Goal: Task Accomplishment & Management: Complete application form

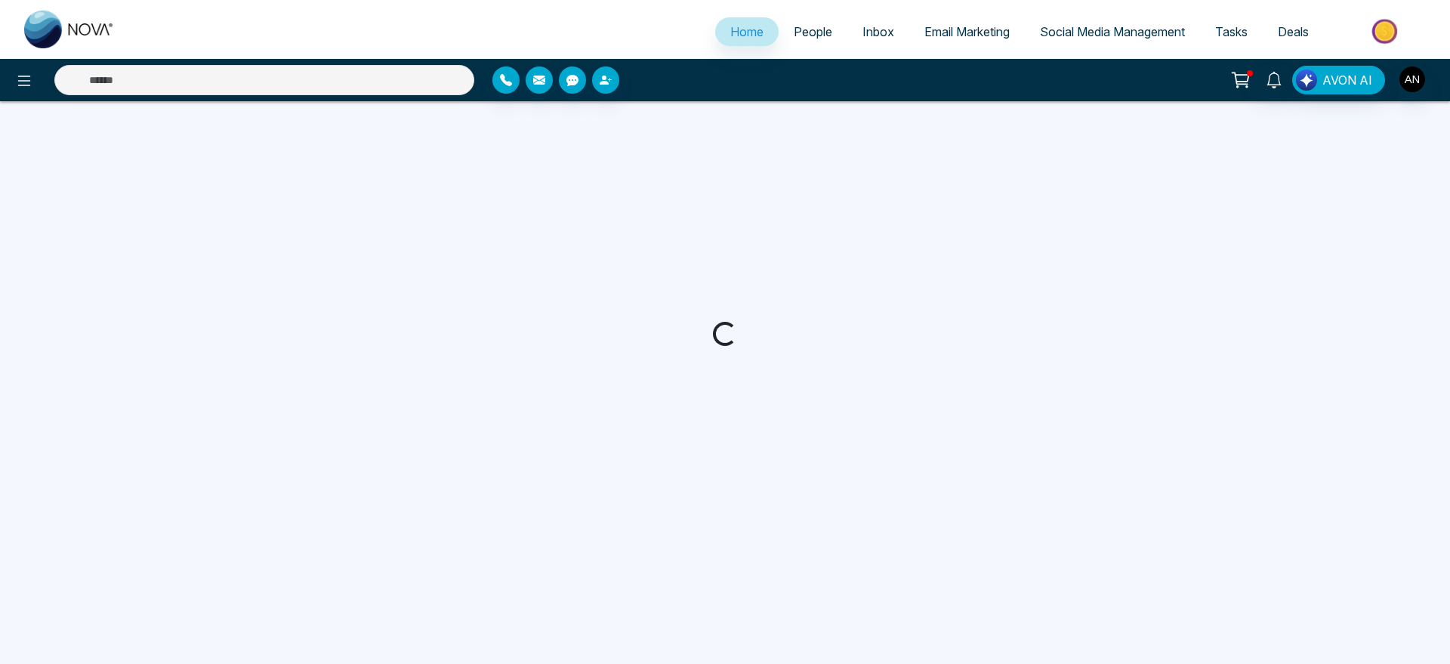
select select "*"
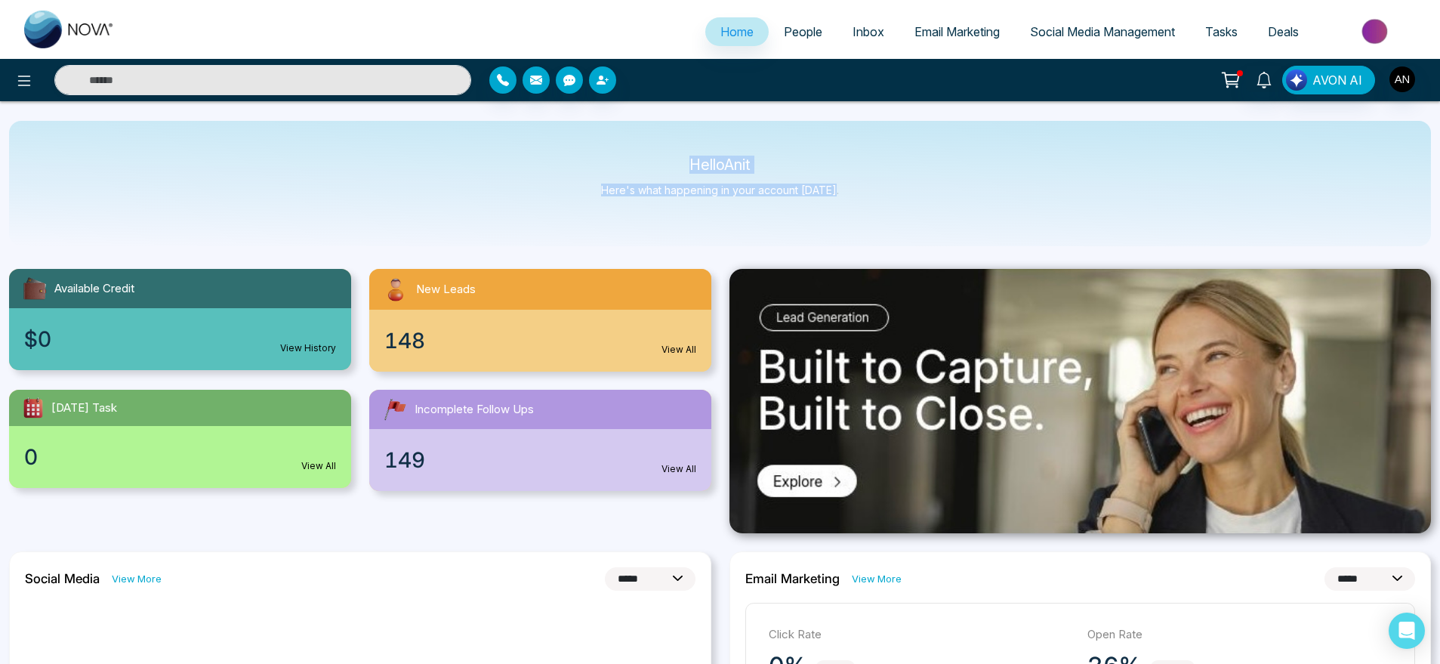
drag, startPoint x: 676, startPoint y: 166, endPoint x: 846, endPoint y: 219, distance: 177.9
click at [846, 219] on div "Hello Anit Here's what happening in your account [DATE]." at bounding box center [720, 183] width 1422 height 125
drag, startPoint x: 846, startPoint y: 219, endPoint x: 568, endPoint y: 118, distance: 295.7
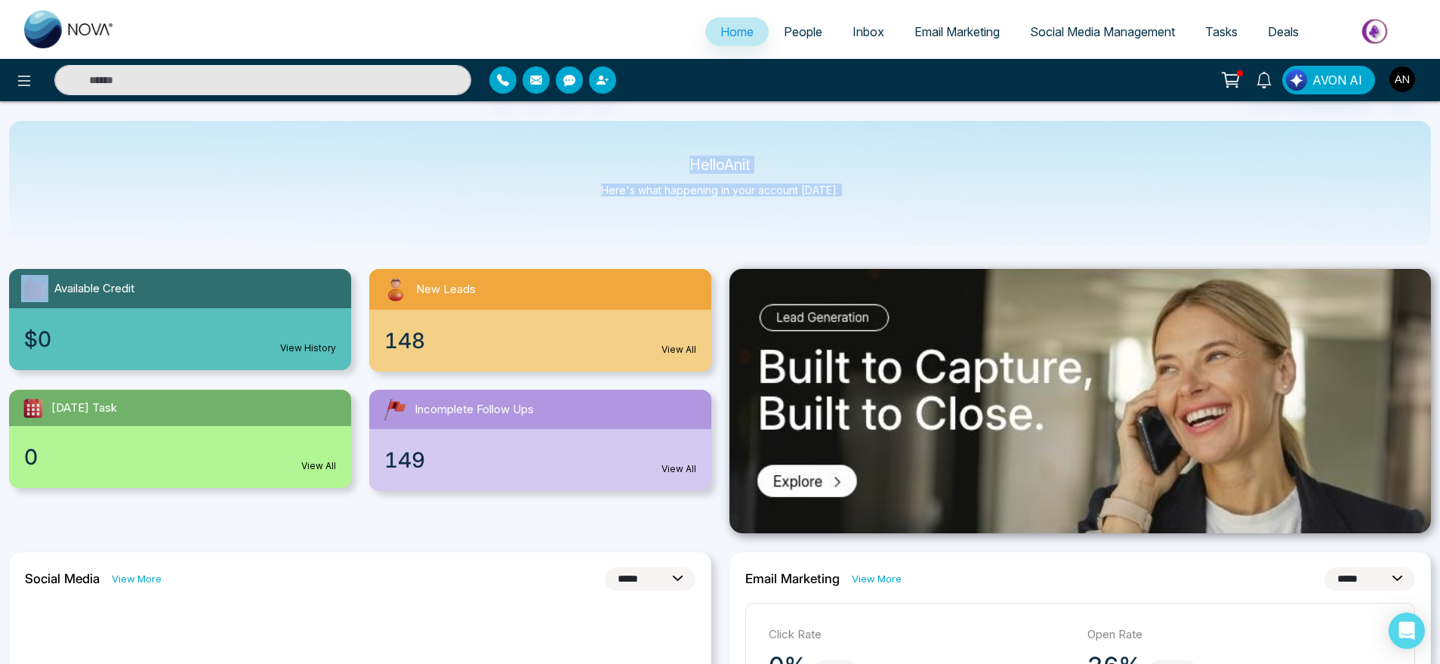
drag, startPoint x: 679, startPoint y: 140, endPoint x: 893, endPoint y: 209, distance: 225.2
click at [893, 209] on div "Hello Anit Here's what happening in your account [DATE]." at bounding box center [720, 183] width 1422 height 125
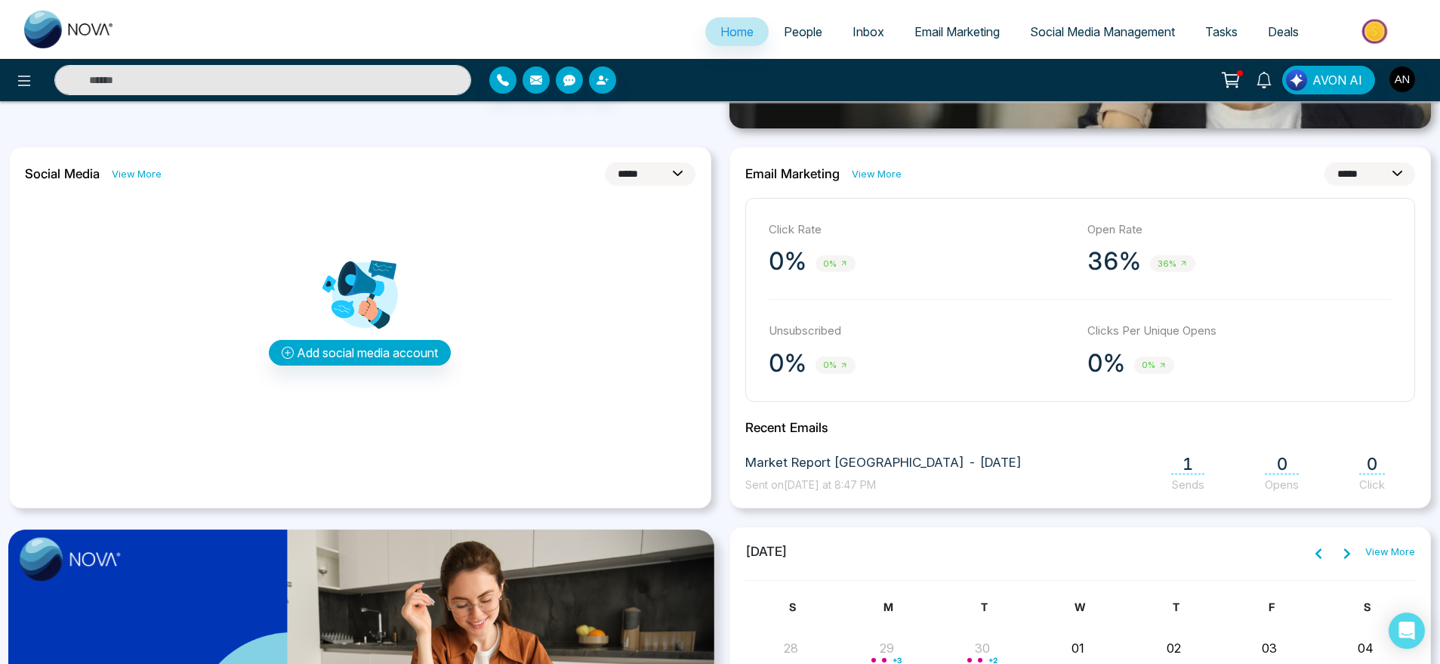
scroll to position [412, 0]
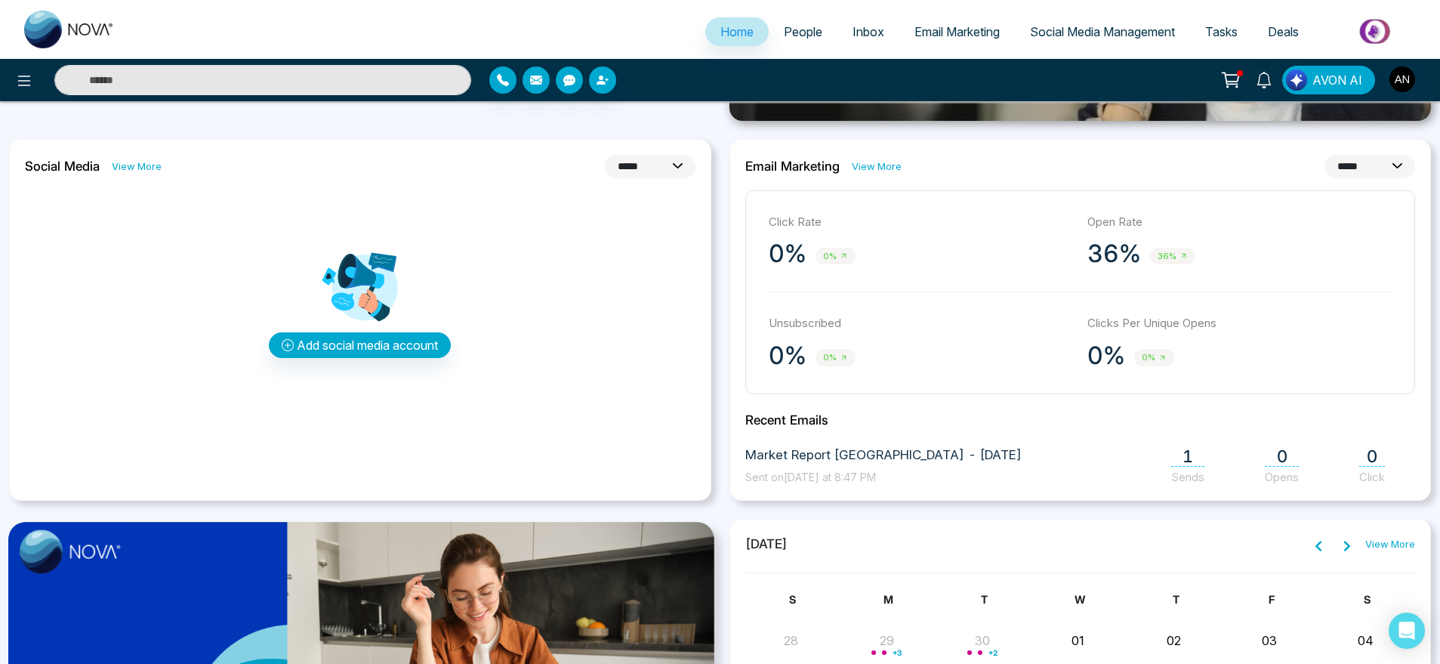
click at [666, 153] on div "**********" at bounding box center [360, 320] width 702 height 362
click at [667, 163] on select "**********" at bounding box center [650, 166] width 91 height 23
select select "**"
click at [605, 155] on select "**********" at bounding box center [650, 166] width 91 height 23
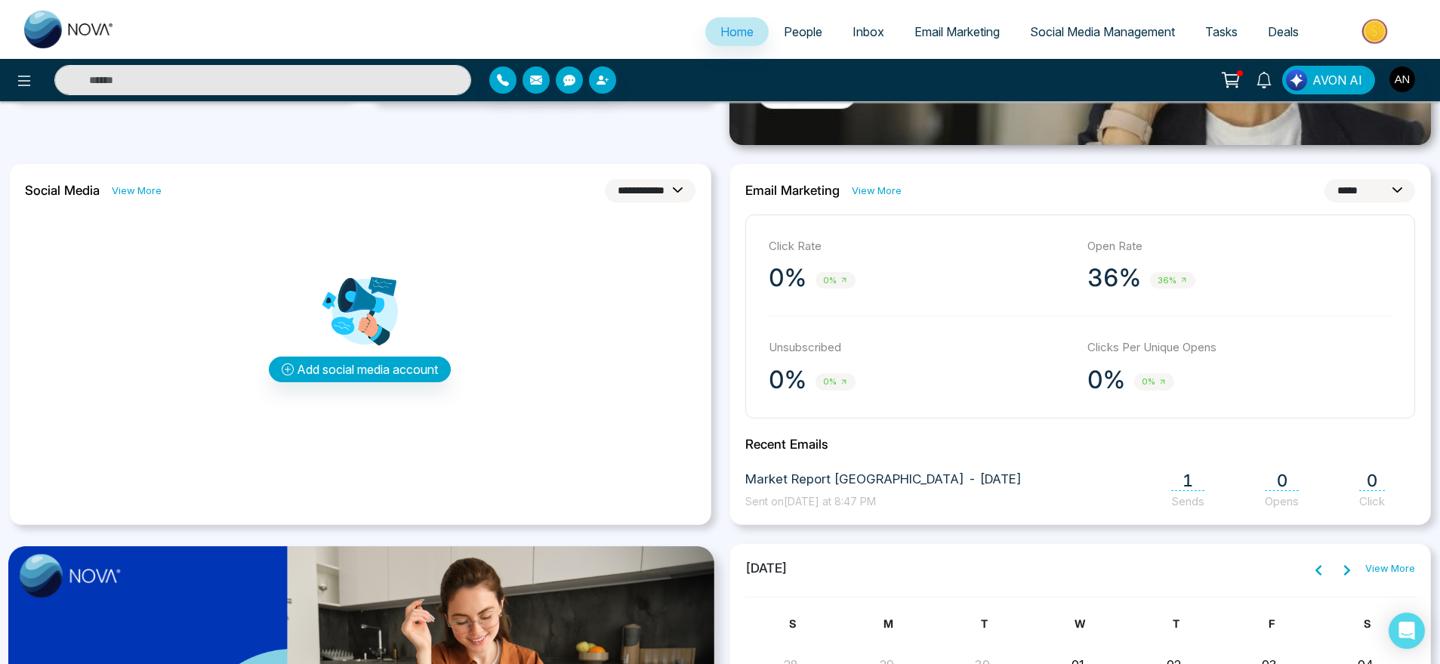
scroll to position [386, 0]
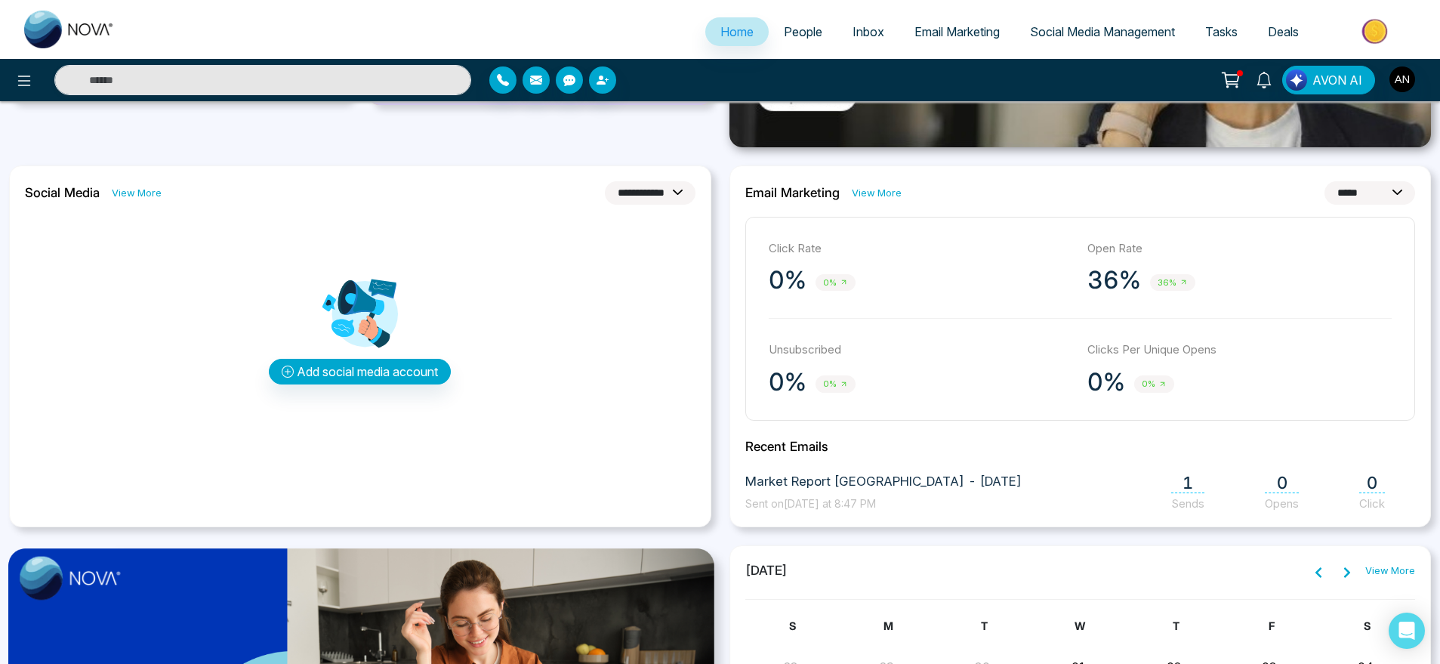
click at [626, 182] on select "**********" at bounding box center [650, 192] width 91 height 23
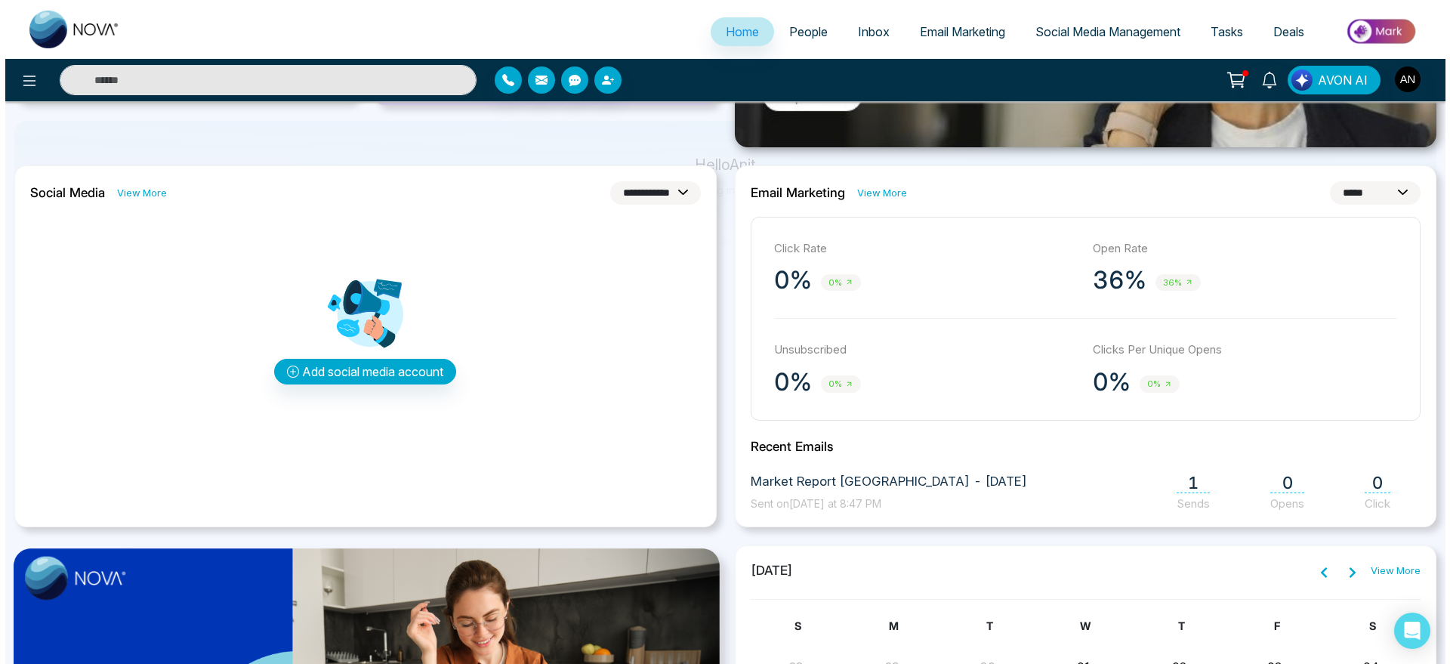
scroll to position [0, 0]
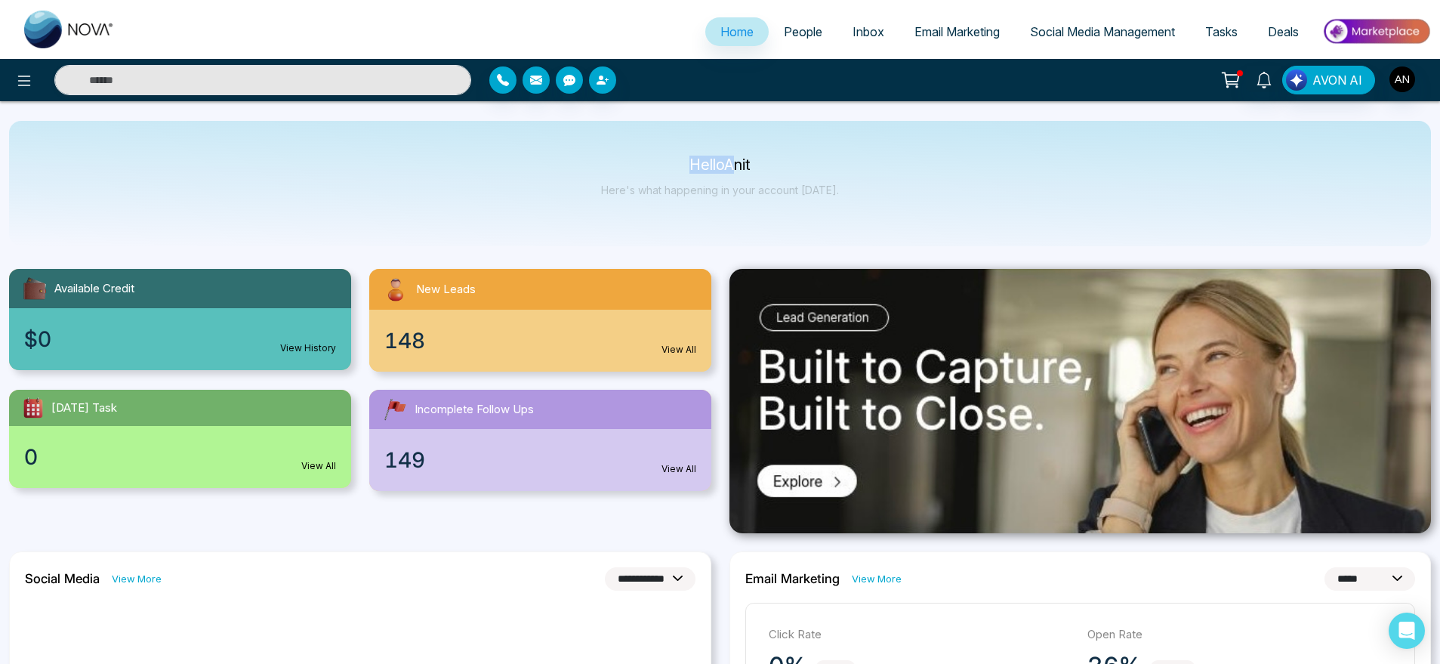
drag, startPoint x: 673, startPoint y: 145, endPoint x: 756, endPoint y: 186, distance: 91.8
click at [756, 186] on div "Hello Anit Here's what happening in your account [DATE]." at bounding box center [720, 183] width 1422 height 125
drag, startPoint x: 768, startPoint y: 187, endPoint x: 708, endPoint y: 159, distance: 65.9
click at [708, 159] on div "Hello Anit Here's what happening in your account [DATE]." at bounding box center [720, 184] width 238 height 50
click at [708, 159] on p "Hello Anit" at bounding box center [720, 165] width 238 height 13
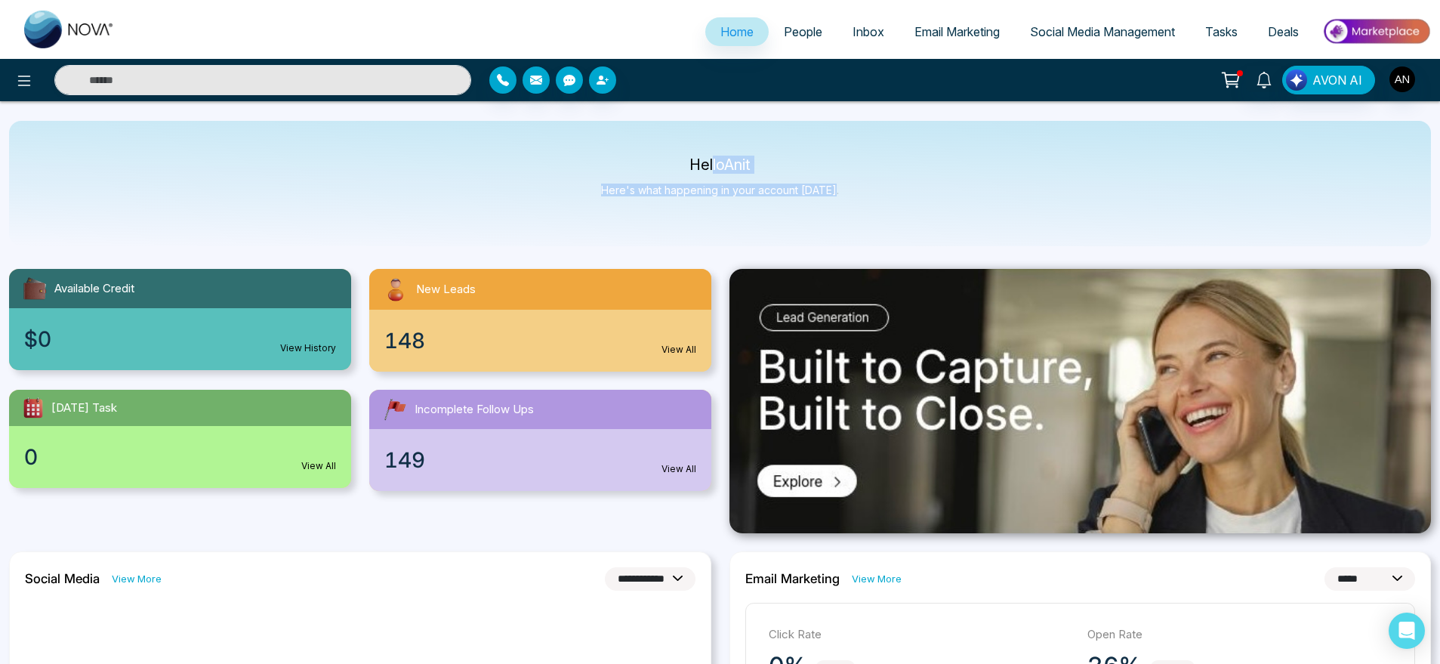
drag, startPoint x: 708, startPoint y: 159, endPoint x: 871, endPoint y: 203, distance: 168.1
click at [871, 203] on div "Hello Anit Here's what happening in your account [DATE]." at bounding box center [720, 183] width 1422 height 125
click at [25, 90] on button at bounding box center [24, 80] width 30 height 30
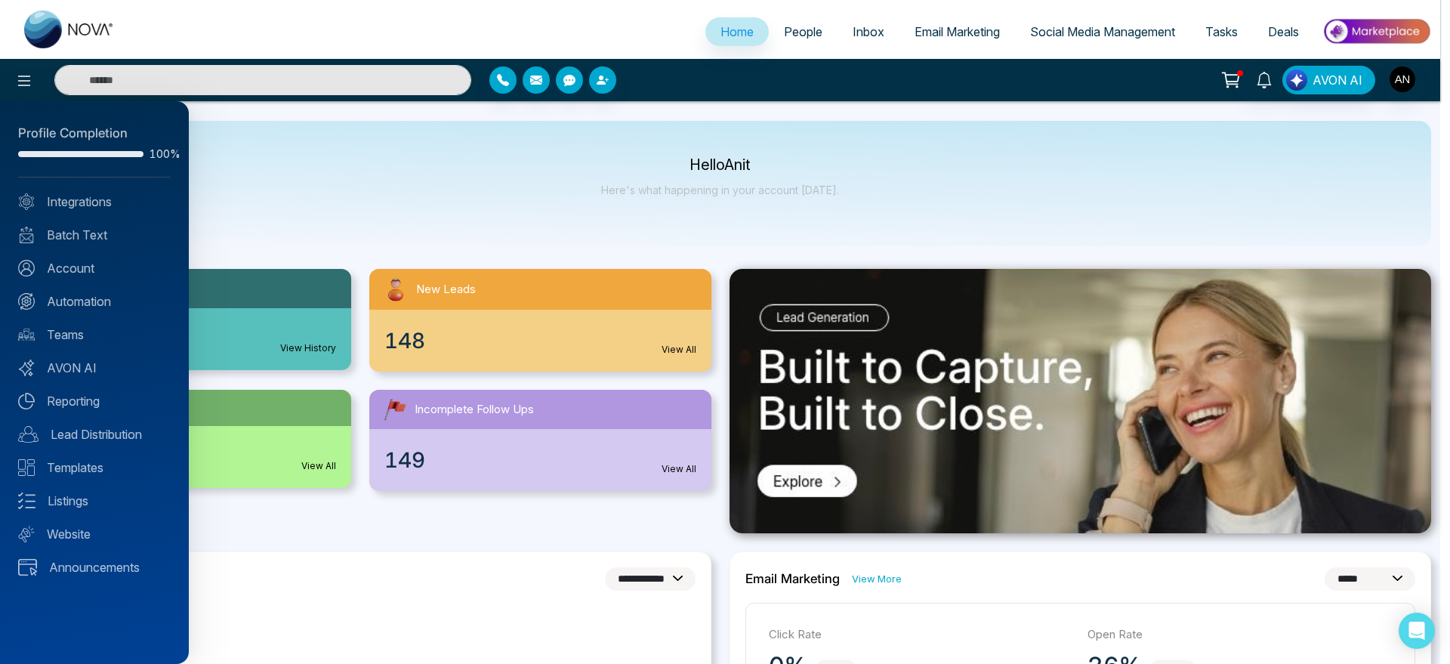
click at [87, 256] on div "Profile Completion 100% Integrations Batch Text Account Automation Teams AVON A…" at bounding box center [94, 382] width 189 height 563
click at [96, 266] on link "Account" at bounding box center [94, 268] width 153 height 18
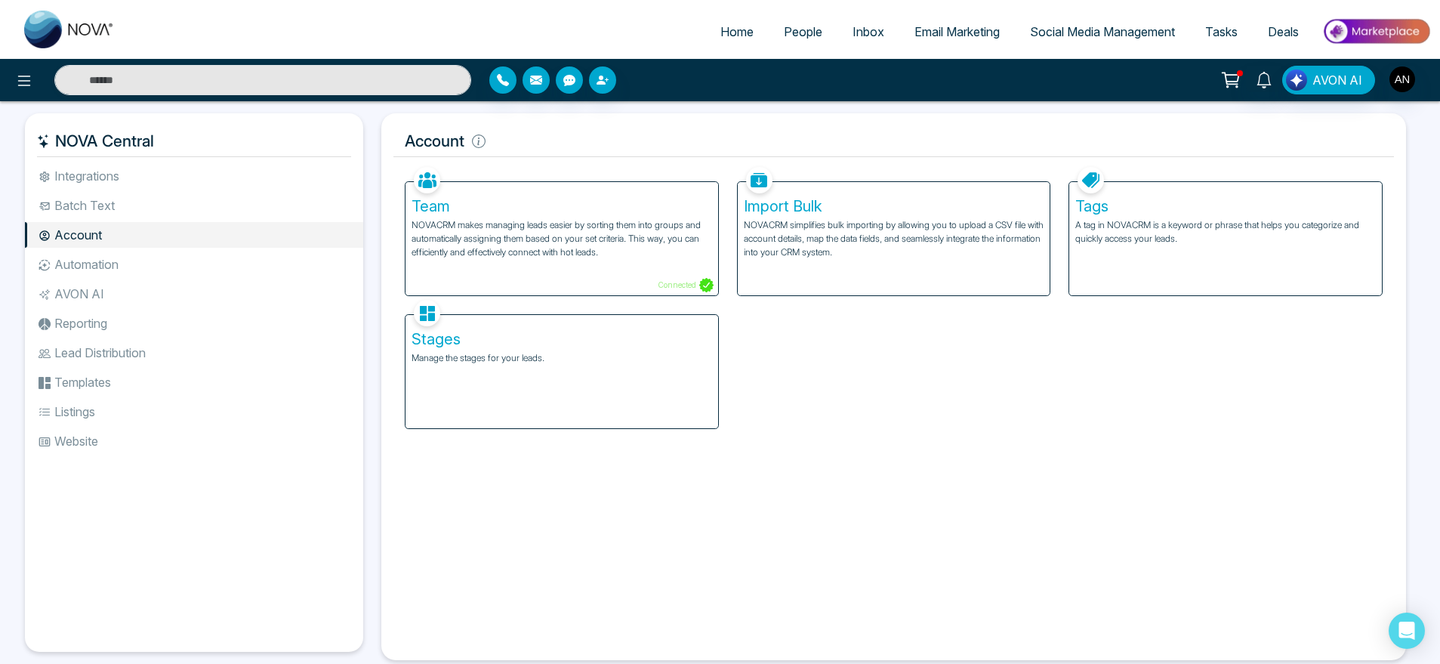
click at [187, 261] on li "Automation" at bounding box center [194, 264] width 338 height 26
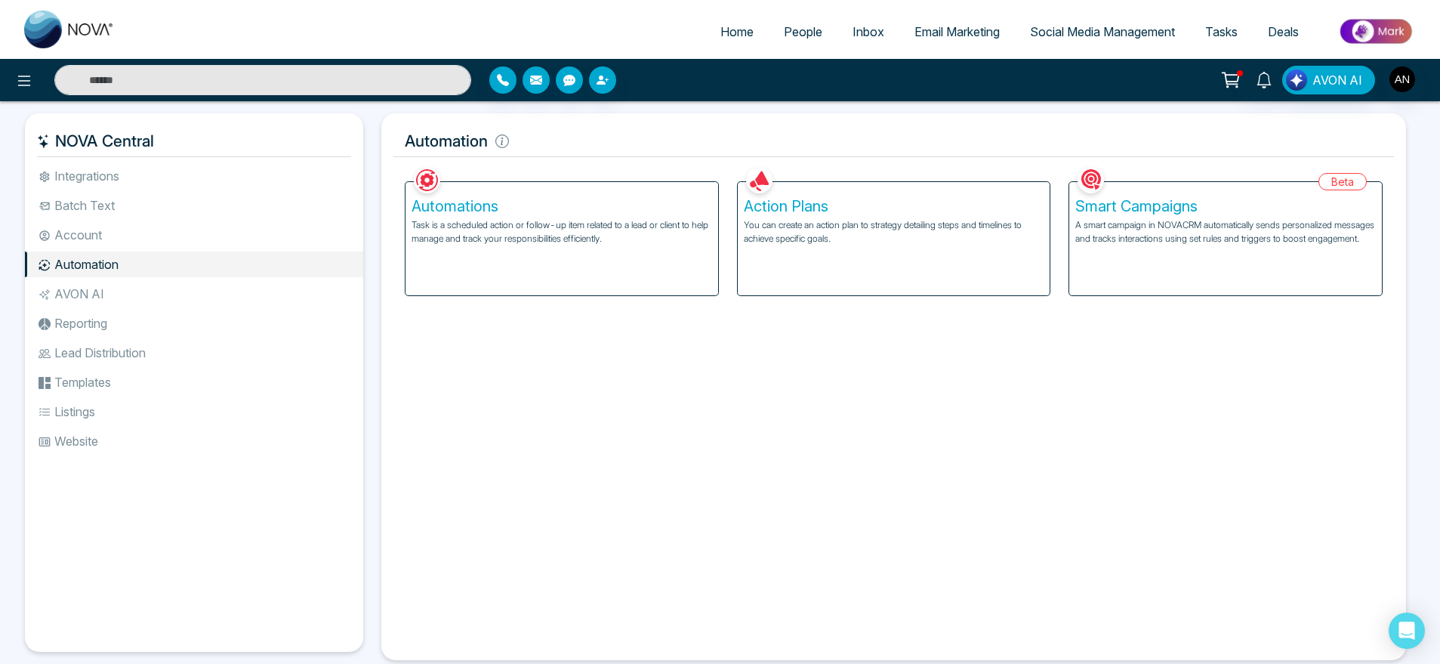
click at [919, 216] on div "Action Plans You can create an action plan to strategy detailing steps and time…" at bounding box center [894, 238] width 313 height 113
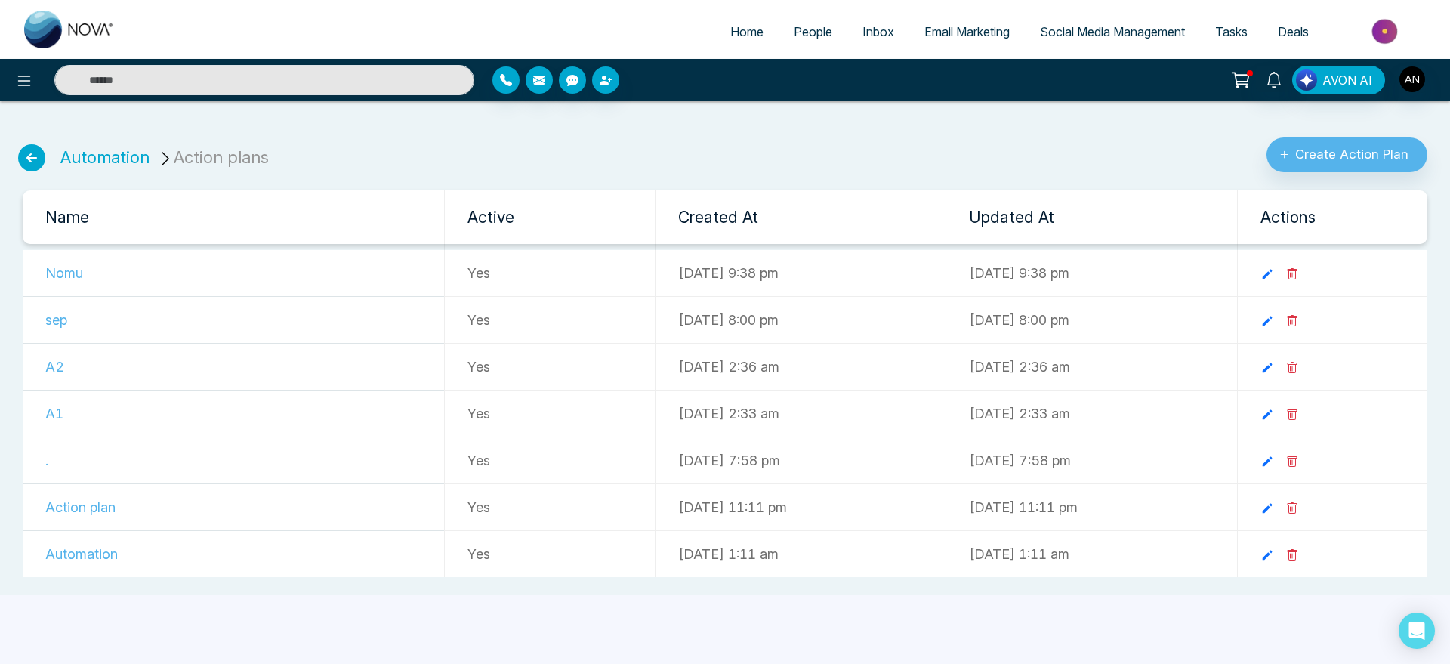
click at [1346, 136] on link "Create Action Plan" at bounding box center [1347, 148] width 186 height 47
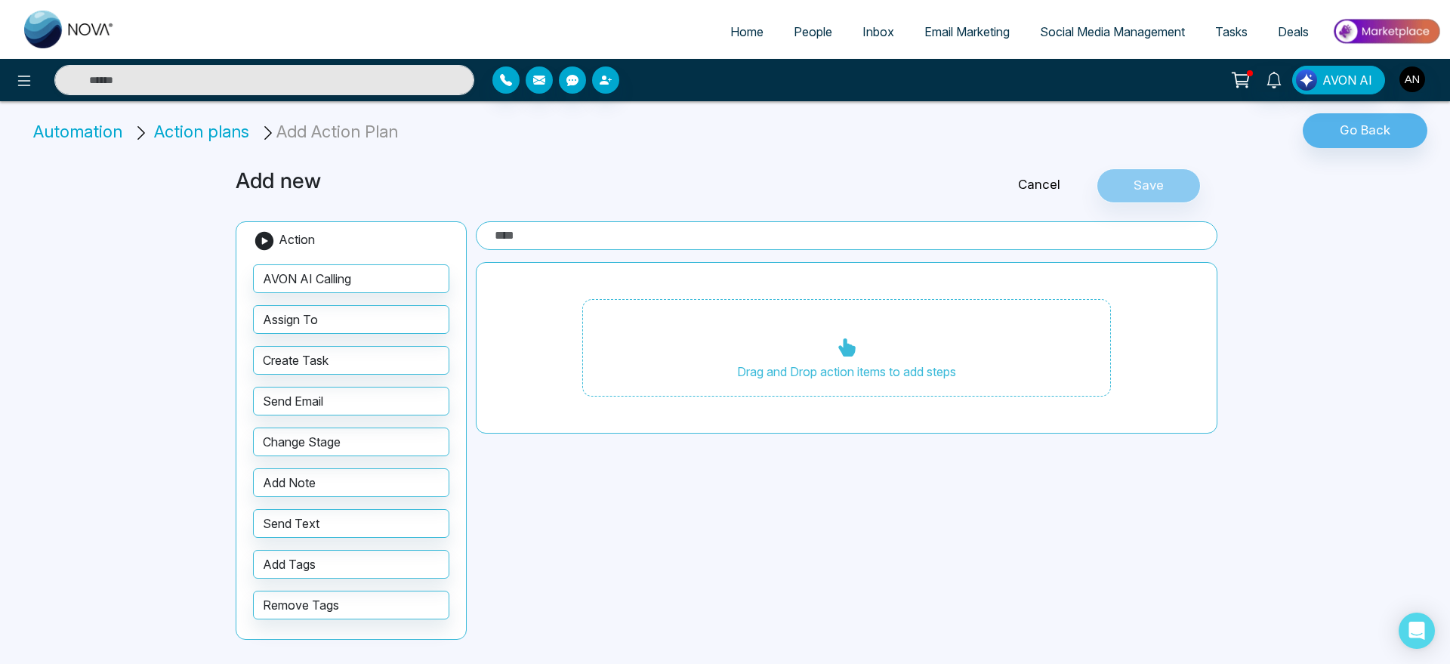
click at [612, 225] on input "text" at bounding box center [846, 235] width 741 height 29
drag, startPoint x: 612, startPoint y: 225, endPoint x: 610, endPoint y: 243, distance: 18.2
click at [610, 243] on input "text" at bounding box center [846, 235] width 741 height 29
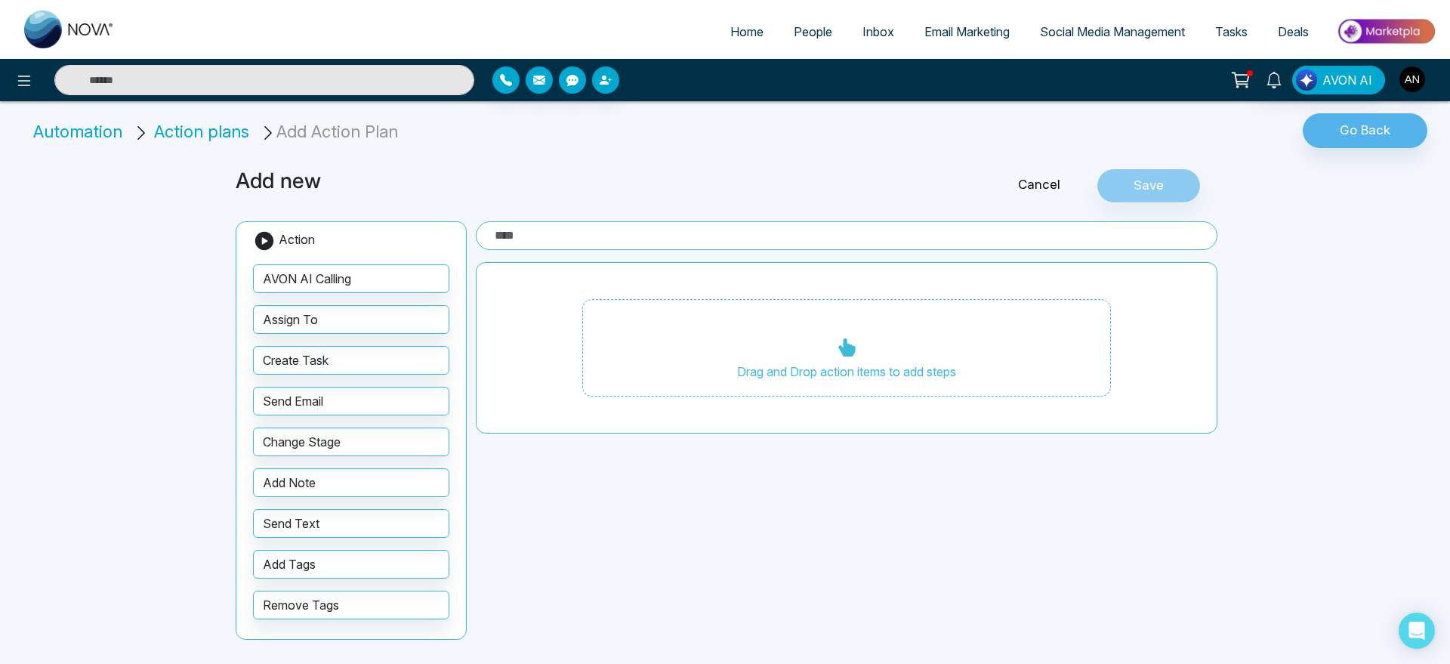
click at [610, 243] on input "text" at bounding box center [846, 235] width 741 height 29
type input "***"
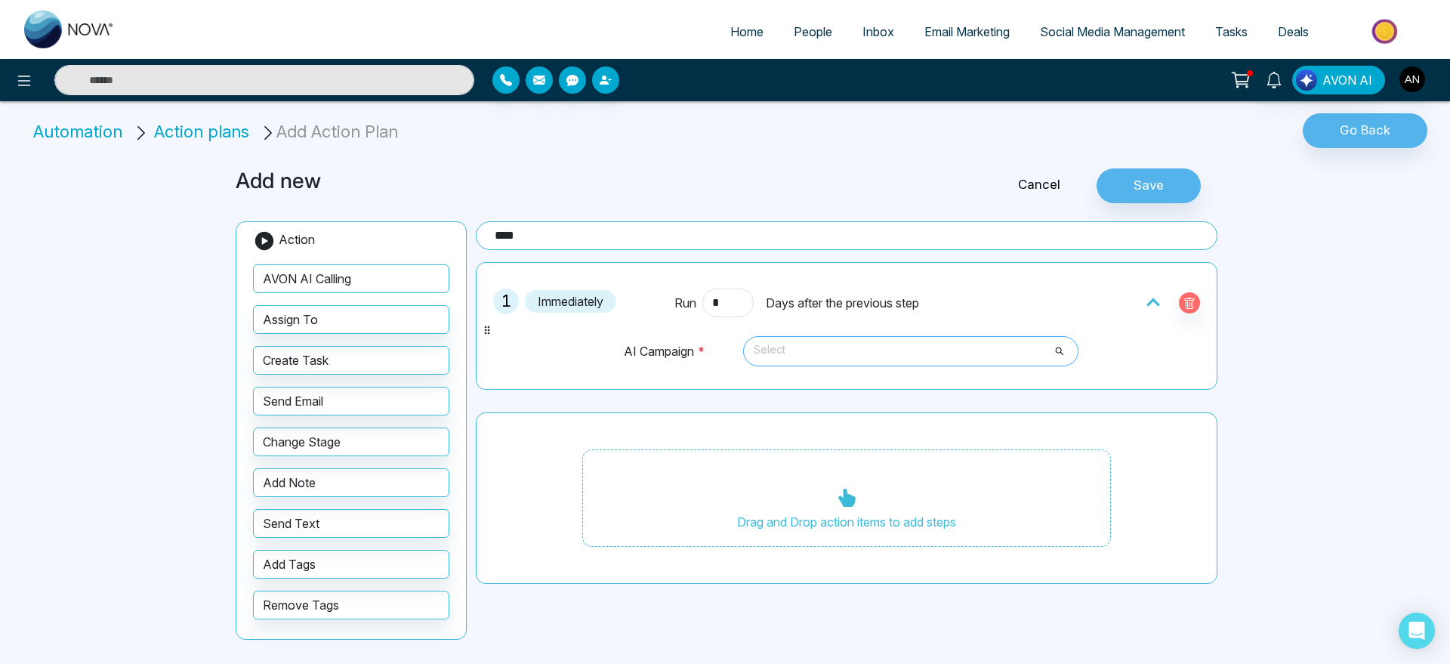
click at [823, 350] on span "Select" at bounding box center [911, 351] width 314 height 26
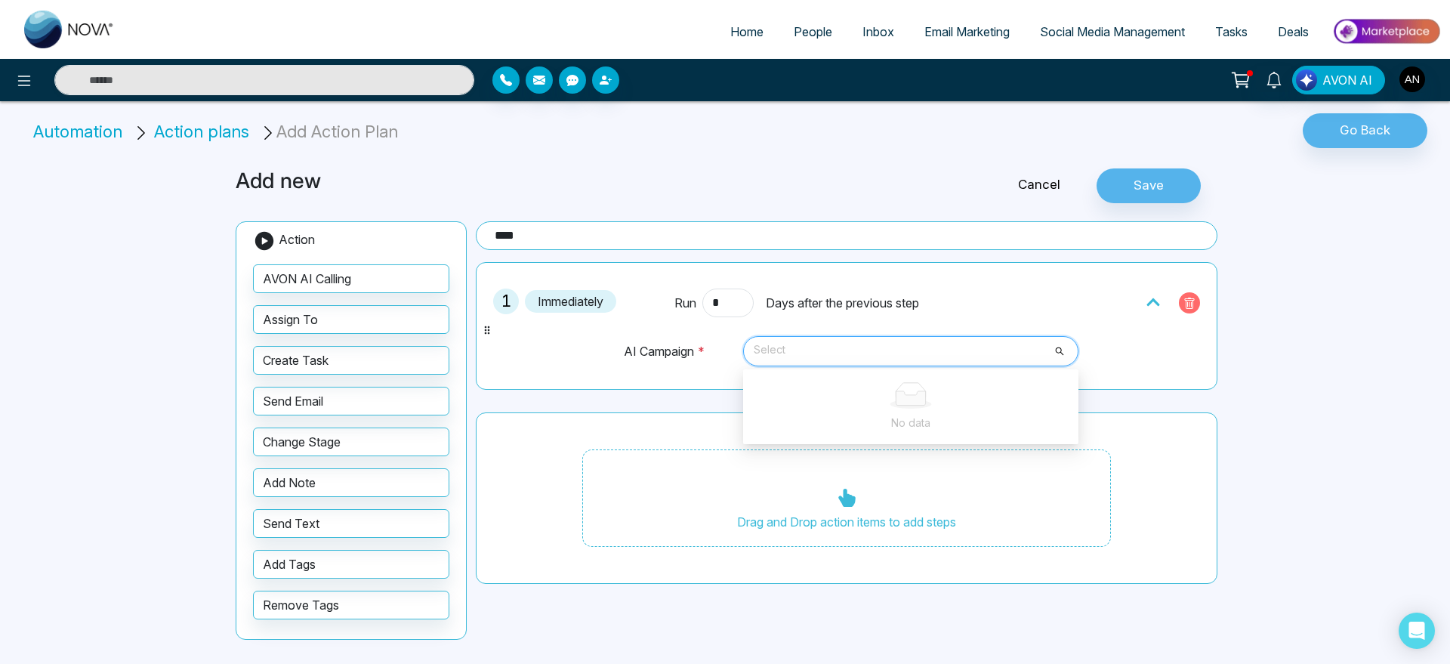
click at [1191, 292] on button "button" at bounding box center [1189, 302] width 21 height 21
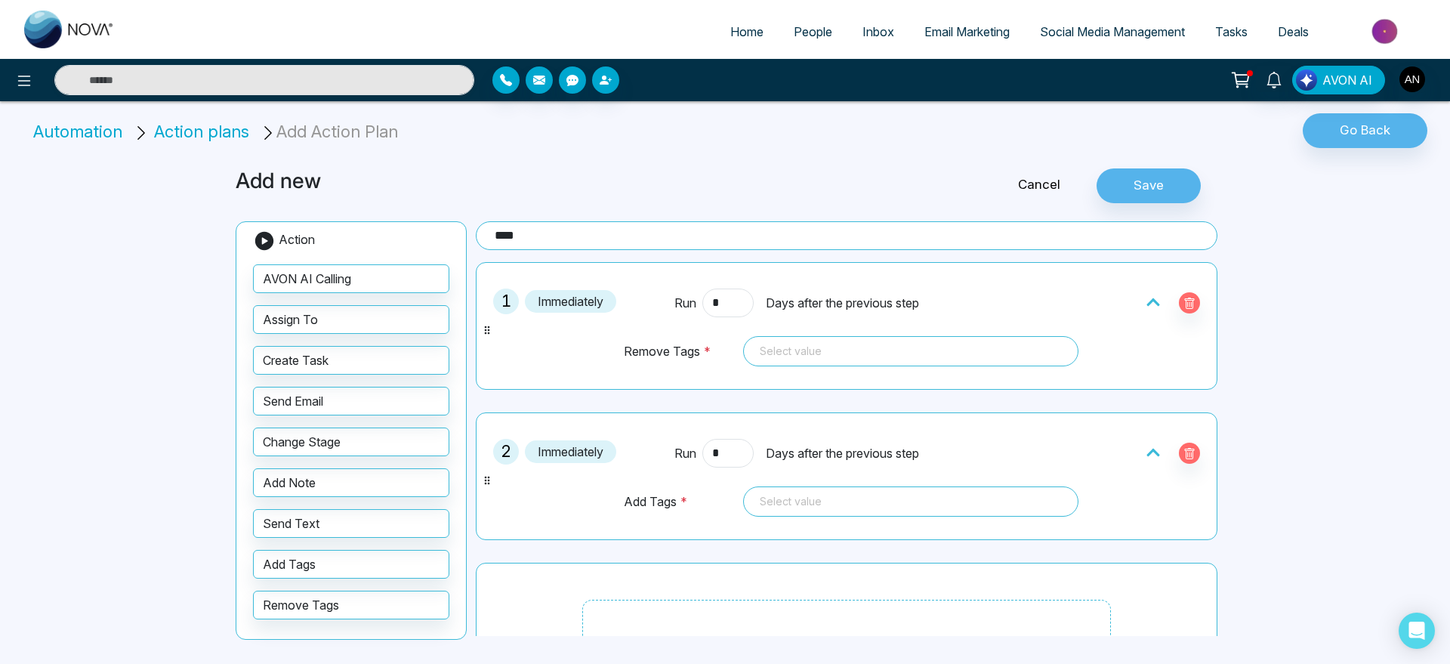
click at [806, 312] on div "Run * Days after the previous step" at bounding box center [846, 302] width 344 height 29
click at [1183, 301] on icon "button" at bounding box center [1189, 303] width 12 height 12
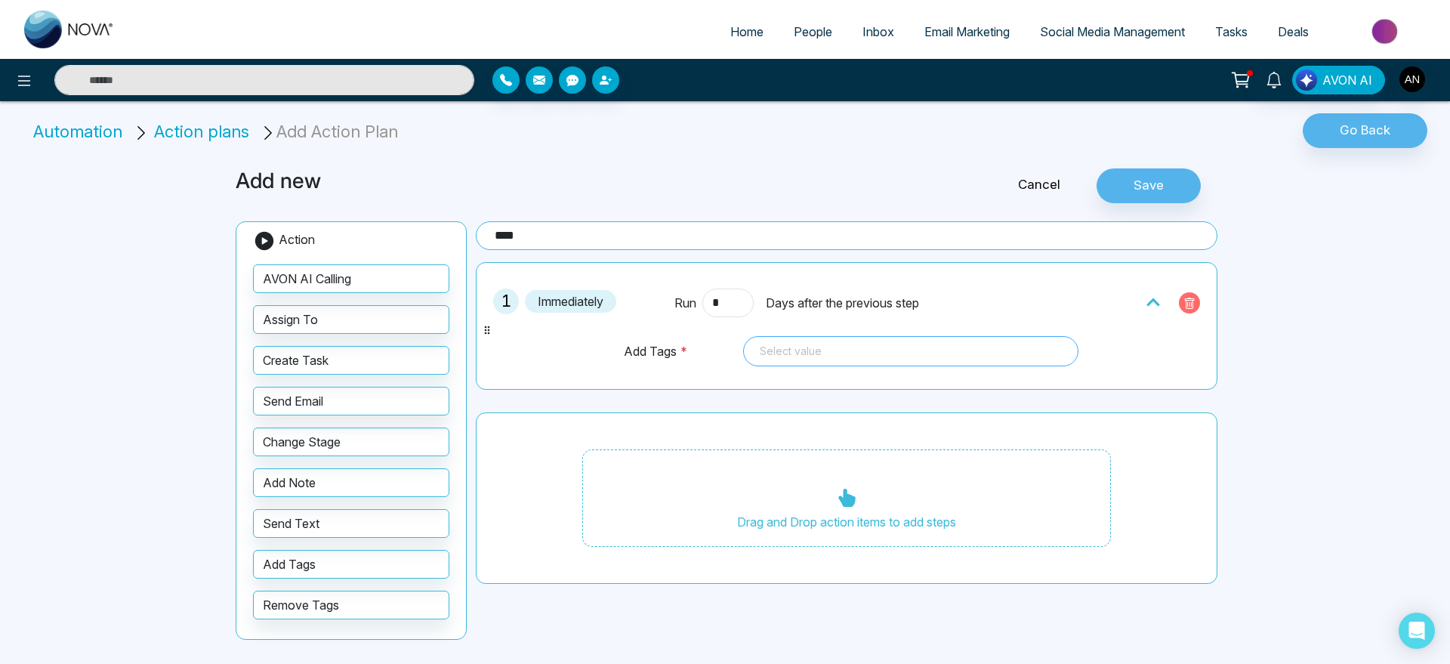
click at [825, 349] on div at bounding box center [911, 351] width 314 height 18
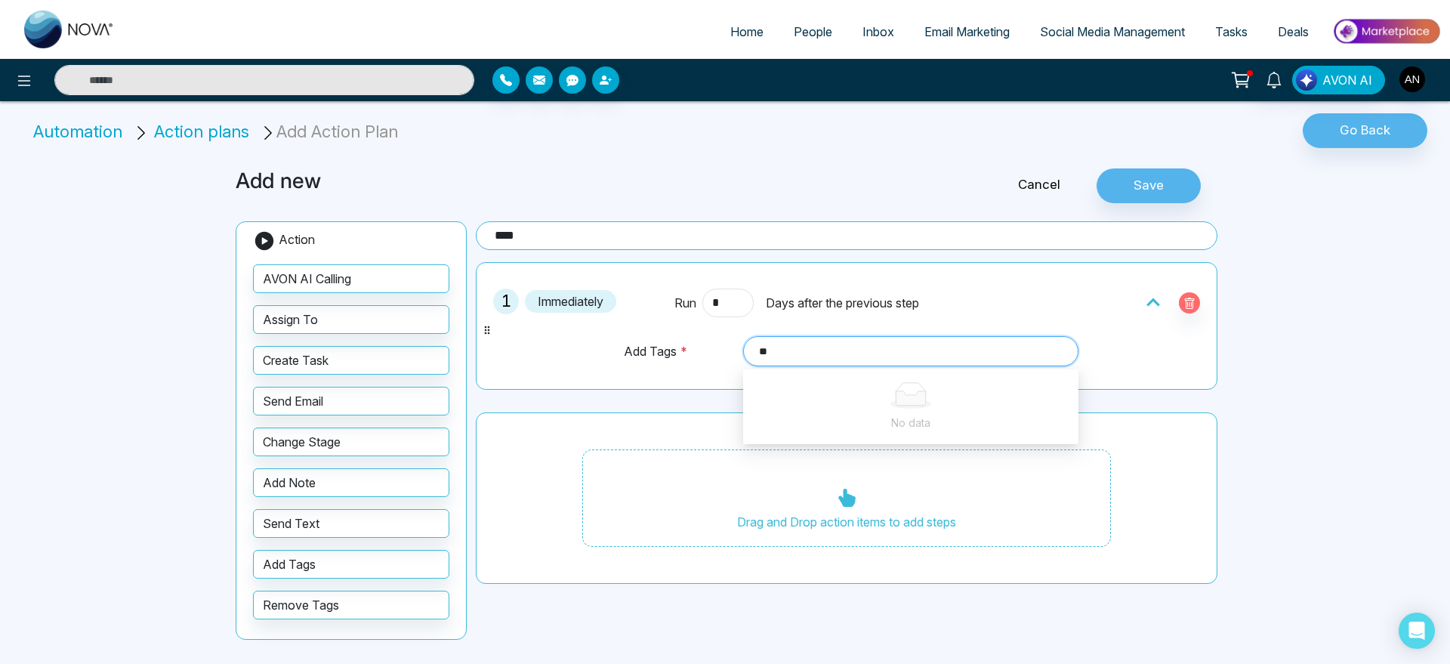
type input "*"
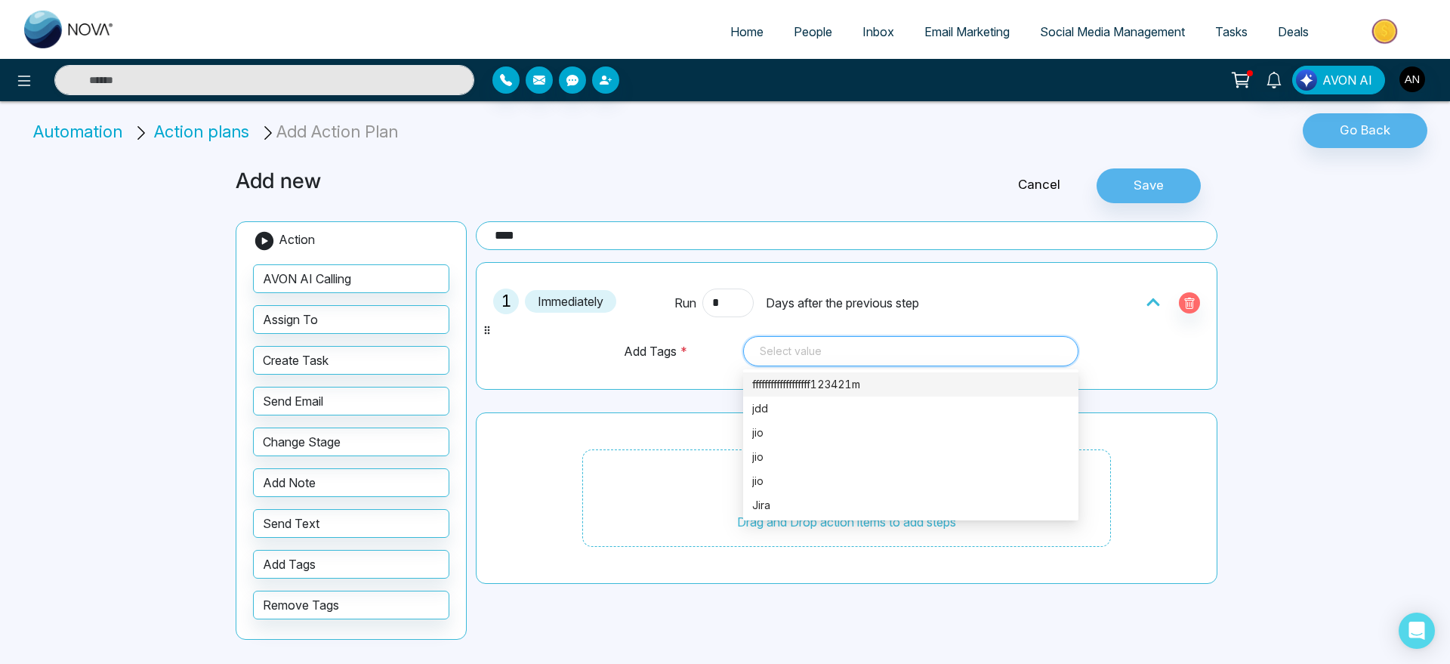
click at [843, 388] on div "fffffffffffffffffff123421m" at bounding box center [910, 384] width 317 height 17
click at [587, 396] on div "1 Immediately Run * Days after the previous step Add Tags * fffffffffffffffffff…" at bounding box center [846, 423] width 741 height 322
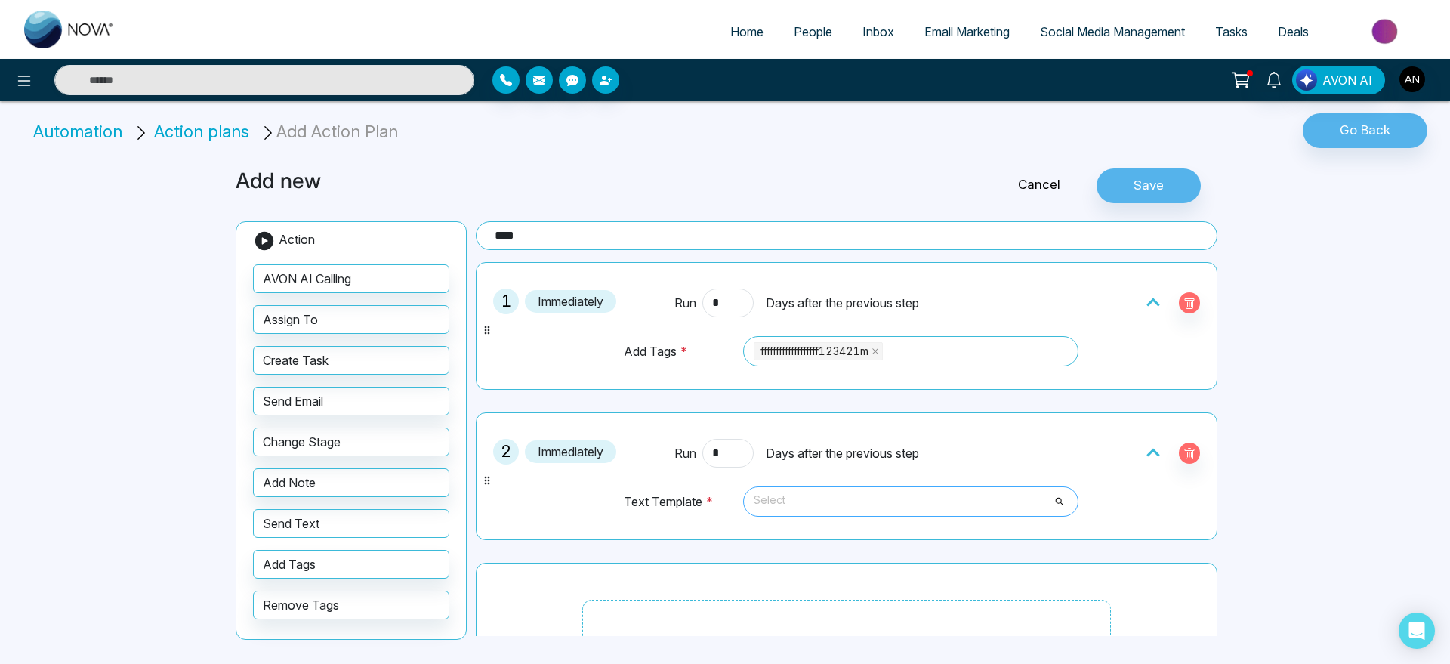
click at [883, 503] on span "Select" at bounding box center [911, 502] width 314 height 26
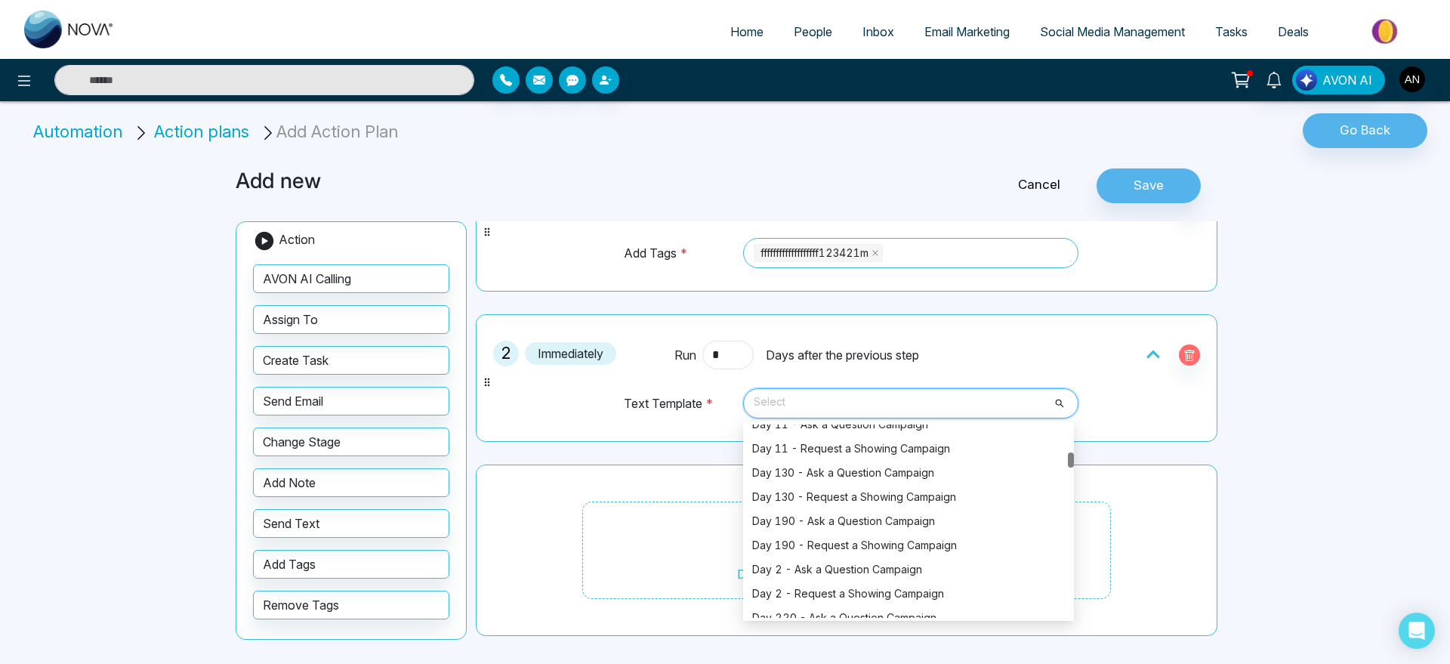
scroll to position [556, 0]
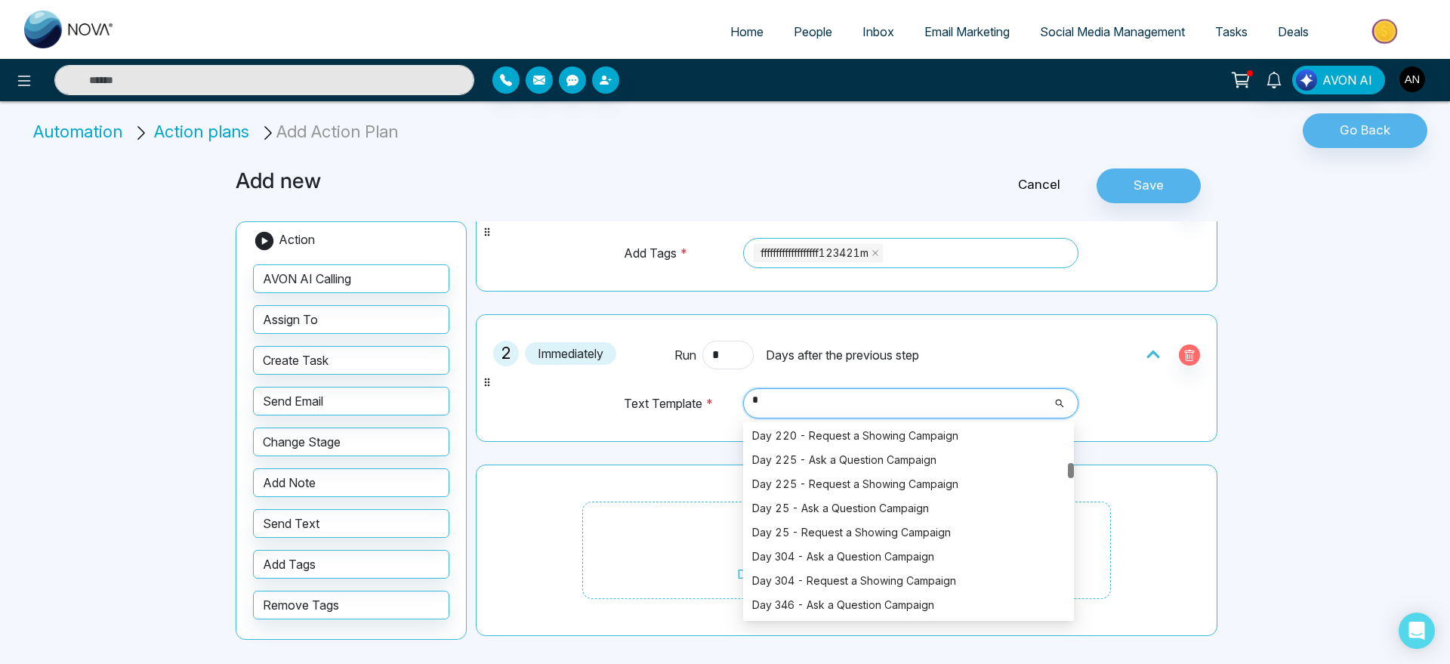
type input "**"
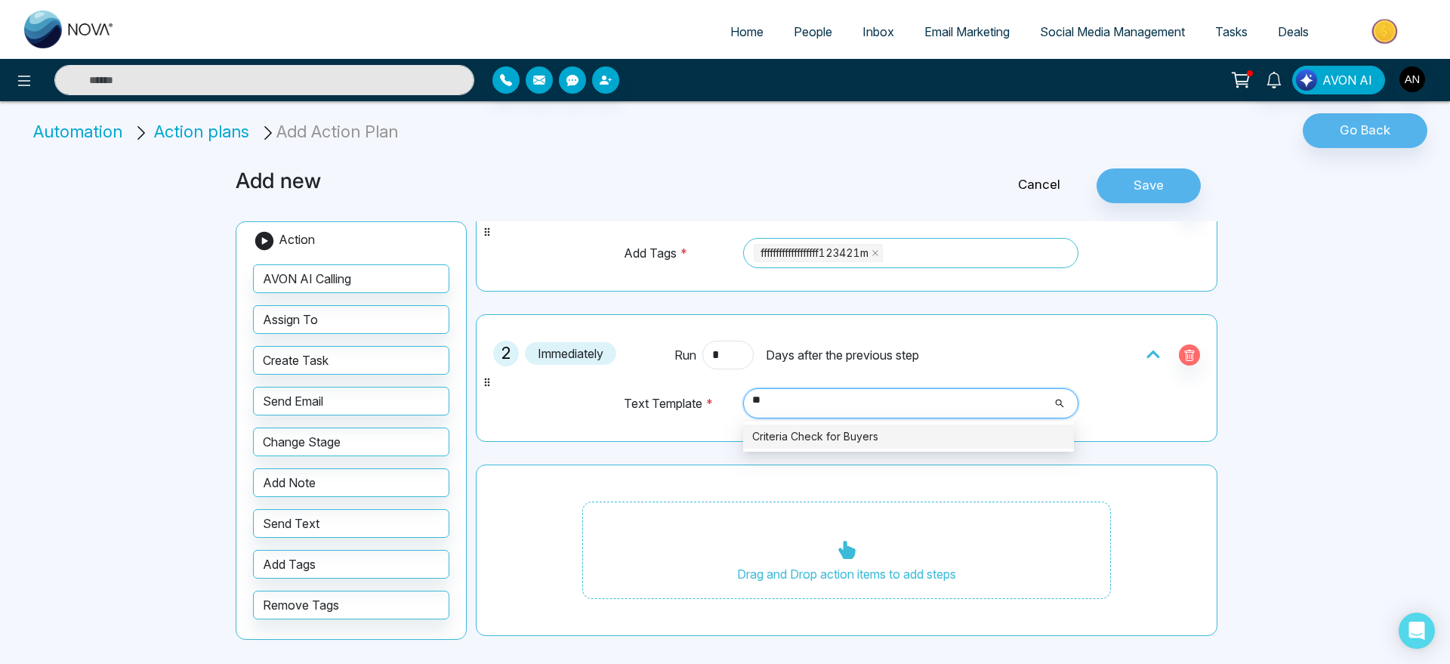
click at [829, 442] on div "Criteria Check for Buyers" at bounding box center [908, 436] width 313 height 17
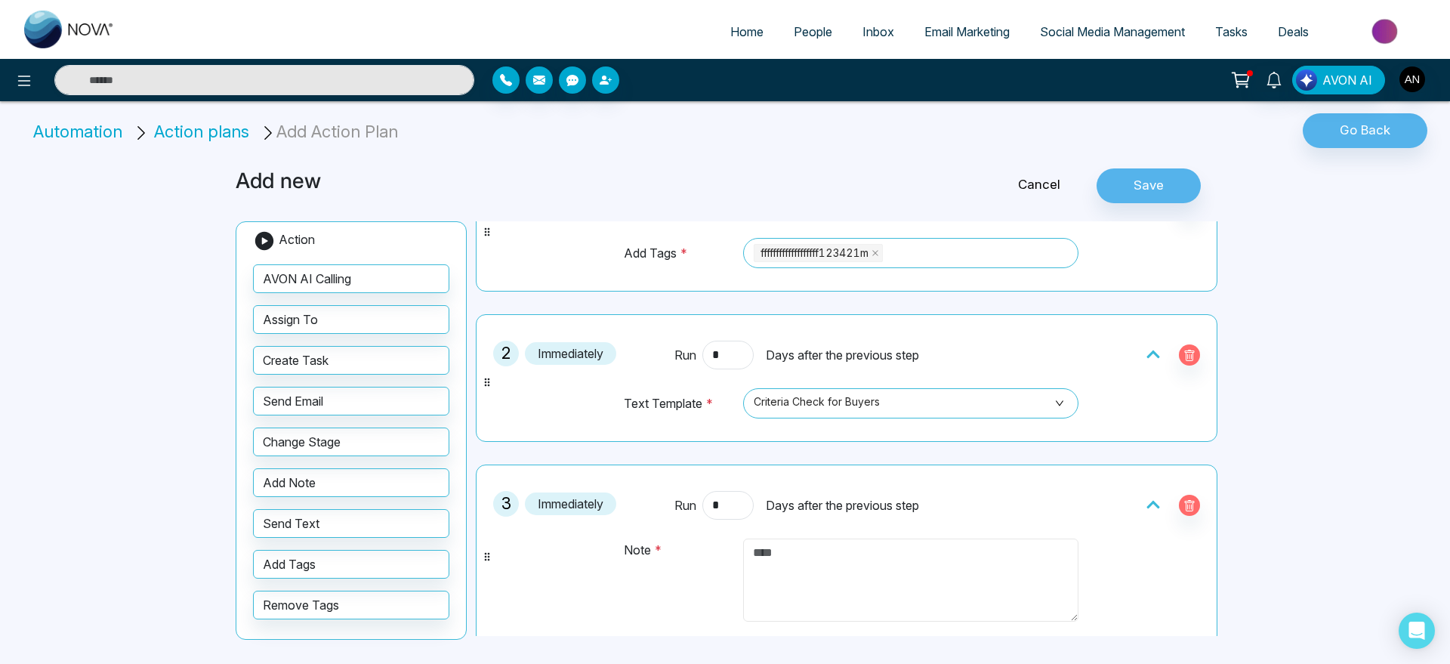
click at [843, 558] on textarea at bounding box center [910, 579] width 335 height 83
type textarea "*"
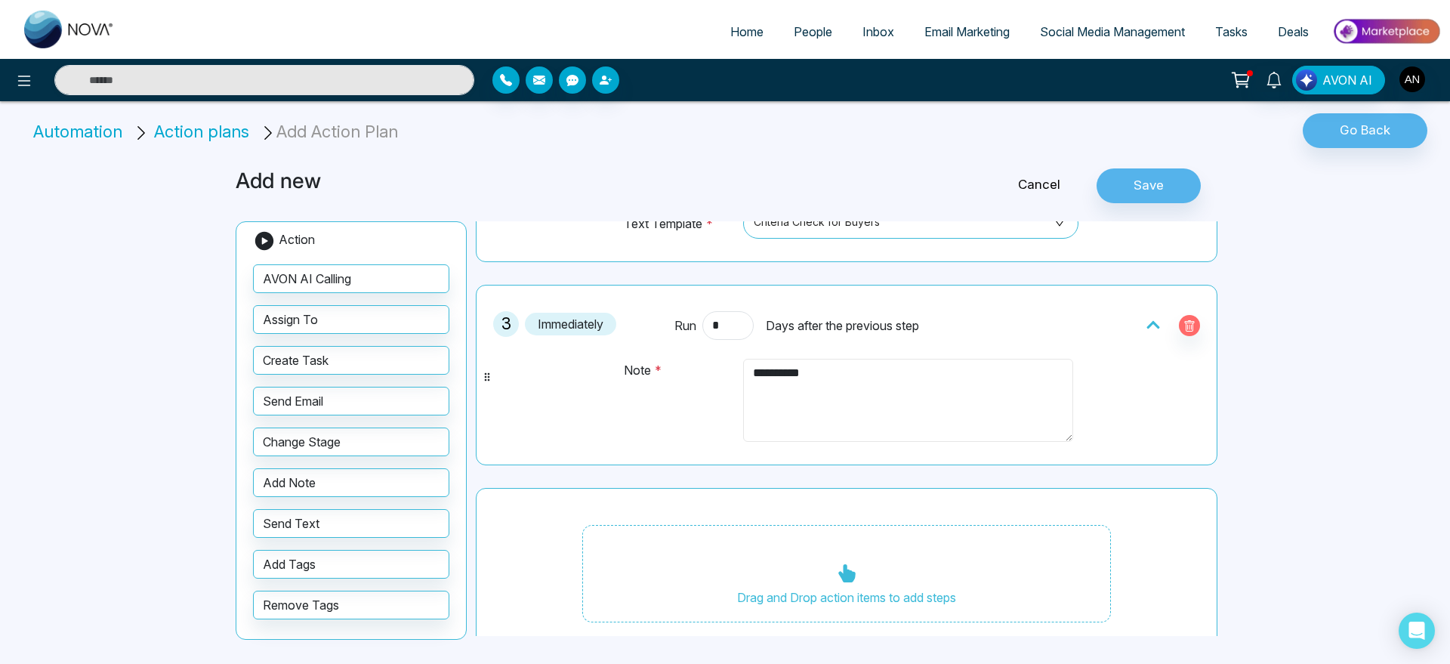
scroll to position [301, 0]
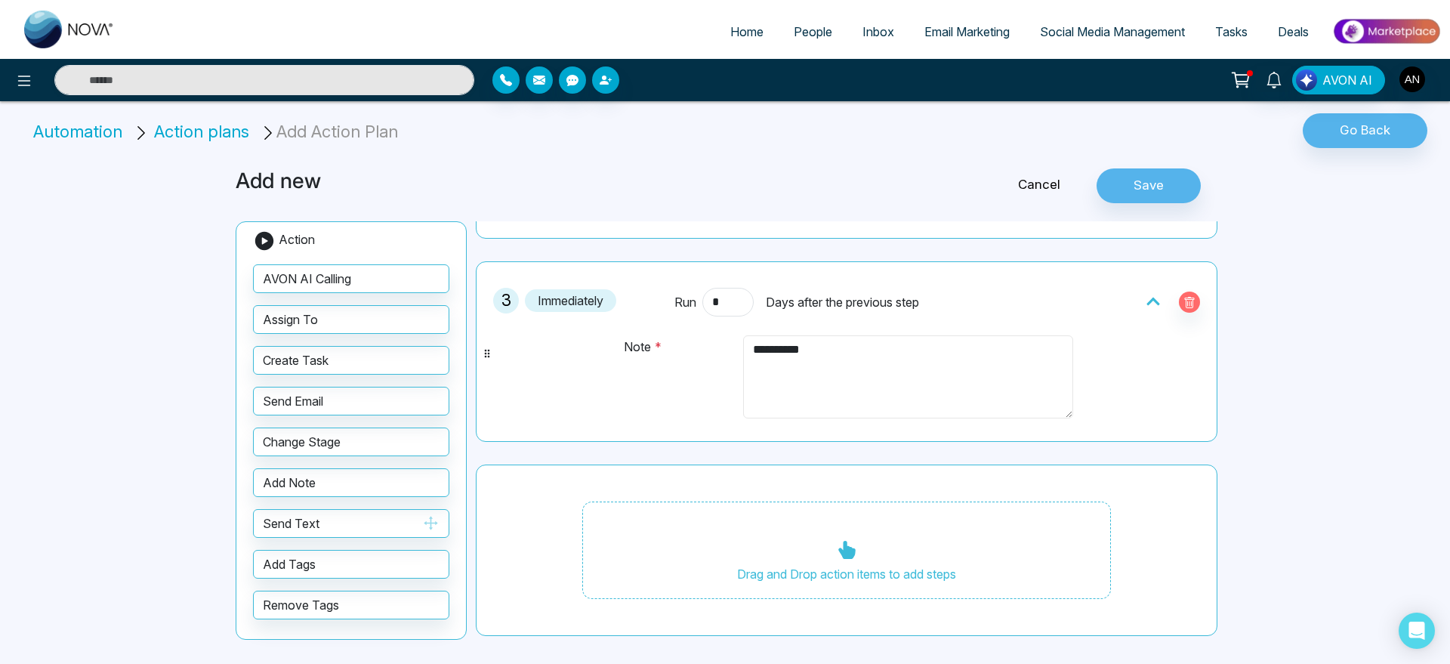
type textarea "**********"
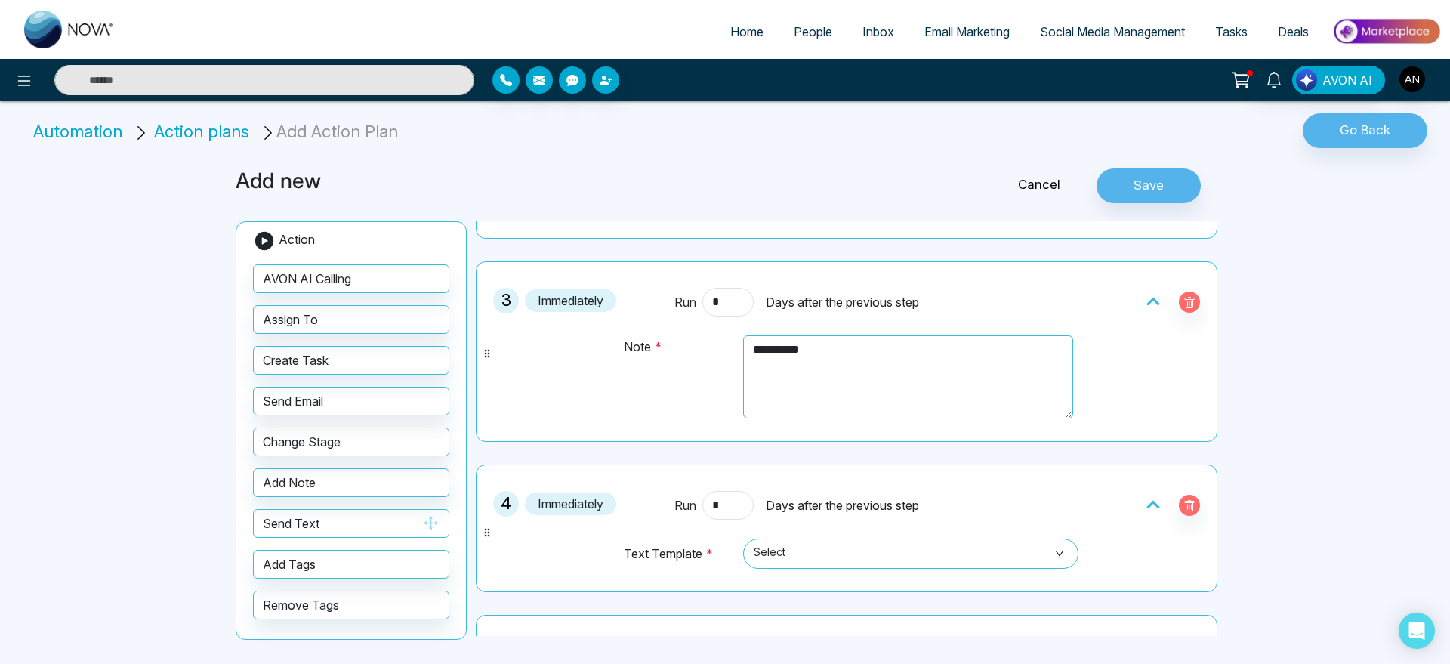
scroll to position [452, 0]
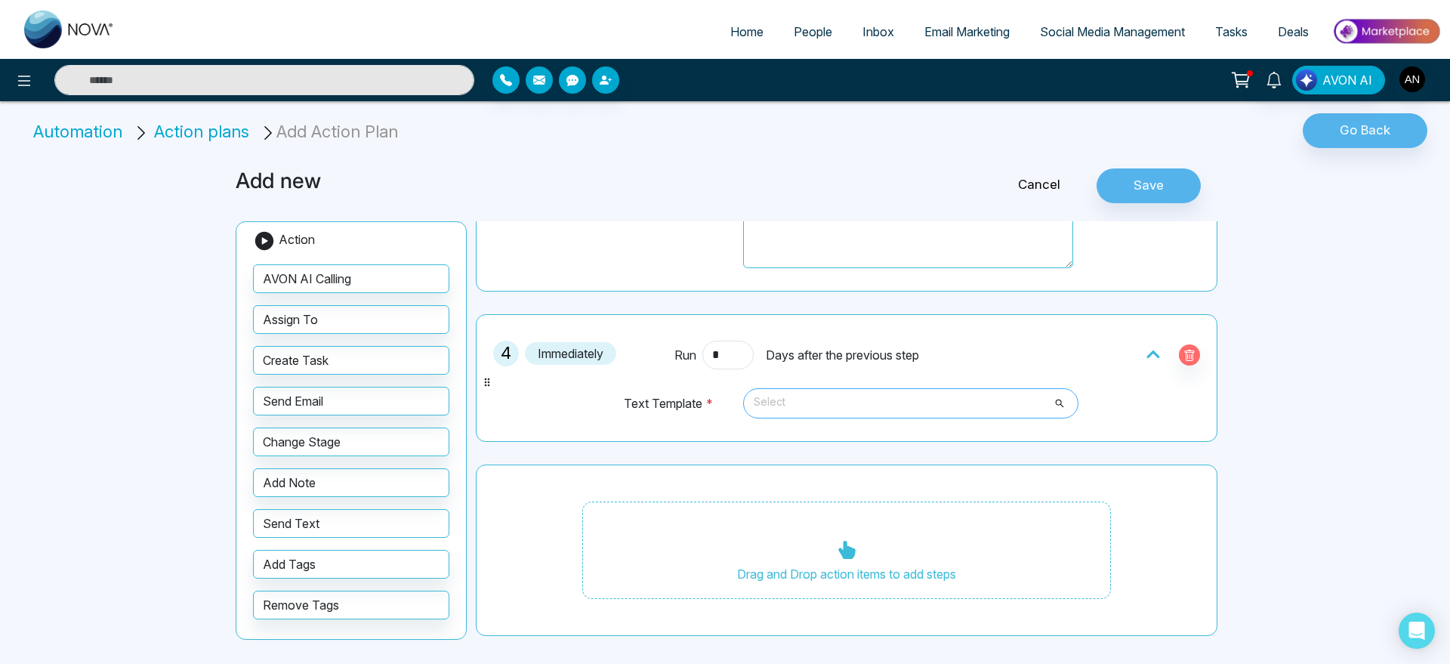
click at [847, 403] on span "Select" at bounding box center [911, 403] width 314 height 26
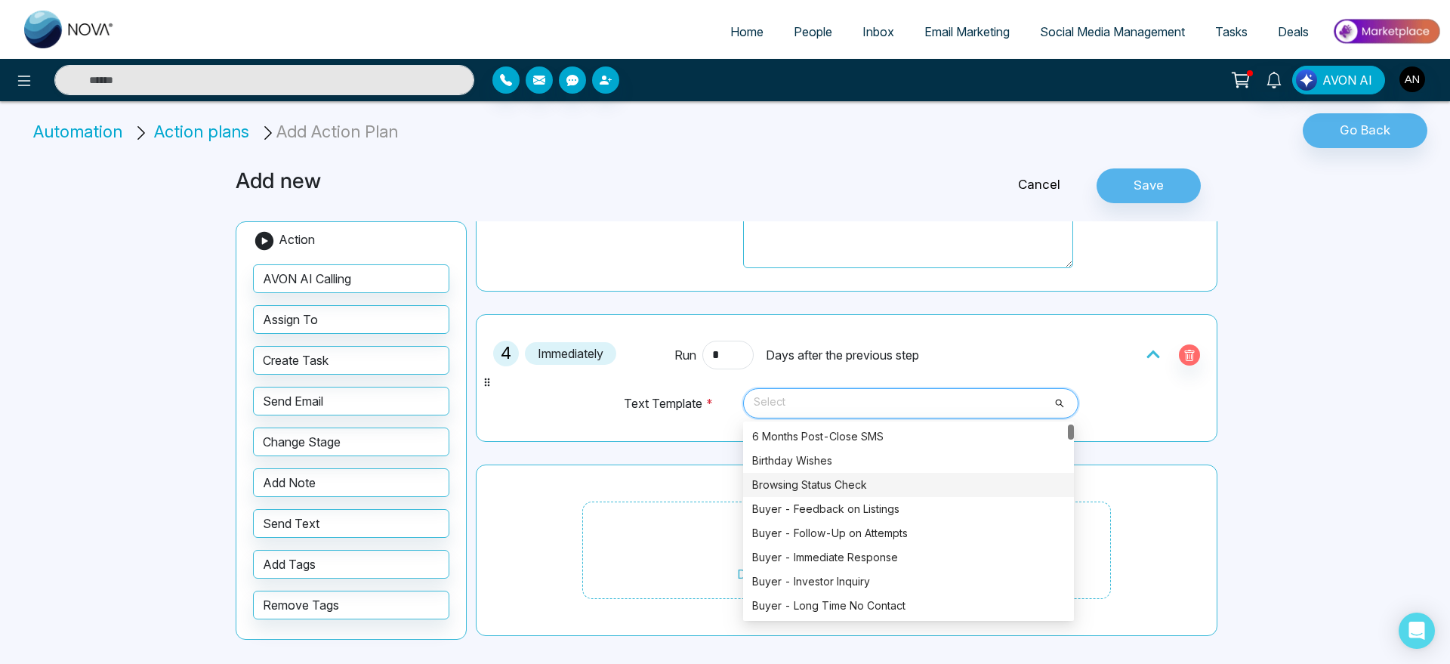
scroll to position [451, 0]
click at [1185, 353] on icon "button" at bounding box center [1190, 355] width 10 height 11
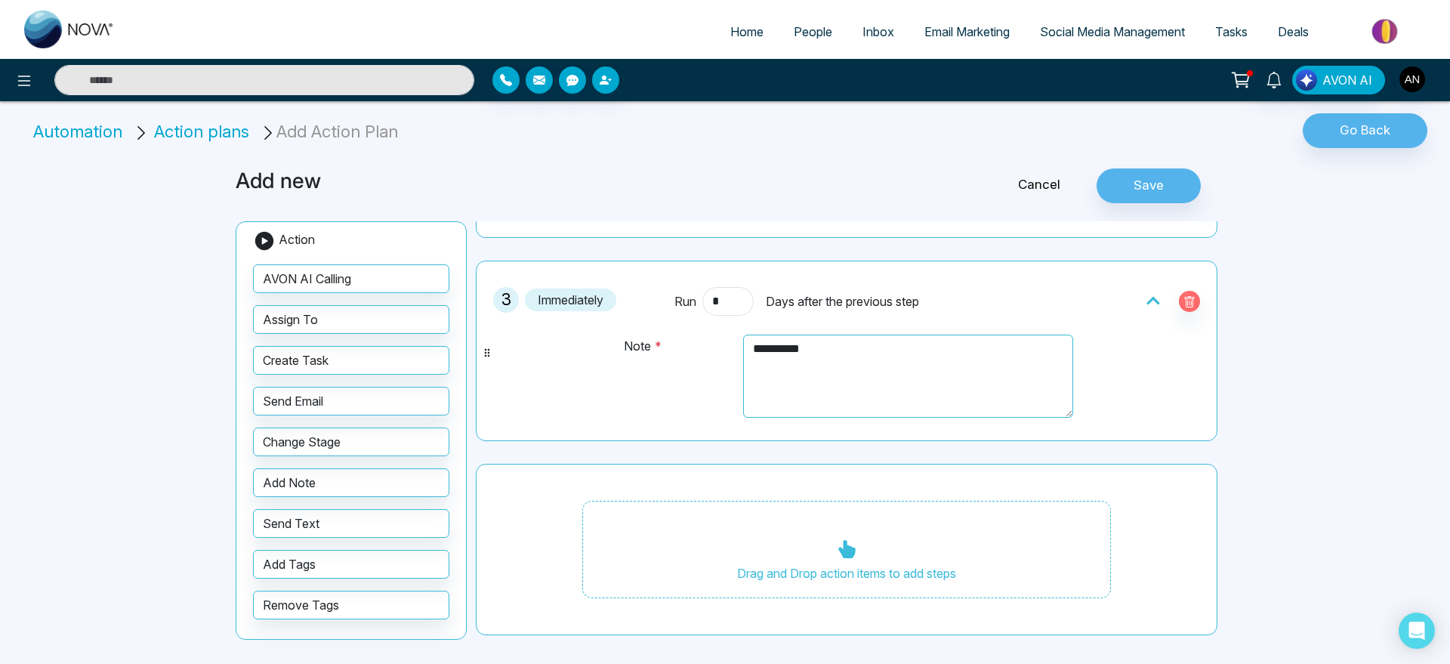
scroll to position [302, 0]
click at [347, 444] on button "Change Stage" at bounding box center [351, 441] width 196 height 29
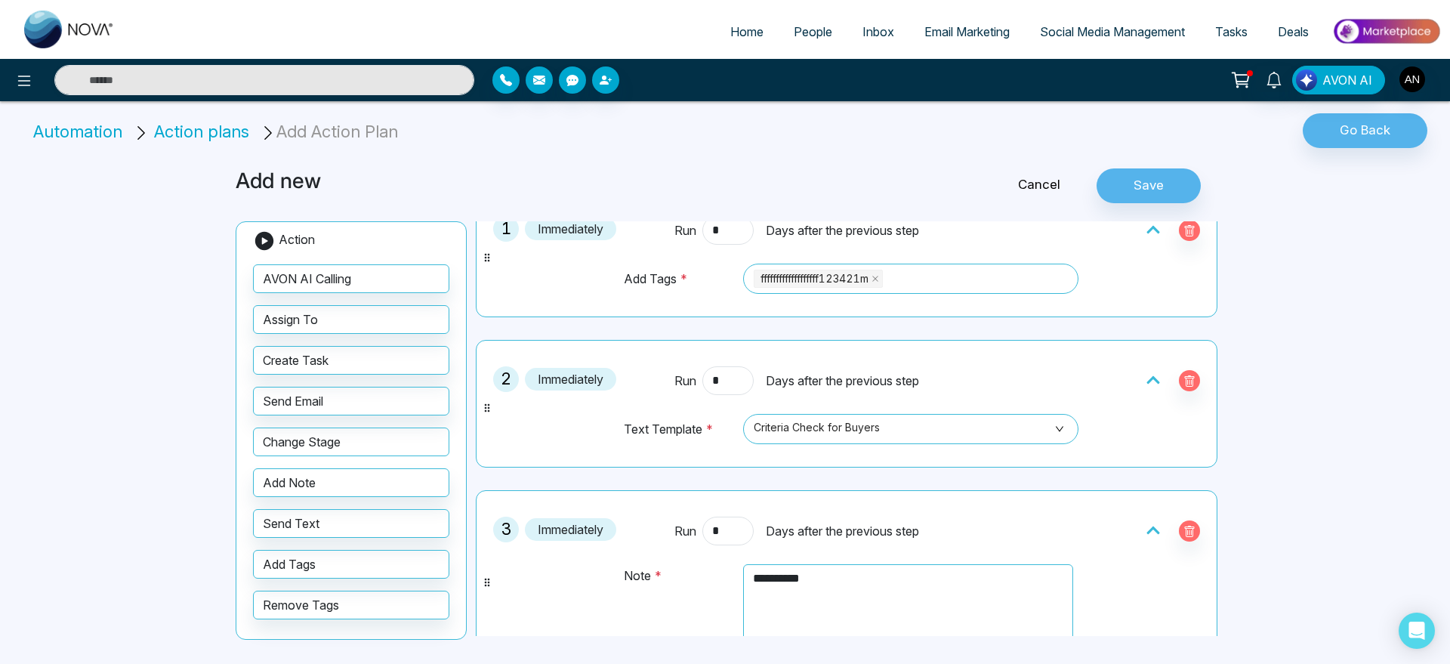
scroll to position [452, 0]
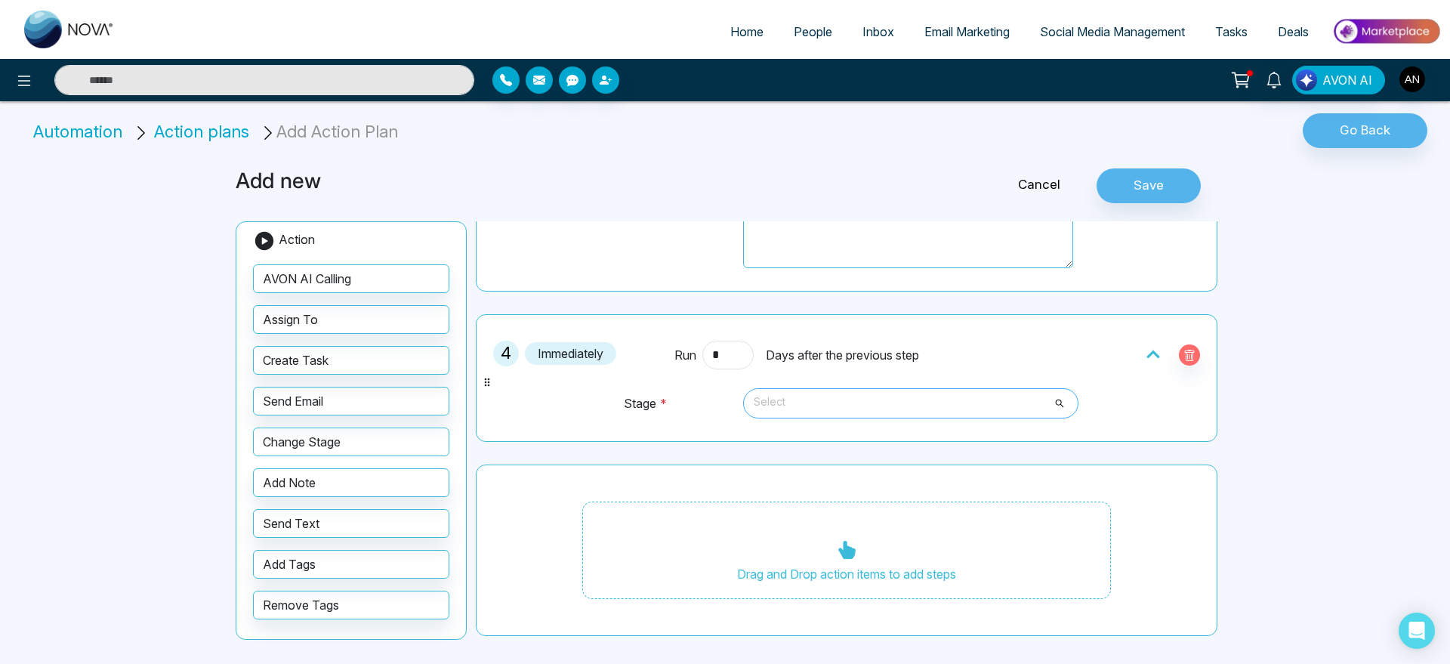
click at [896, 405] on span "Select" at bounding box center [911, 403] width 314 height 26
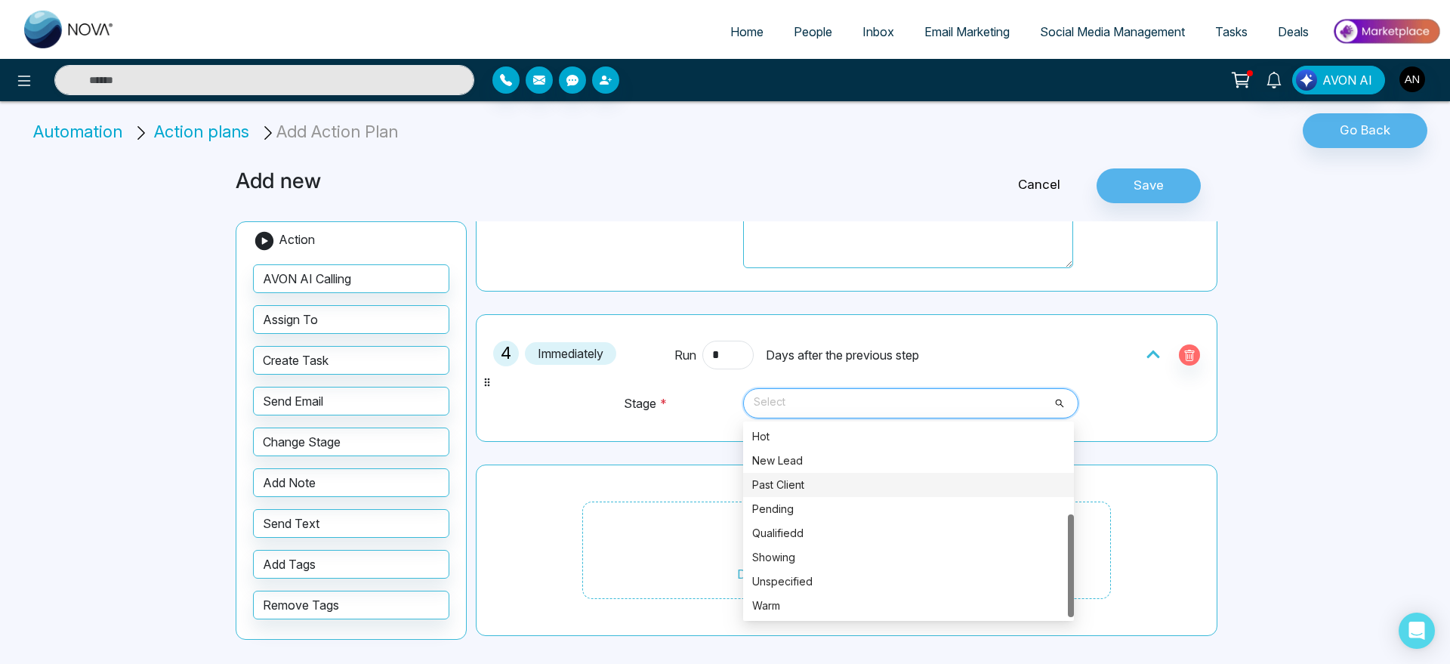
scroll to position [168, 0]
click at [801, 473] on div "Past Client" at bounding box center [908, 485] width 331 height 24
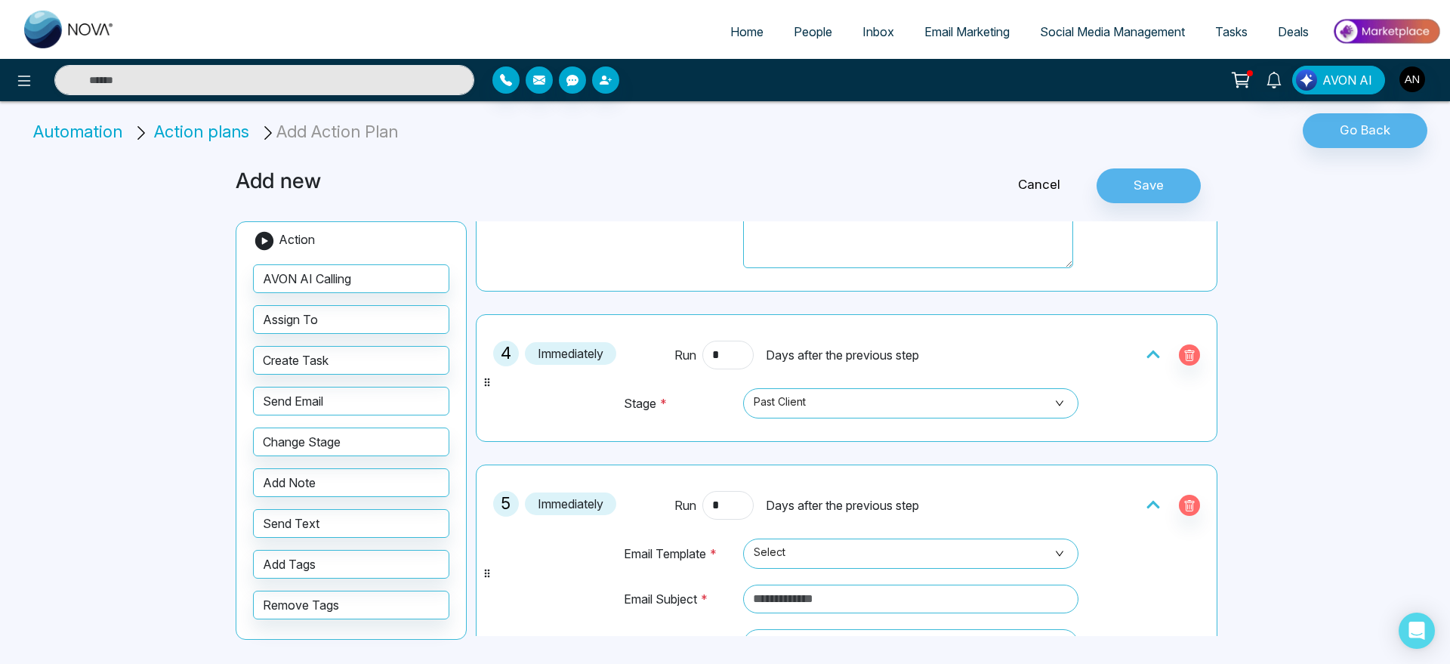
scroll to position [667, 0]
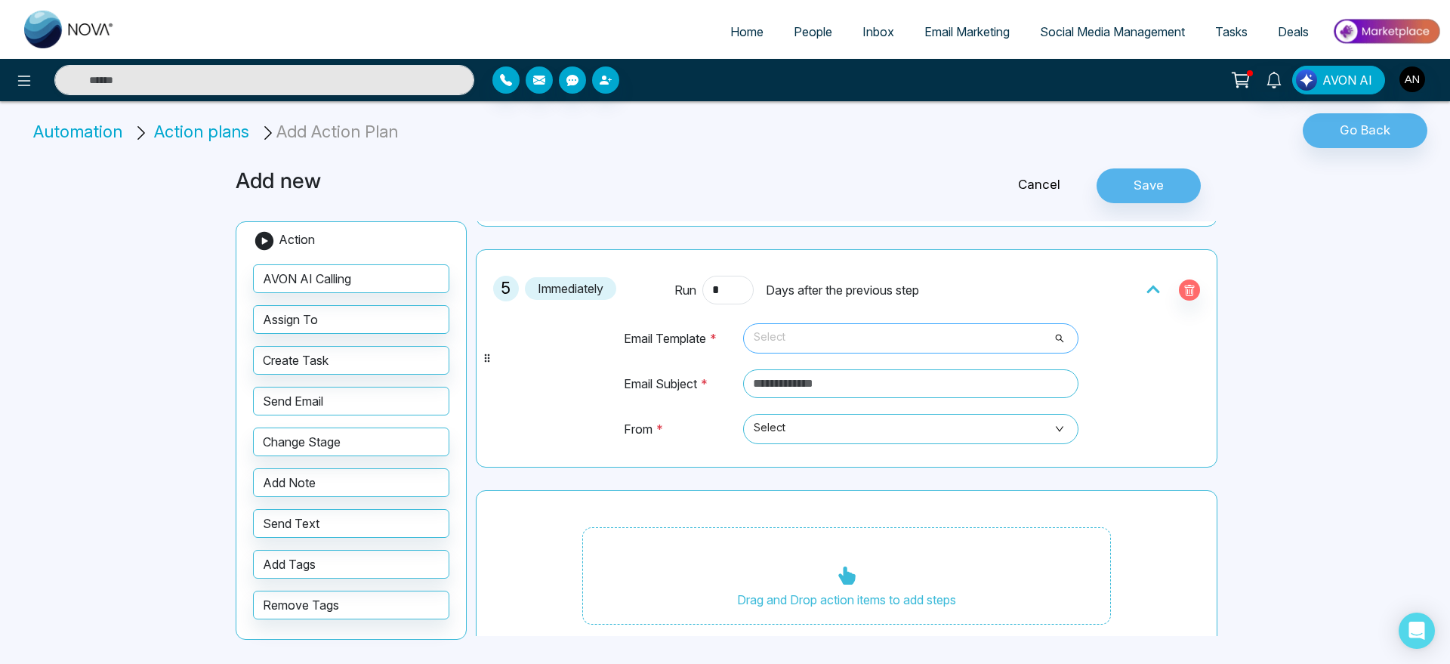
click at [866, 330] on span "Select" at bounding box center [911, 338] width 314 height 26
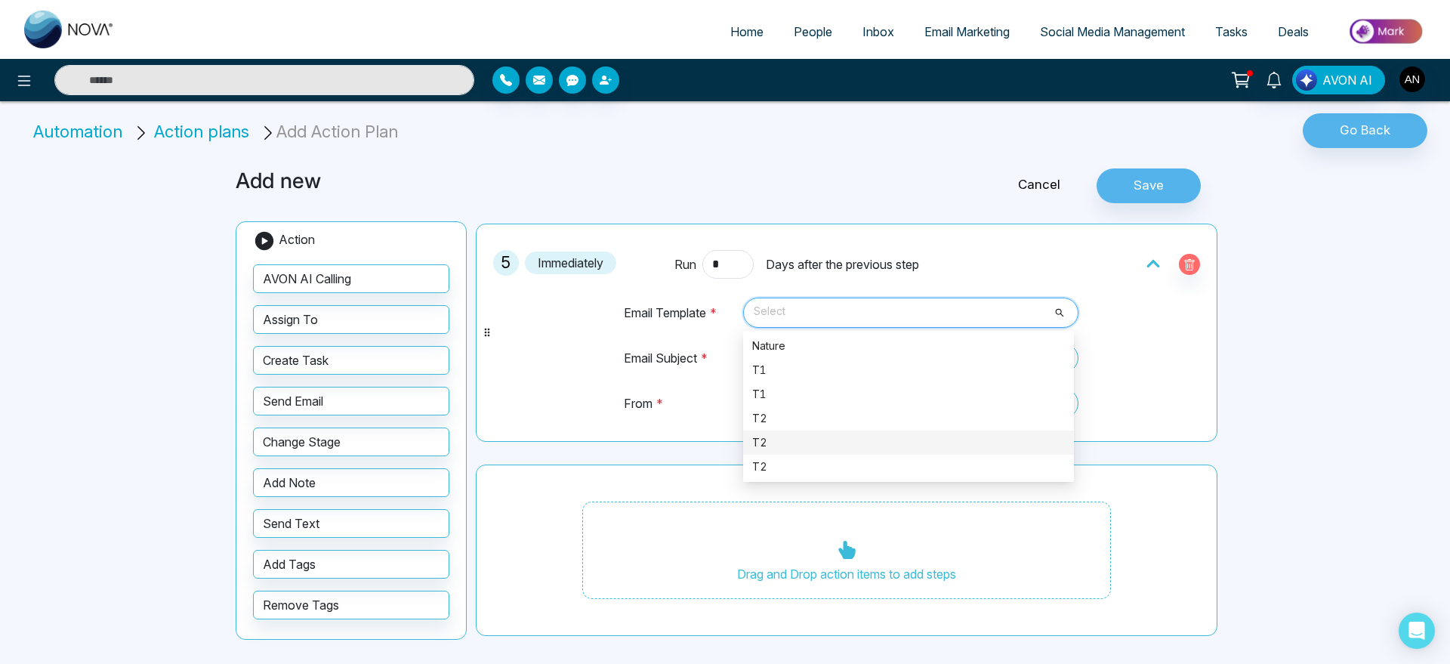
scroll to position [674, 0]
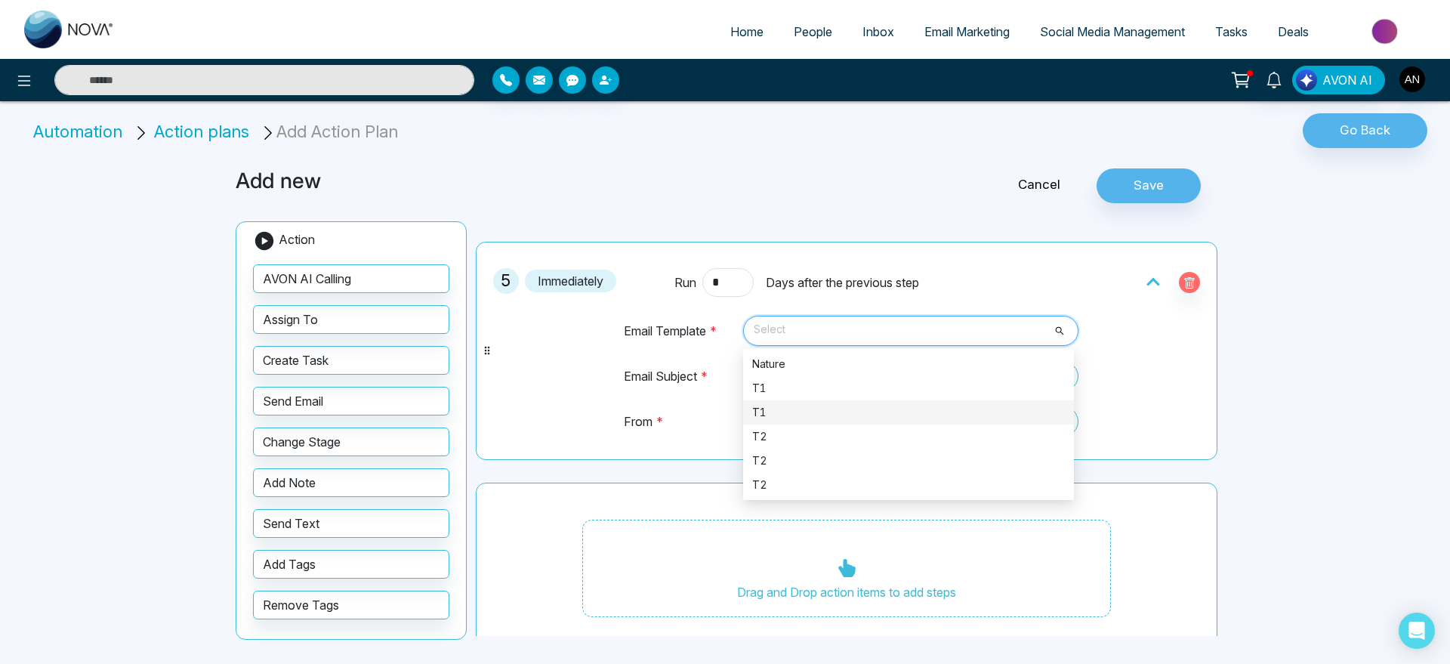
click at [687, 334] on td "Email Template *" at bounding box center [680, 338] width 114 height 46
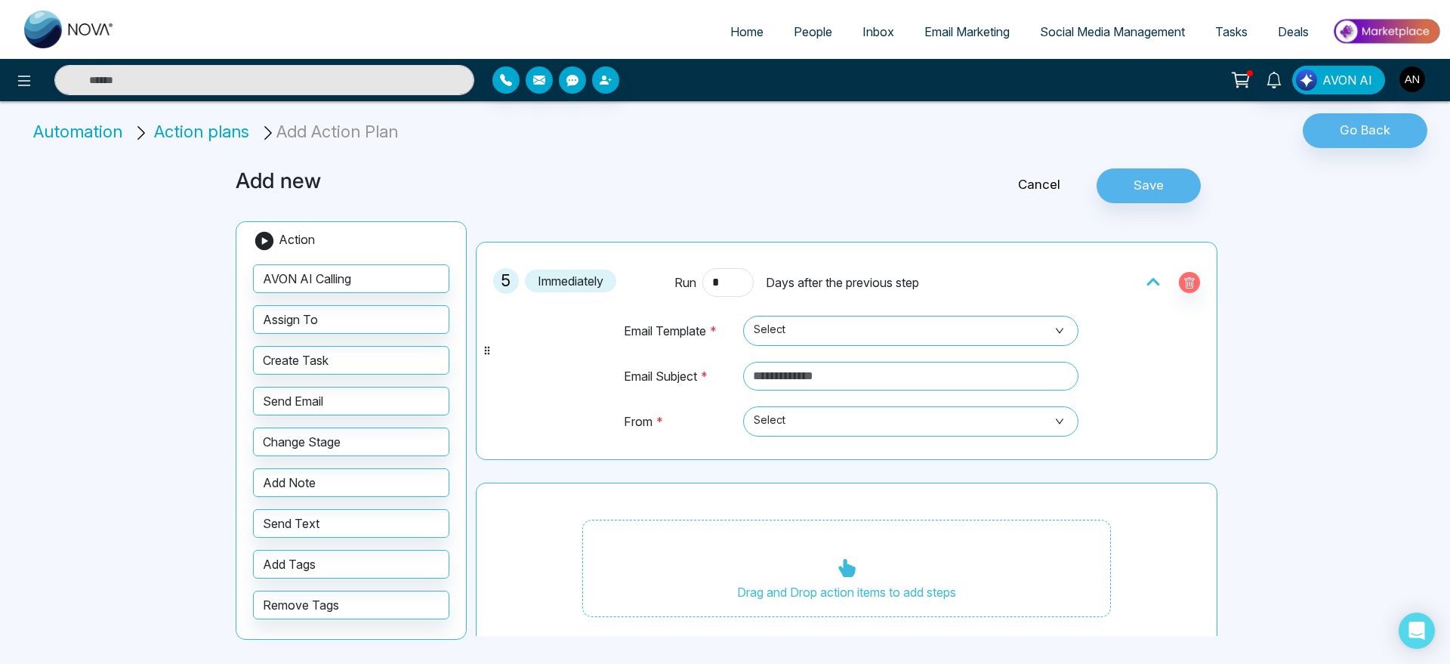
click at [813, 322] on span "Select" at bounding box center [911, 331] width 314 height 26
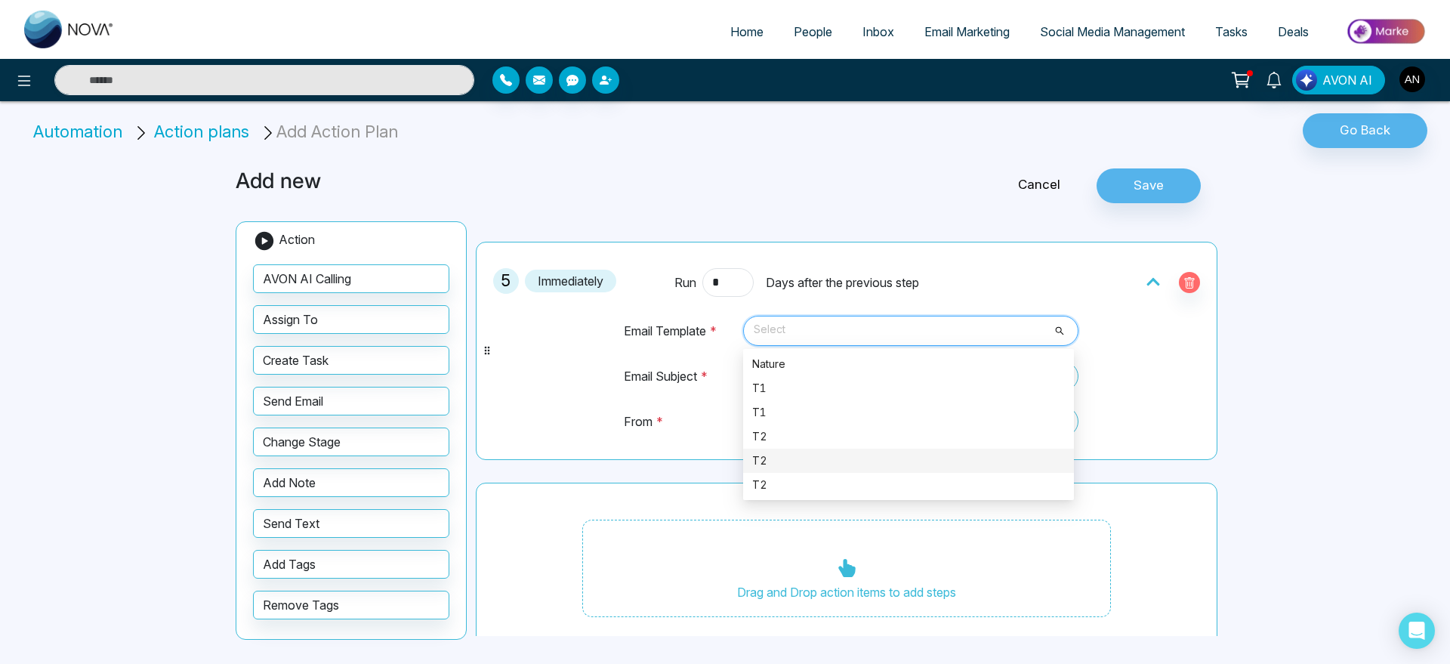
click at [815, 459] on div "T2" at bounding box center [908, 460] width 313 height 17
click at [834, 378] on input "text" at bounding box center [910, 376] width 335 height 29
type input "*"
click at [852, 418] on span "Select" at bounding box center [911, 421] width 314 height 26
type input "******"
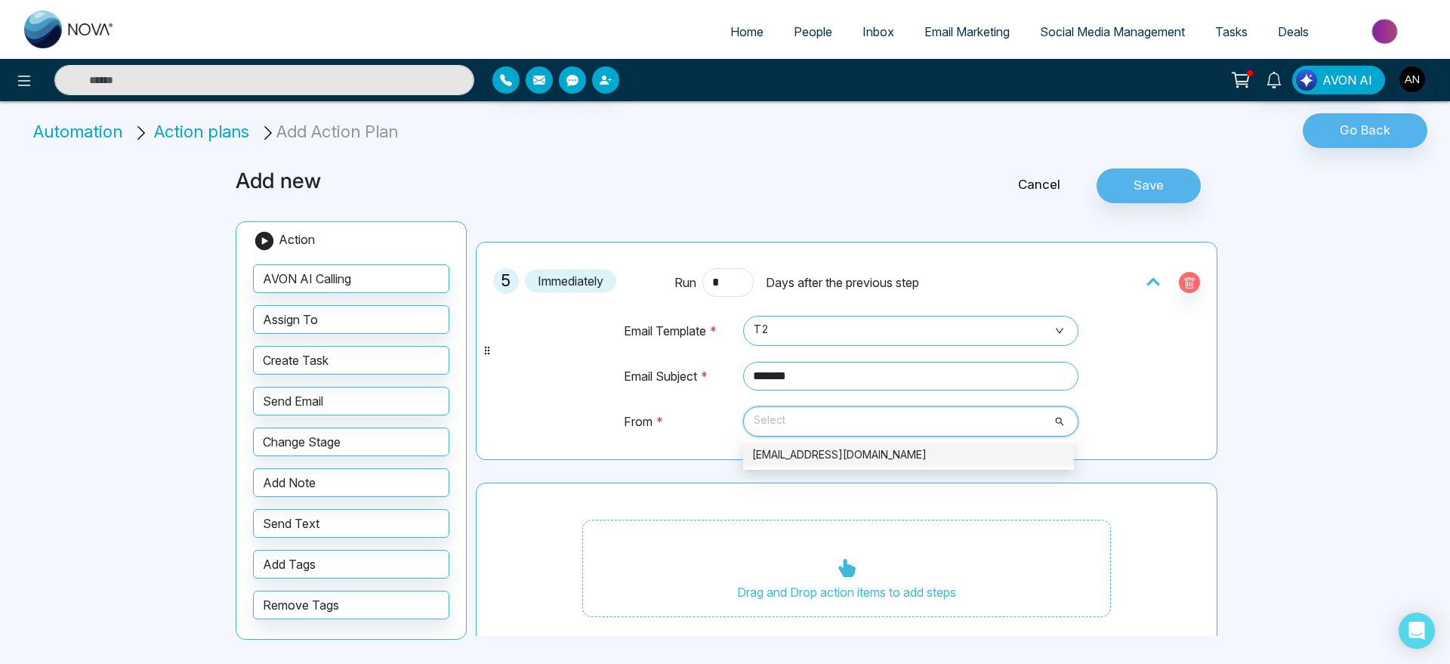
click at [846, 447] on div "[EMAIL_ADDRESS][DOMAIN_NAME]" at bounding box center [908, 454] width 313 height 17
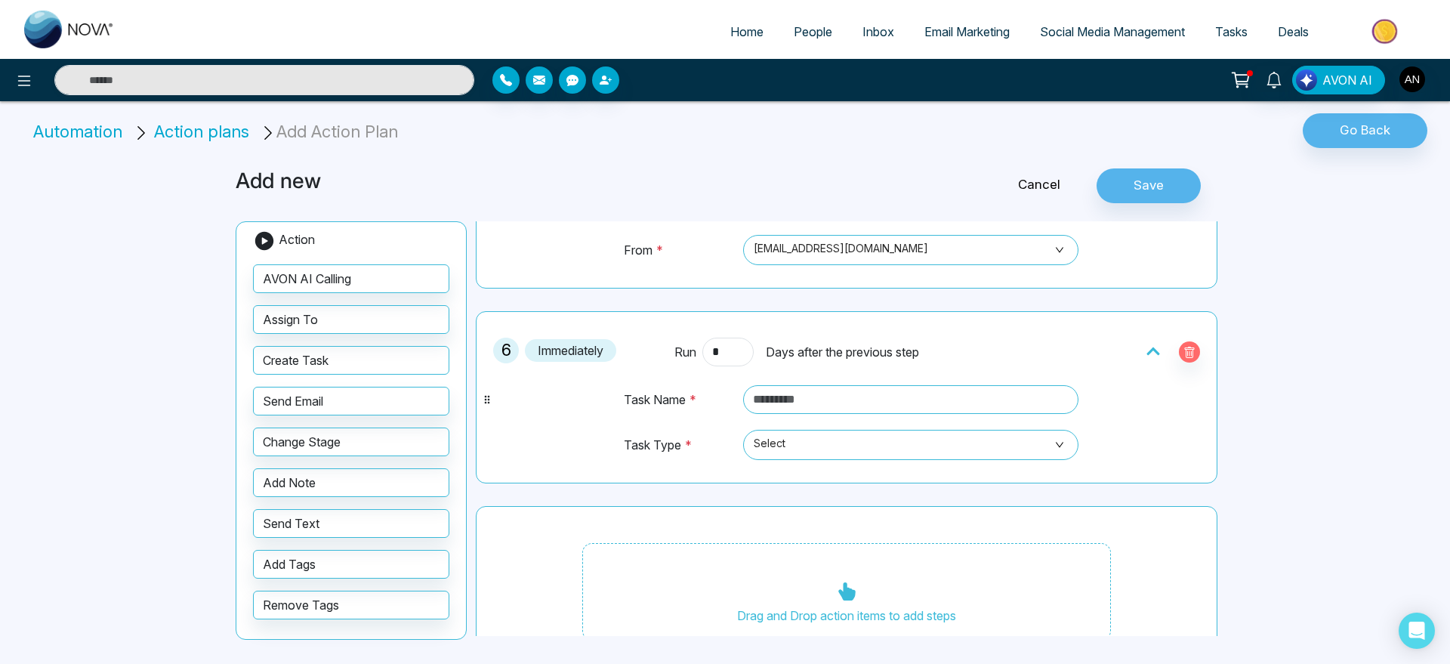
scroll to position [846, 0]
click at [851, 389] on input "text" at bounding box center [910, 398] width 335 height 29
click at [855, 433] on span "Select" at bounding box center [911, 444] width 314 height 26
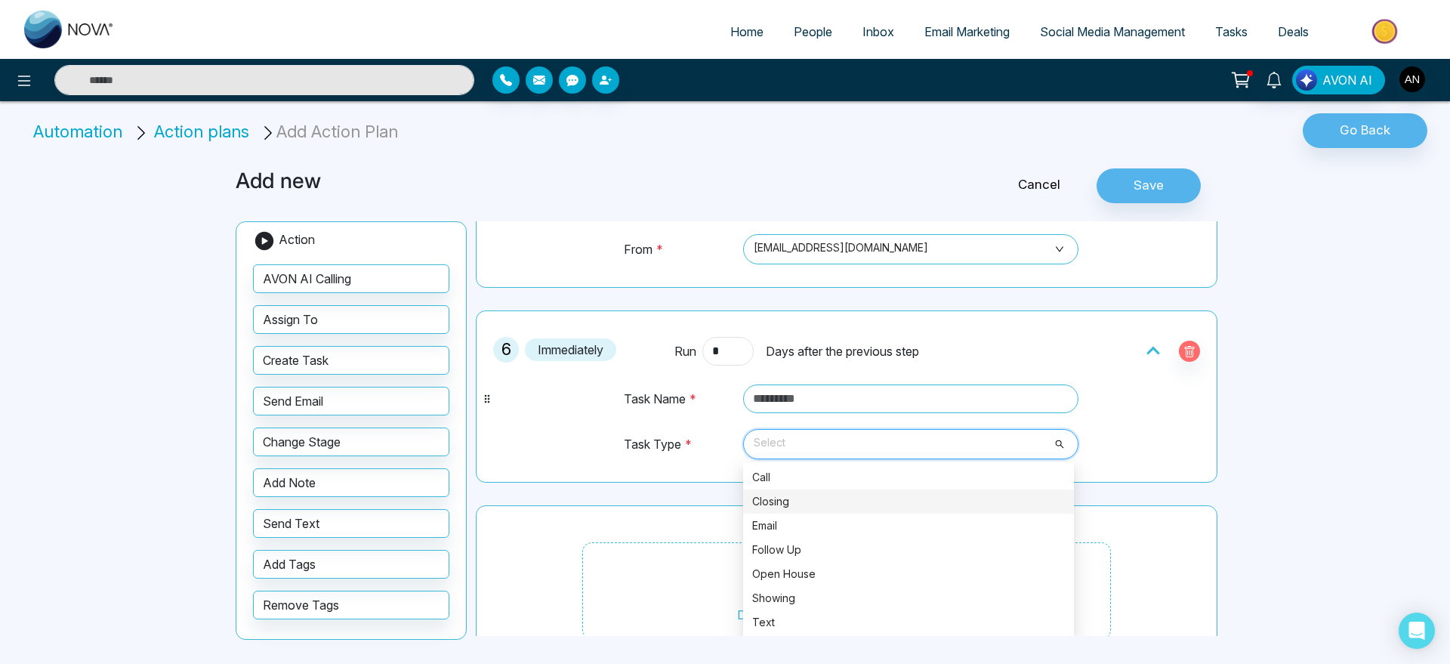
scroll to position [887, 0]
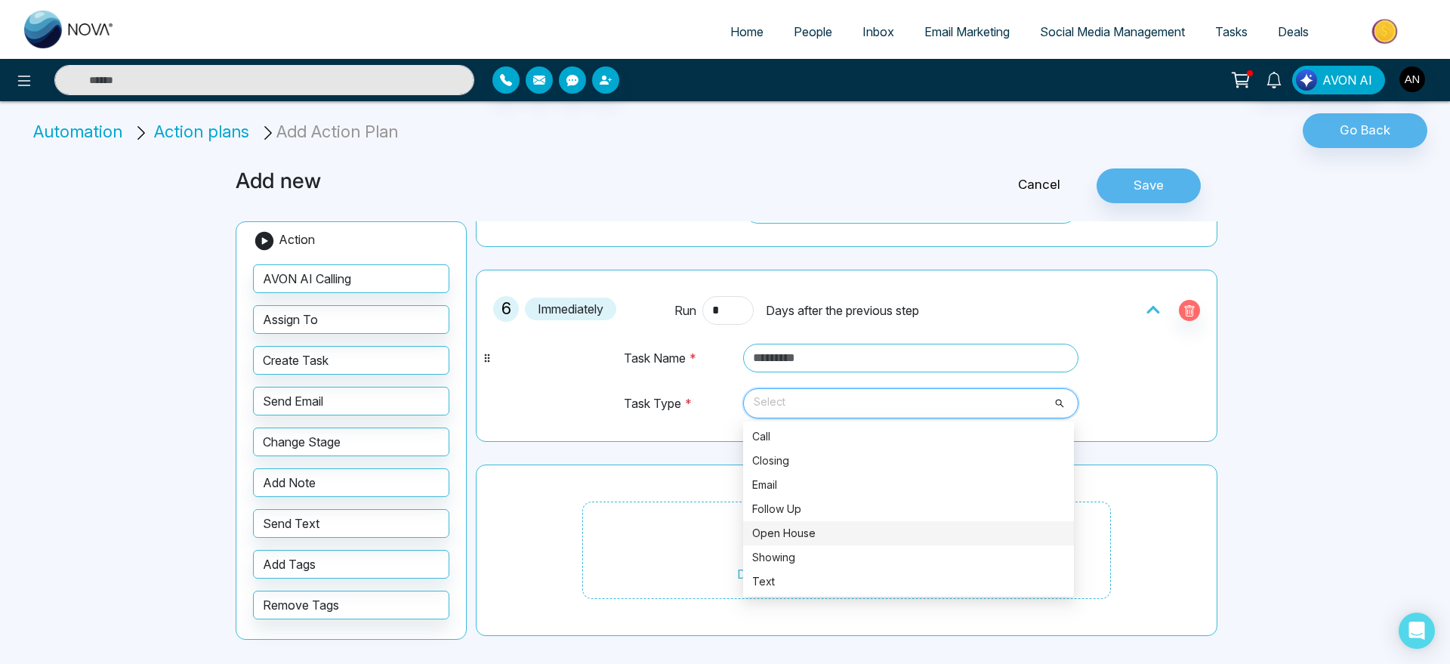
click at [804, 535] on div "Open House" at bounding box center [908, 533] width 313 height 17
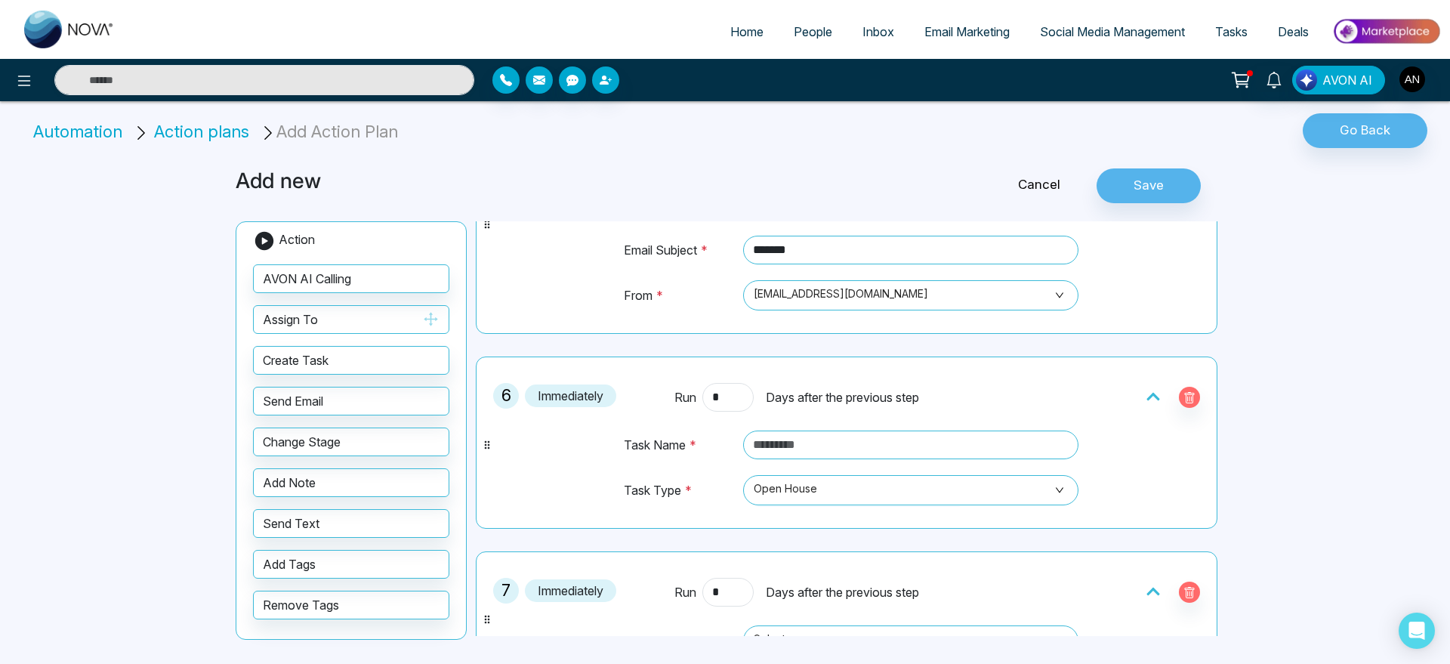
scroll to position [1037, 0]
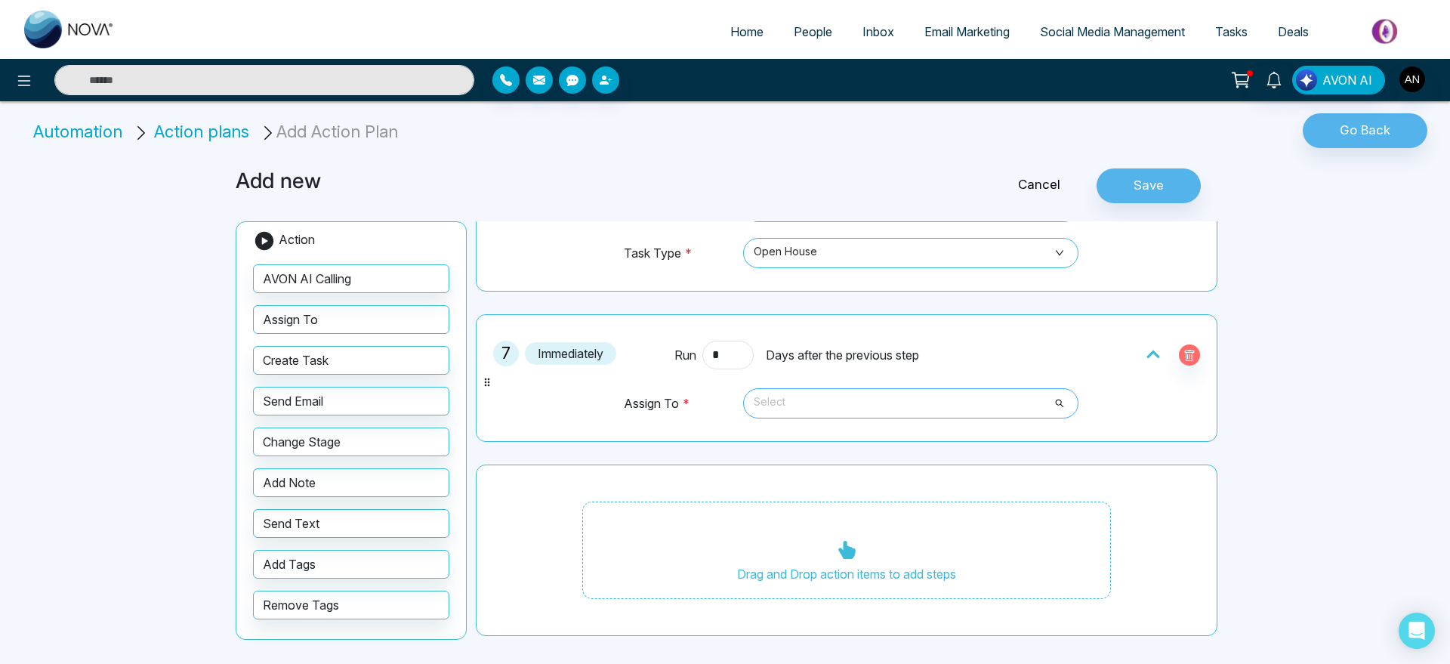
click at [832, 411] on span "Select" at bounding box center [911, 403] width 314 height 26
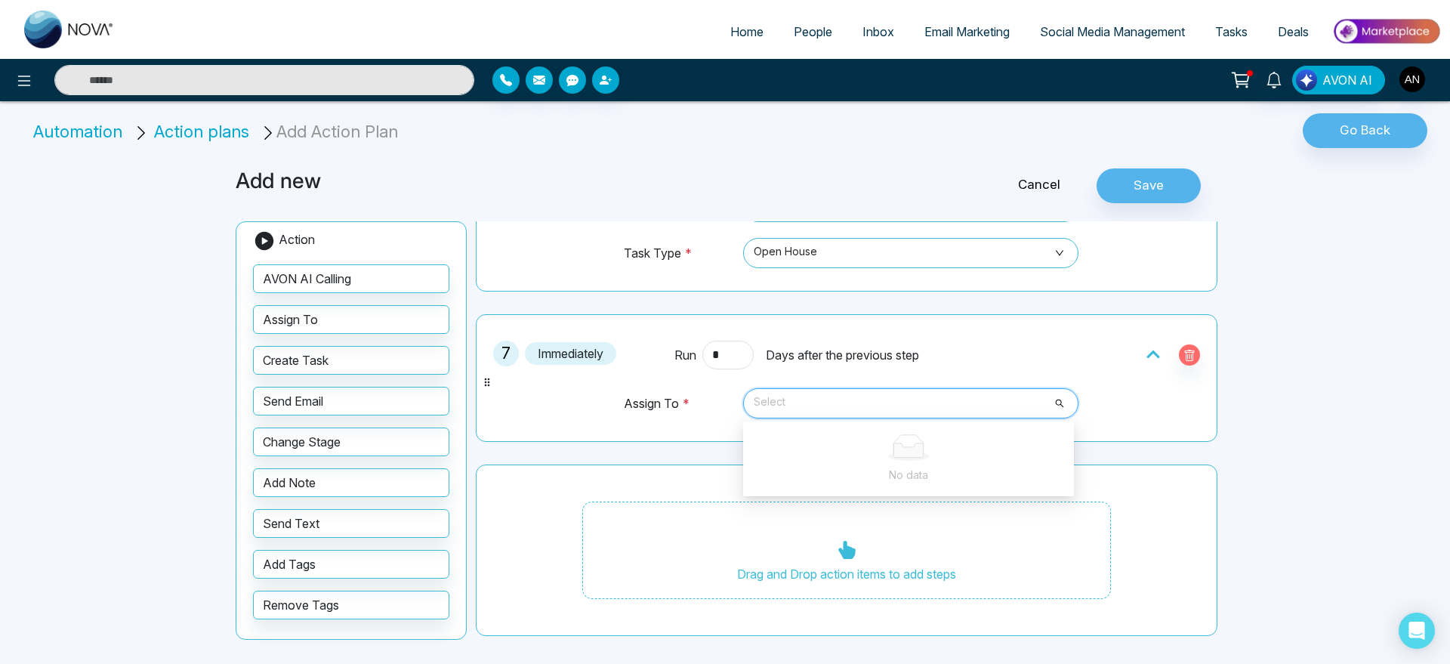
click at [864, 463] on div "No data" at bounding box center [908, 458] width 313 height 49
click at [1183, 356] on icon "button" at bounding box center [1189, 356] width 12 height 12
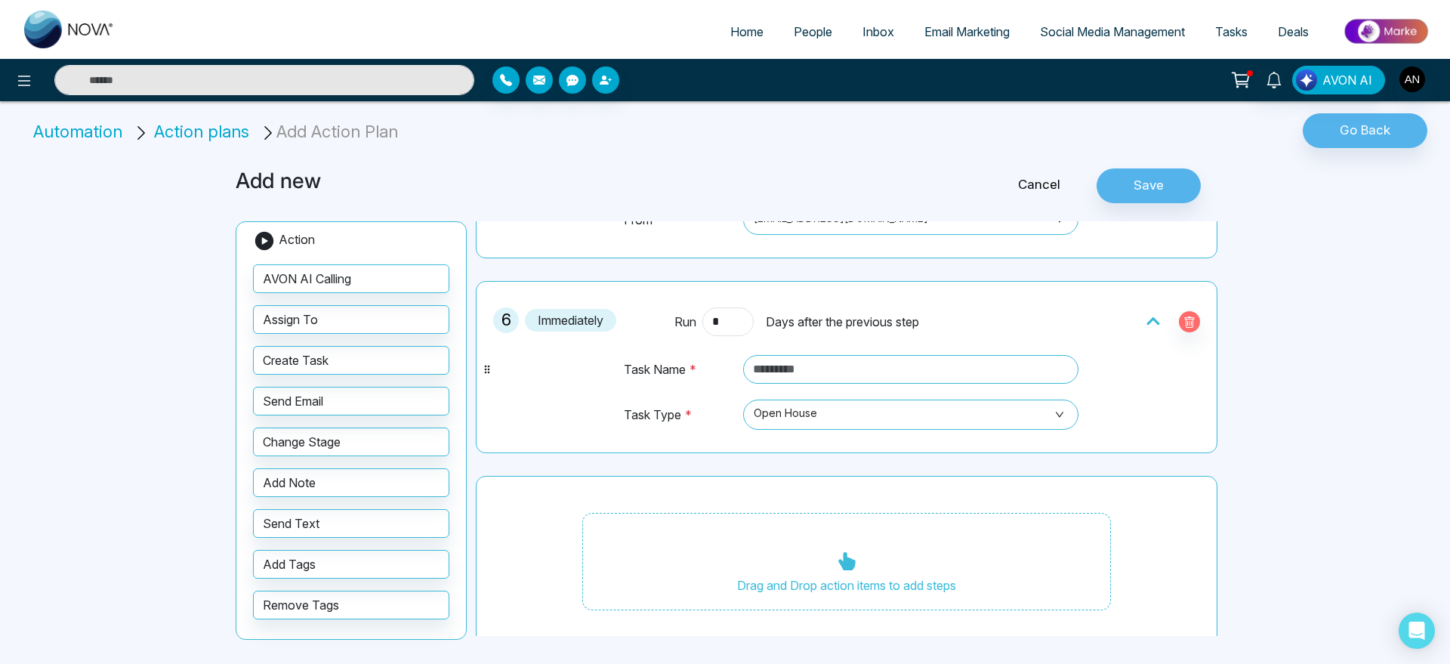
scroll to position [887, 0]
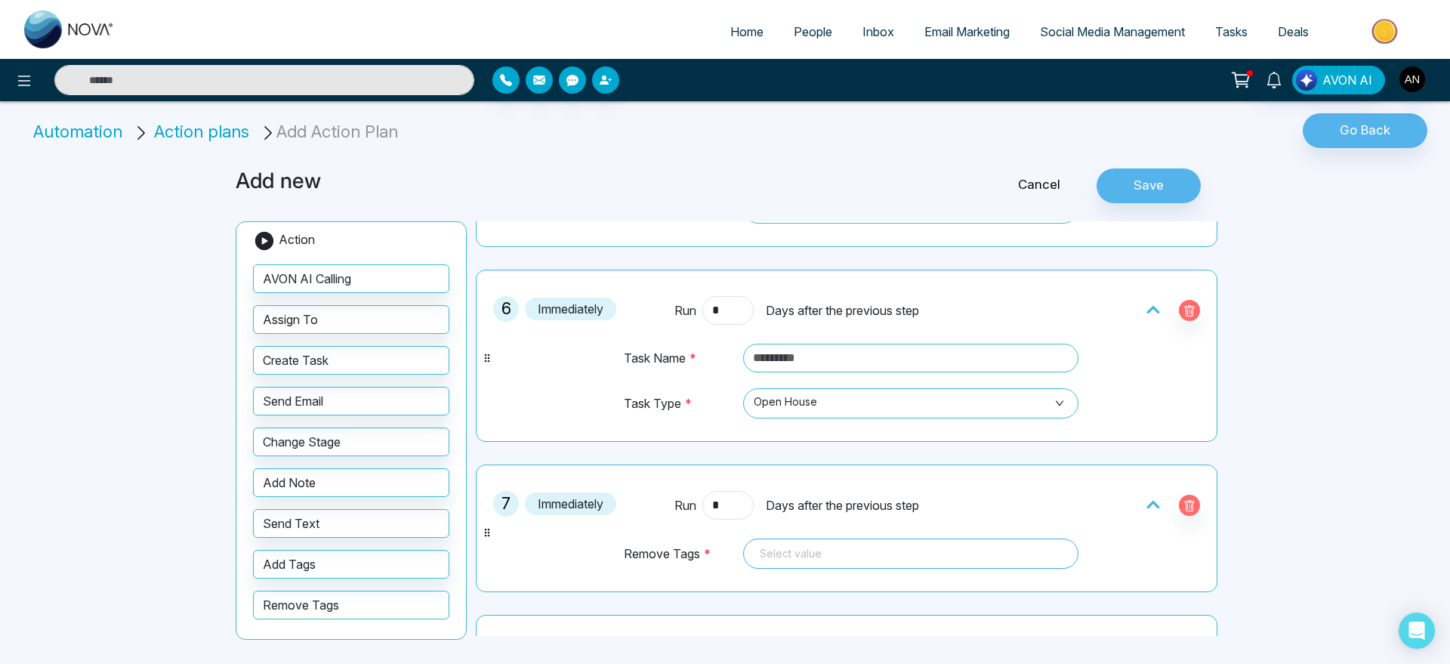
click at [859, 546] on div at bounding box center [911, 553] width 314 height 18
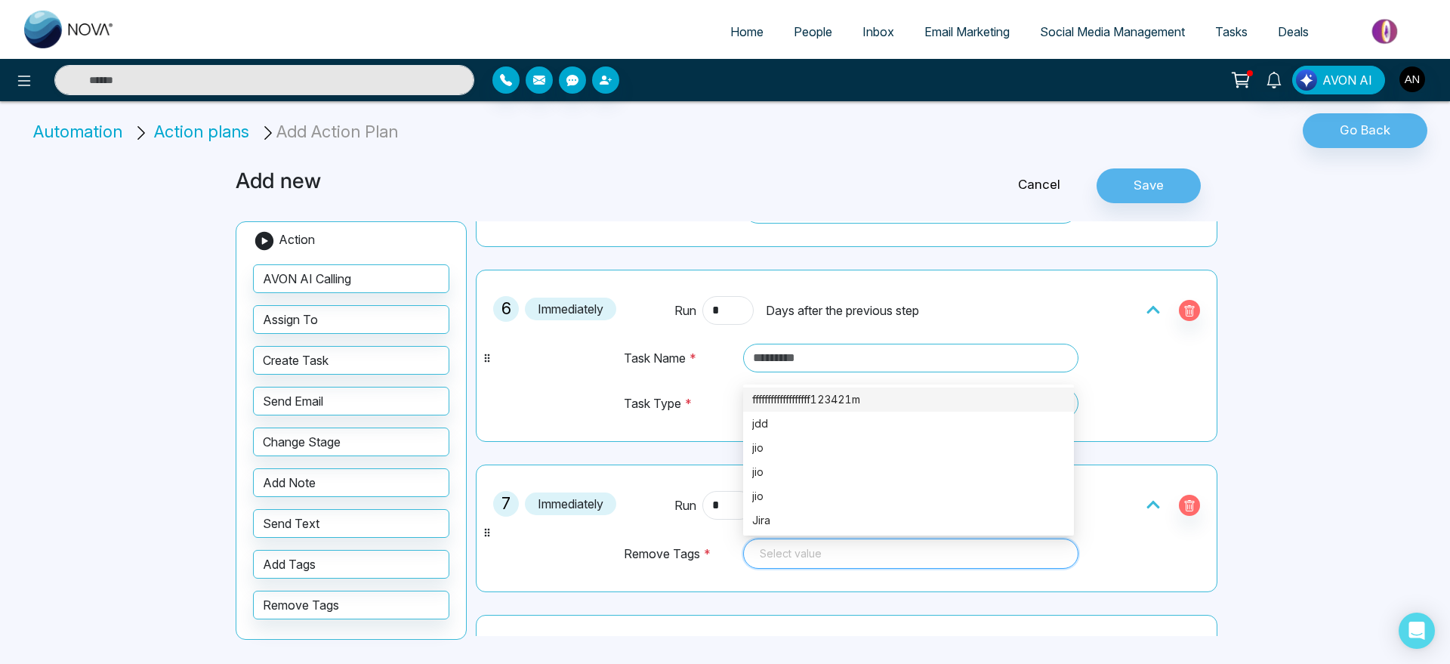
click at [839, 397] on div "fffffffffffffffffff123421m" at bounding box center [908, 399] width 313 height 17
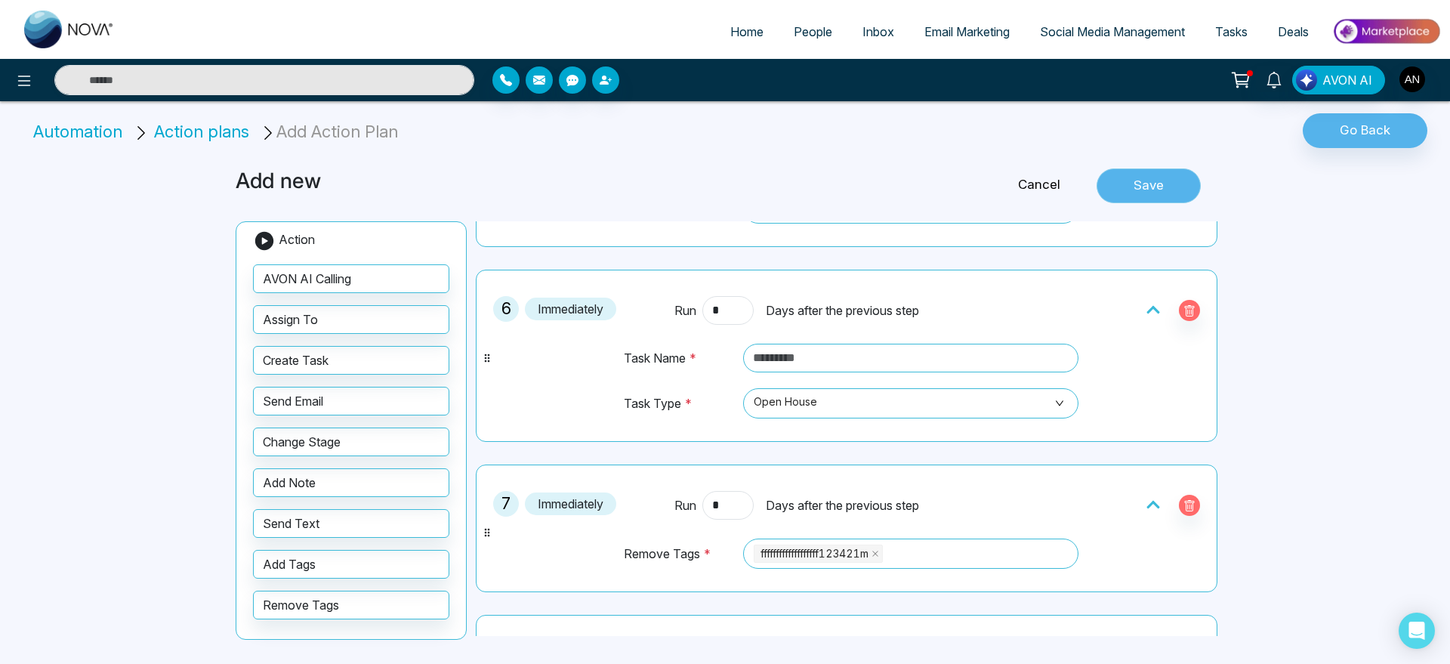
click at [1146, 175] on button "Save" at bounding box center [1148, 185] width 104 height 35
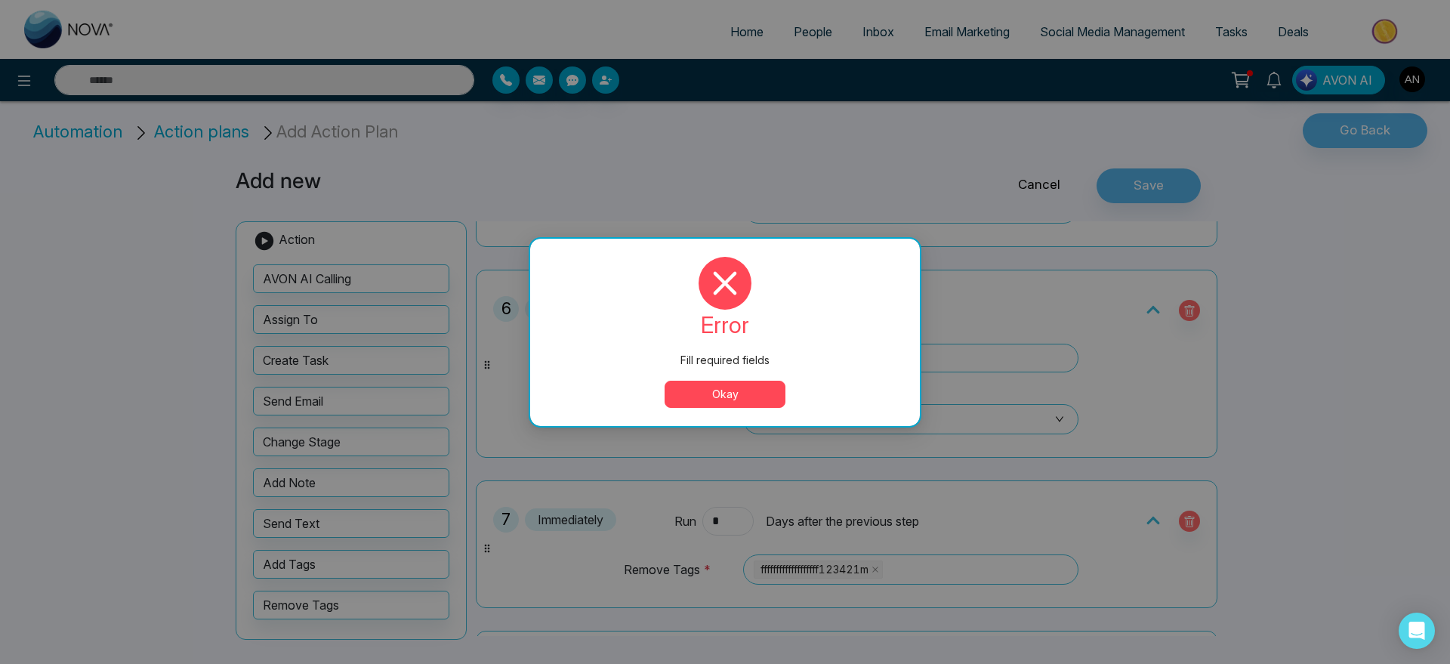
click at [724, 391] on button "Okay" at bounding box center [724, 394] width 121 height 27
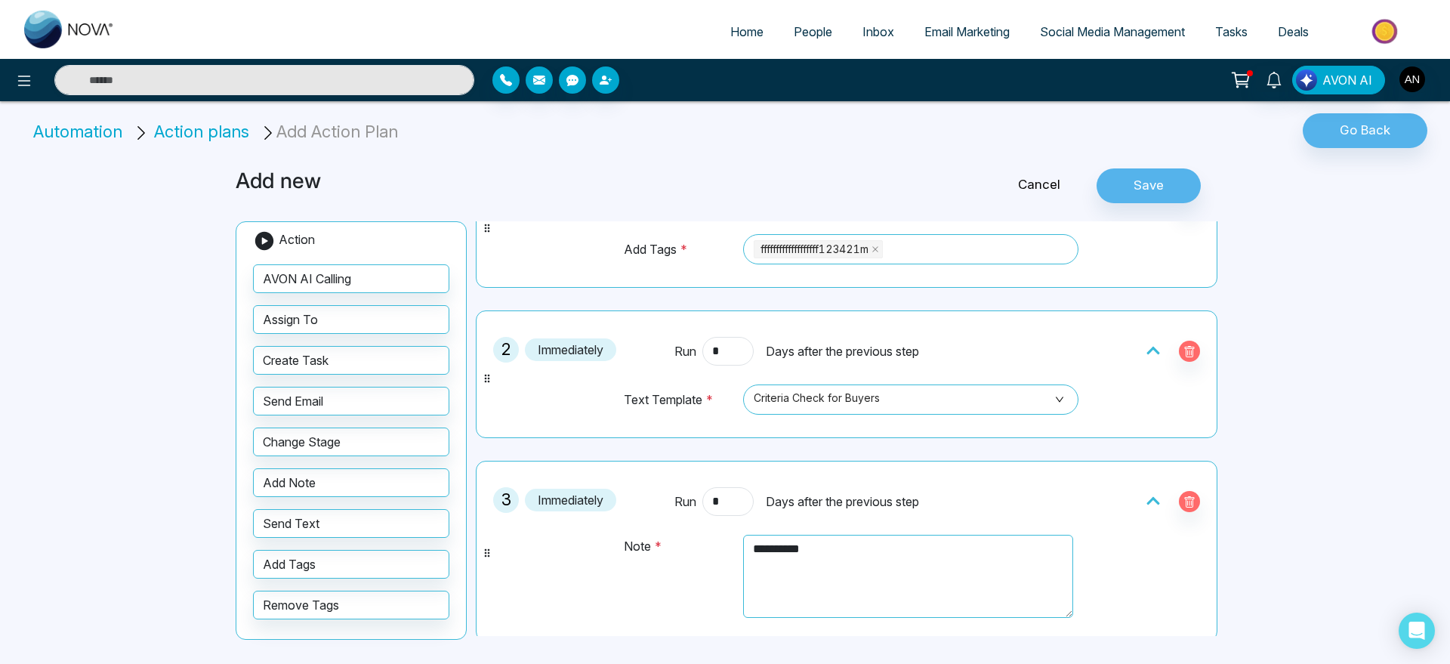
scroll to position [0, 0]
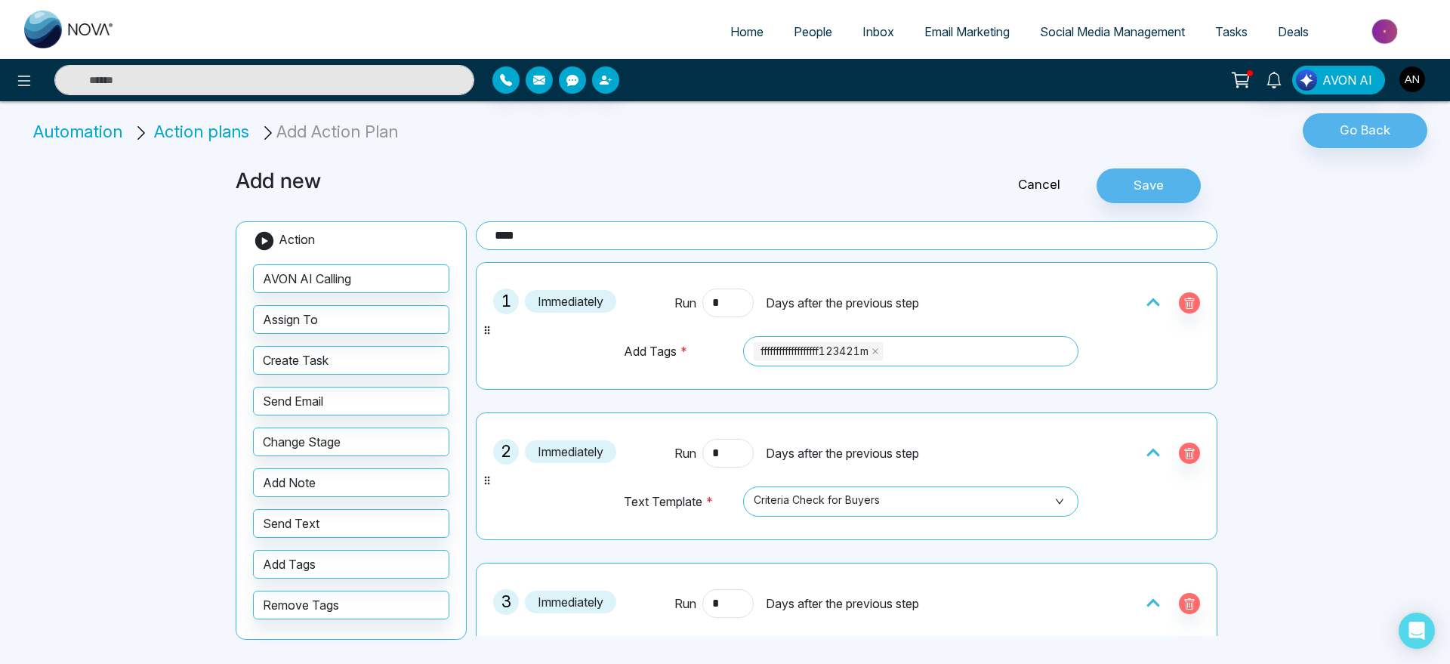
click at [572, 221] on input "***" at bounding box center [846, 235] width 741 height 29
click at [1179, 177] on button "Save" at bounding box center [1148, 185] width 104 height 35
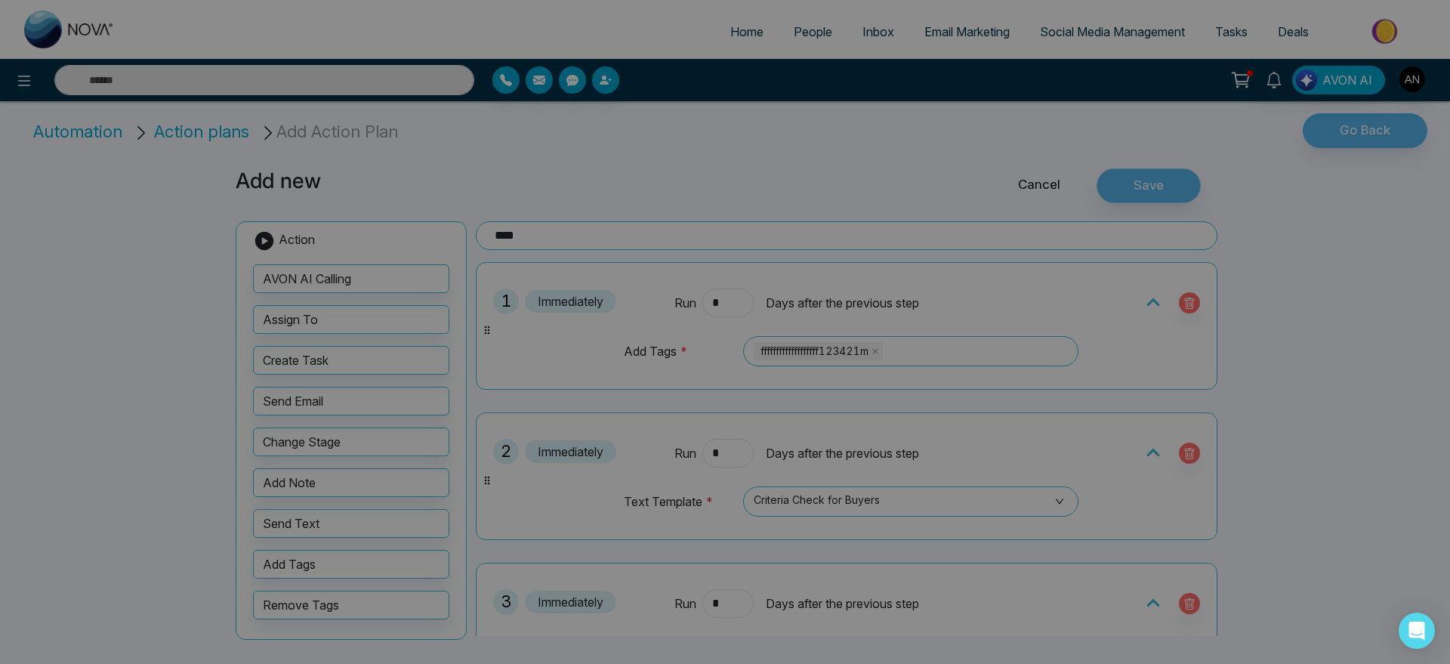
scroll to position [817, 0]
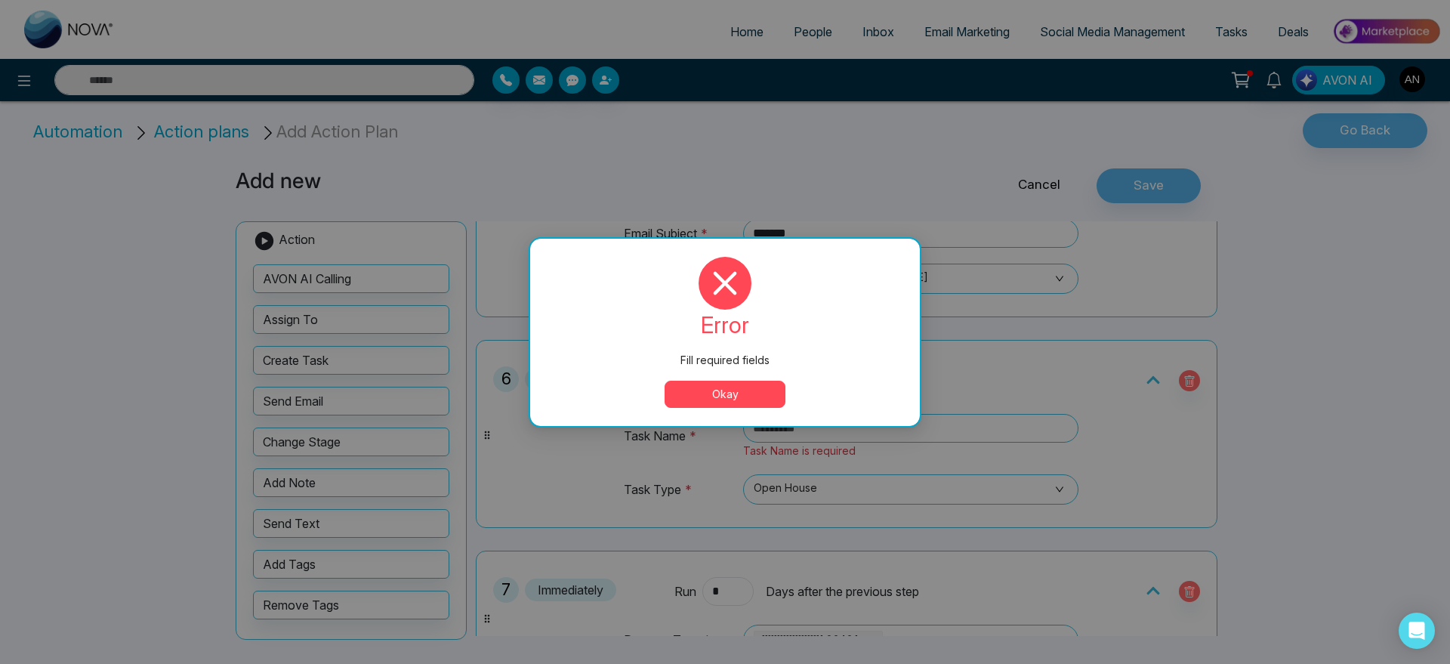
click at [724, 393] on input "*" at bounding box center [727, 380] width 51 height 29
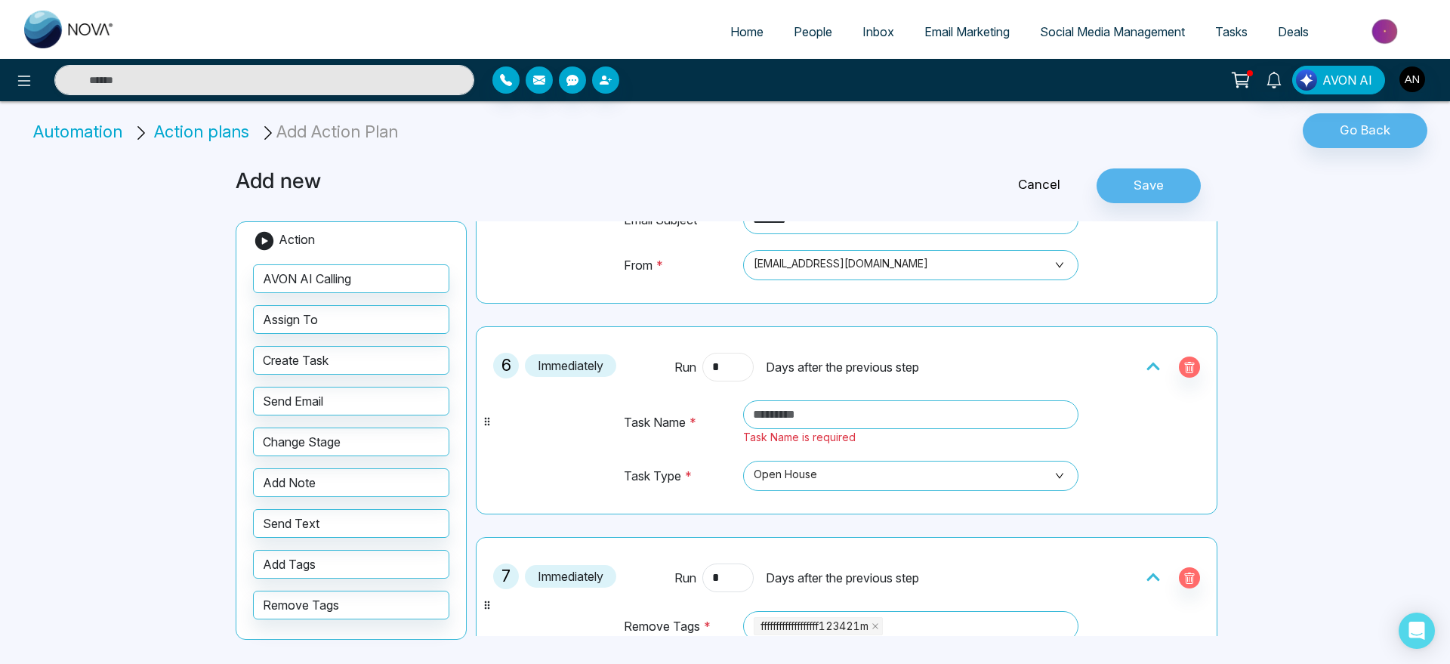
scroll to position [814, 0]
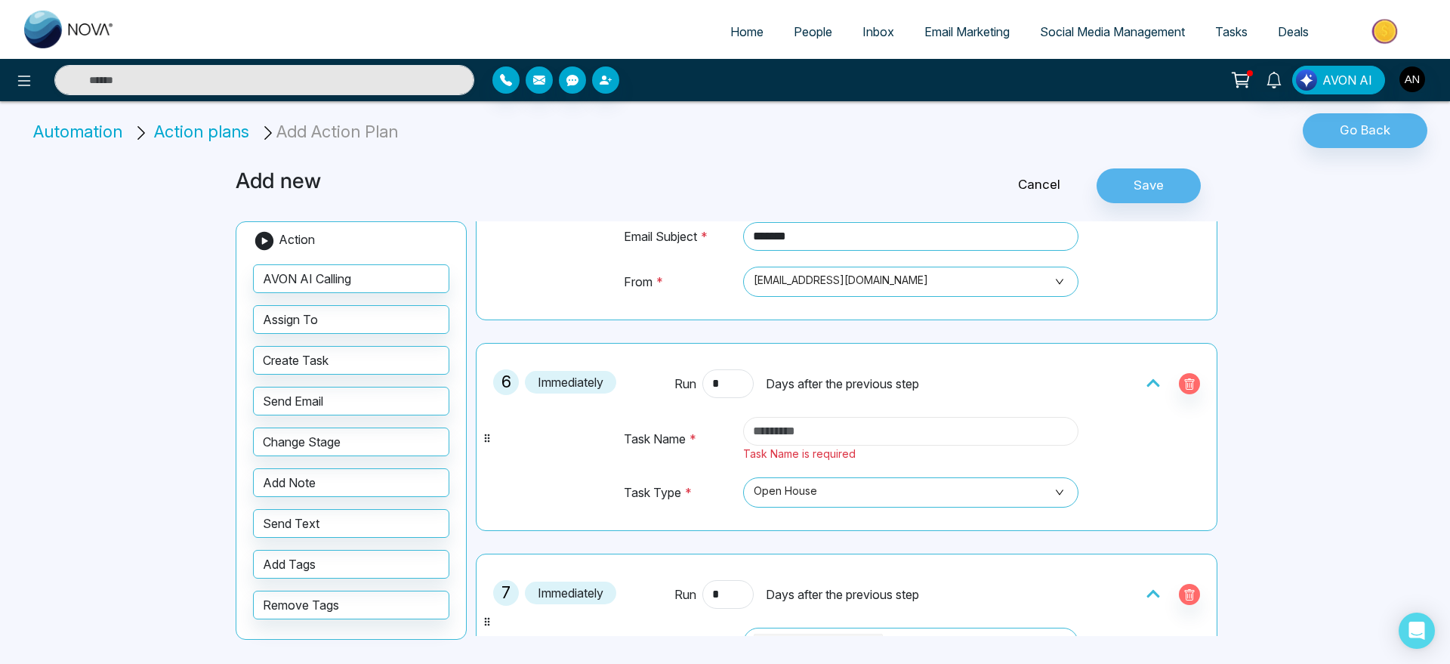
click at [868, 436] on input "text" at bounding box center [910, 431] width 335 height 29
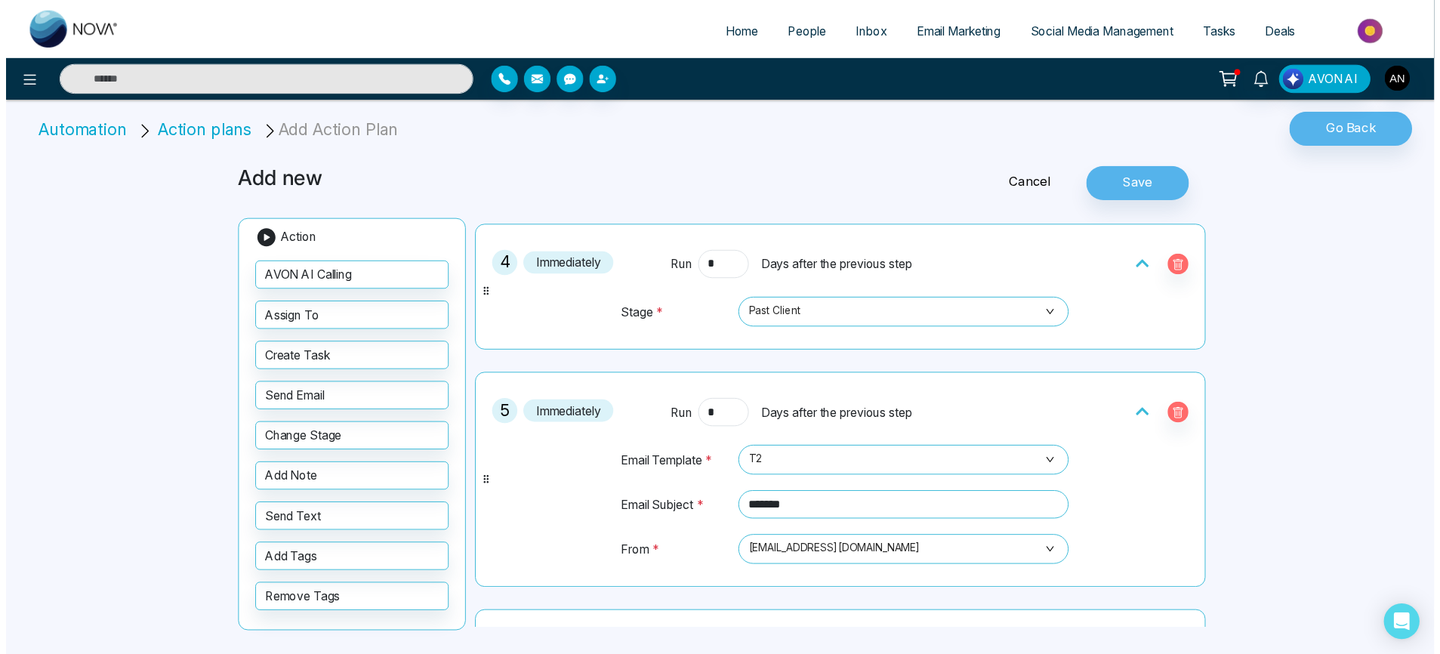
scroll to position [0, 0]
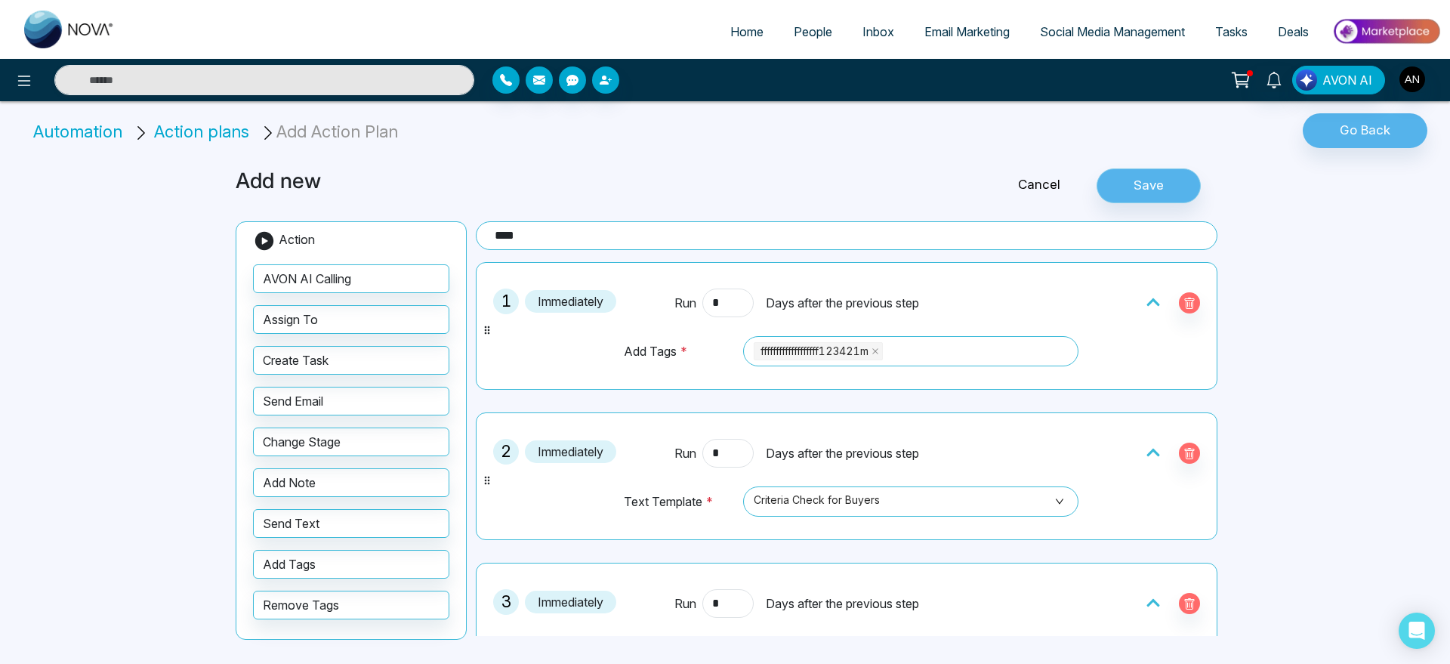
type input "**********"
click at [1170, 180] on button "Save" at bounding box center [1148, 185] width 104 height 35
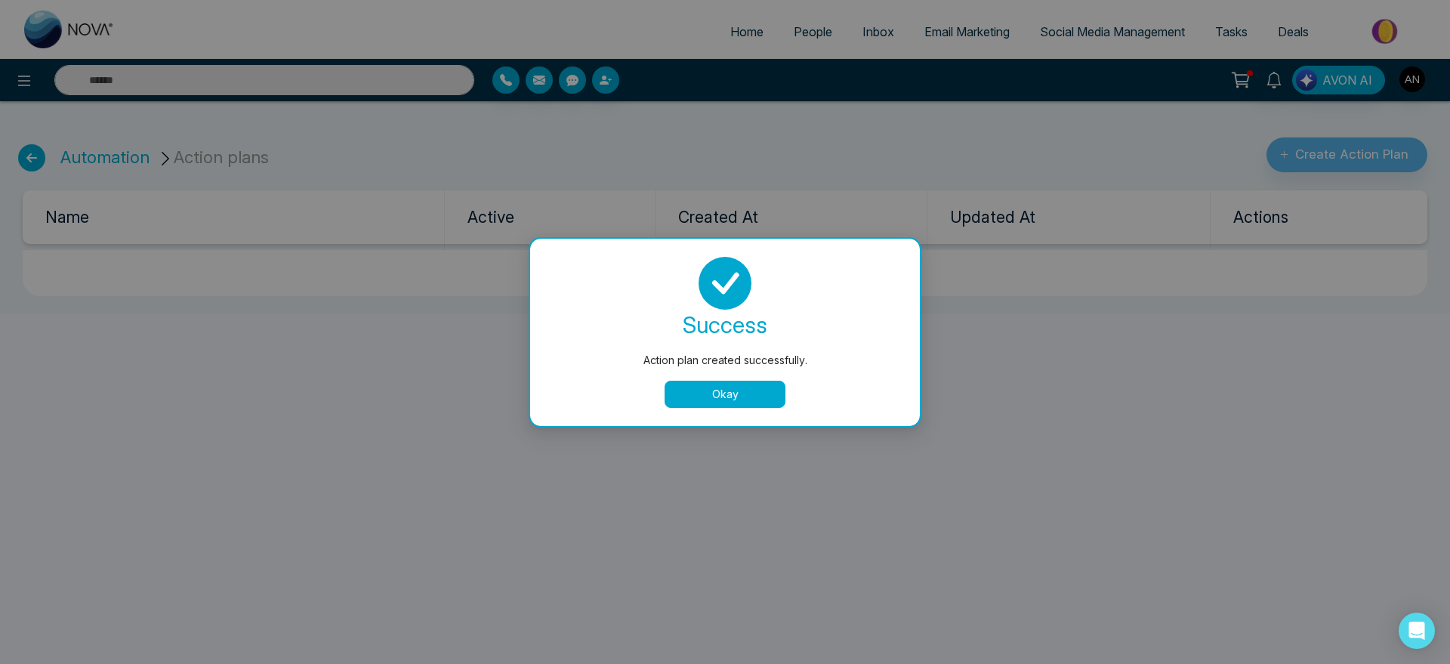
click at [720, 384] on button "Okay" at bounding box center [724, 394] width 121 height 27
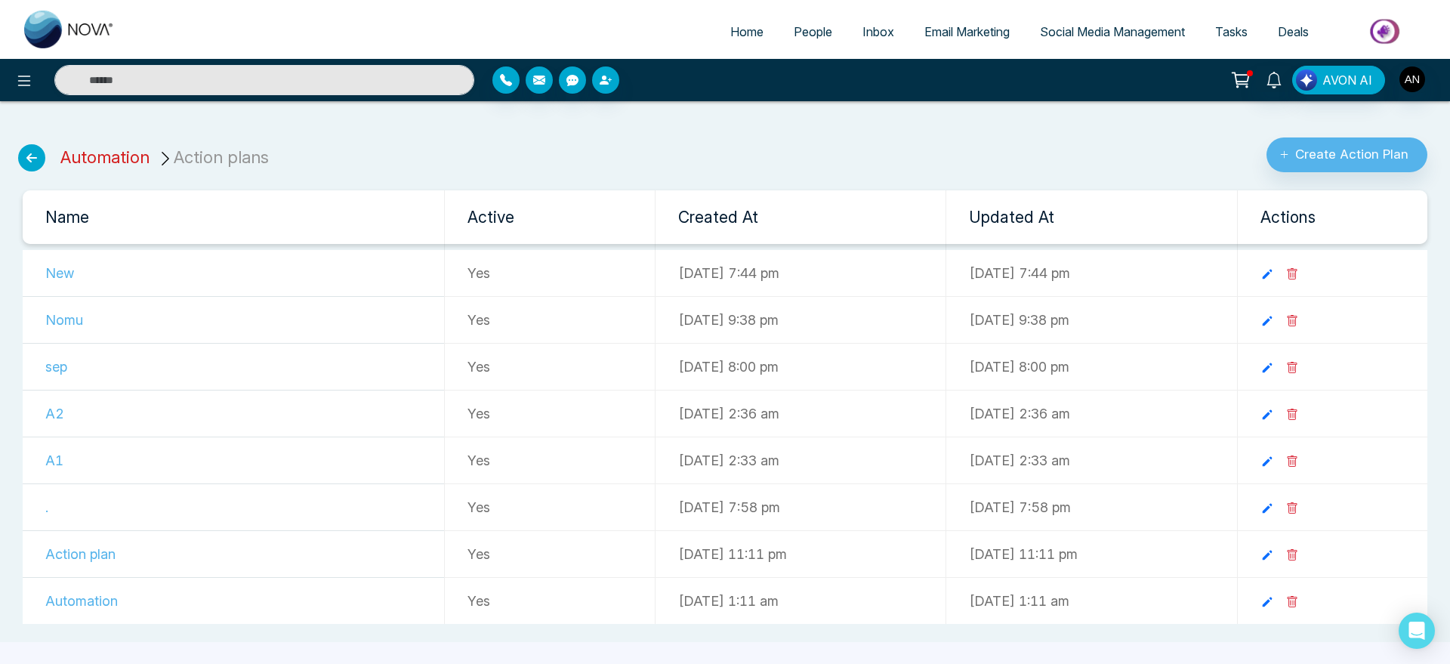
click at [109, 149] on link "Automation" at bounding box center [104, 157] width 89 height 20
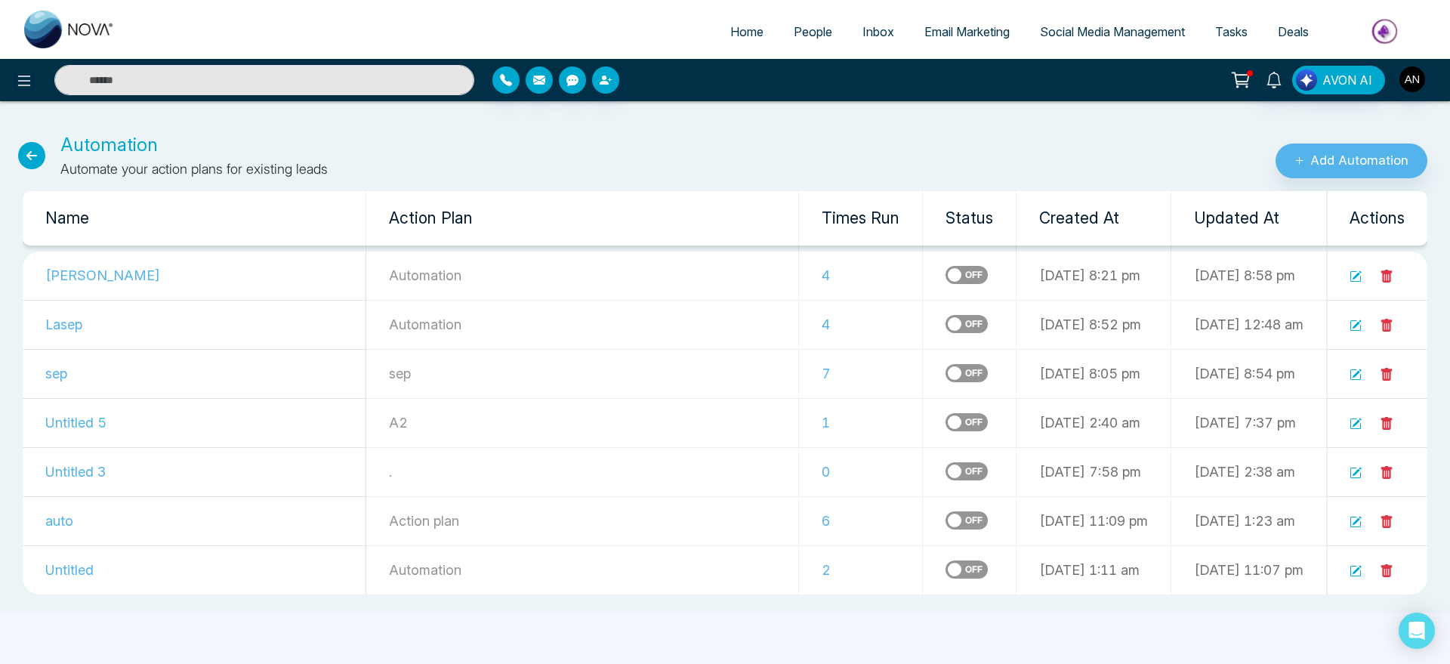
click at [1333, 179] on div "Automation Automate your action plans for existing leads Add Automation Name Ac…" at bounding box center [725, 362] width 1450 height 499
click at [1314, 159] on button "Add Automation" at bounding box center [1351, 160] width 152 height 35
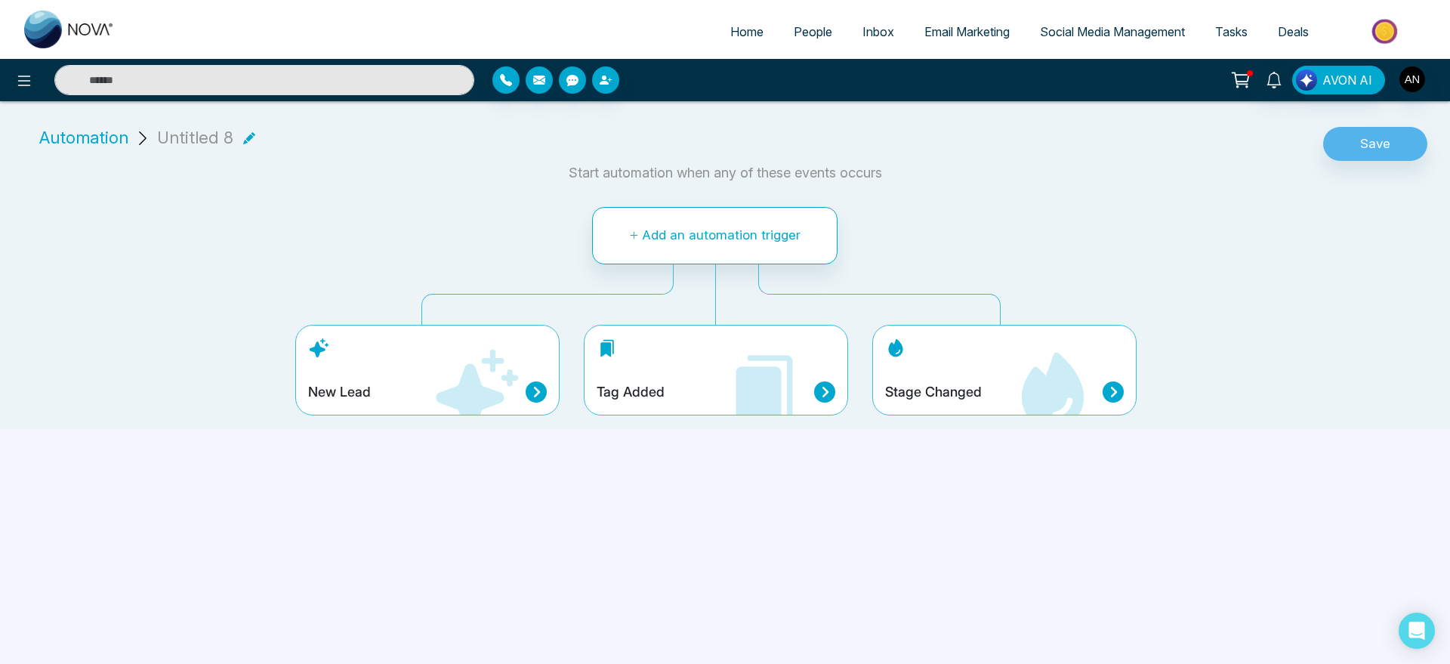
click at [1041, 377] on icon at bounding box center [1053, 390] width 63 height 76
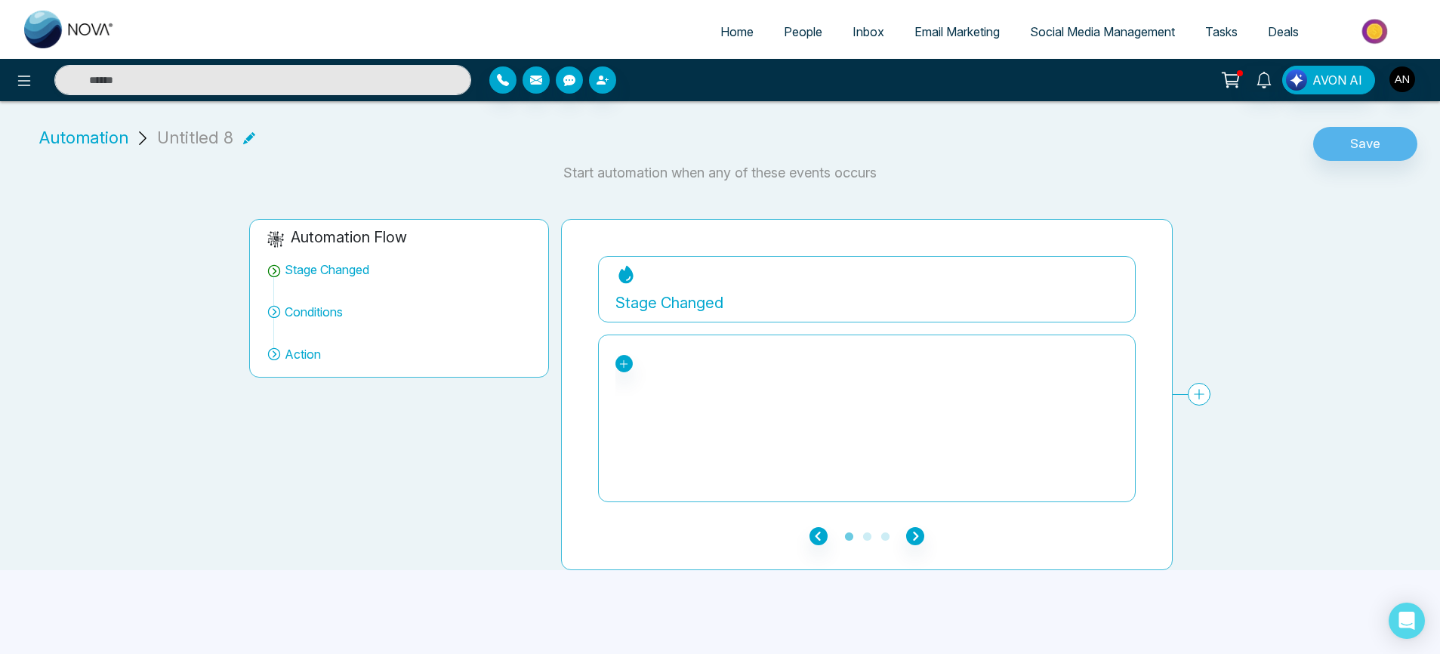
click at [104, 132] on span "Automation" at bounding box center [83, 137] width 89 height 25
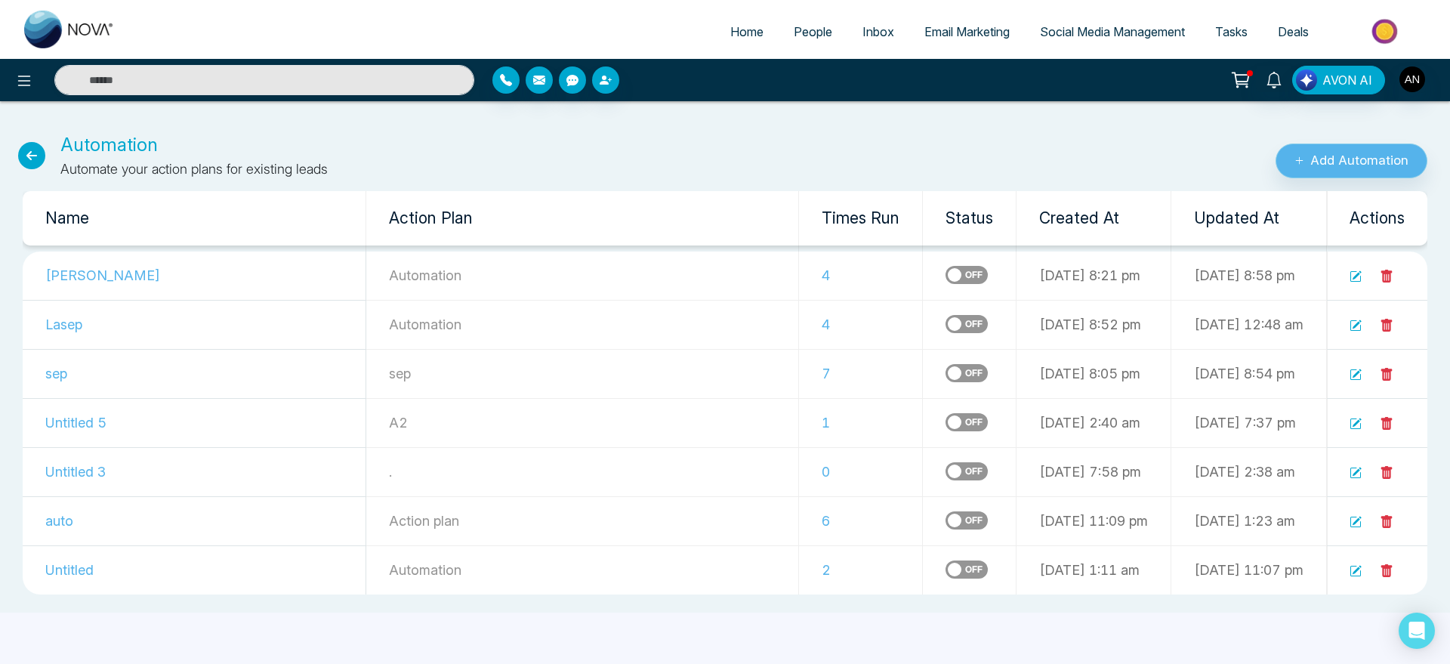
drag, startPoint x: 1375, startPoint y: 142, endPoint x: 1367, endPoint y: 159, distance: 19.2
click at [1367, 159] on div "Add Automation" at bounding box center [1207, 155] width 483 height 48
click at [1367, 159] on button "Add Automation" at bounding box center [1351, 160] width 152 height 35
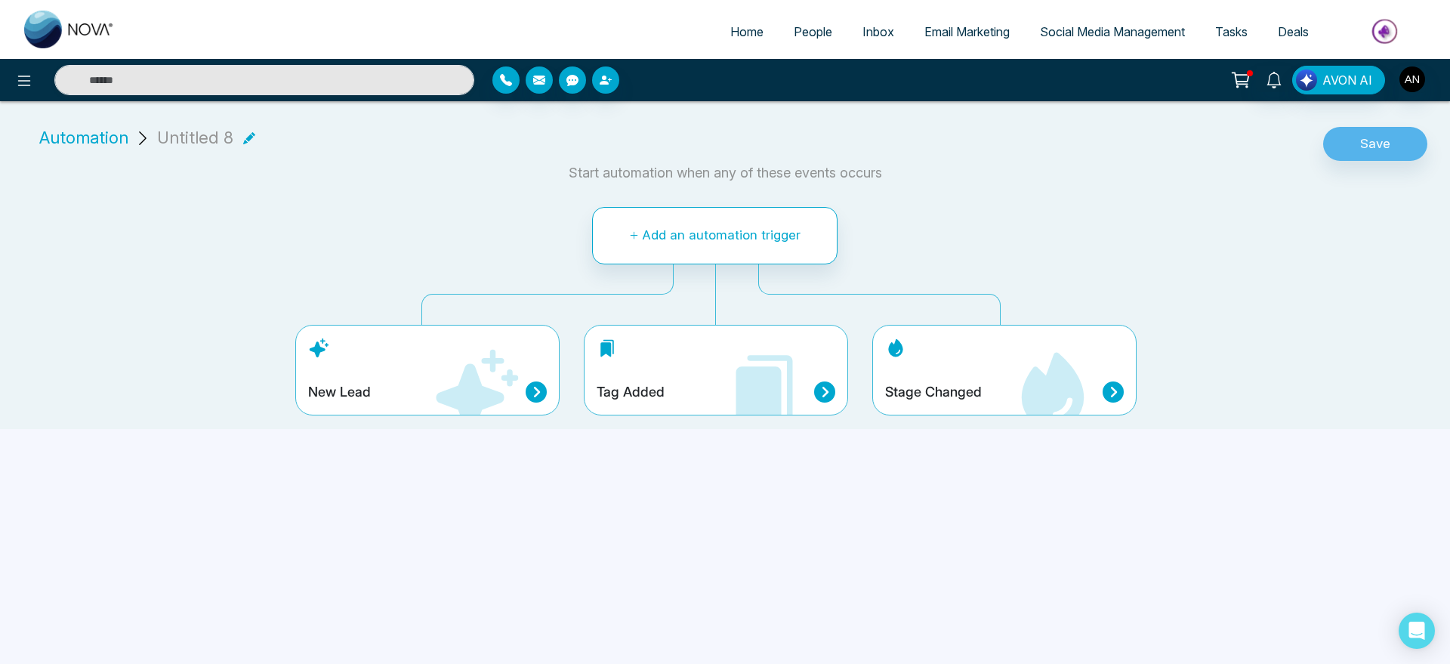
click at [245, 143] on div "Untitled 8" at bounding box center [206, 137] width 98 height 25
click at [246, 137] on icon at bounding box center [249, 137] width 12 height 12
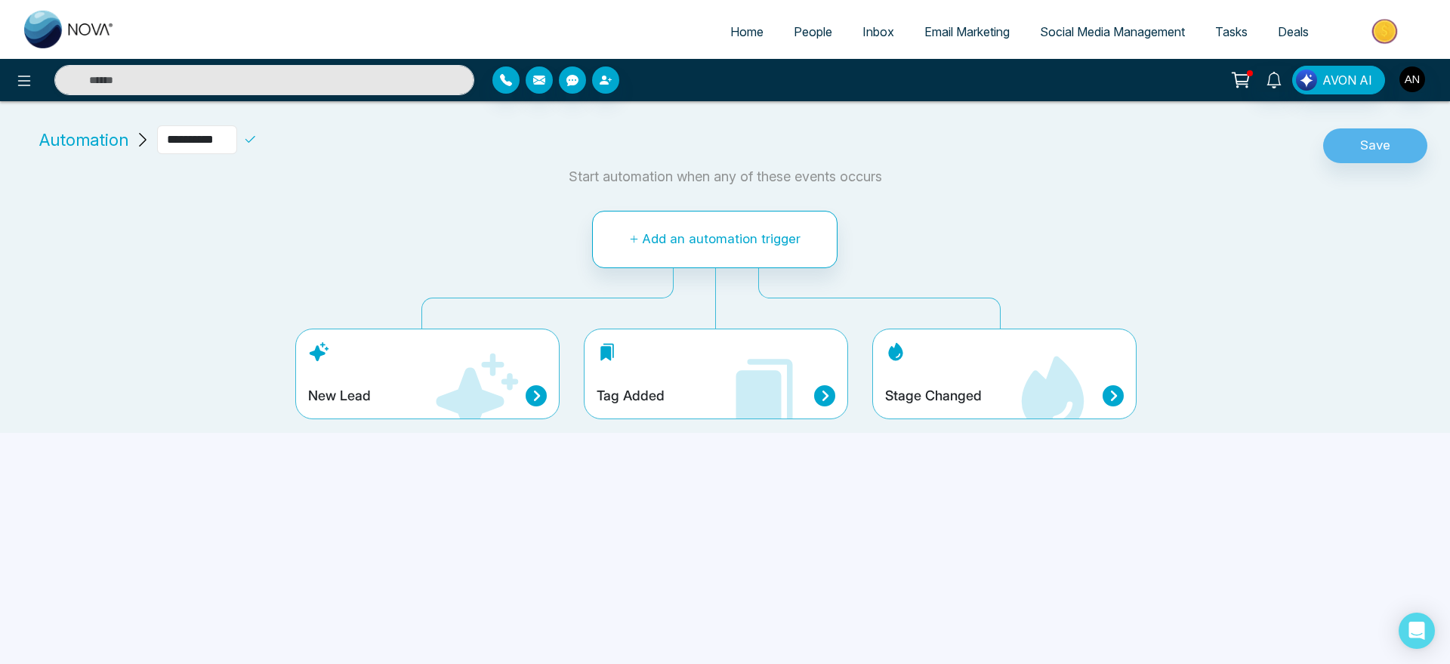
click at [237, 137] on input "**********" at bounding box center [197, 139] width 80 height 29
type input "*"
type input "*******"
click at [257, 135] on icon at bounding box center [250, 140] width 14 height 14
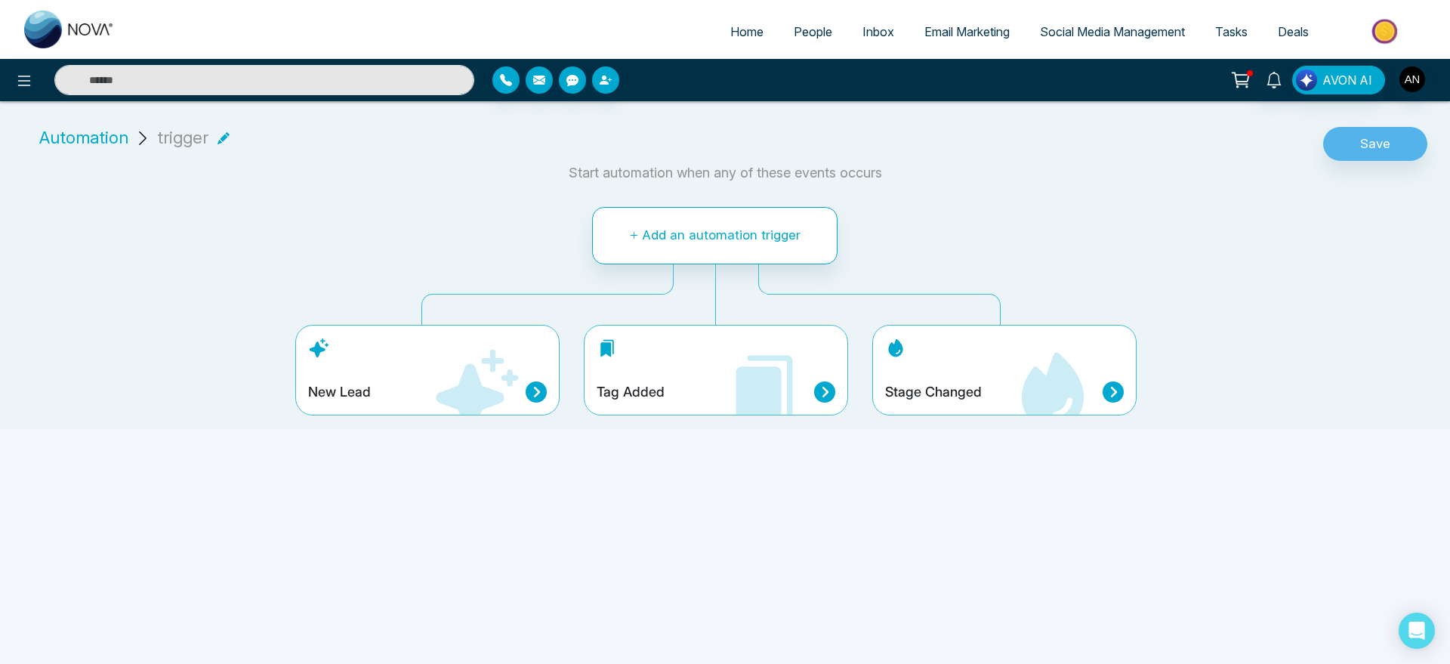
click at [996, 361] on div "Stage Changed" at bounding box center [1004, 370] width 264 height 91
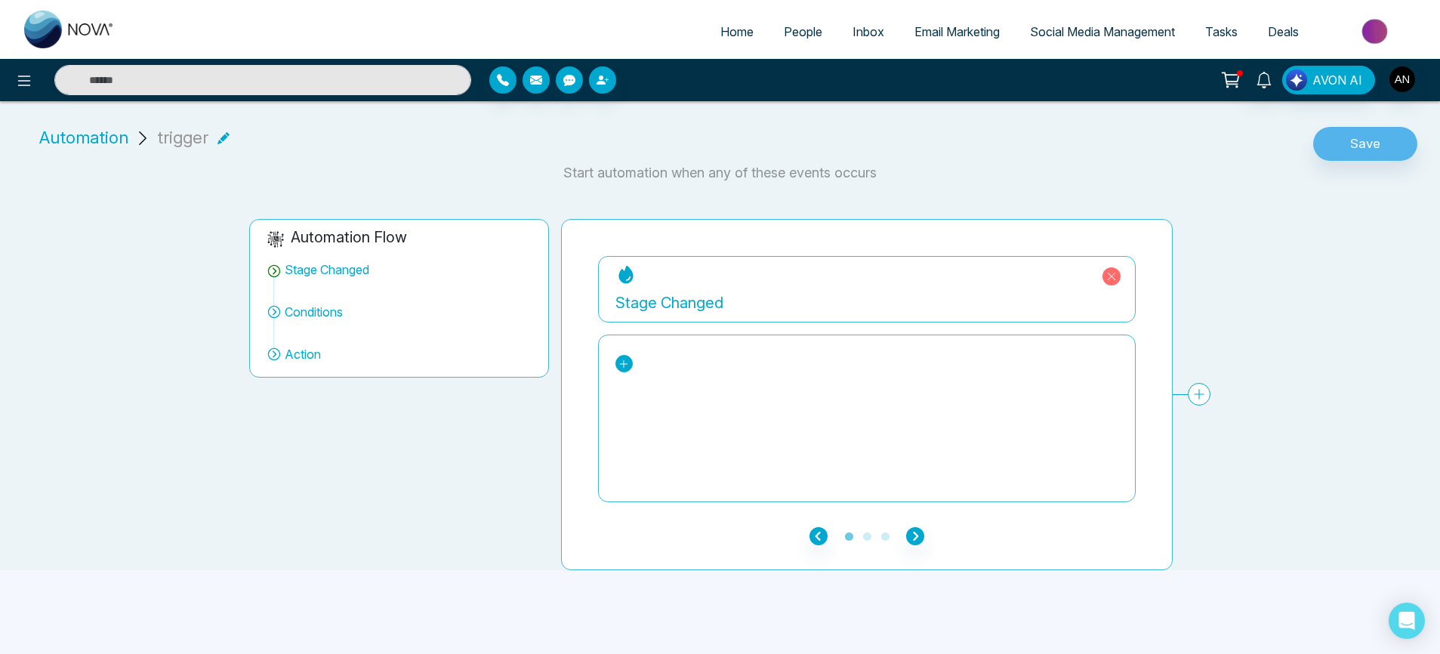
click at [627, 360] on icon at bounding box center [623, 364] width 11 height 11
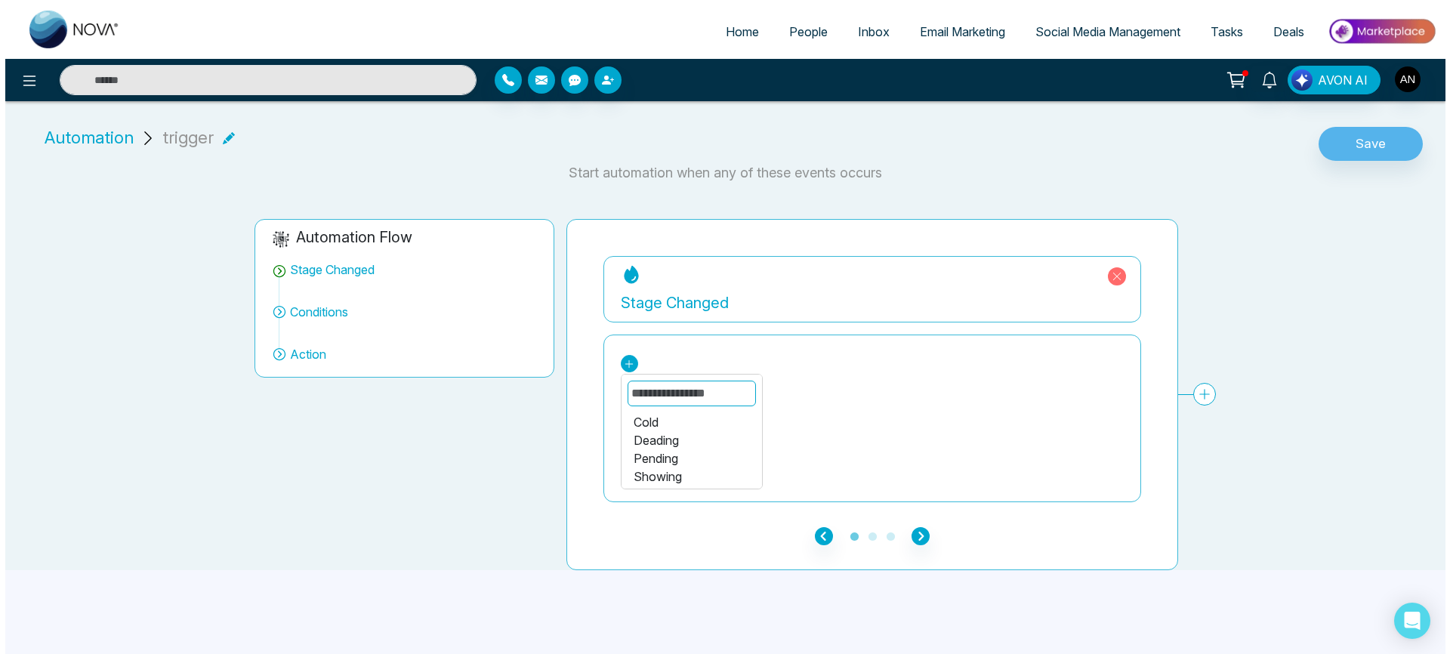
scroll to position [10, 0]
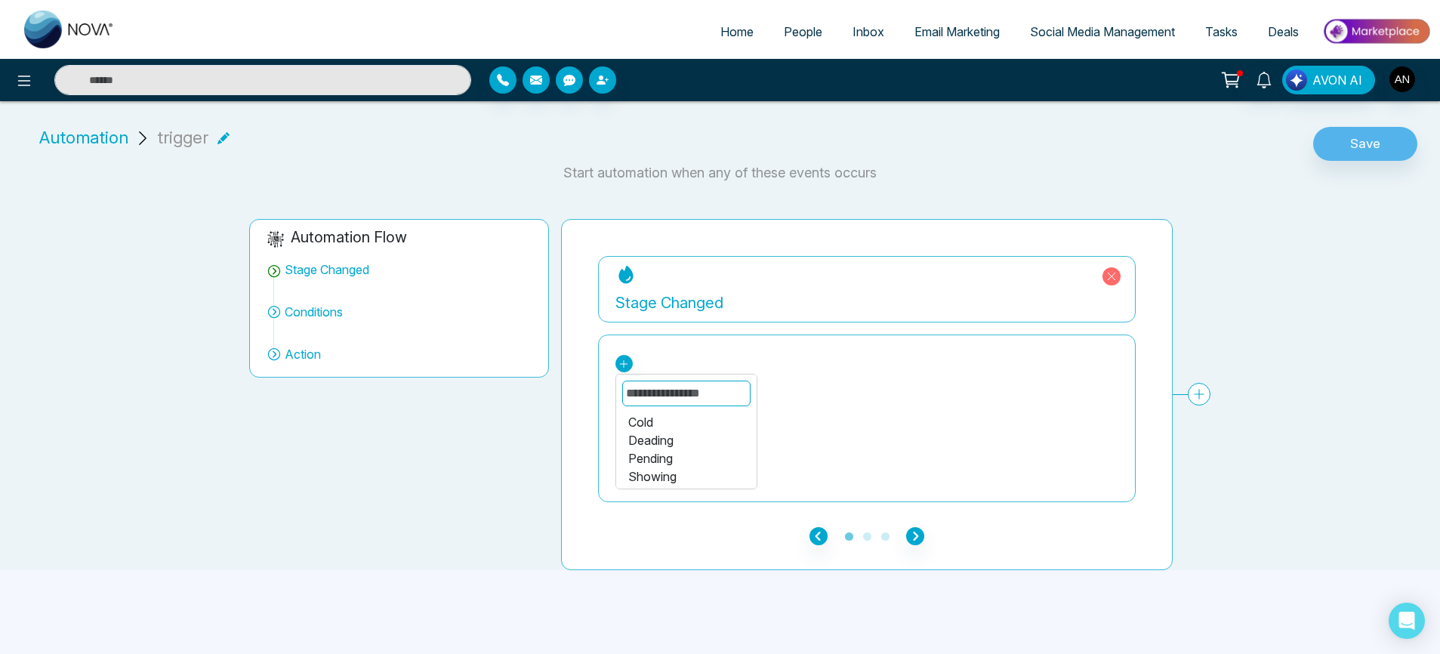
click at [667, 433] on div "Deading" at bounding box center [686, 440] width 116 height 18
click at [910, 530] on icon "button" at bounding box center [915, 536] width 18 height 18
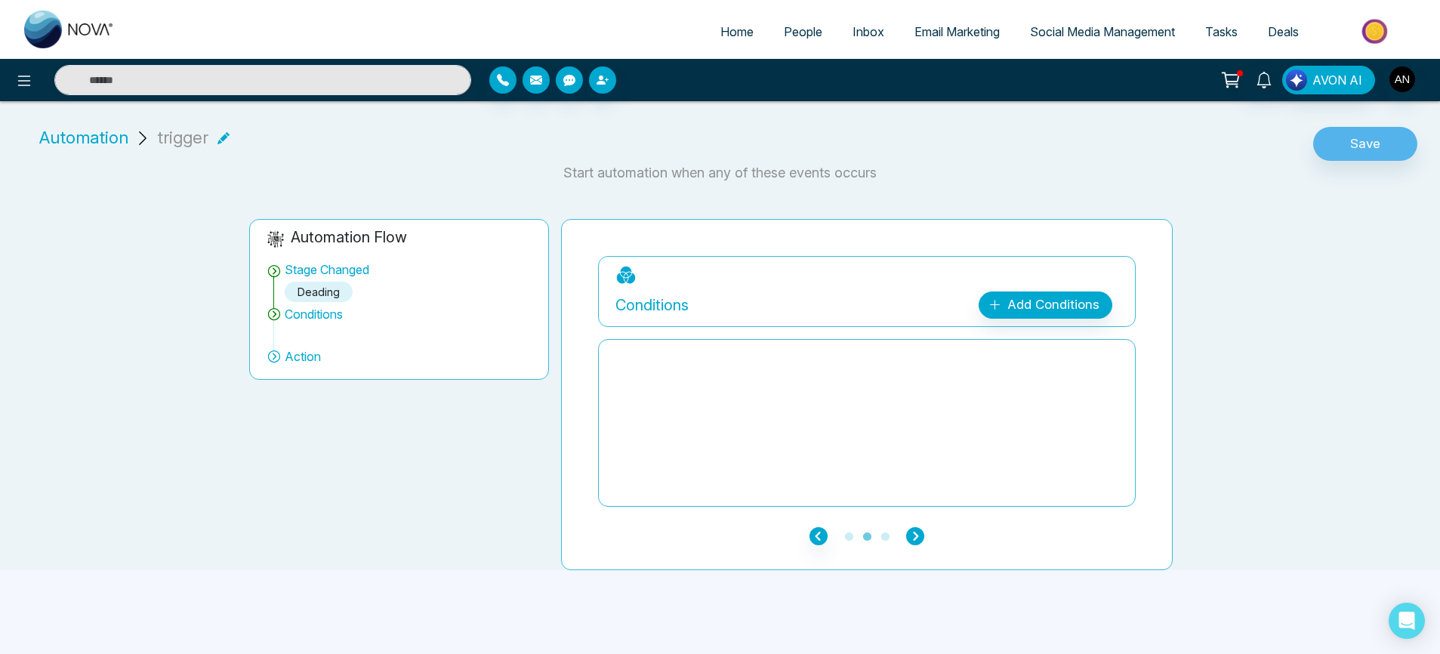
click at [910, 530] on icon "button" at bounding box center [915, 536] width 18 height 18
click at [815, 528] on icon "button" at bounding box center [818, 536] width 18 height 18
click at [908, 528] on icon "button" at bounding box center [915, 536] width 18 height 18
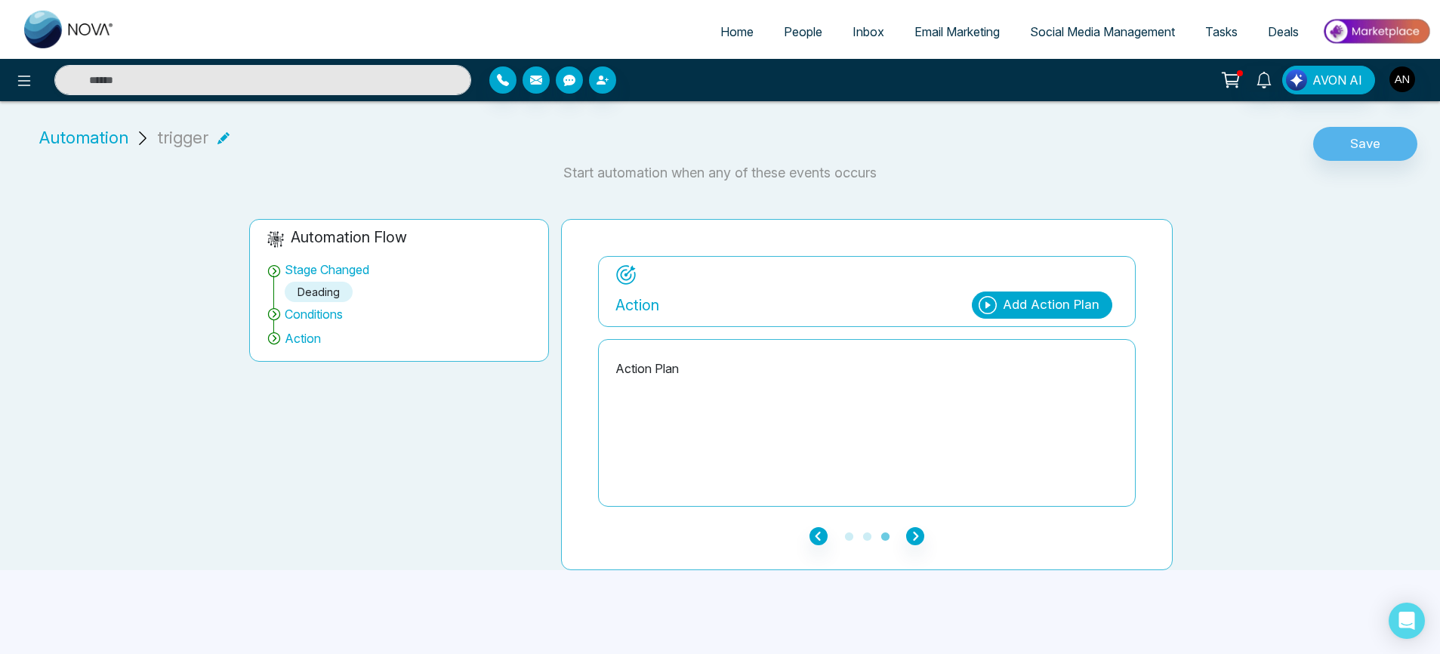
click at [1037, 297] on div "Add Action Plan" at bounding box center [1051, 305] width 97 height 20
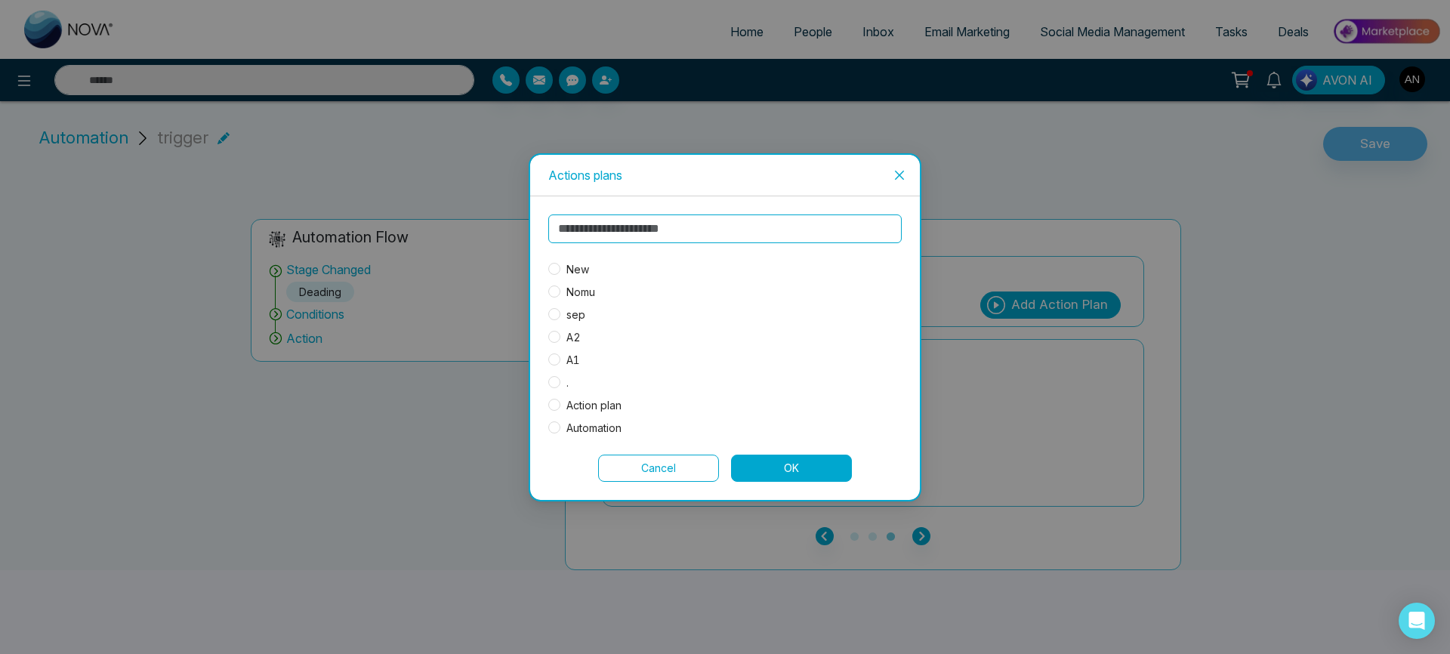
click at [572, 270] on span "New" at bounding box center [577, 269] width 35 height 17
click at [784, 477] on button "OK" at bounding box center [791, 468] width 121 height 27
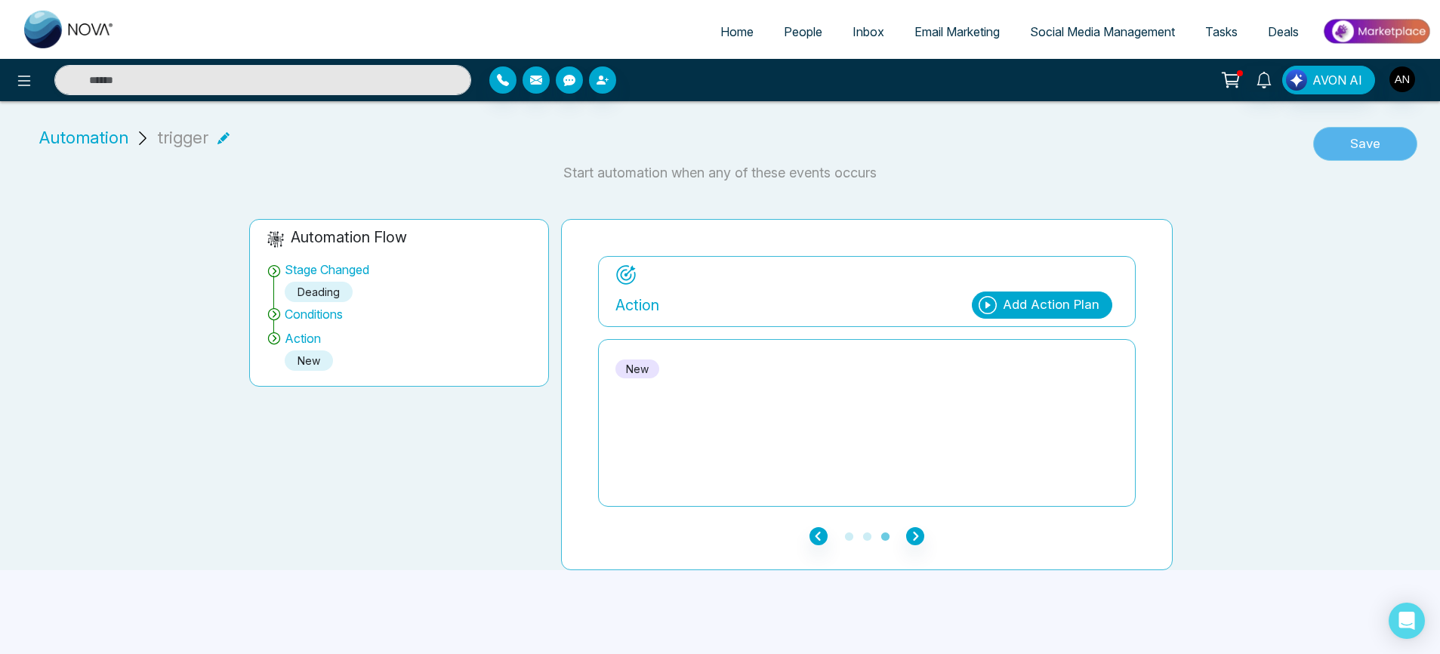
click at [1386, 127] on button "Save" at bounding box center [1365, 144] width 104 height 35
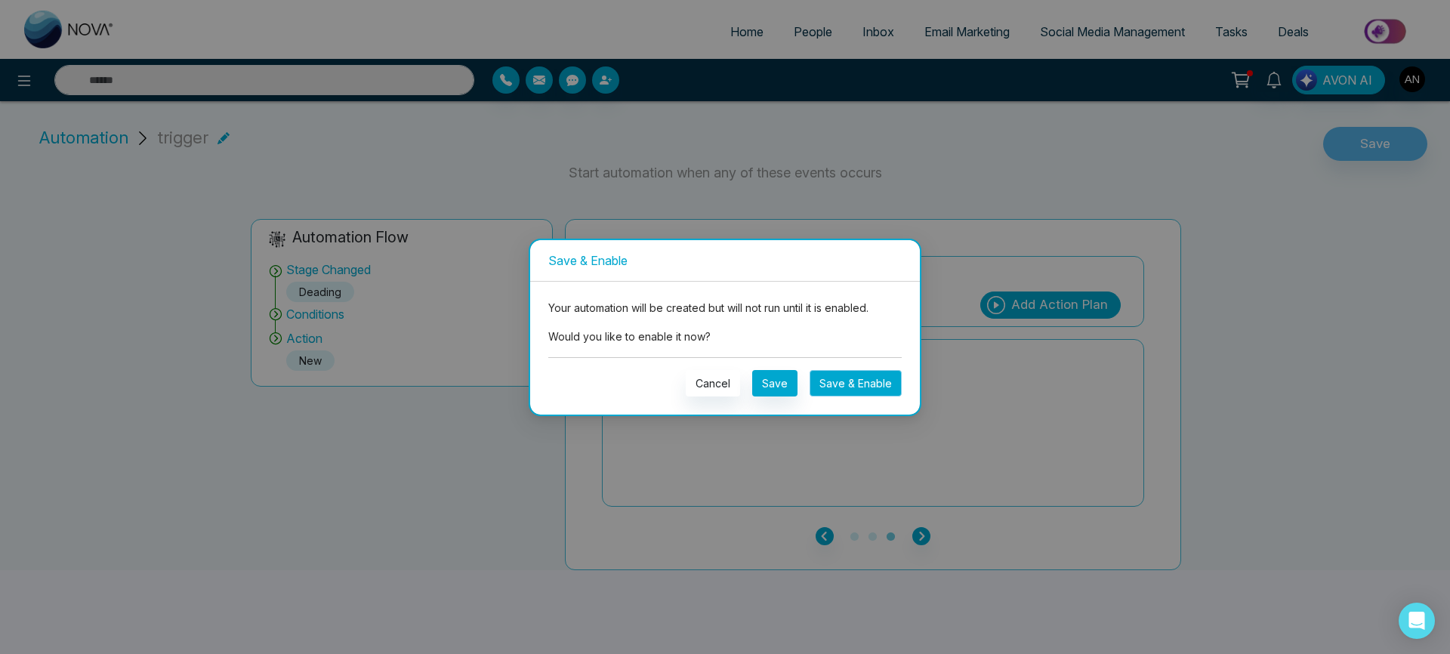
click at [843, 393] on button "Save & Enable" at bounding box center [855, 383] width 92 height 26
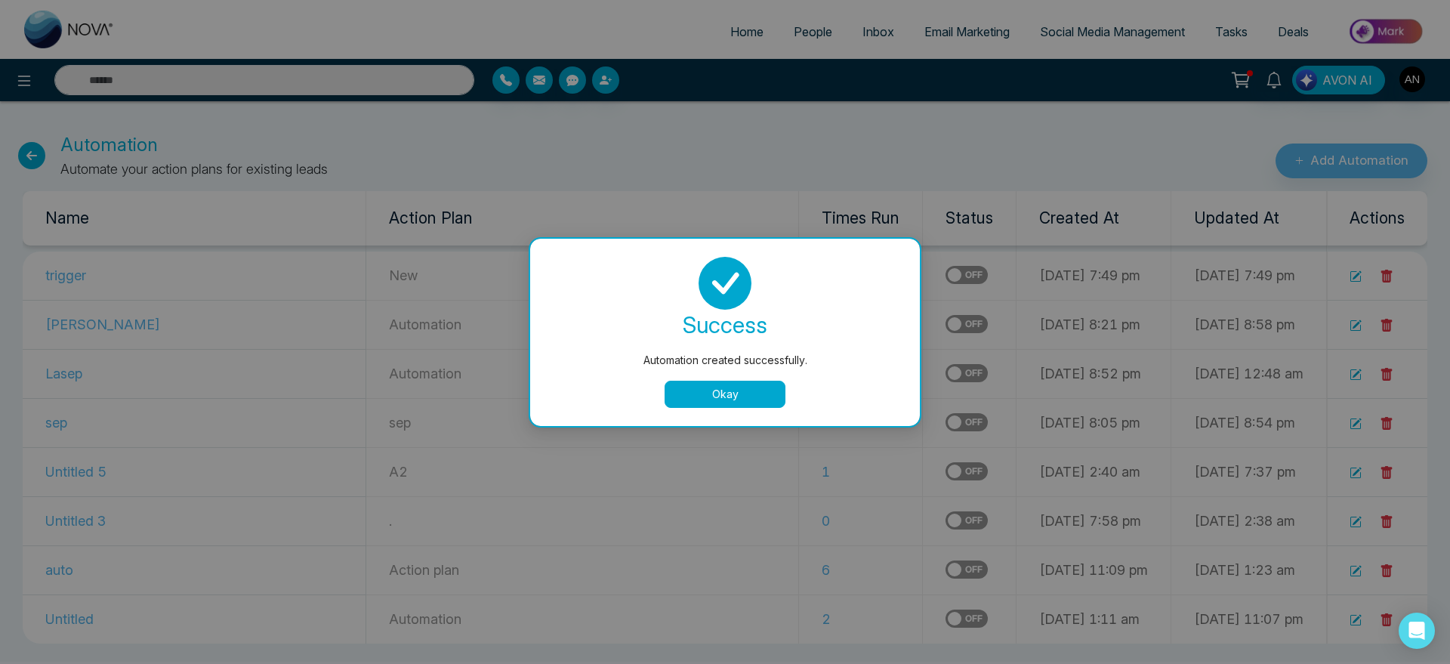
click at [709, 392] on button "Okay" at bounding box center [724, 394] width 121 height 27
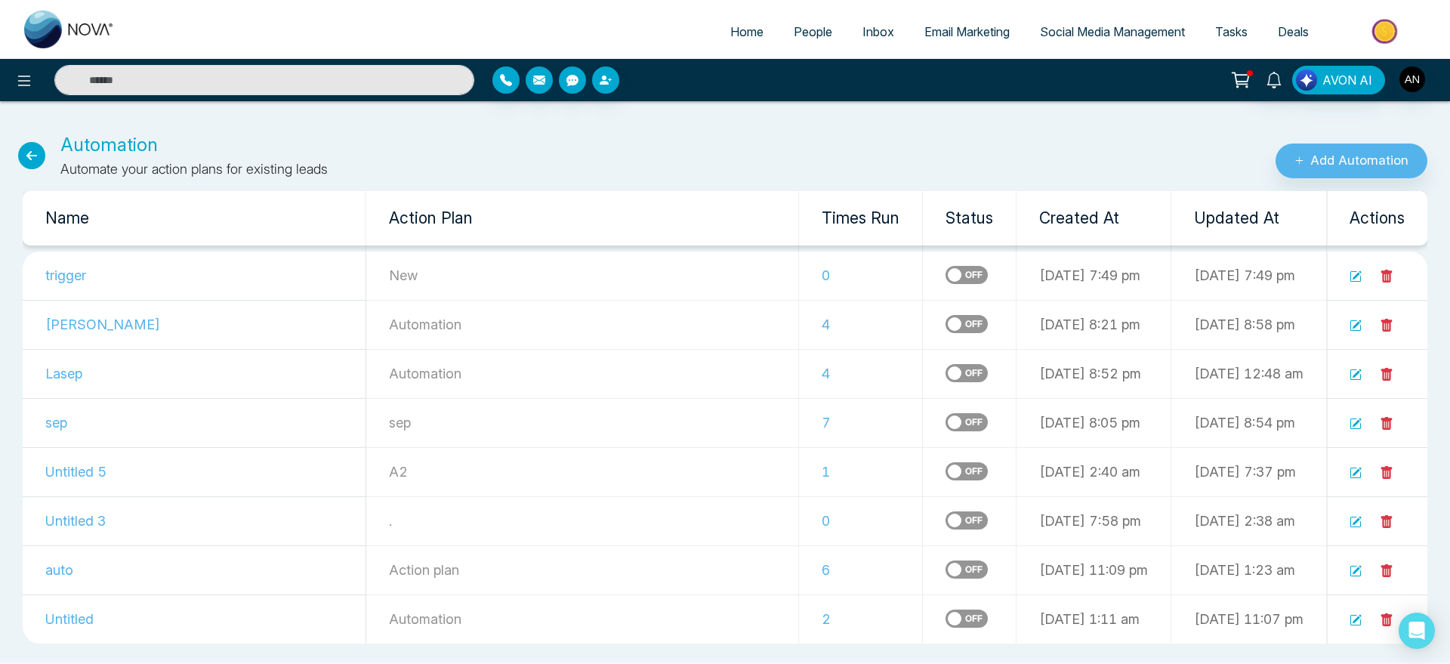
click at [808, 34] on span "People" at bounding box center [813, 31] width 39 height 15
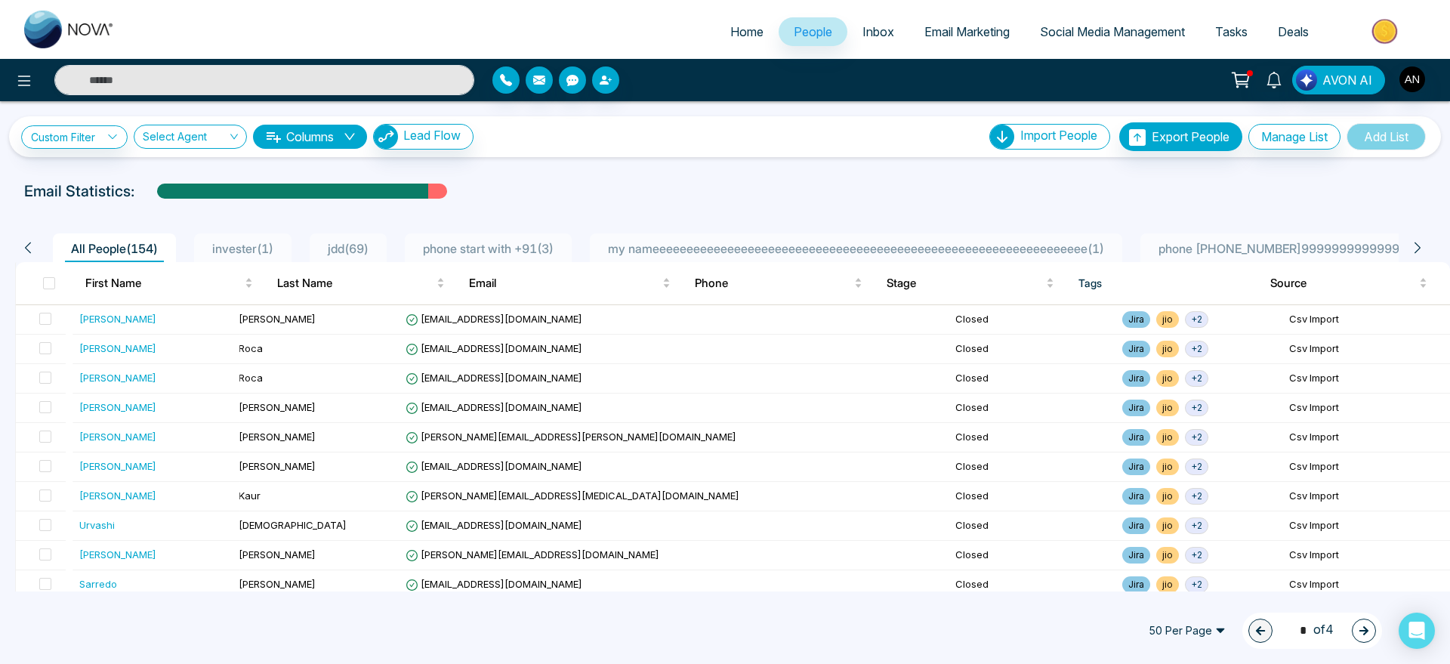
click at [270, 243] on span "invester ( 1 )" at bounding box center [242, 248] width 73 height 15
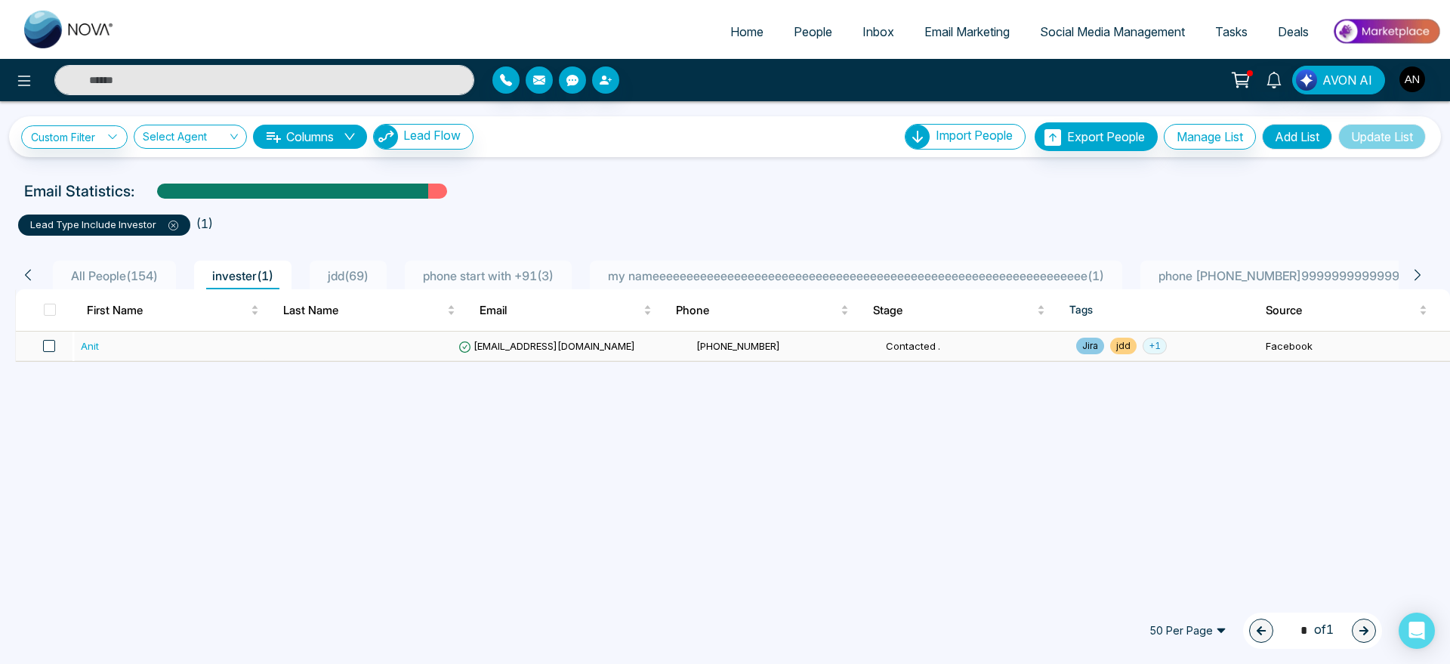
click at [48, 347] on span at bounding box center [49, 346] width 12 height 12
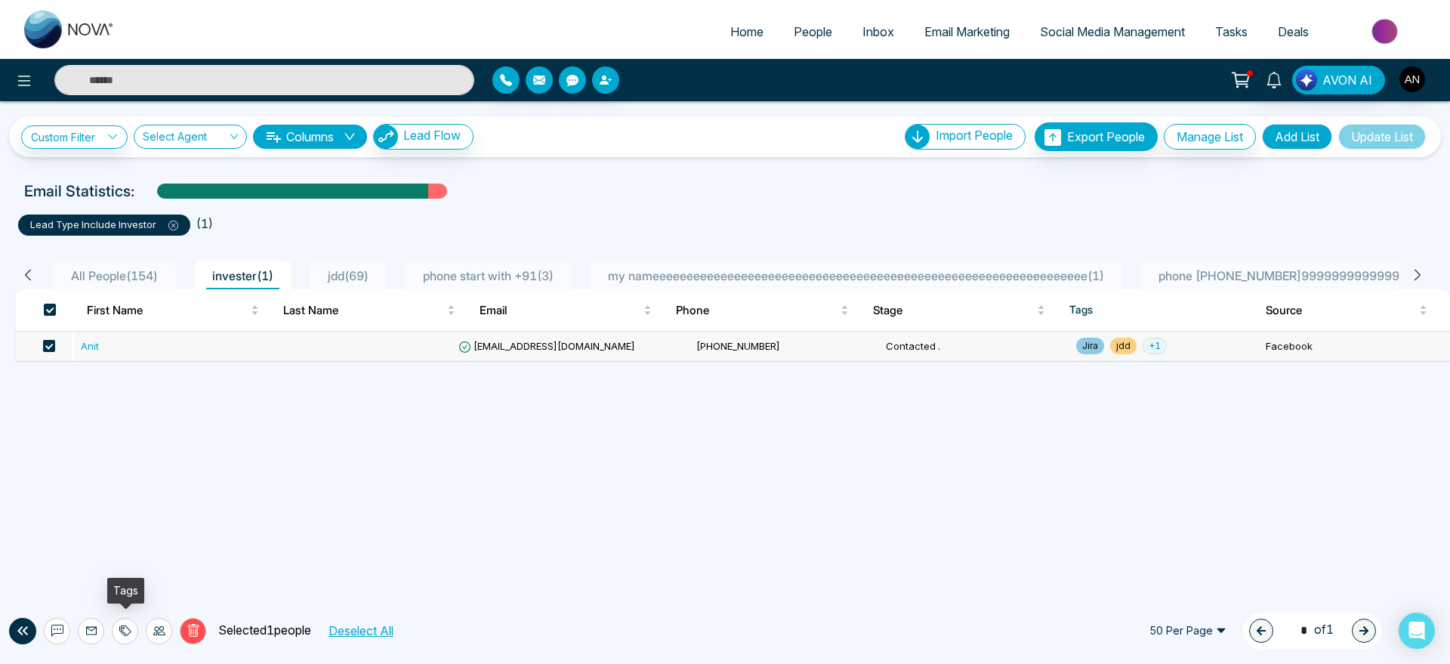
click at [121, 631] on icon at bounding box center [122, 631] width 7 height 11
click at [161, 632] on icon at bounding box center [159, 630] width 12 height 12
click at [161, 554] on link "Update Stage" at bounding box center [131, 548] width 69 height 13
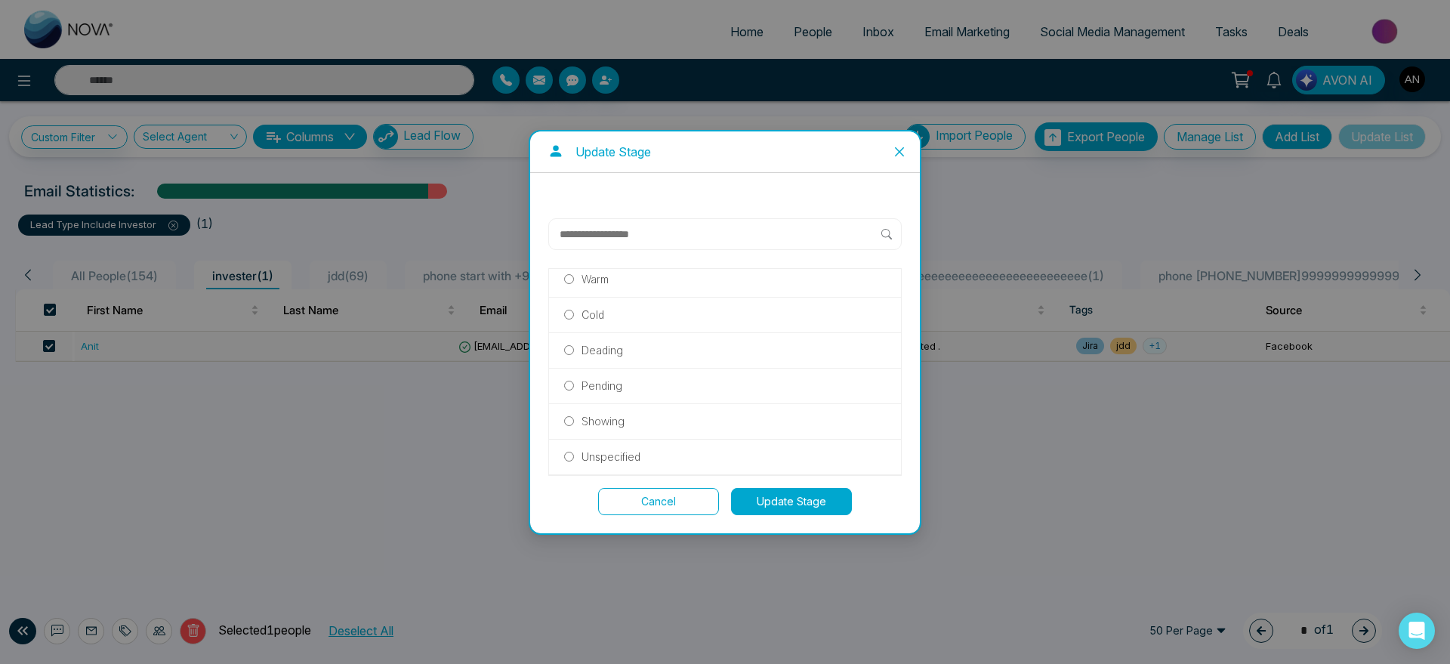
scroll to position [326, 0]
click at [612, 353] on p "Deading" at bounding box center [602, 350] width 42 height 17
click at [799, 491] on button "Update Stage" at bounding box center [791, 501] width 121 height 27
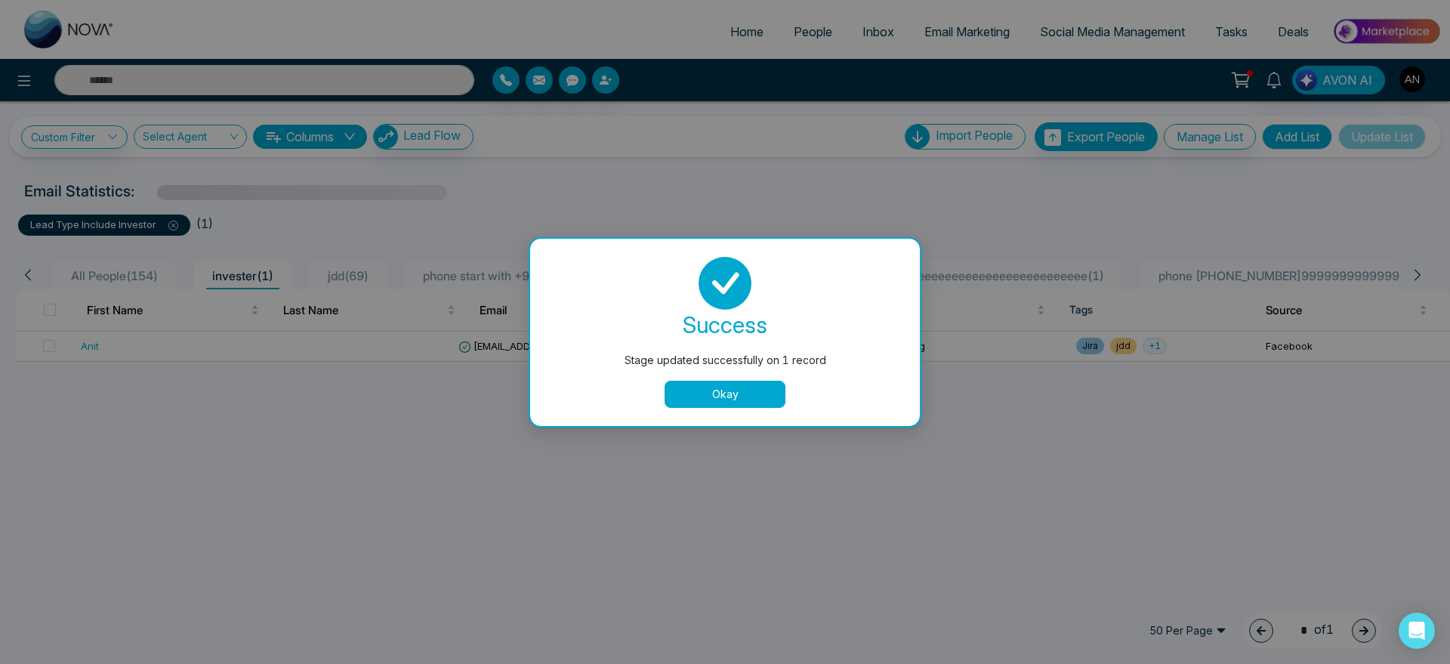
click at [736, 399] on button "Okay" at bounding box center [724, 394] width 121 height 27
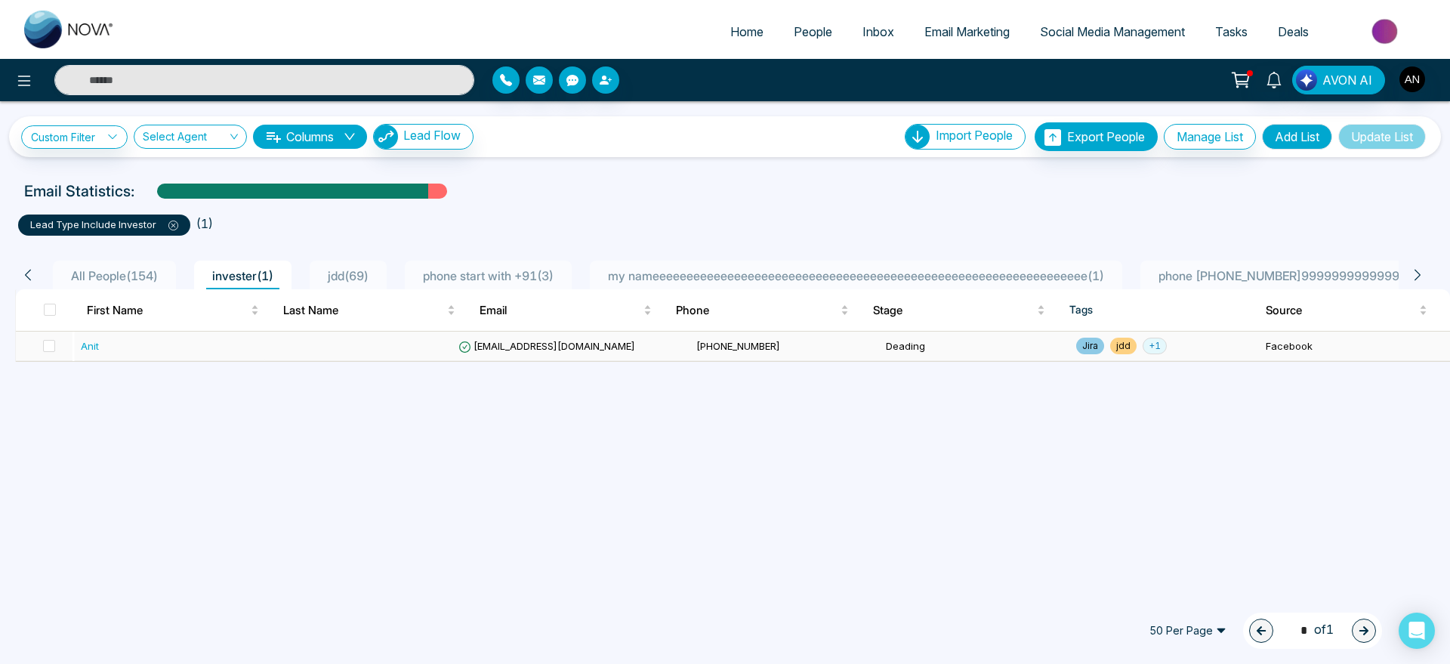
click at [1142, 346] on span "+ 1" at bounding box center [1154, 346] width 24 height 17
drag, startPoint x: 17, startPoint y: 188, endPoint x: 186, endPoint y: 184, distance: 168.4
click at [186, 184] on div "Email Statistics:" at bounding box center [488, 191] width 946 height 23
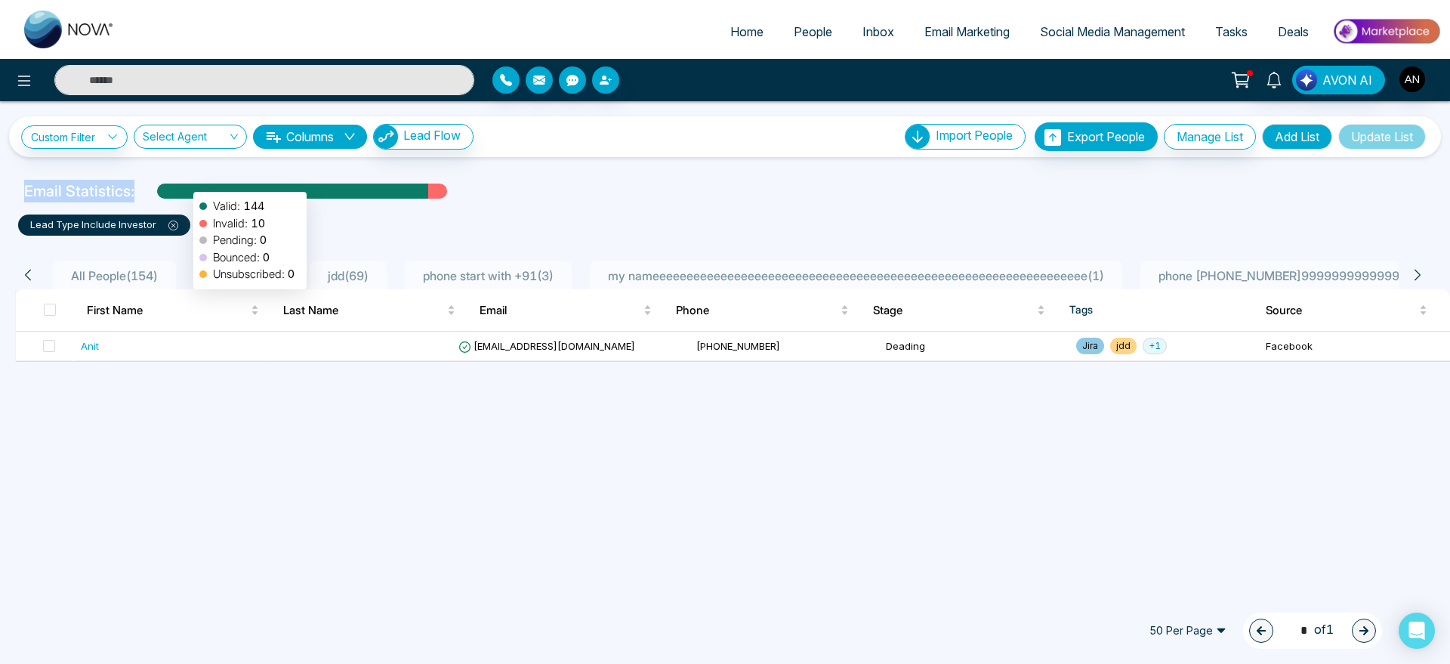
click at [186, 184] on div at bounding box center [292, 196] width 271 height 26
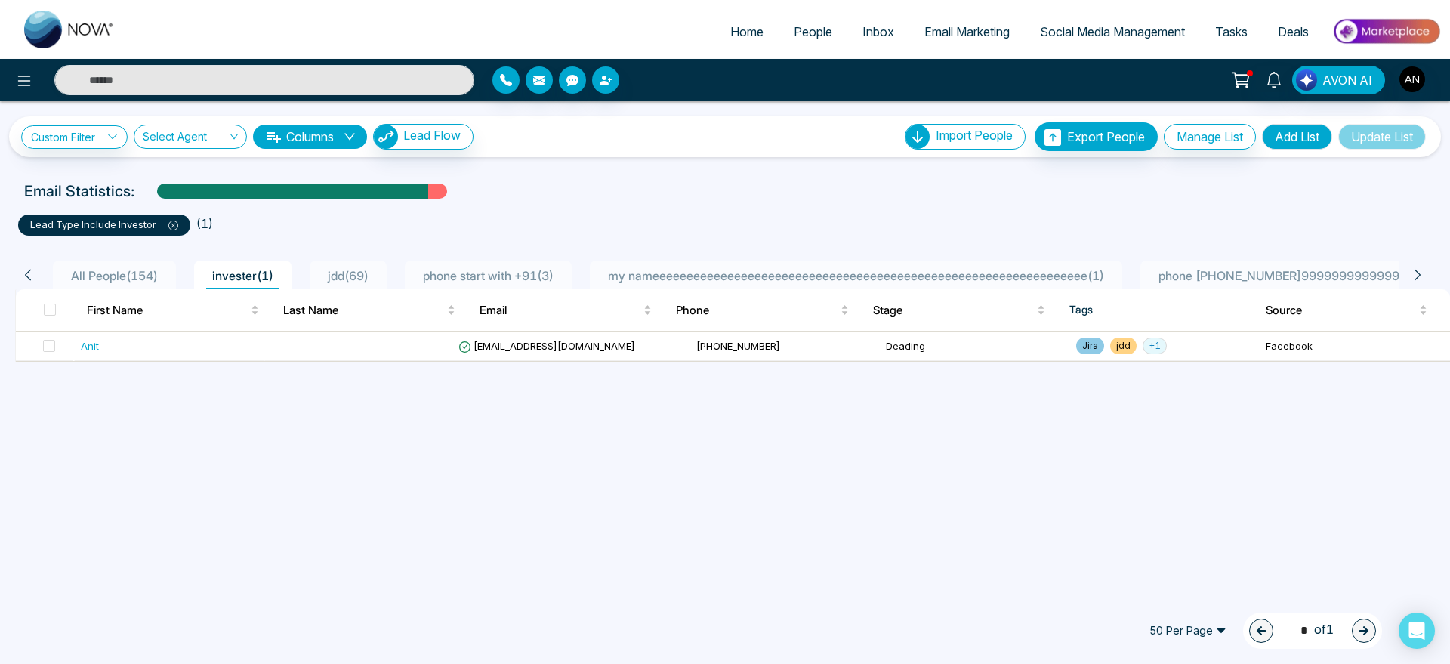
click at [323, 134] on button "Columns" at bounding box center [310, 137] width 114 height 24
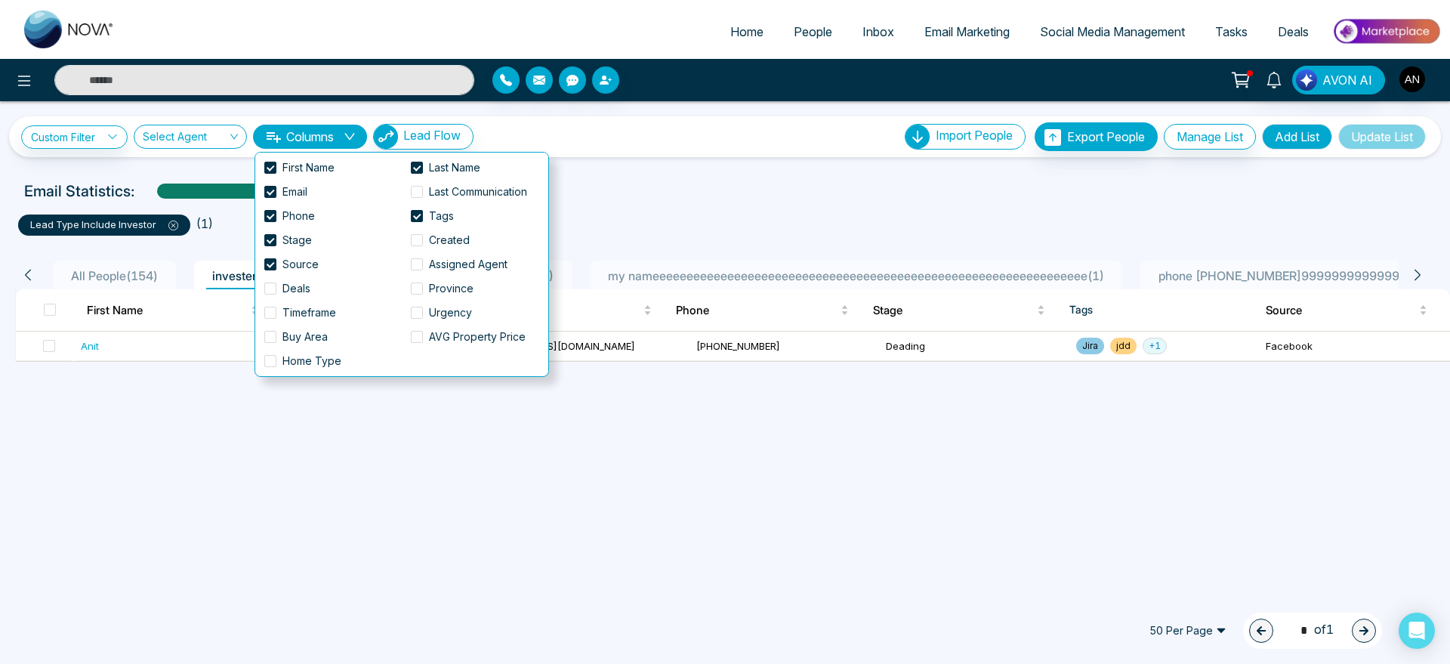
click at [627, 210] on ul "lead type include Investor ( 1 )" at bounding box center [724, 221] width 1413 height 27
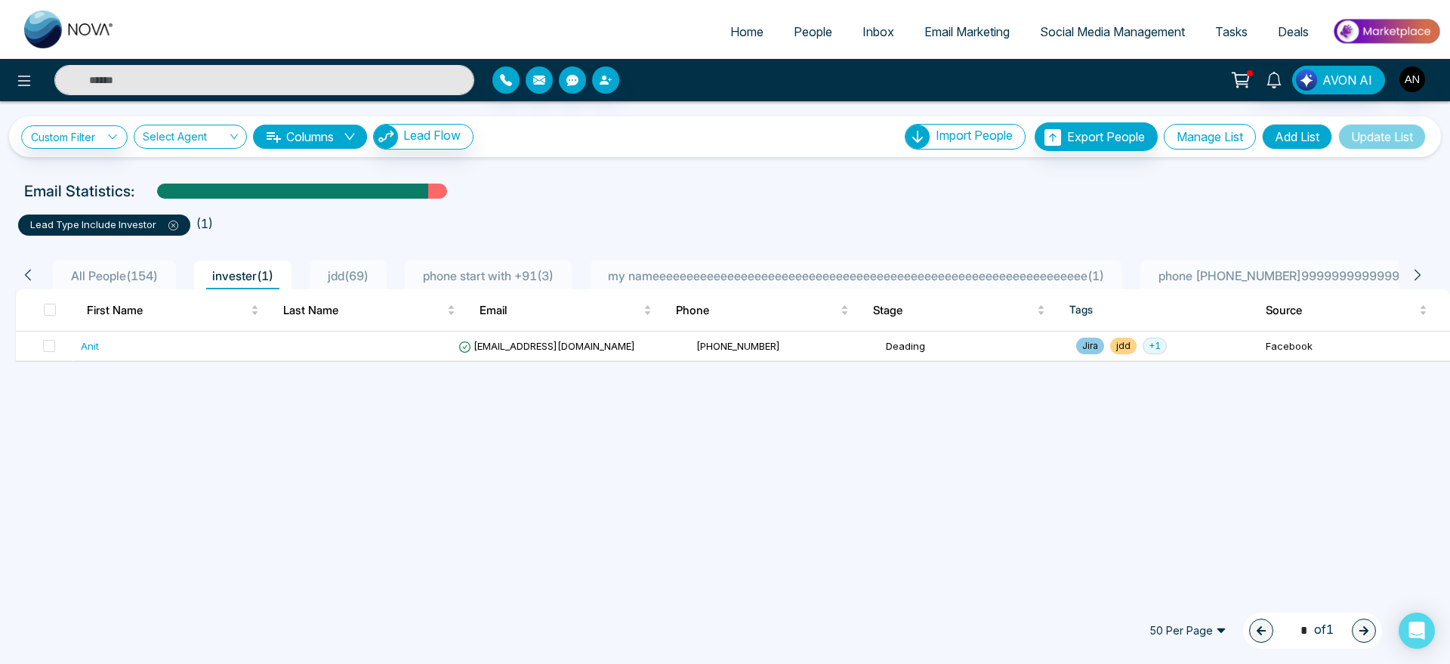
click at [1217, 140] on button "Manage List" at bounding box center [1210, 137] width 92 height 26
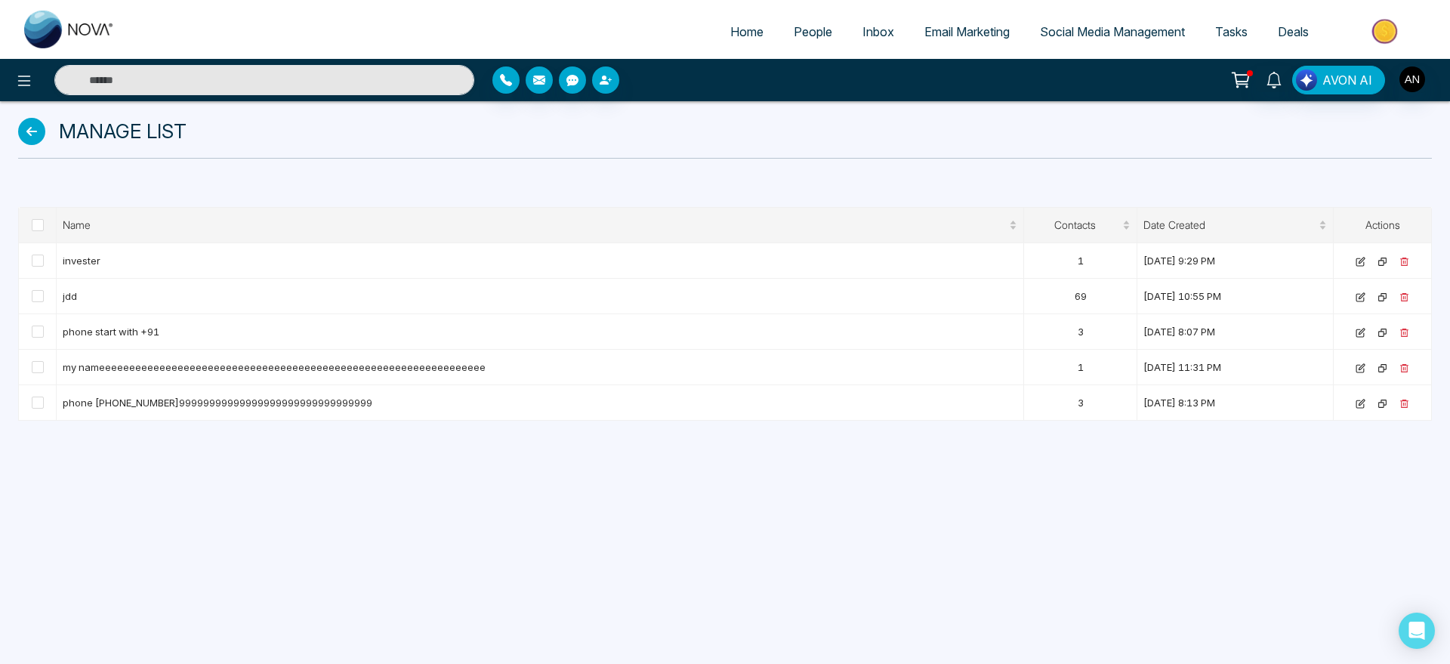
click at [31, 134] on icon at bounding box center [31, 131] width 27 height 27
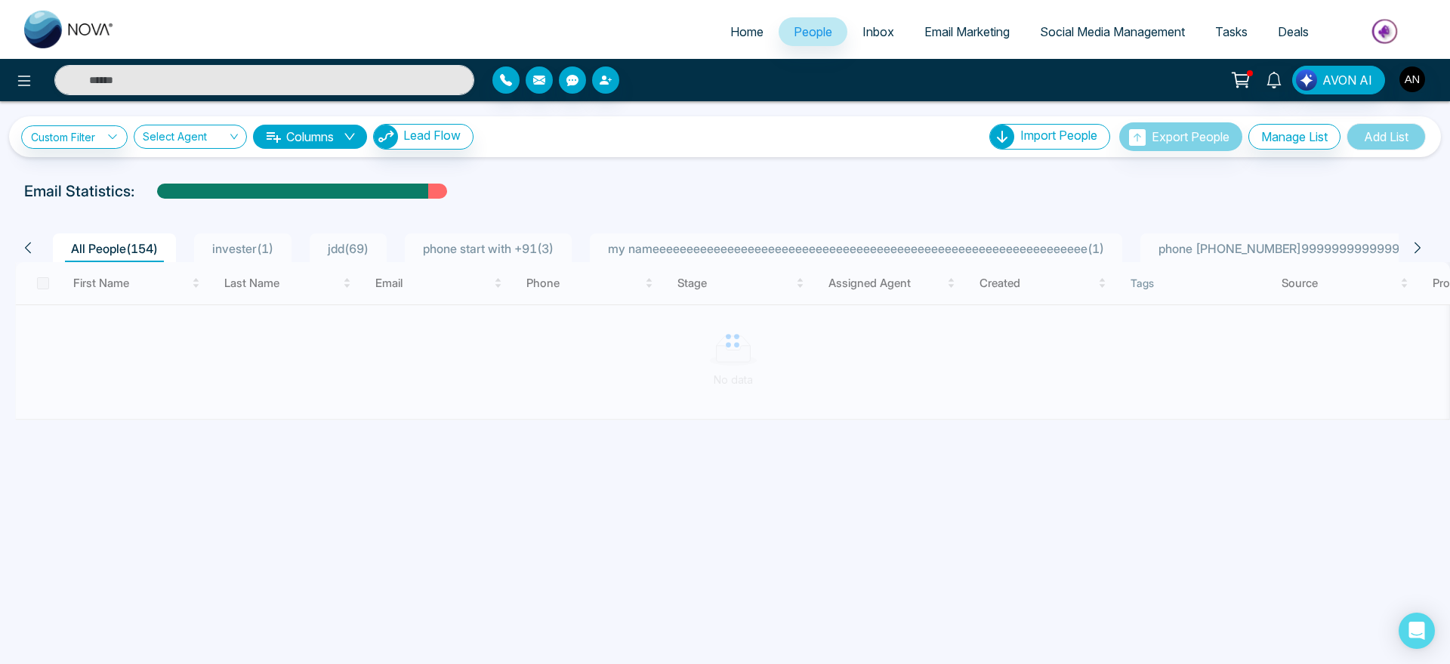
click at [730, 31] on span "Home" at bounding box center [746, 31] width 33 height 15
select select "*"
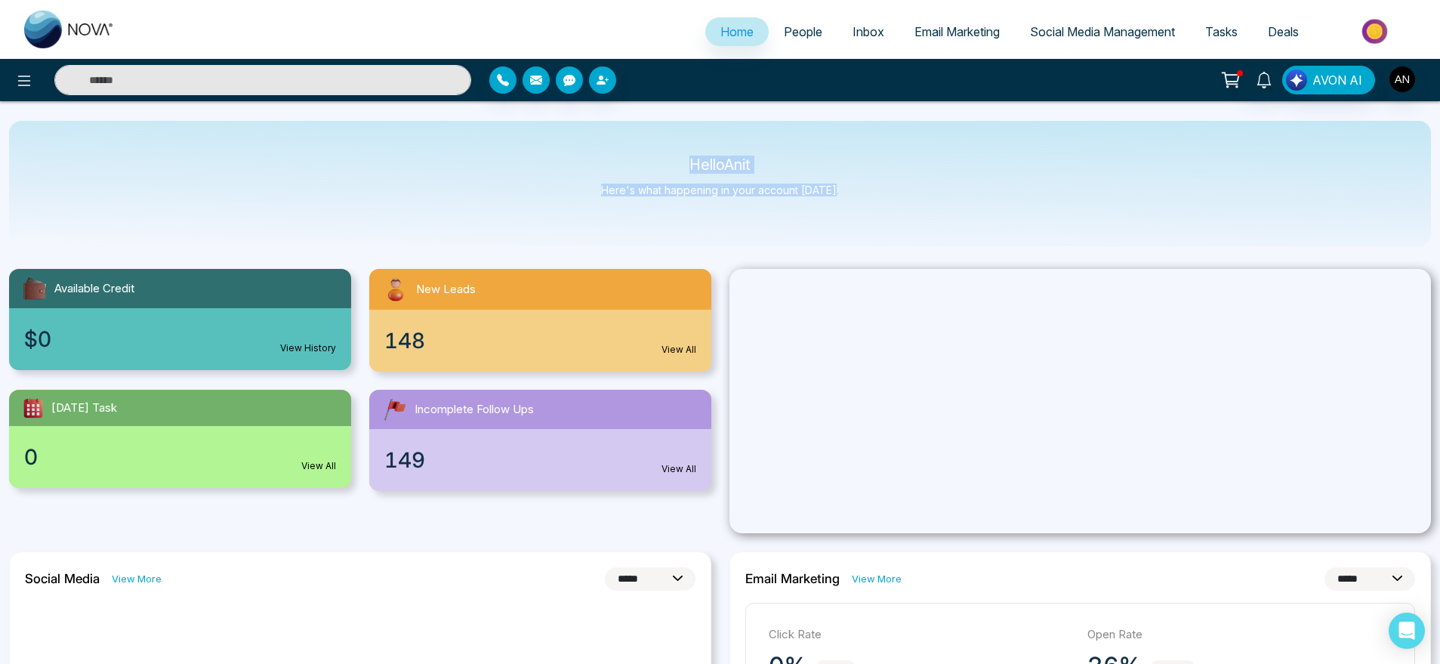
drag, startPoint x: 661, startPoint y: 144, endPoint x: 894, endPoint y: 209, distance: 241.4
click at [894, 209] on div "Hello Anit Here's what happening in your account [DATE]." at bounding box center [720, 183] width 1422 height 125
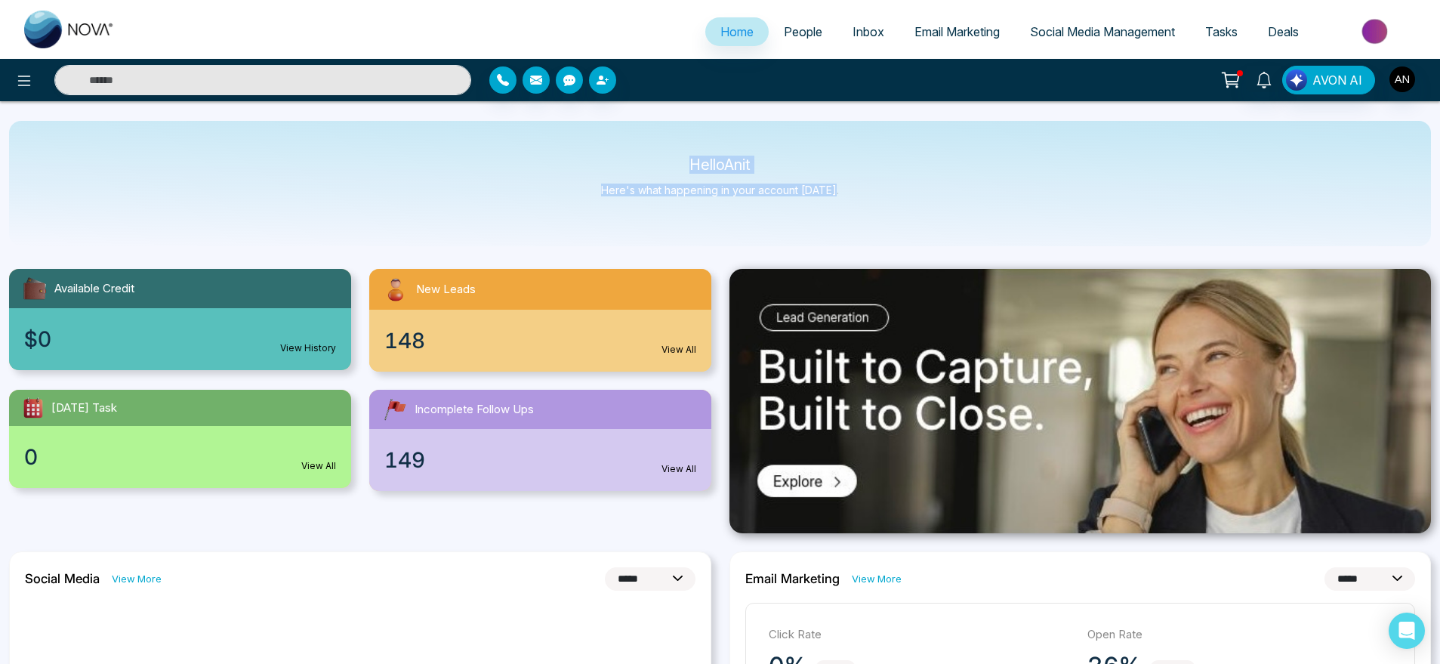
click at [894, 209] on div "Hello Anit Here's what happening in your account [DATE]." at bounding box center [720, 183] width 1422 height 125
drag, startPoint x: 894, startPoint y: 209, endPoint x: 648, endPoint y: 153, distance: 252.6
click at [648, 153] on div "Hello Anit Here's what happening in your account [DATE]." at bounding box center [720, 183] width 1422 height 125
click at [809, 39] on link "People" at bounding box center [803, 31] width 69 height 29
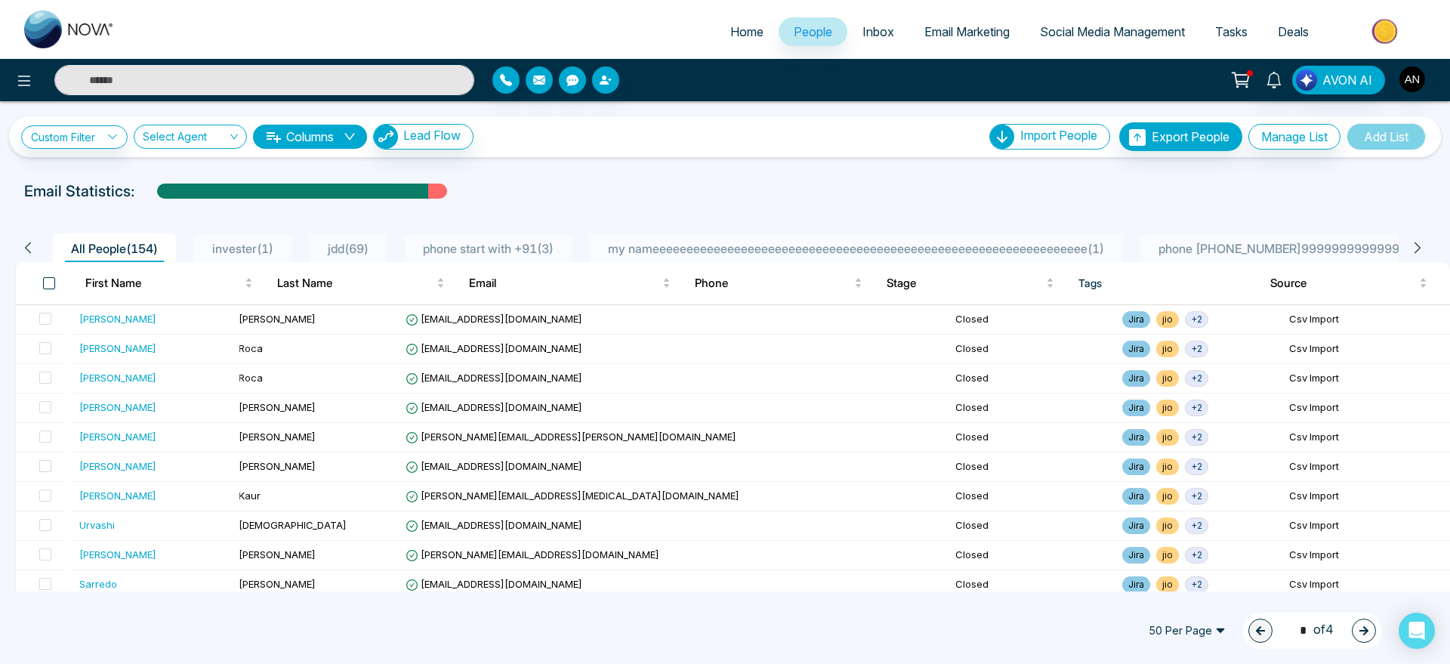
click at [45, 284] on span at bounding box center [49, 283] width 12 height 12
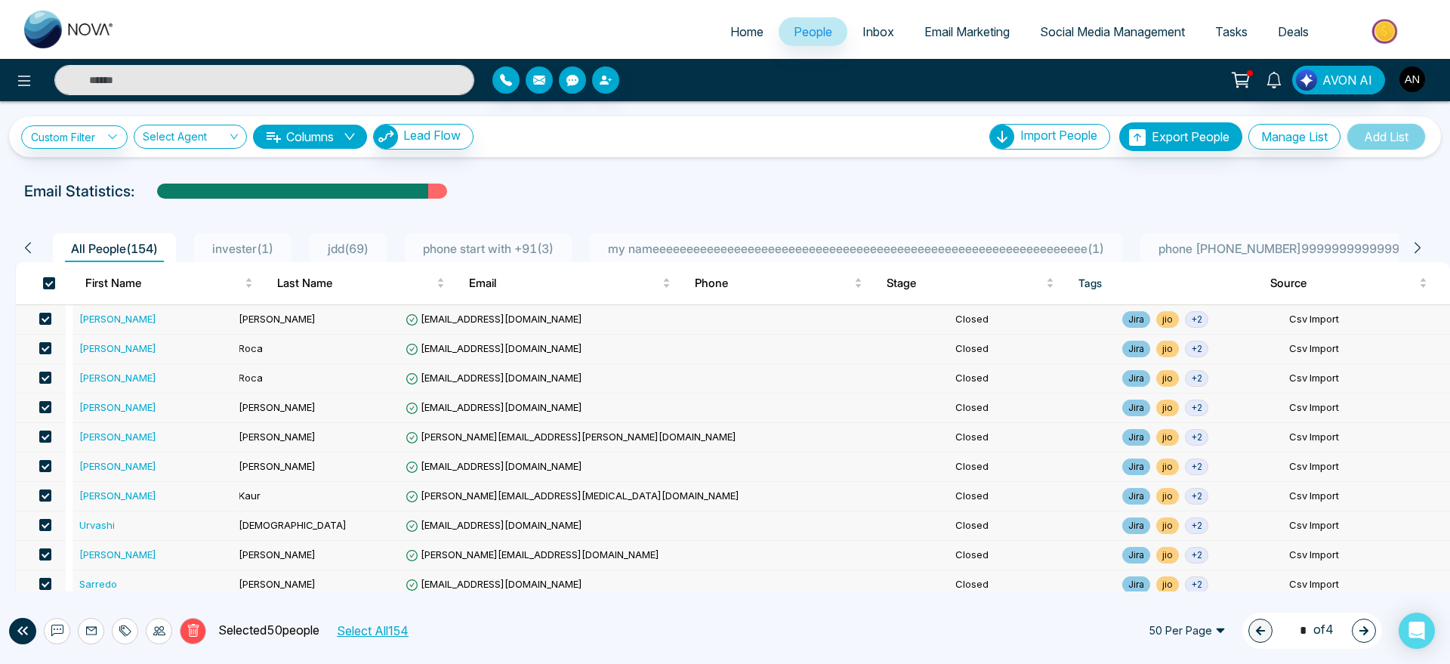
click at [190, 630] on icon at bounding box center [192, 630] width 11 height 13
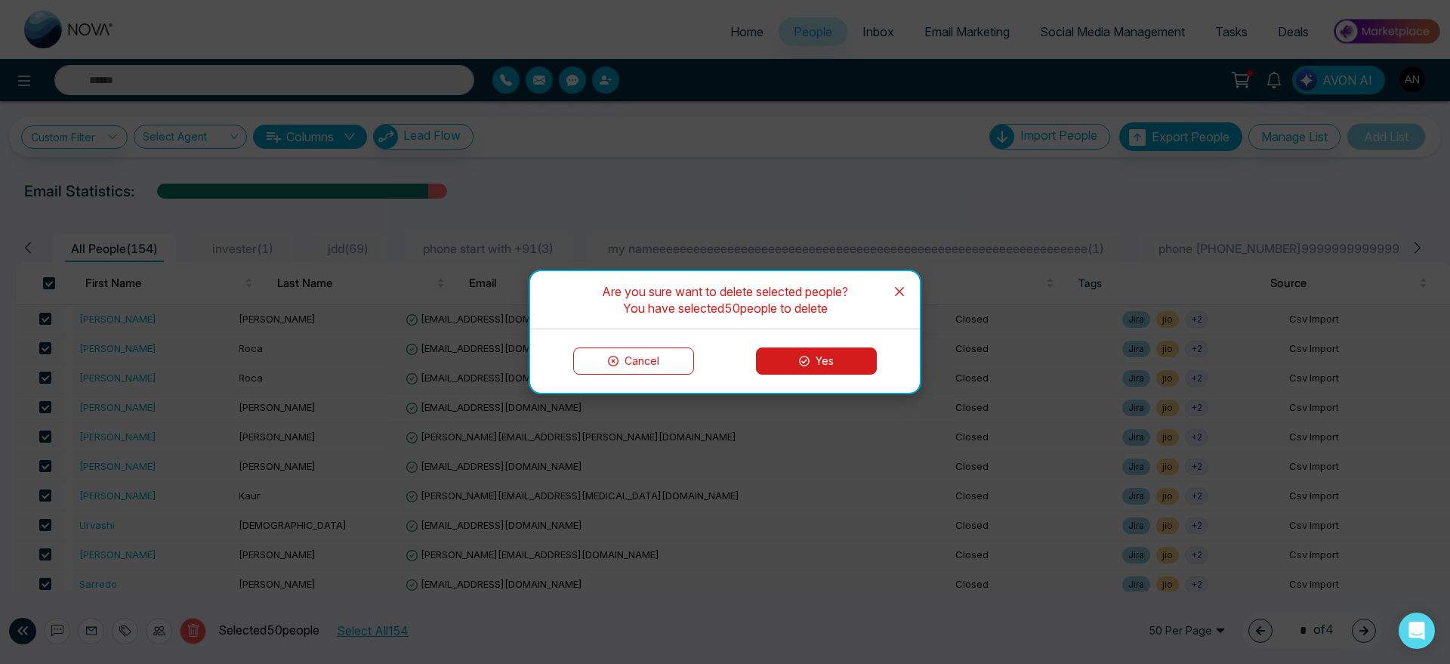
click at [818, 350] on button "Yes" at bounding box center [816, 360] width 121 height 27
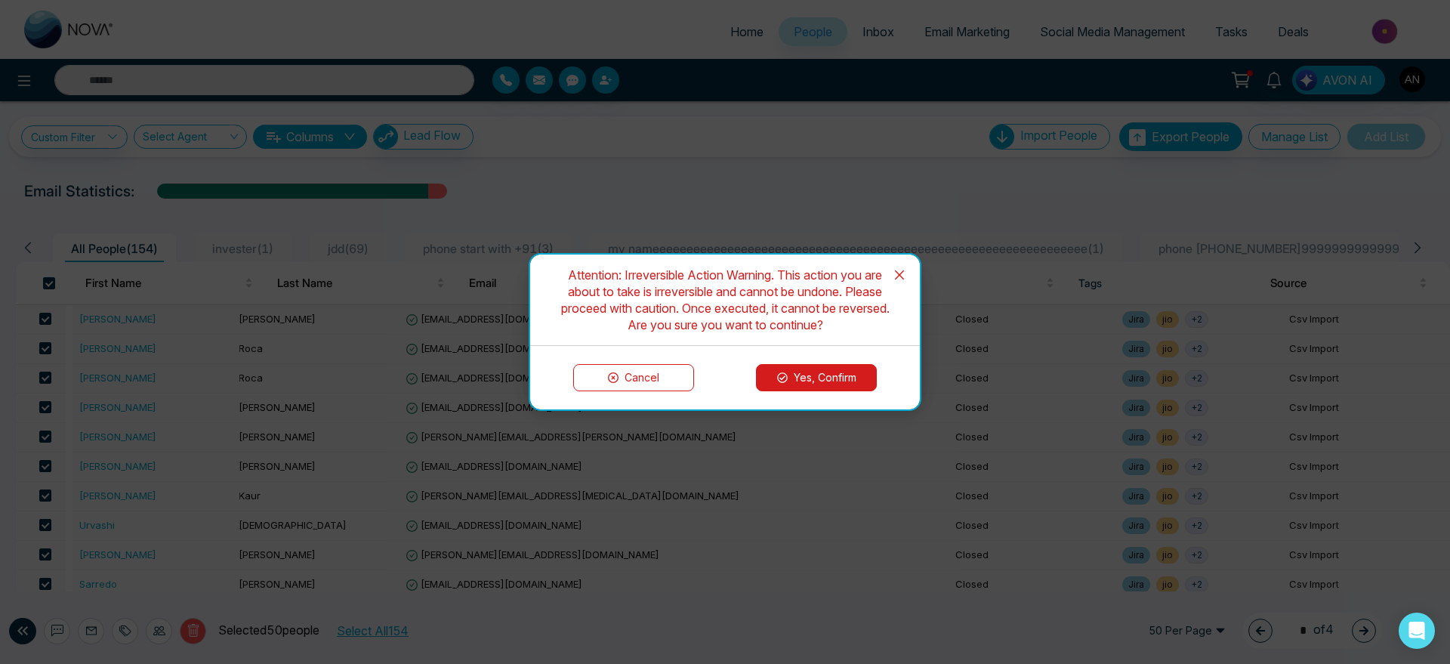
click at [806, 375] on button "Yes, Confirm" at bounding box center [816, 377] width 121 height 27
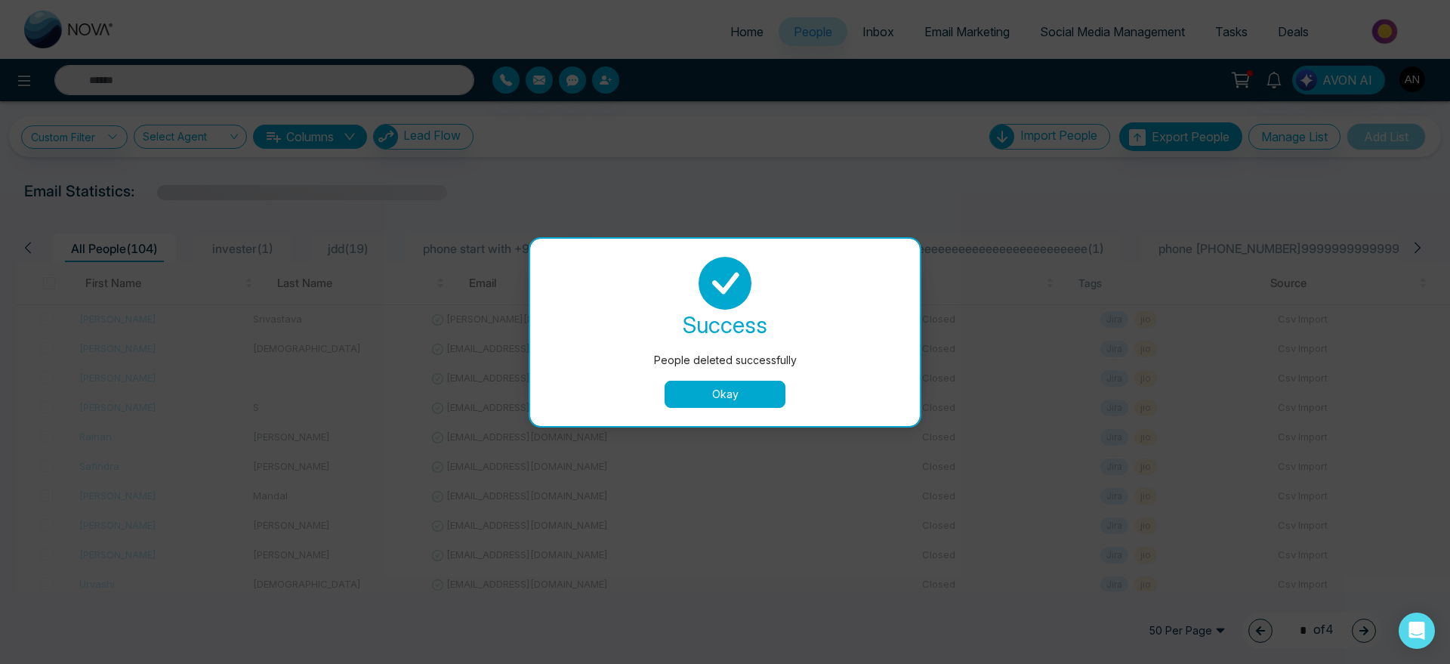
click at [715, 402] on button "Okay" at bounding box center [724, 394] width 121 height 27
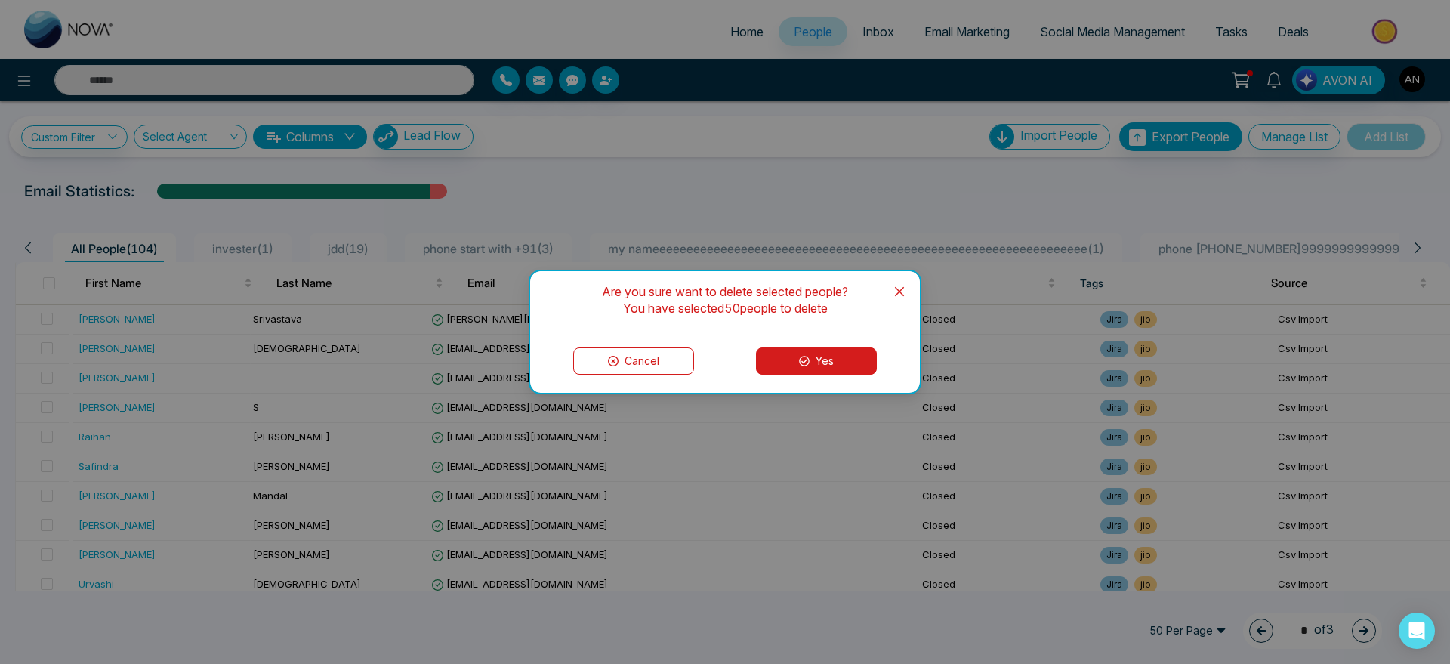
click at [837, 364] on button "Yes" at bounding box center [816, 360] width 121 height 27
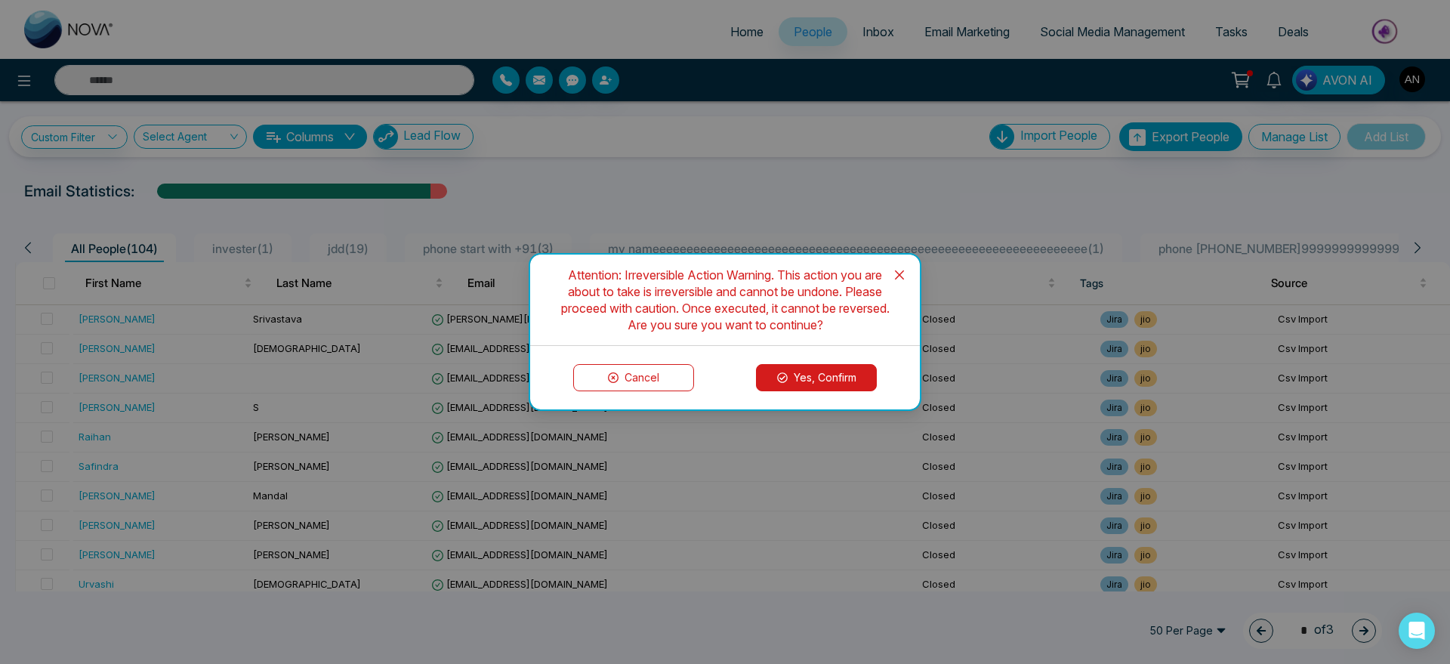
click at [800, 376] on button "Yes, Confirm" at bounding box center [816, 377] width 121 height 27
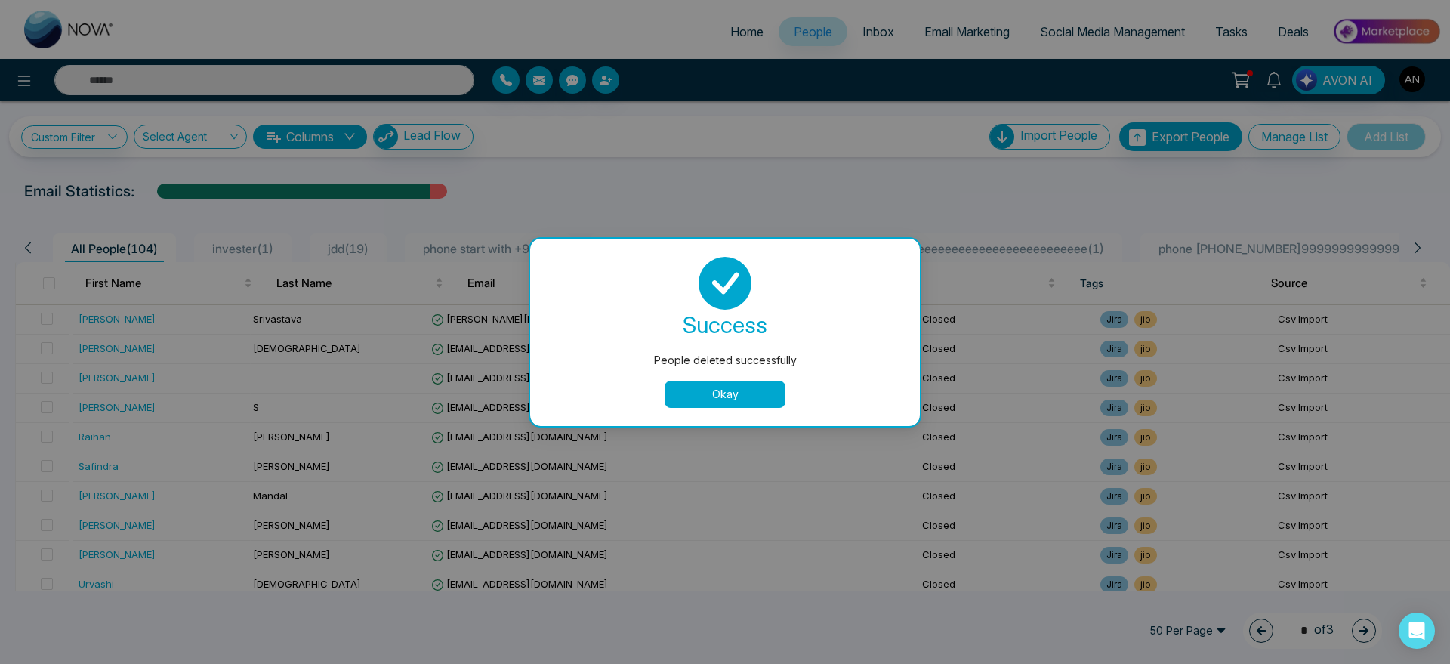
click at [703, 389] on button "Okay" at bounding box center [724, 394] width 121 height 27
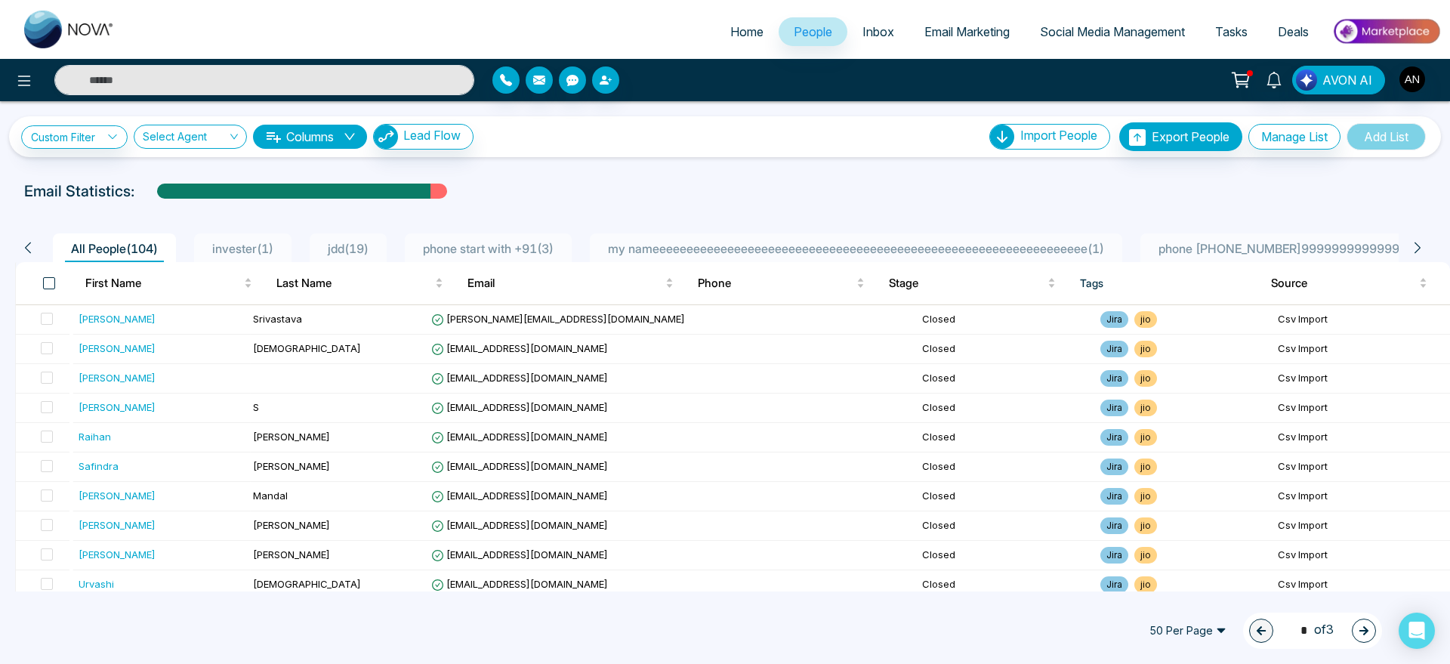
click at [44, 282] on span at bounding box center [49, 283] width 12 height 12
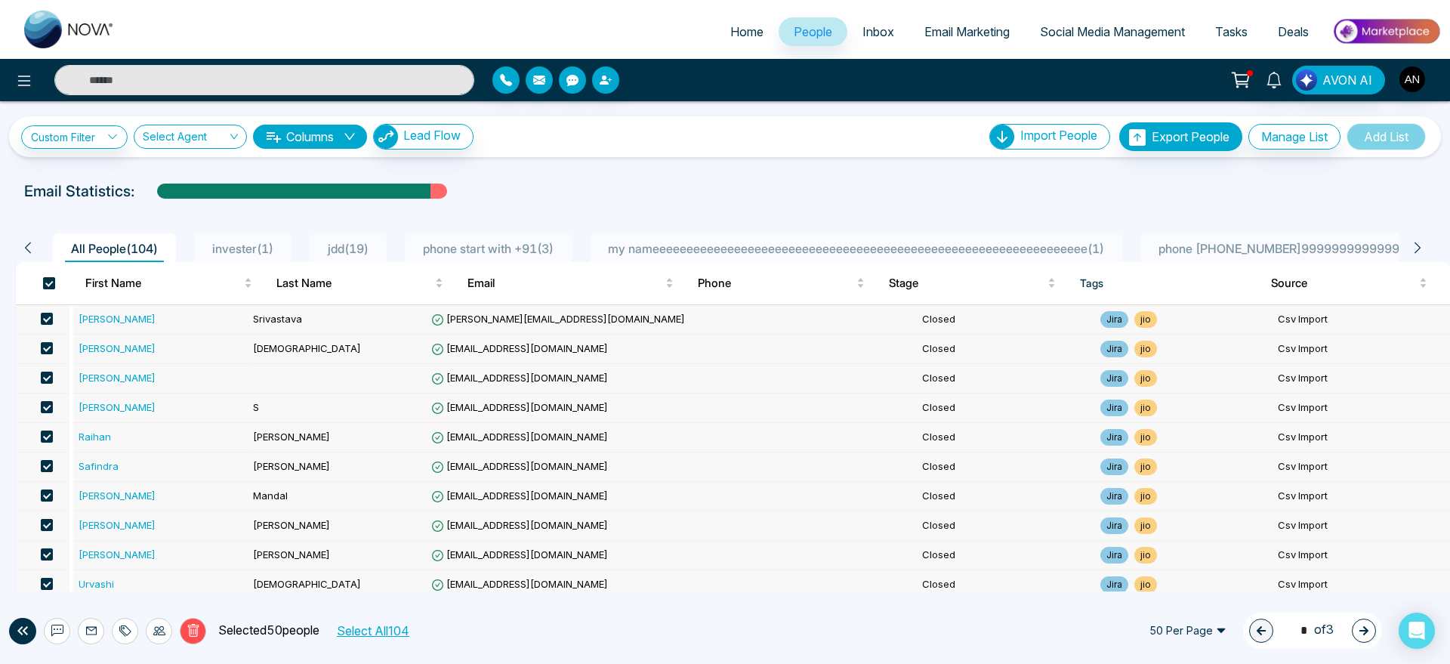
click at [44, 282] on span at bounding box center [49, 283] width 12 height 12
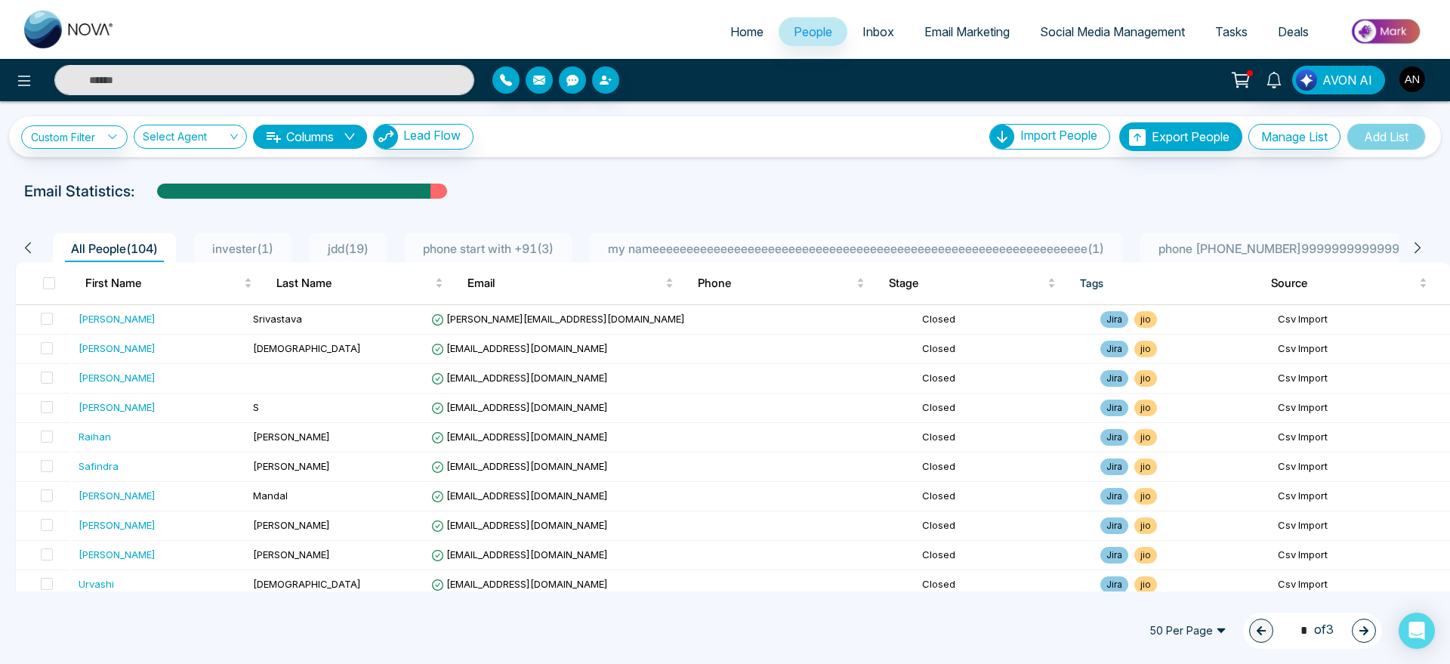
click at [57, 281] on th at bounding box center [44, 283] width 57 height 42
click at [49, 282] on span at bounding box center [49, 283] width 12 height 12
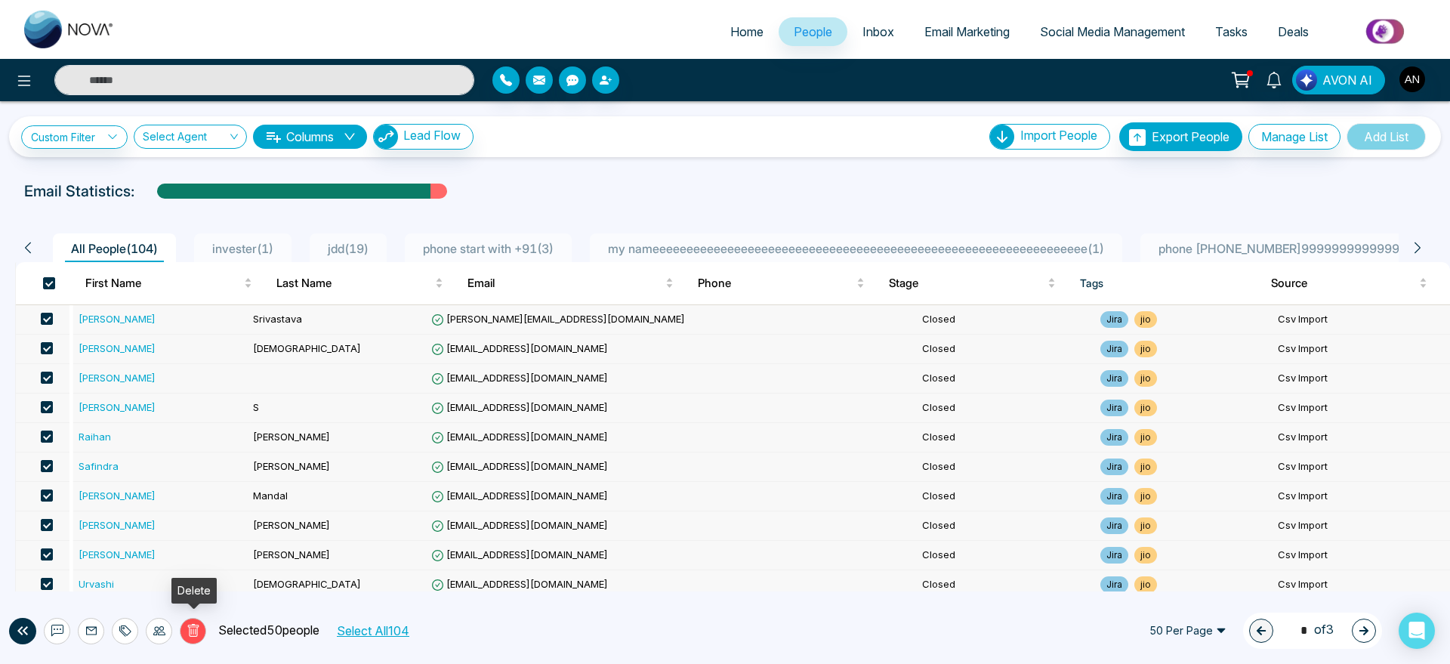
click at [191, 631] on icon at bounding box center [192, 631] width 5 height 6
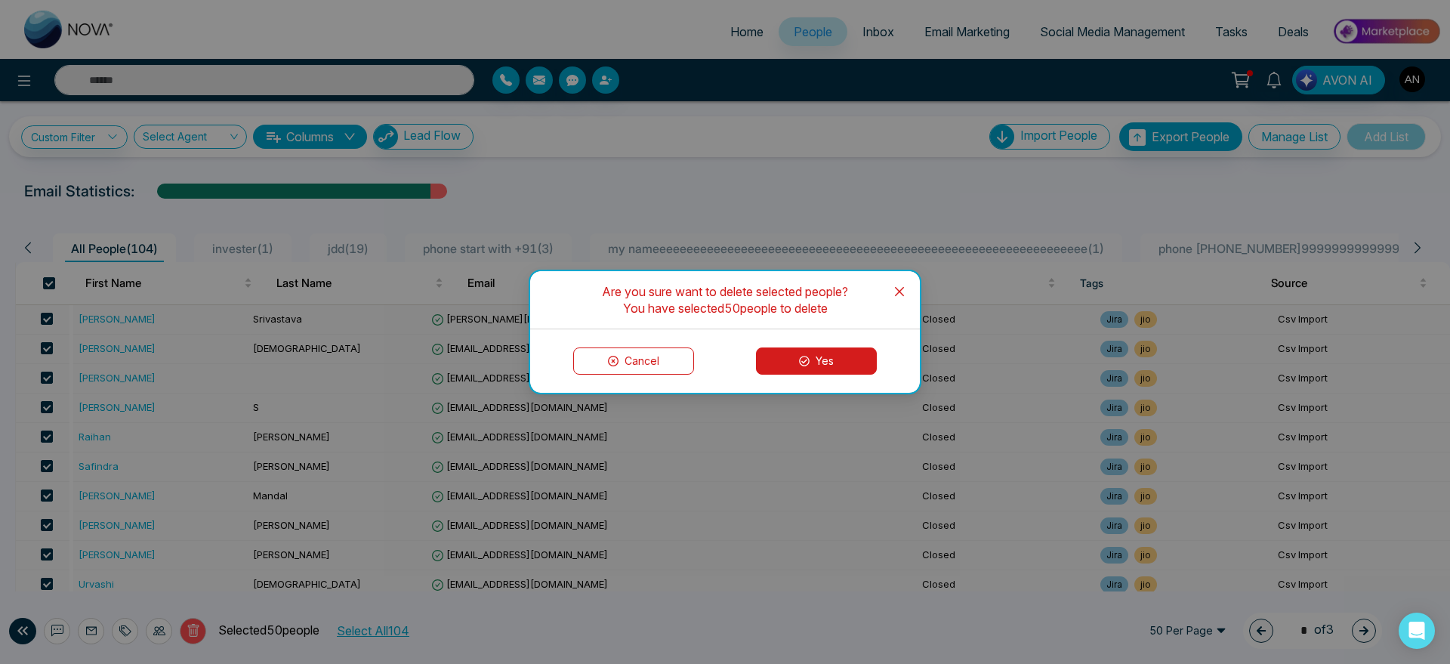
click at [813, 360] on button "Yes" at bounding box center [816, 360] width 121 height 27
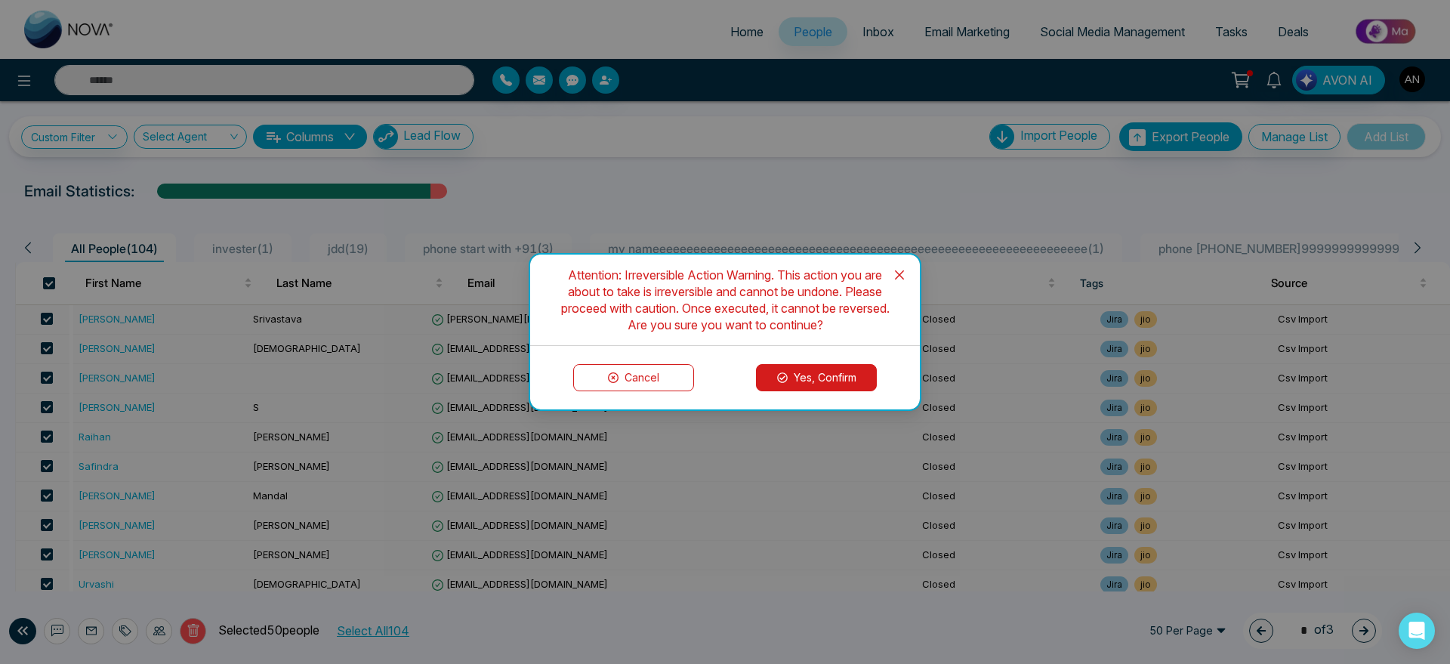
click at [808, 384] on button "Yes, Confirm" at bounding box center [816, 377] width 121 height 27
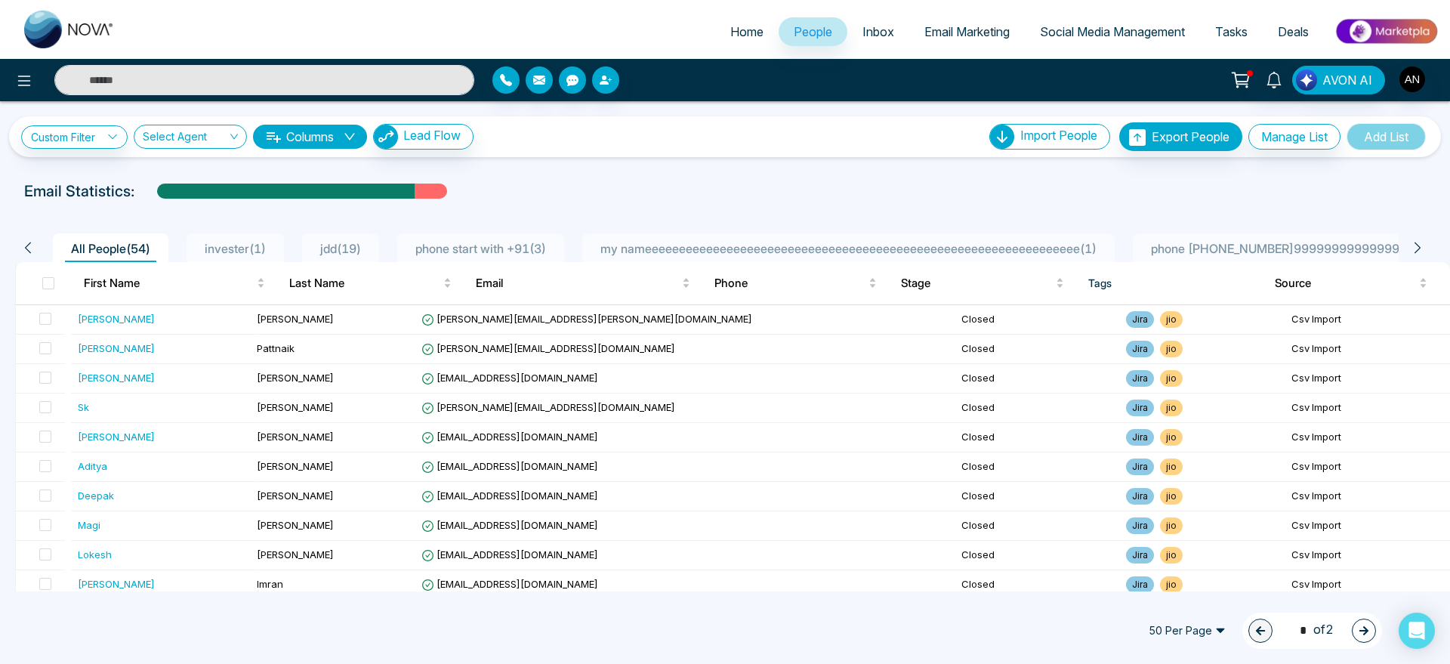
click at [1413, 247] on icon at bounding box center [1417, 248] width 14 height 14
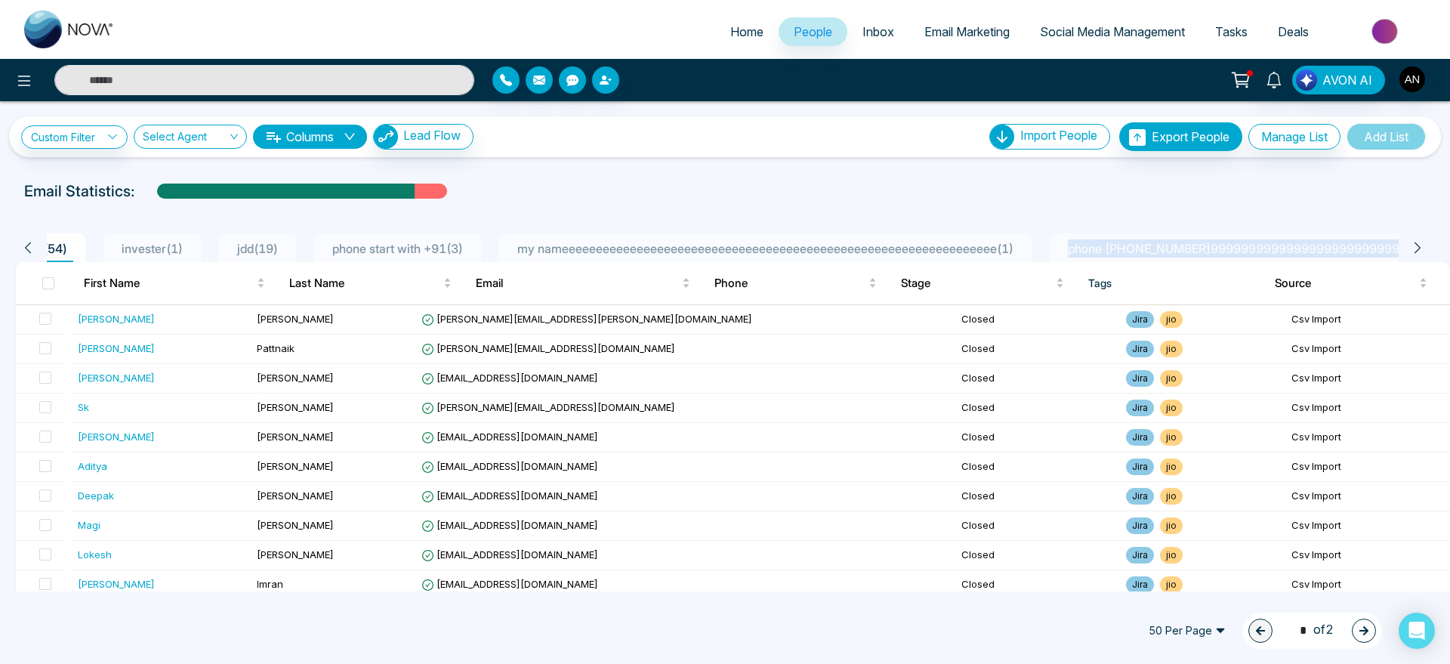
click at [1413, 247] on icon at bounding box center [1417, 248] width 14 height 14
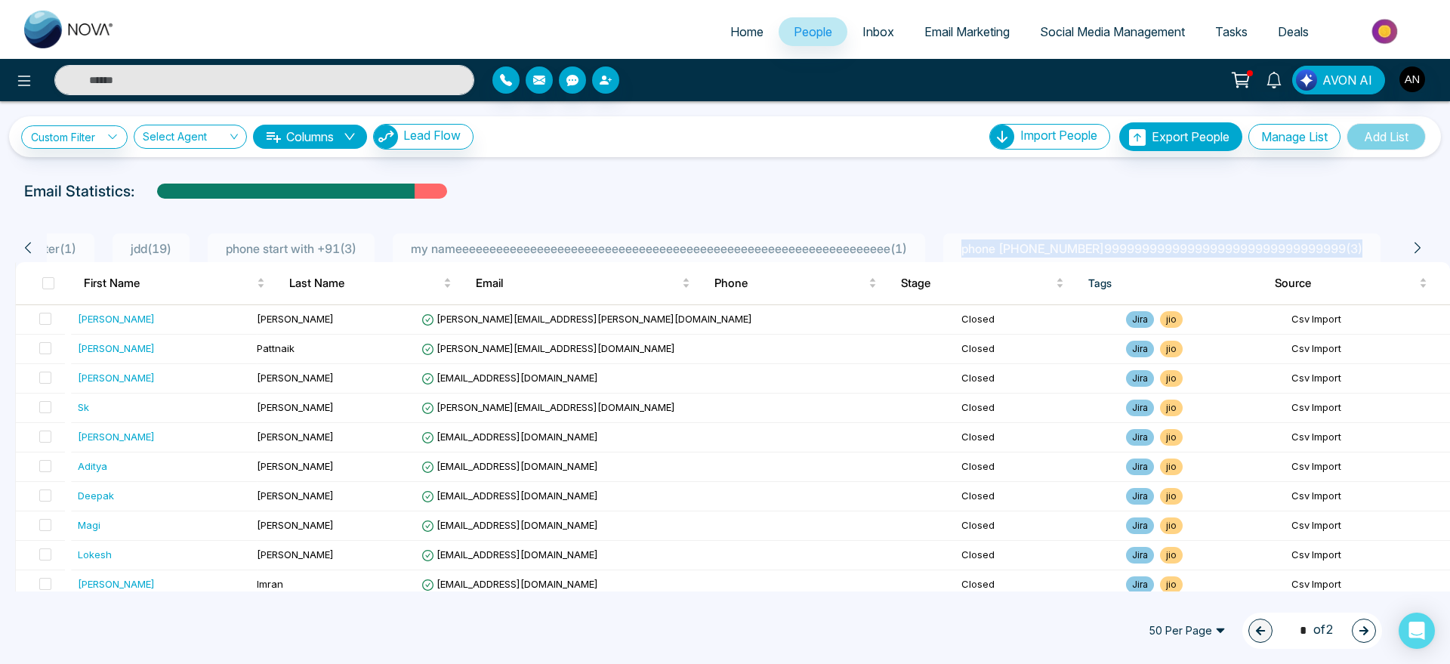
click at [1413, 247] on icon at bounding box center [1417, 248] width 14 height 14
click at [1214, 193] on div "Email Statistics:" at bounding box center [725, 191] width 1450 height 23
click at [1420, 249] on icon at bounding box center [1417, 248] width 14 height 14
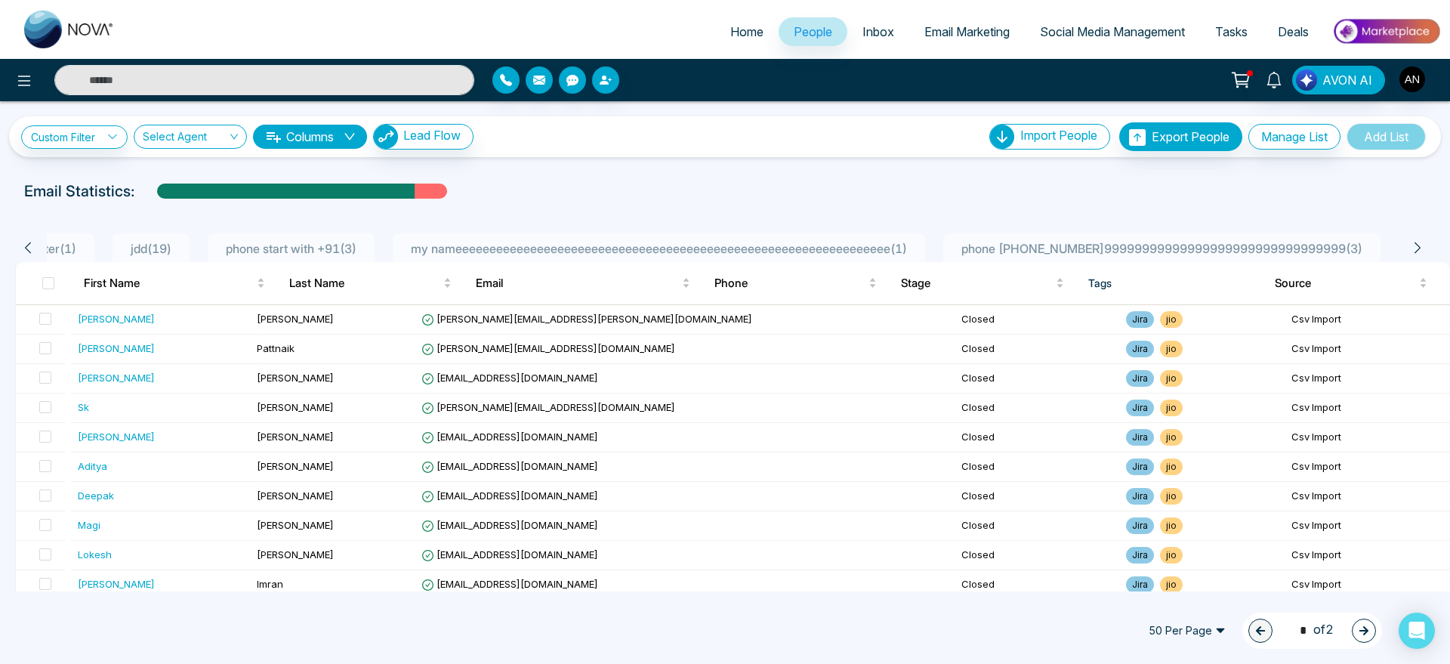
scroll to position [0, 358]
click at [29, 248] on icon at bounding box center [28, 248] width 14 height 14
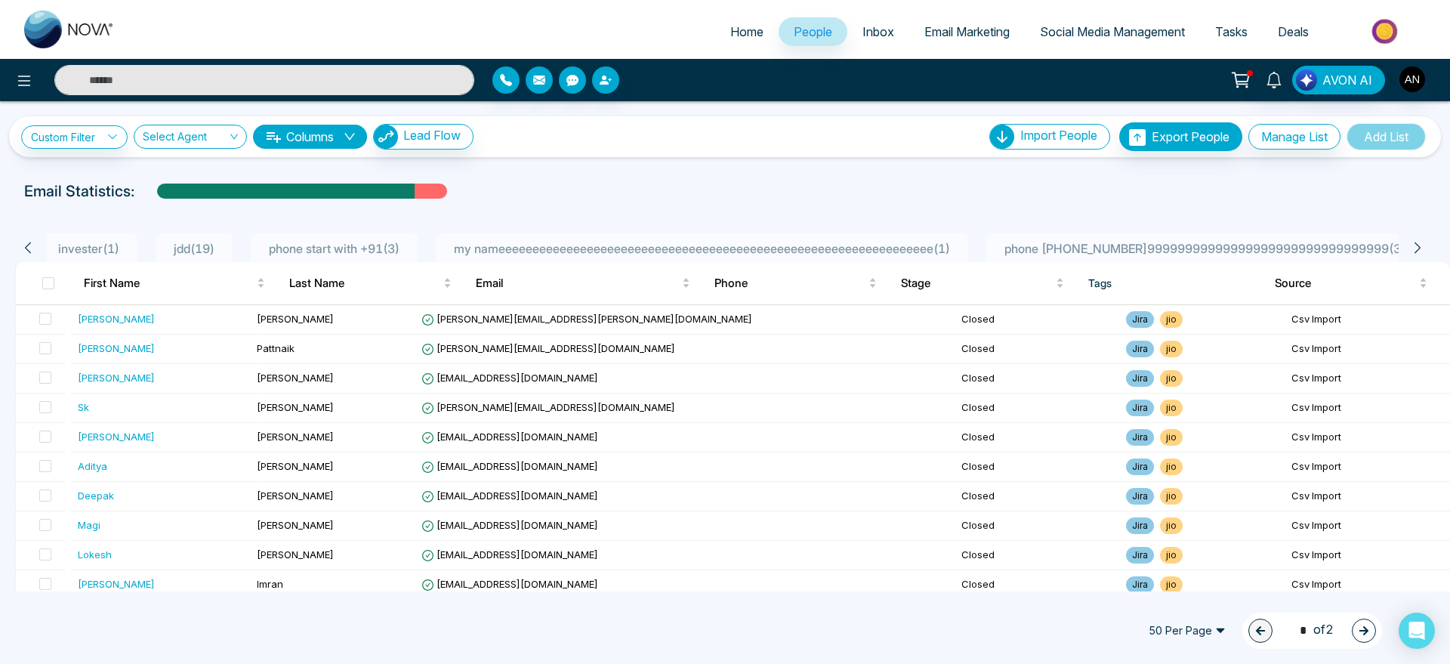
scroll to position [0, 56]
click at [29, 248] on icon at bounding box center [28, 248] width 14 height 14
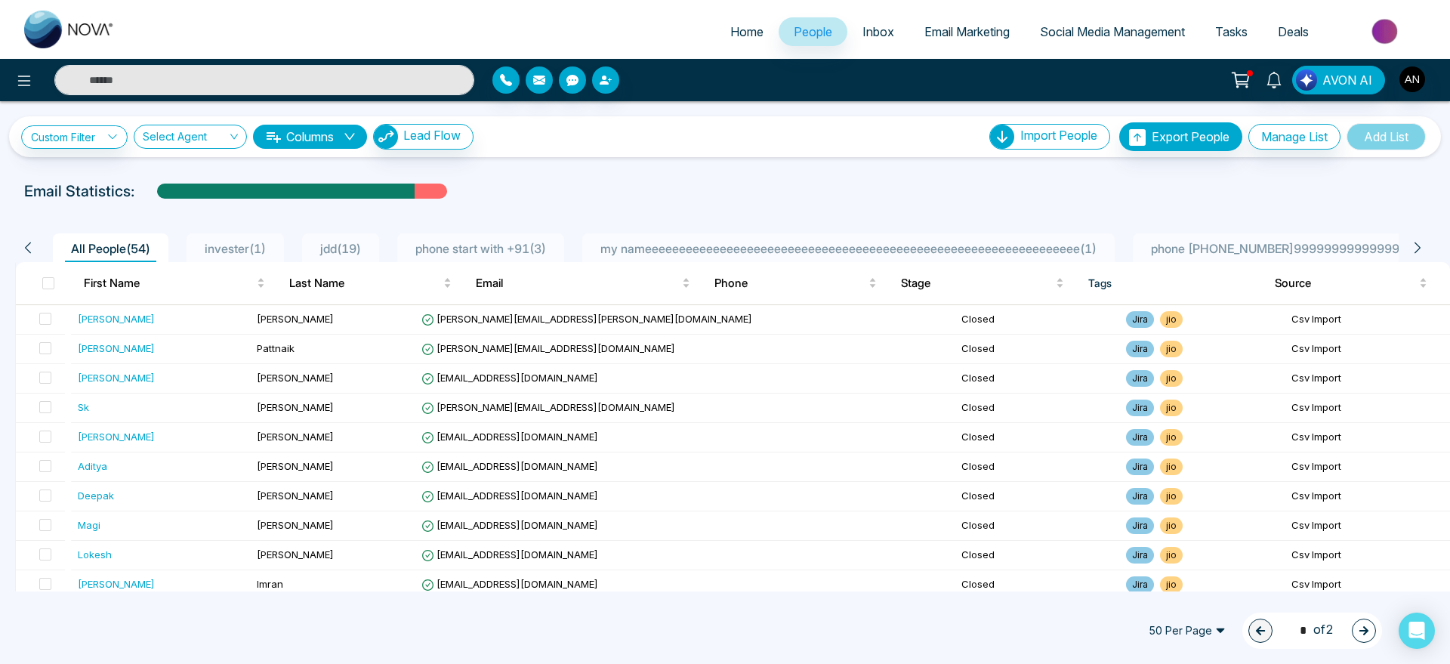
click at [29, 248] on icon at bounding box center [28, 248] width 14 height 14
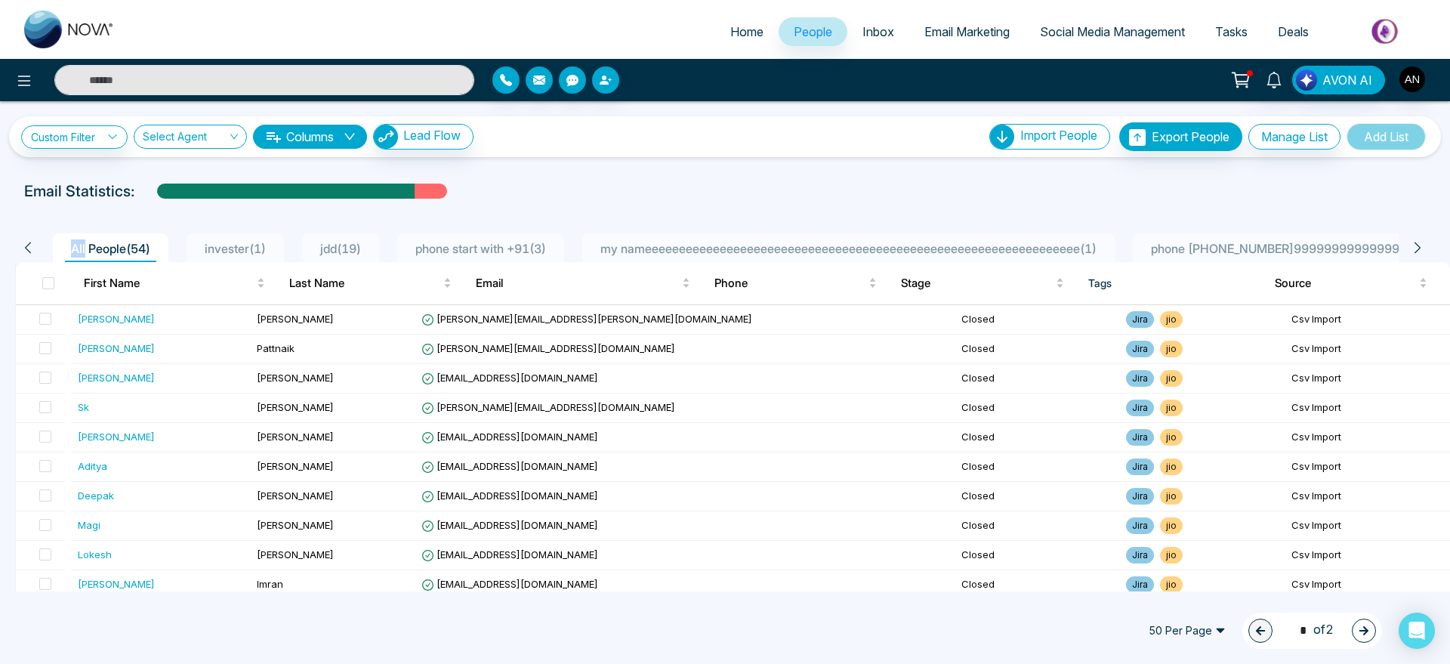
click at [29, 248] on icon at bounding box center [28, 248] width 14 height 14
click at [233, 230] on div "All People ( 54 ) invester ( 1 ) jdd ( 19 ) phone start with +91 ( 3 ) my namee…" at bounding box center [725, 242] width 1438 height 39
drag, startPoint x: 16, startPoint y: 191, endPoint x: 221, endPoint y: 190, distance: 205.4
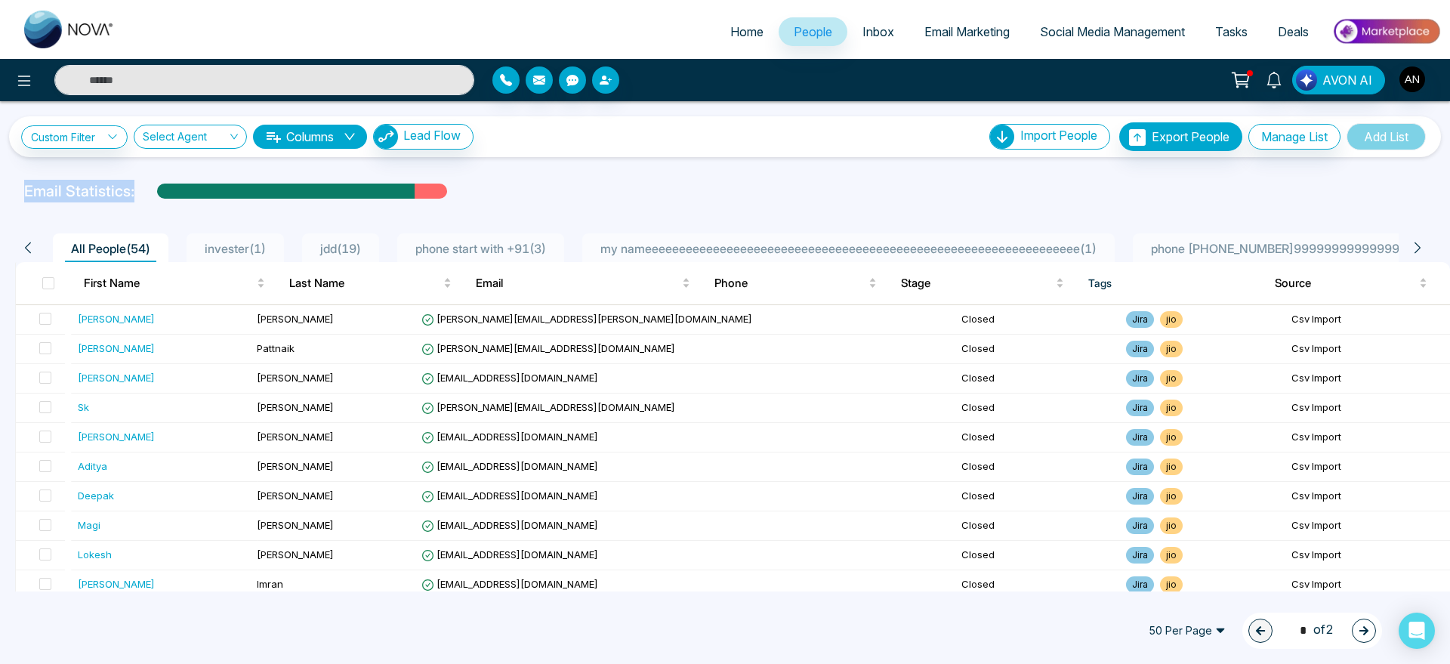
click at [221, 190] on div "Email Statistics:" at bounding box center [488, 191] width 946 height 23
click at [221, 190] on div at bounding box center [285, 196] width 257 height 26
click at [649, 194] on div "Email Statistics:" at bounding box center [488, 191] width 928 height 23
click at [184, 134] on input "search" at bounding box center [185, 139] width 85 height 29
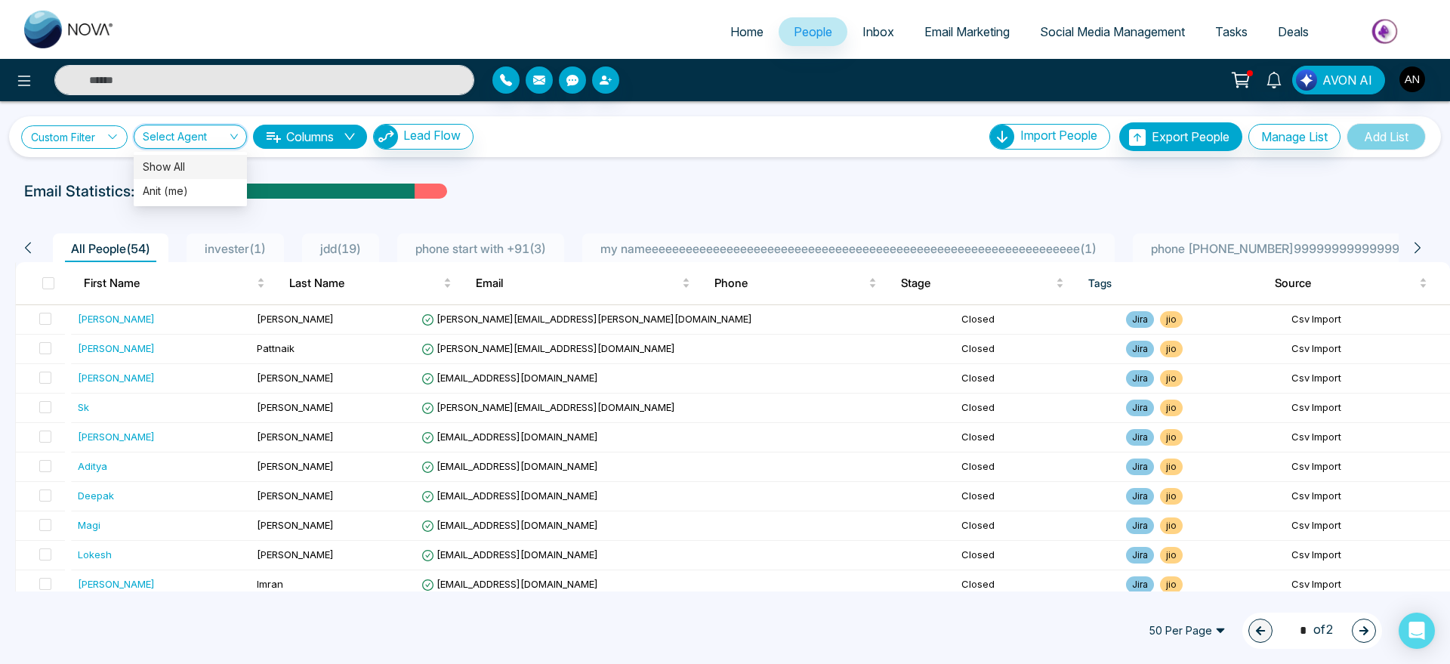
click at [100, 131] on link "Custom Filter" at bounding box center [74, 136] width 106 height 23
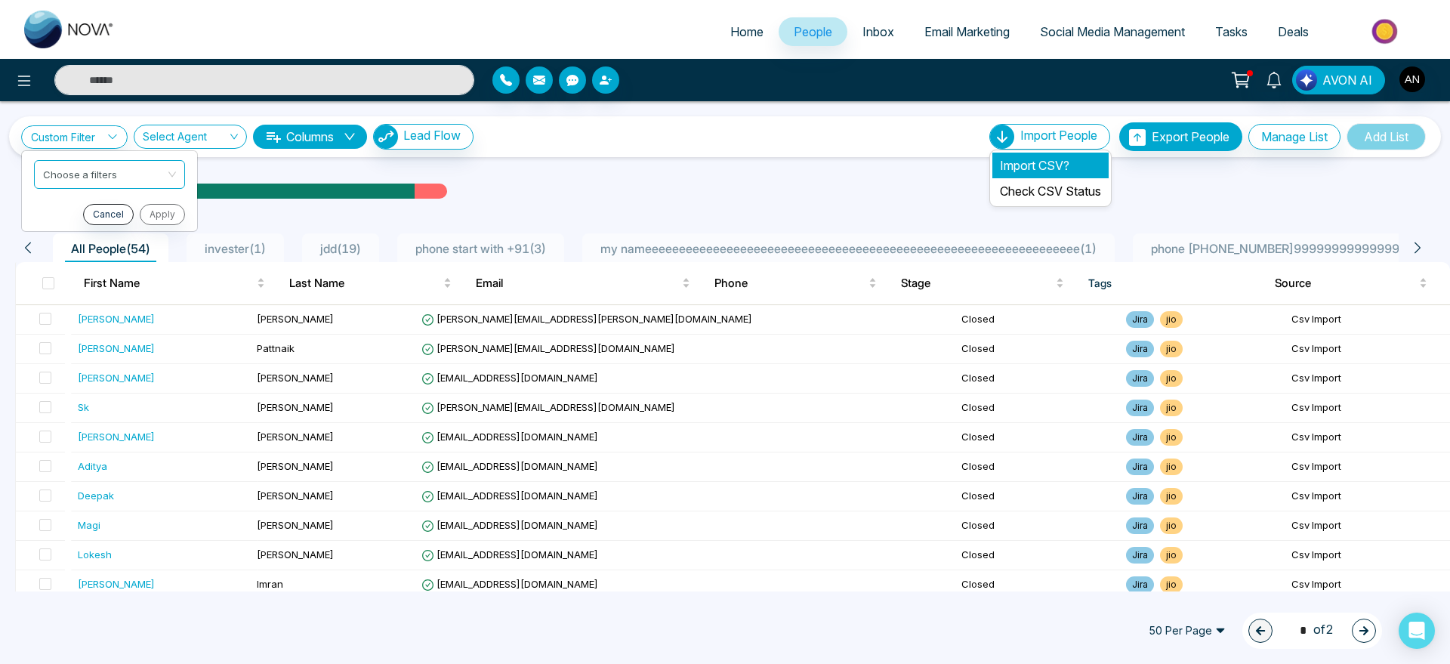
click at [1042, 162] on li "Import CSV?" at bounding box center [1050, 166] width 116 height 26
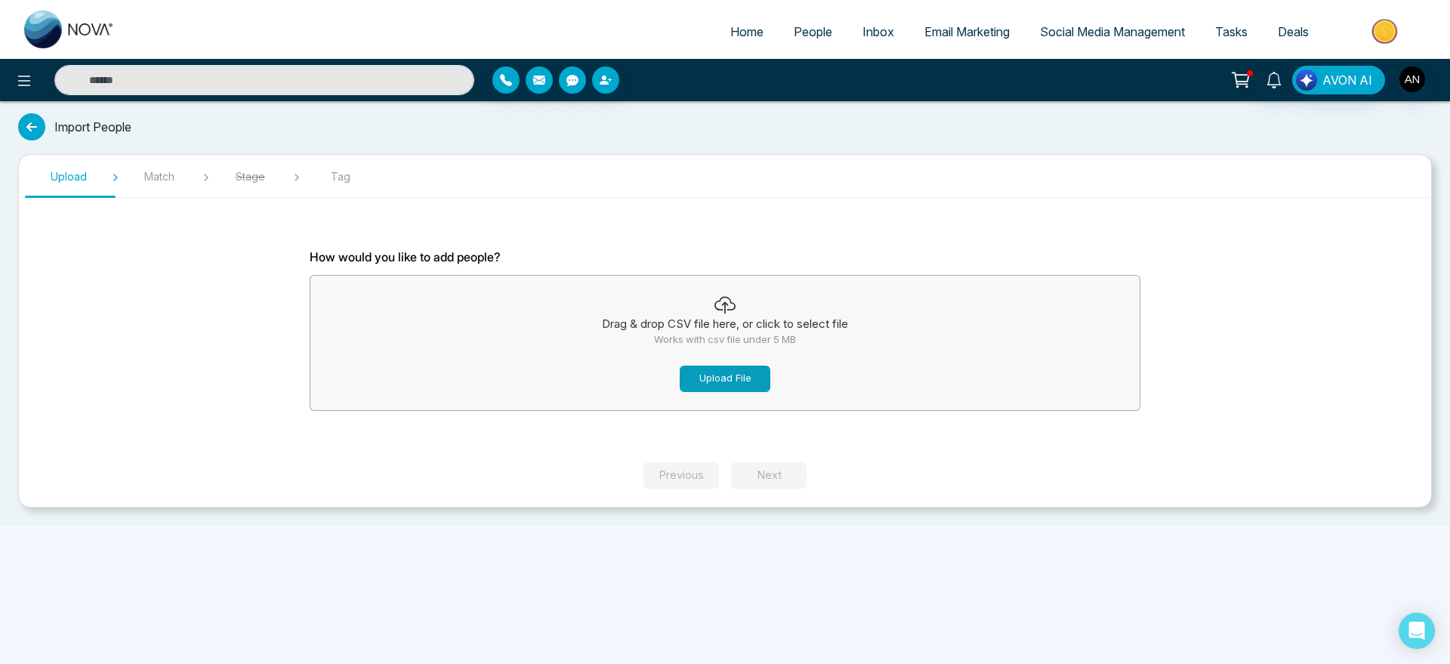
click at [723, 374] on button "Upload File" at bounding box center [725, 378] width 91 height 26
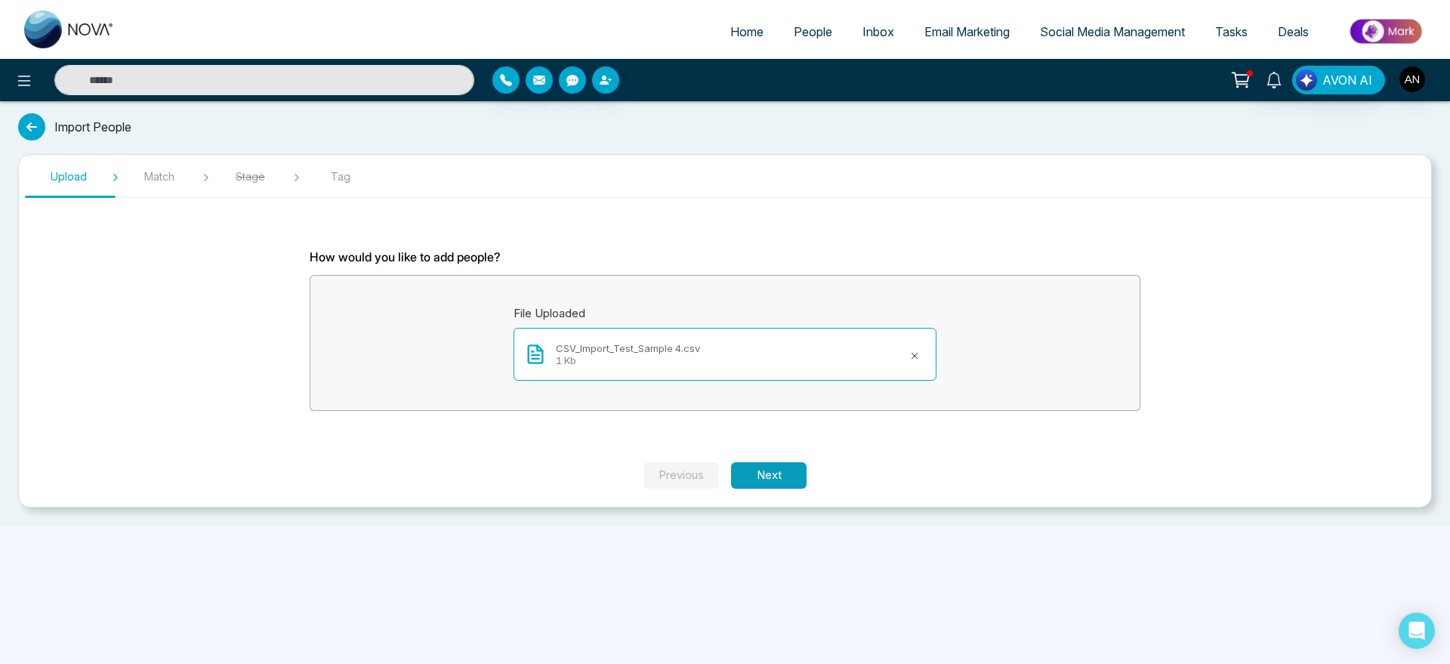
drag, startPoint x: 807, startPoint y: 463, endPoint x: 766, endPoint y: 472, distance: 41.8
click at [766, 472] on div "Previous Next" at bounding box center [725, 475] width 1412 height 26
click at [766, 472] on button "Next" at bounding box center [769, 475] width 76 height 26
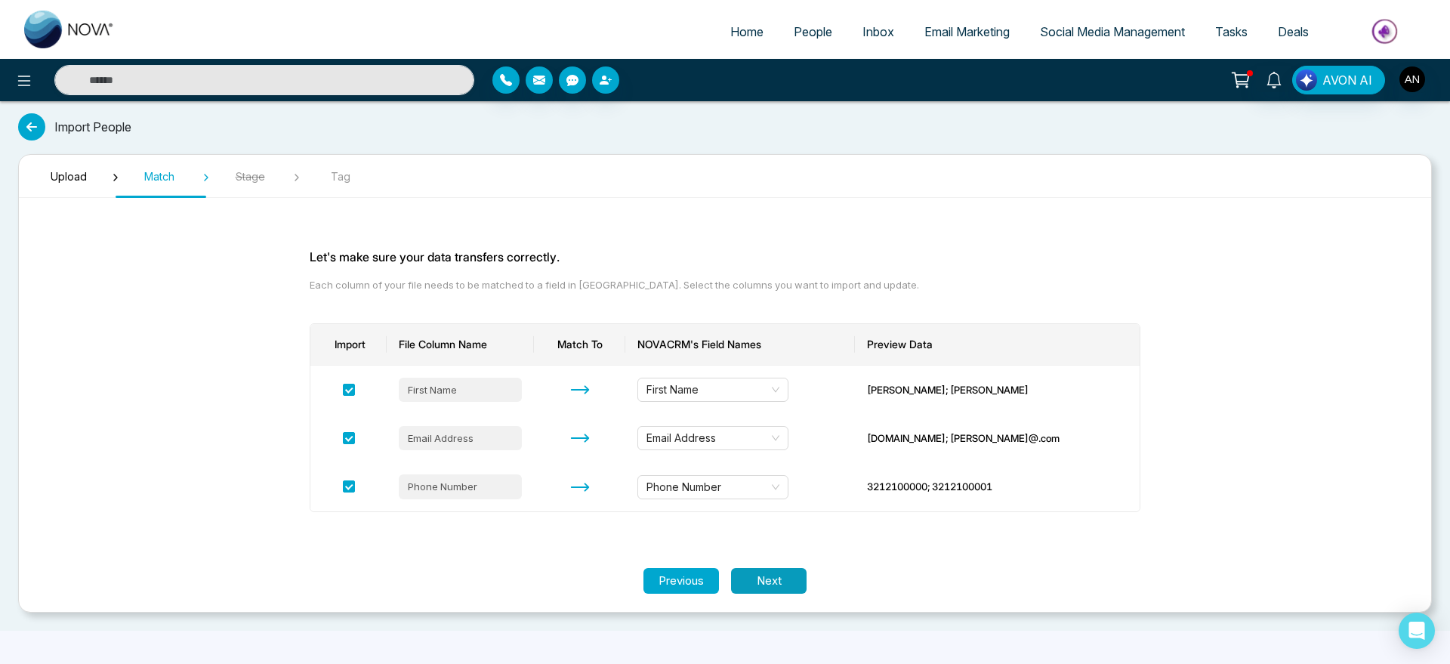
click at [745, 582] on button "Next" at bounding box center [769, 581] width 76 height 26
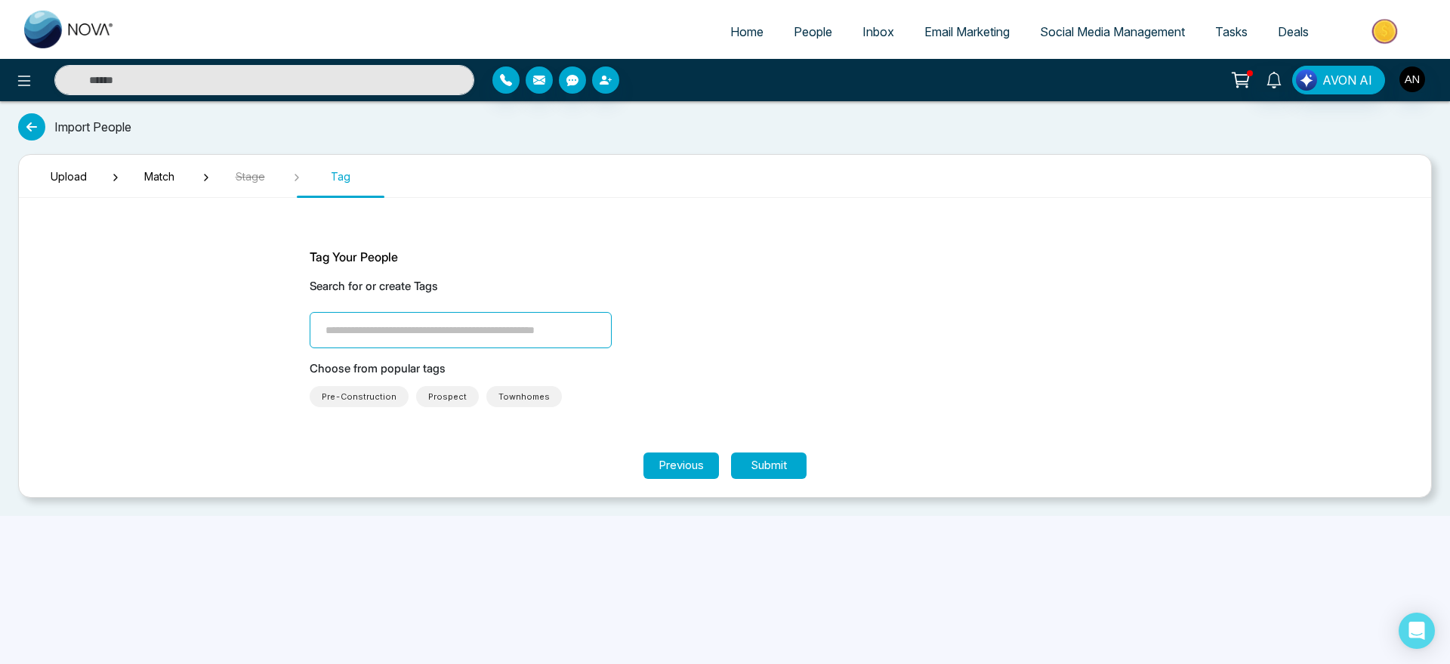
click at [474, 337] on input "search" at bounding box center [461, 330] width 302 height 36
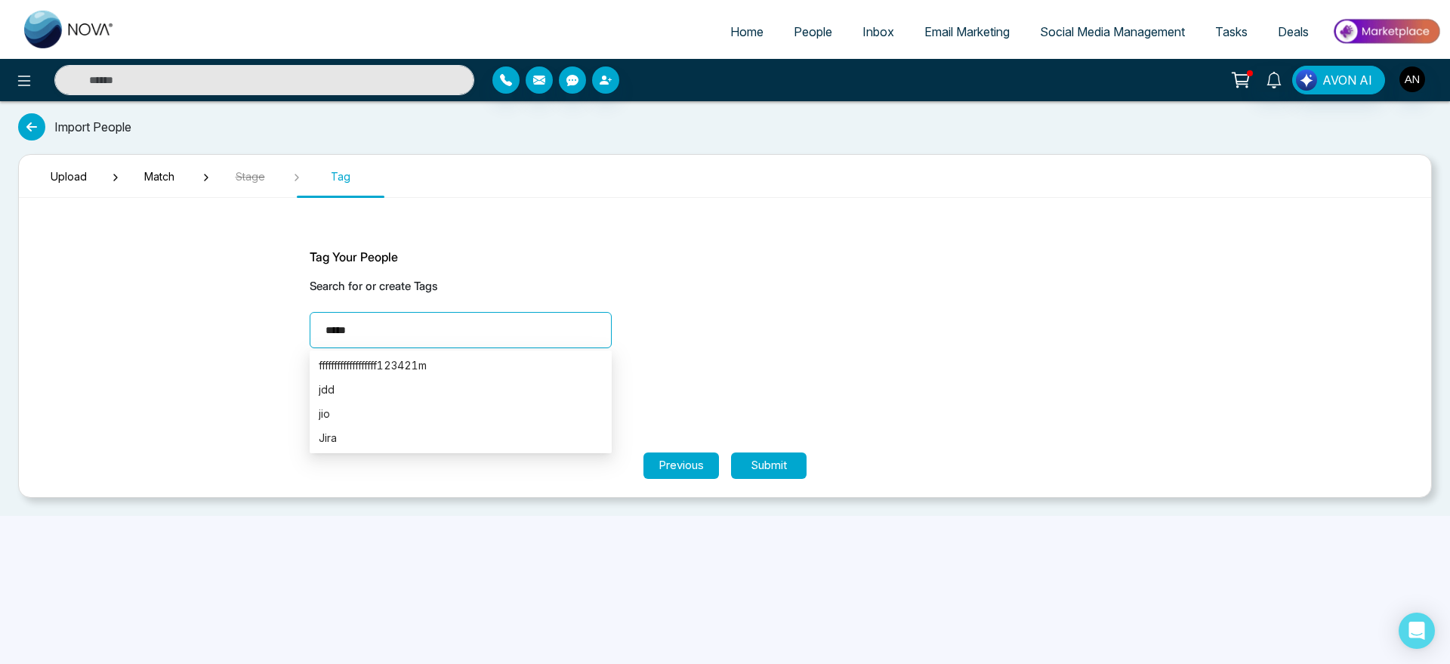
type input "******"
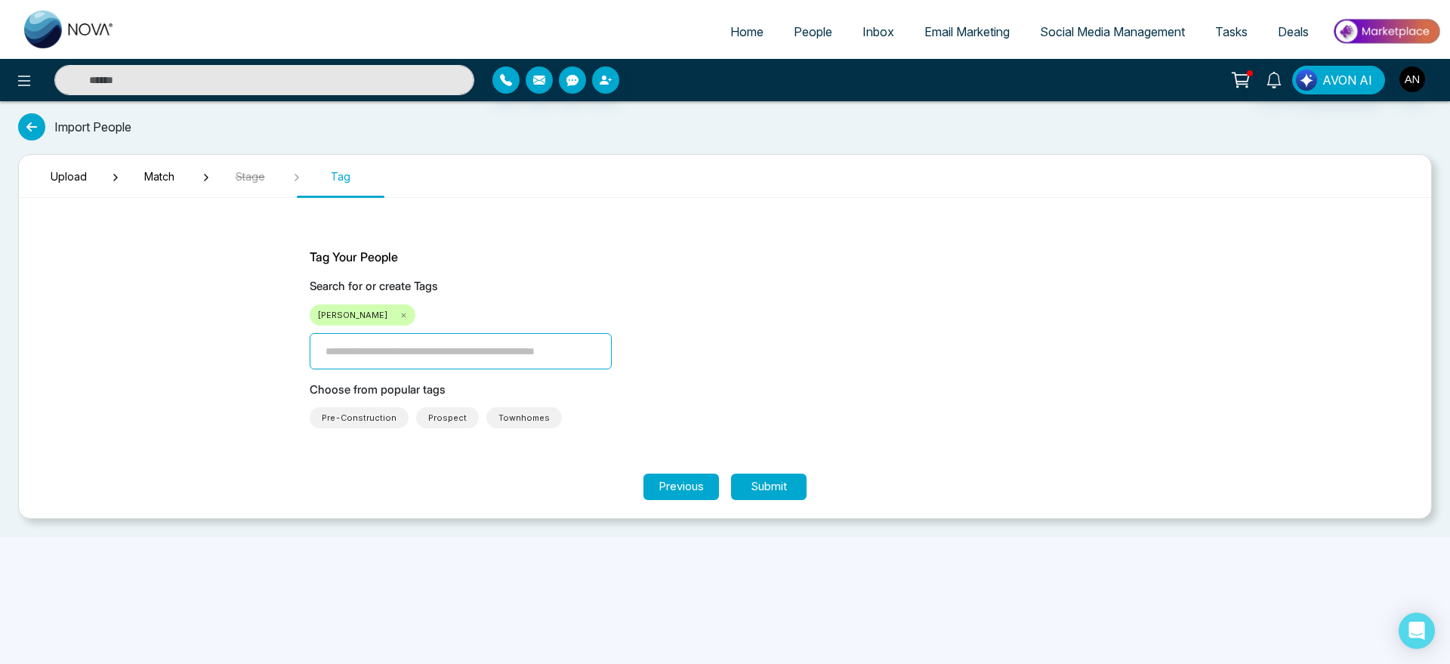
click at [399, 316] on icon at bounding box center [403, 315] width 8 height 8
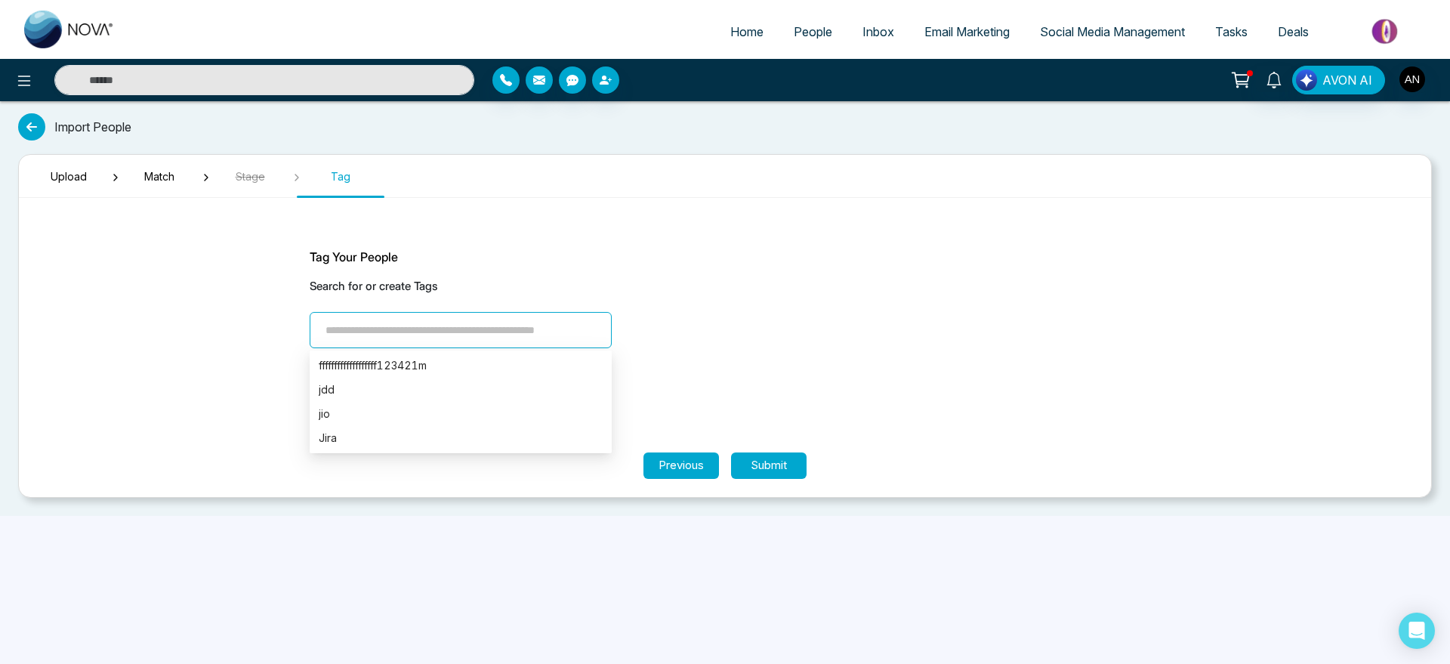
click at [373, 339] on input "search" at bounding box center [461, 330] width 302 height 36
type input "******"
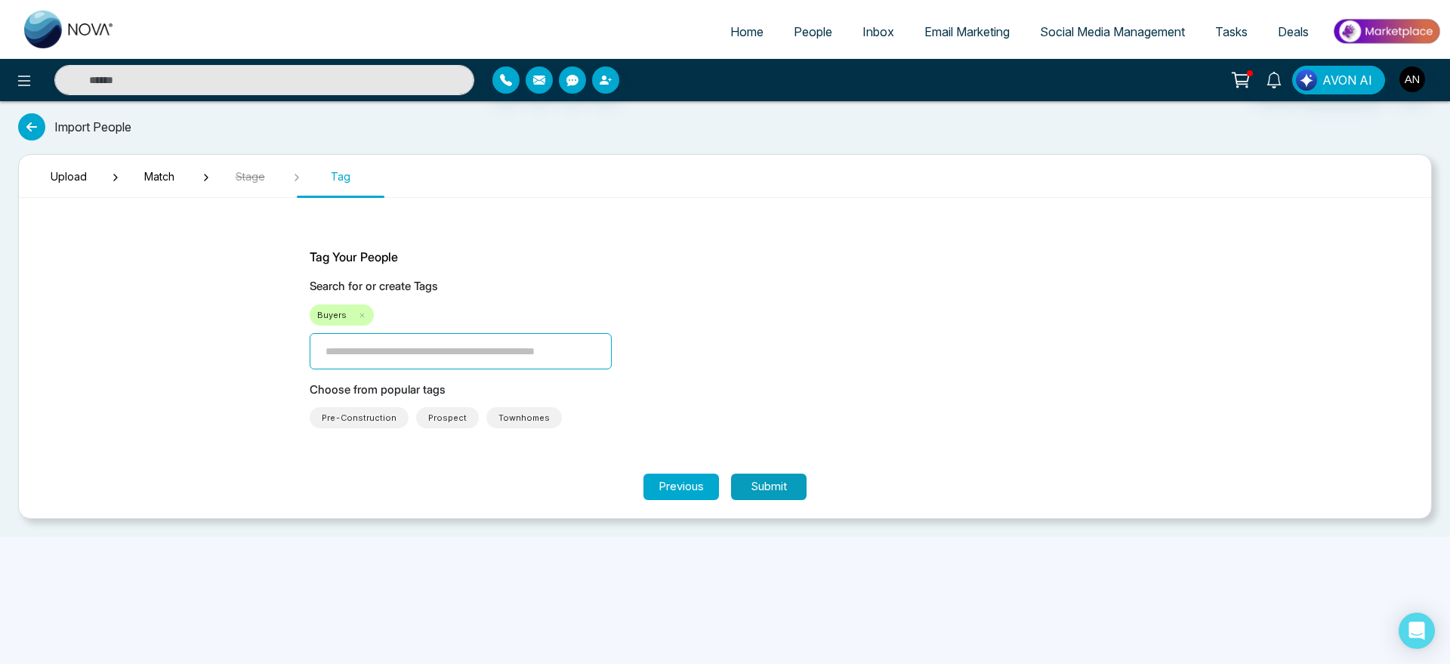
click at [775, 487] on button "Submit" at bounding box center [769, 486] width 76 height 26
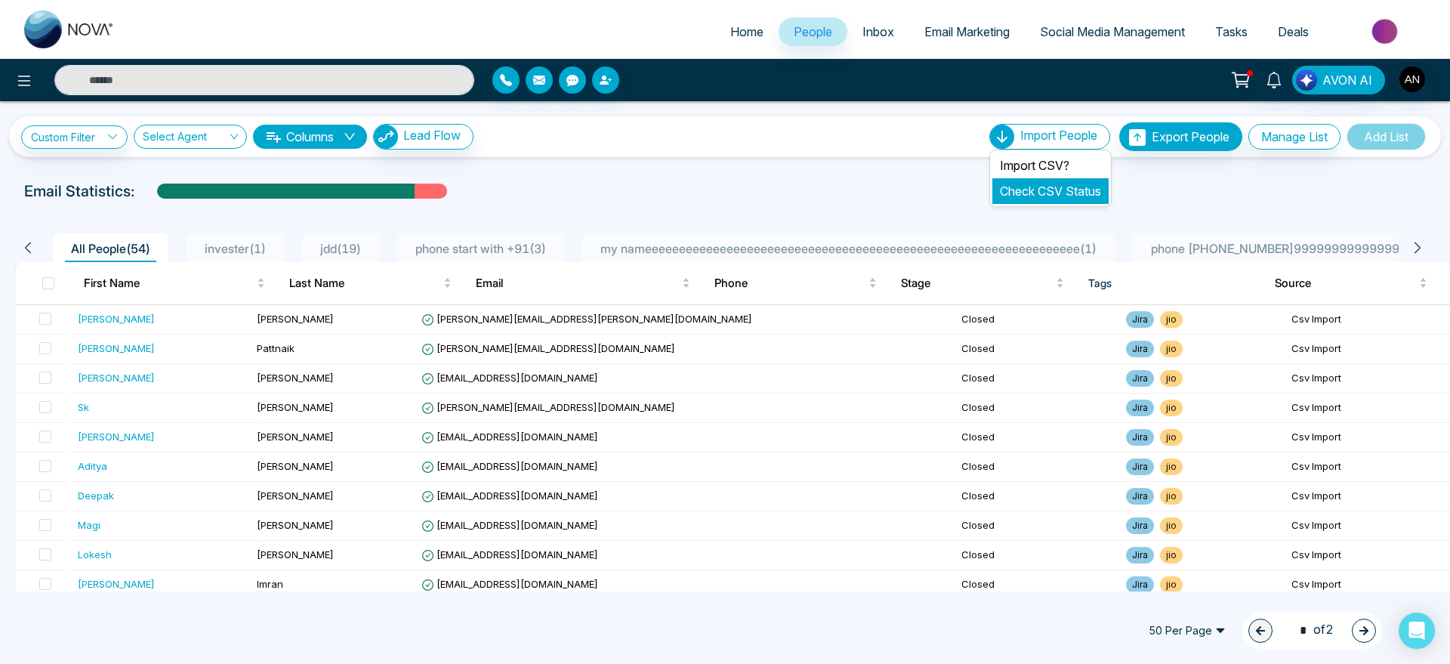
click at [1042, 194] on link "Check CSV Status" at bounding box center [1050, 190] width 101 height 15
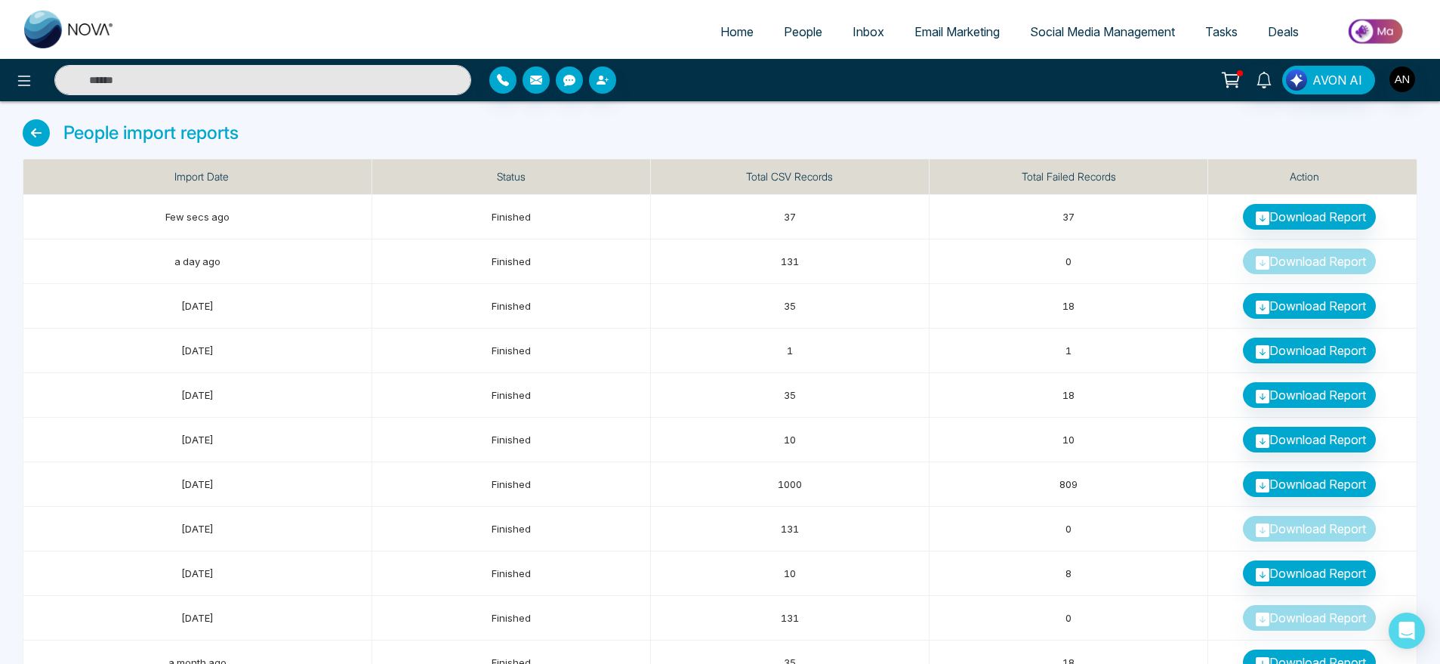
click at [39, 123] on icon at bounding box center [36, 132] width 27 height 27
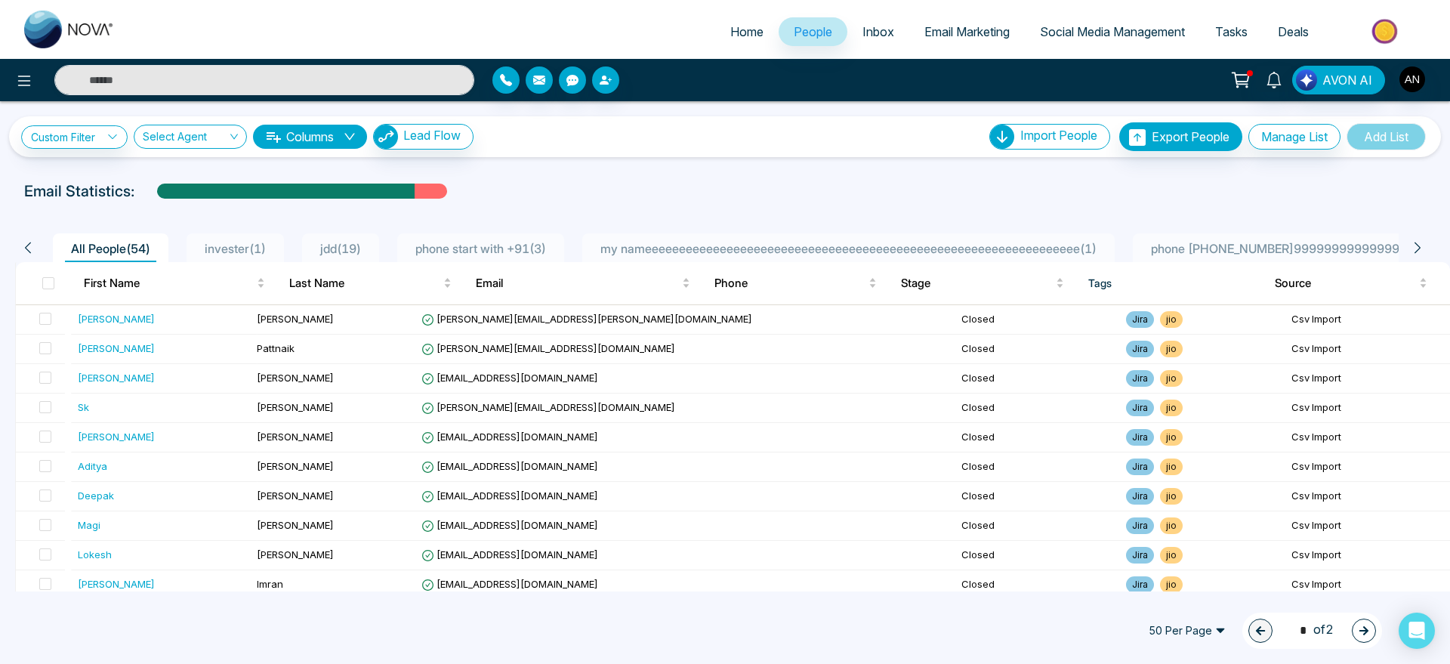
click at [1008, 126] on div "Import People" at bounding box center [1049, 137] width 121 height 26
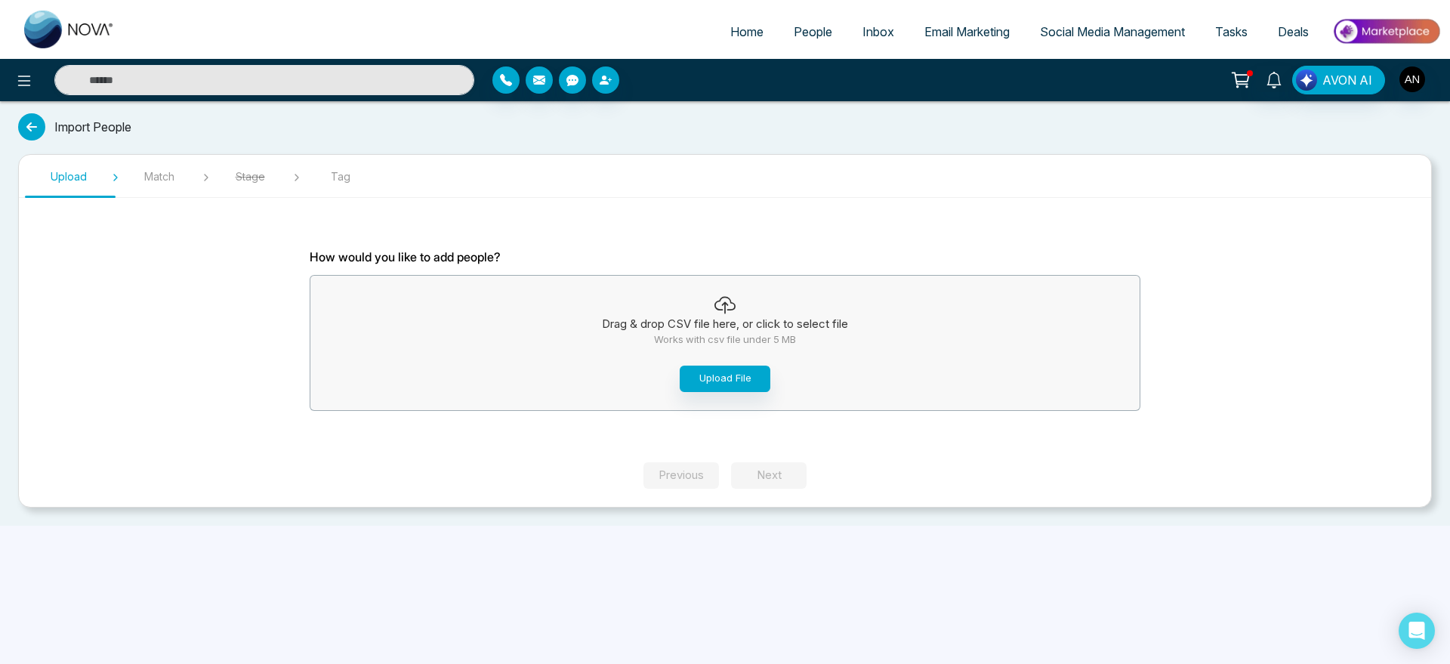
click at [794, 35] on span "People" at bounding box center [813, 31] width 39 height 15
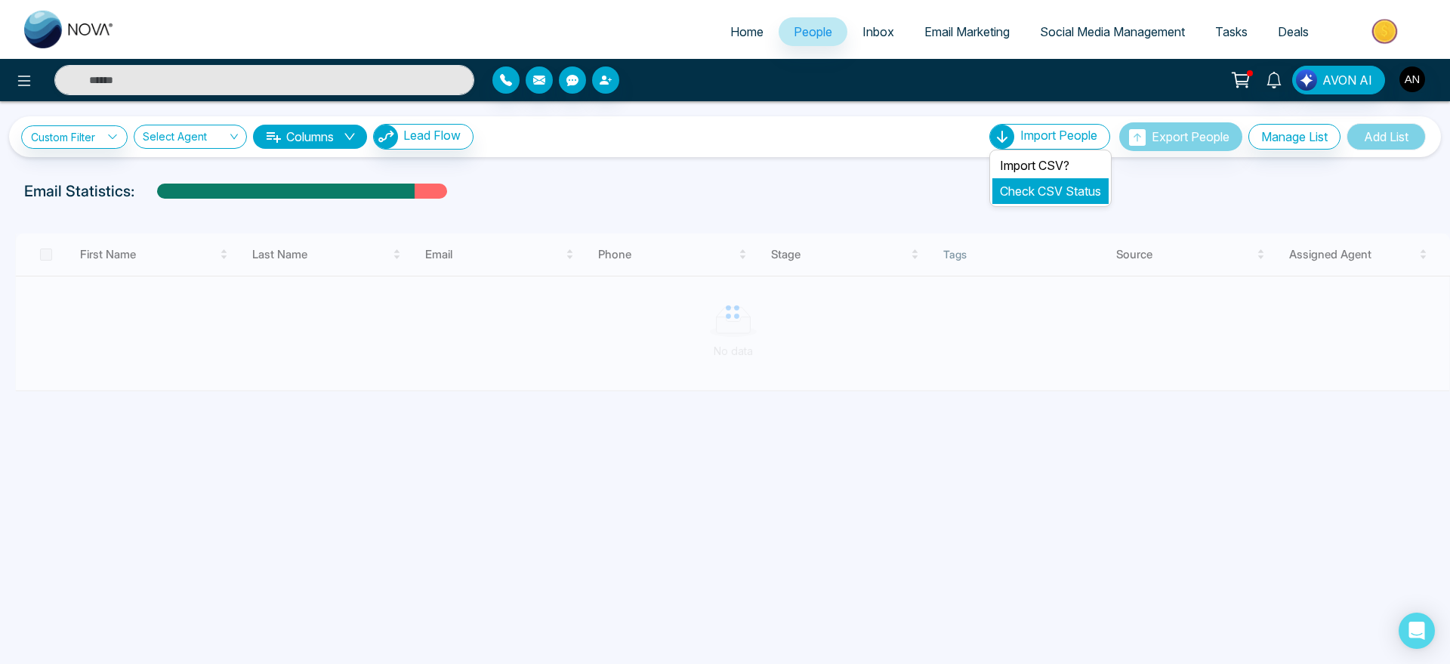
click at [1049, 182] on li "Check CSV Status" at bounding box center [1050, 191] width 116 height 26
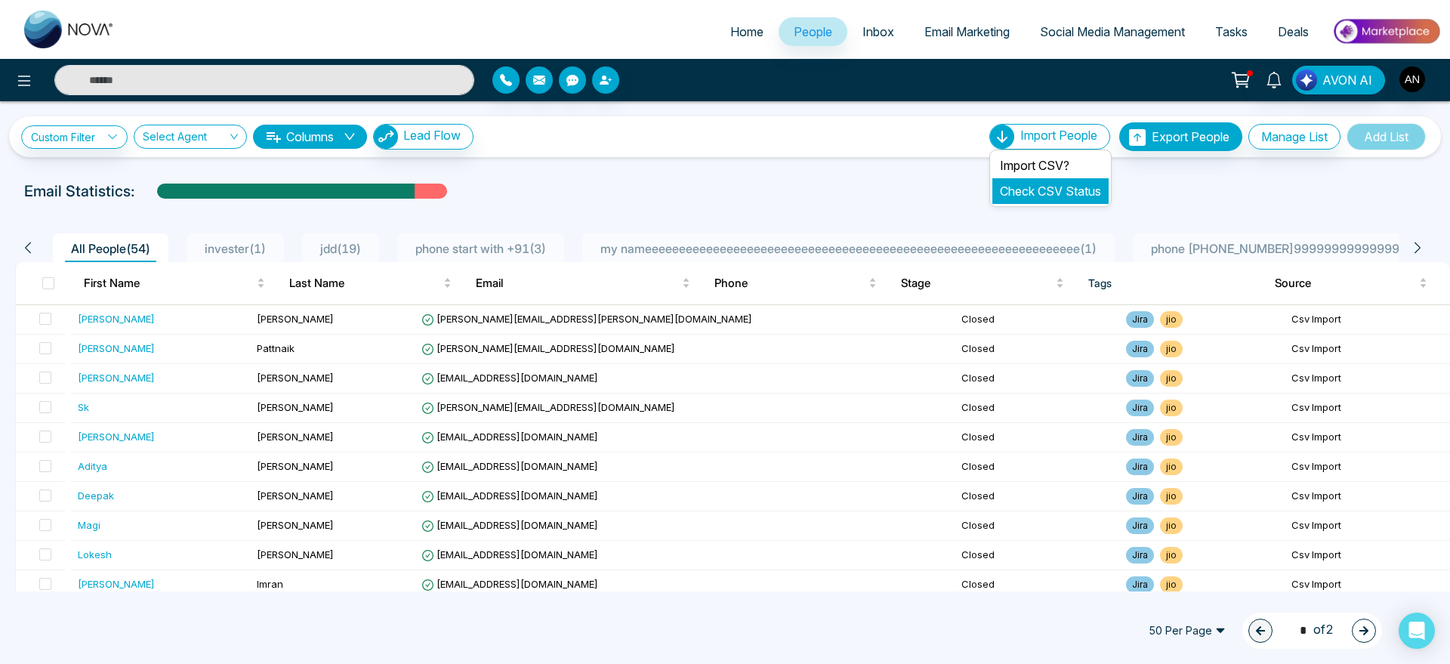
click at [1043, 183] on link "Check CSV Status" at bounding box center [1050, 190] width 101 height 15
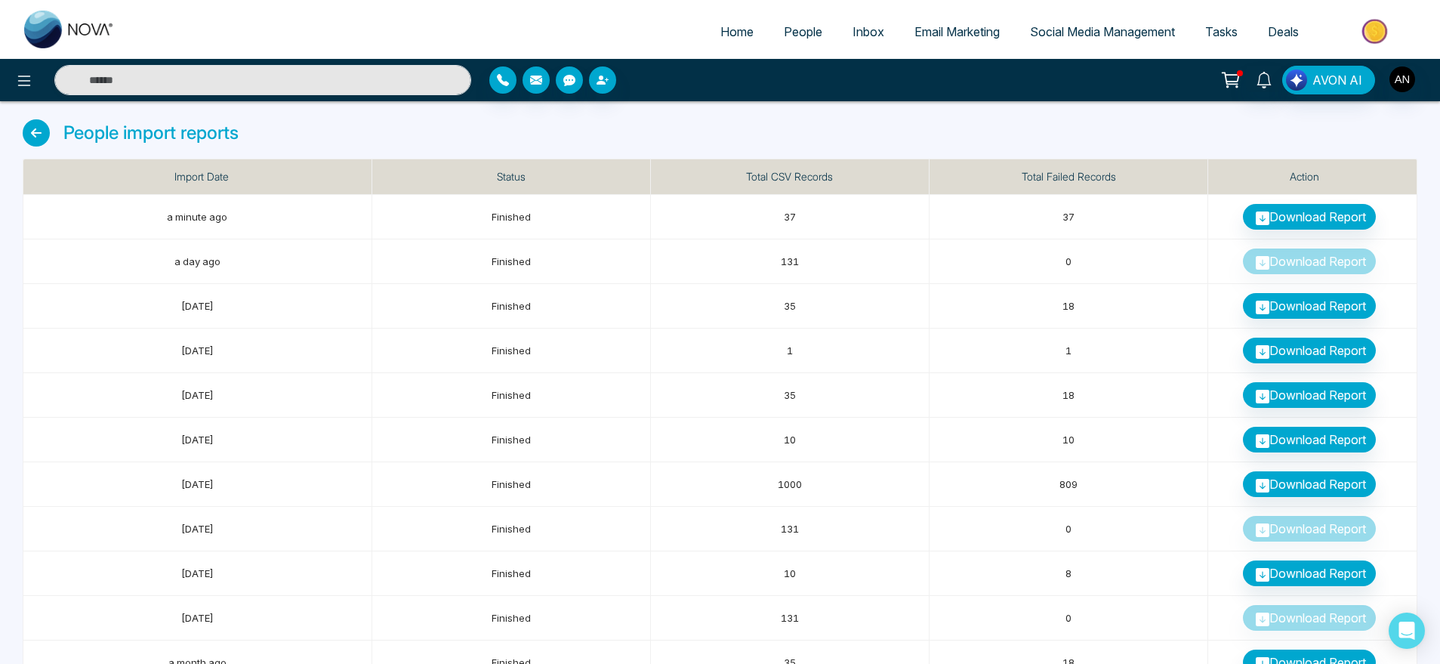
click at [29, 136] on icon at bounding box center [36, 132] width 27 height 27
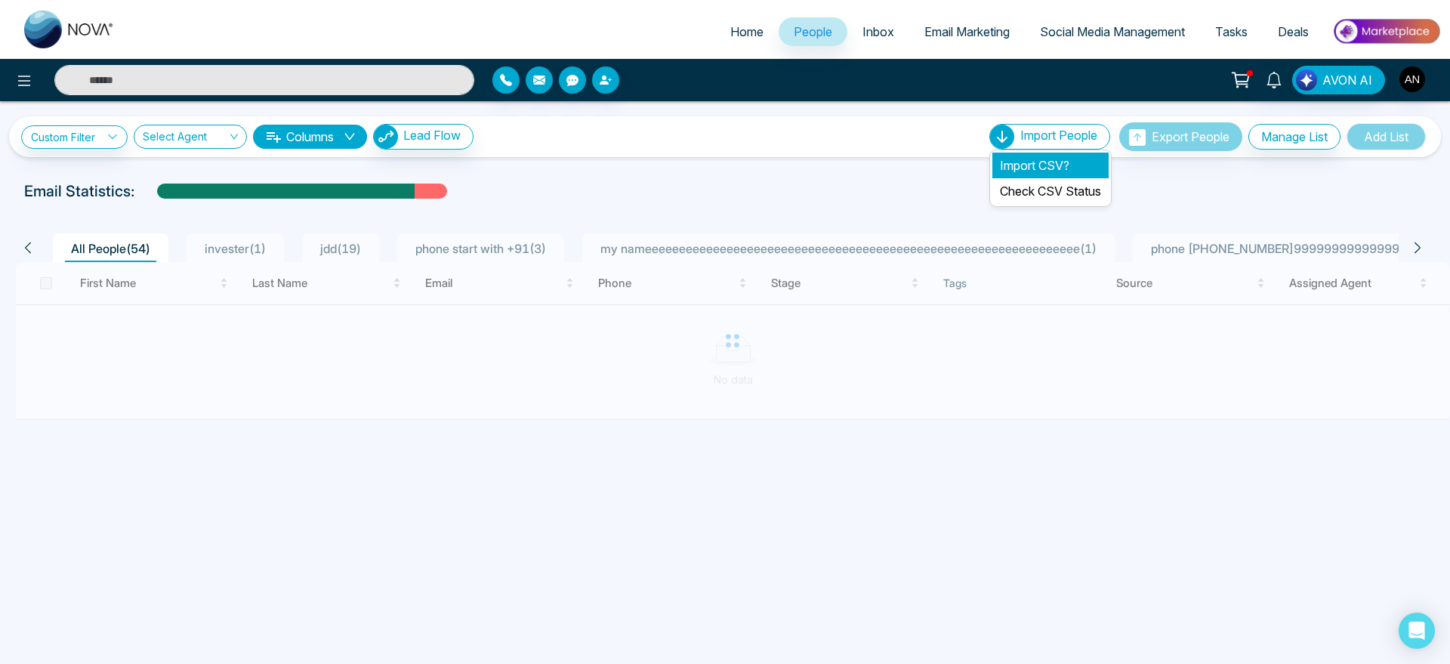
click at [1059, 165] on li "Import CSV?" at bounding box center [1050, 166] width 116 height 26
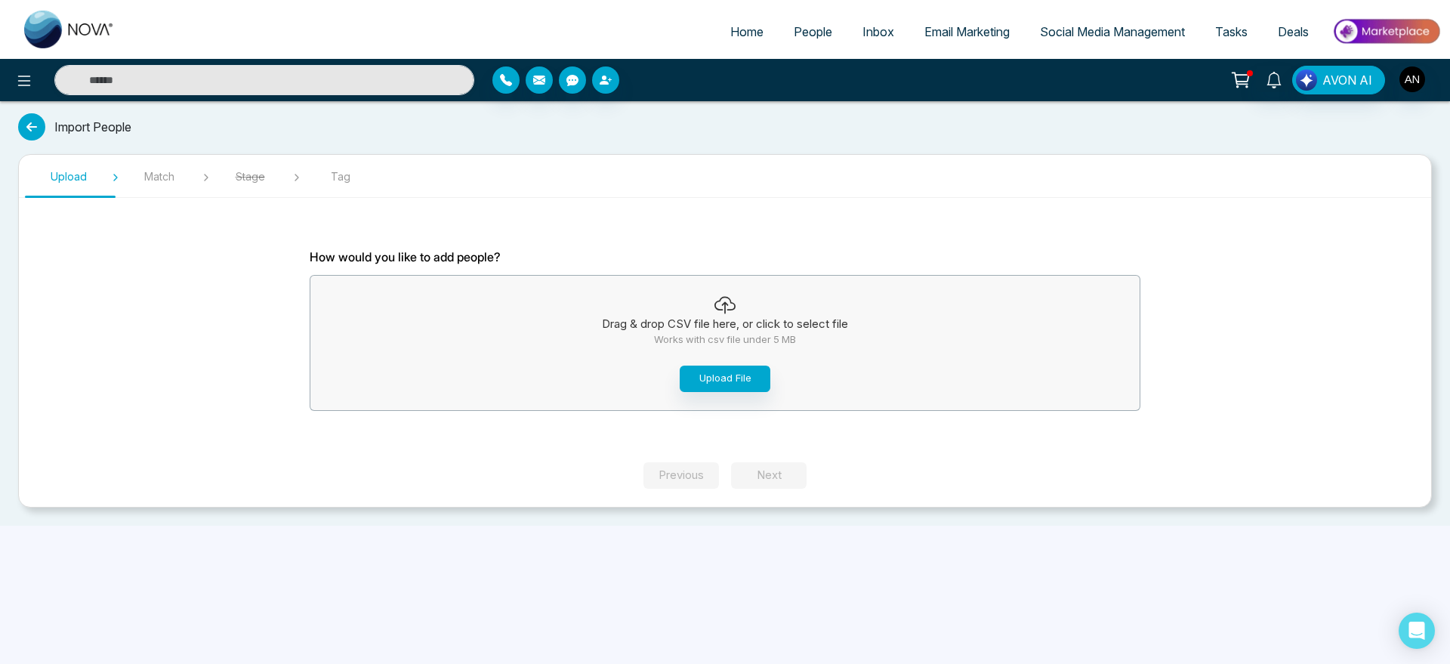
click at [735, 388] on div "Home People Inbox Email Marketing Social Media Management Tasks Deals AVON AI I…" at bounding box center [725, 332] width 1450 height 664
click at [735, 388] on button "Upload File" at bounding box center [725, 378] width 91 height 26
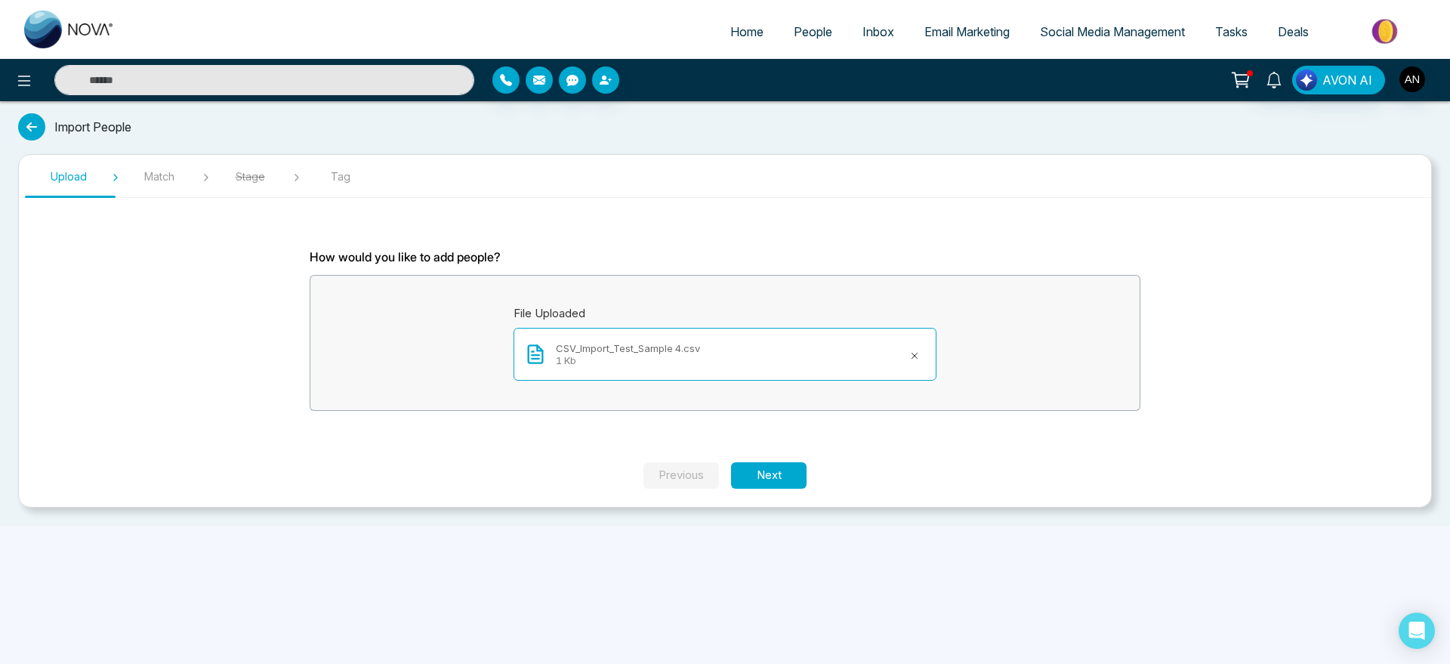
click at [763, 457] on section "How would you like to add people? File Uploaded CSV_Import_Test_Sample 4.csv 1 …" at bounding box center [725, 336] width 906 height 252
click at [775, 474] on button "Next" at bounding box center [769, 475] width 76 height 26
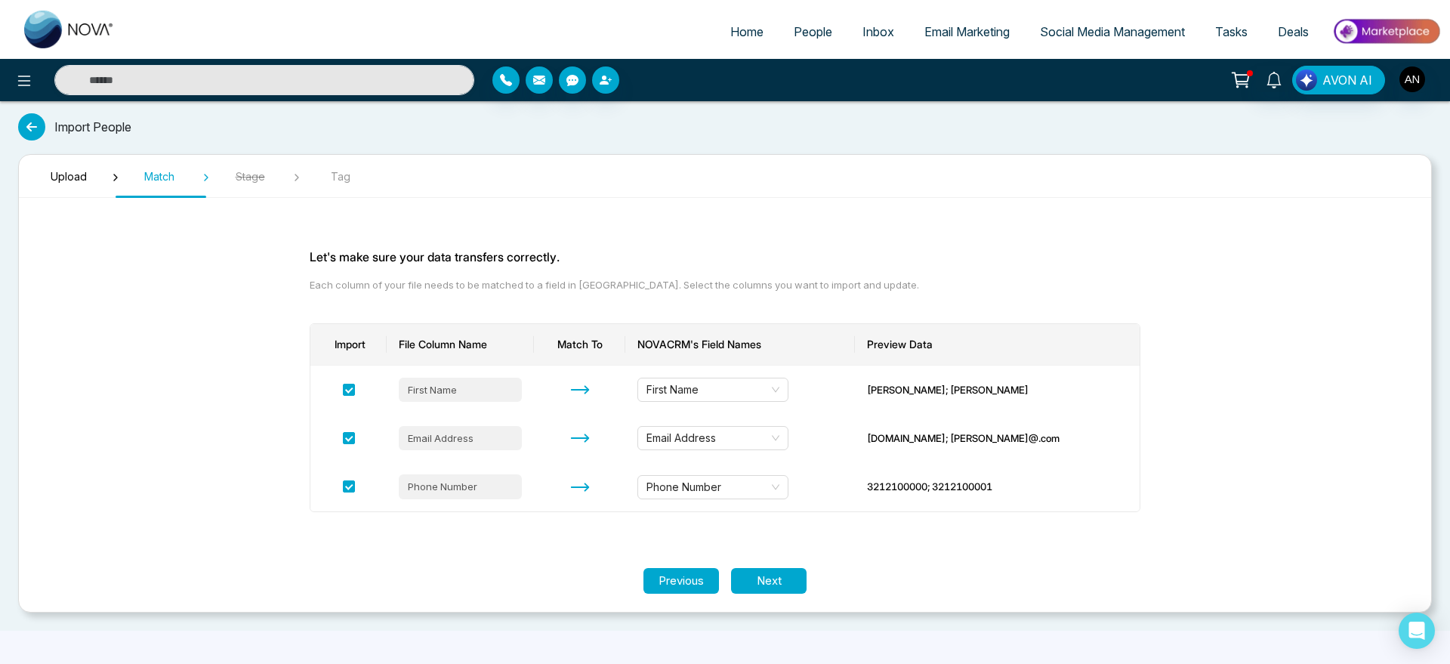
click at [780, 565] on section "Let's make sure your data transfers correctly. Each column of your file needs t…" at bounding box center [725, 389] width 906 height 358
click at [783, 585] on button "Next" at bounding box center [769, 581] width 76 height 26
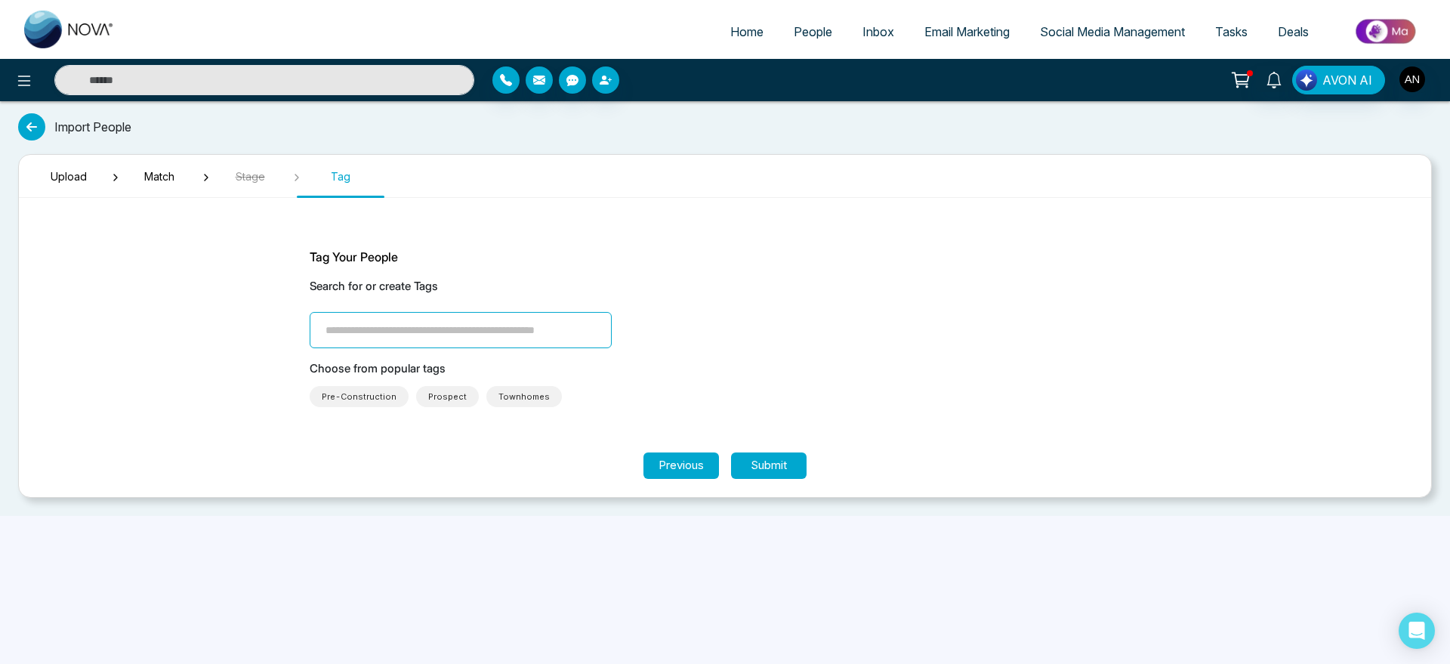
click at [506, 328] on input "search" at bounding box center [461, 330] width 302 height 36
click at [693, 362] on p "Choose from popular tags" at bounding box center [725, 368] width 831 height 17
click at [349, 390] on span "Pre-Construction" at bounding box center [359, 396] width 75 height 15
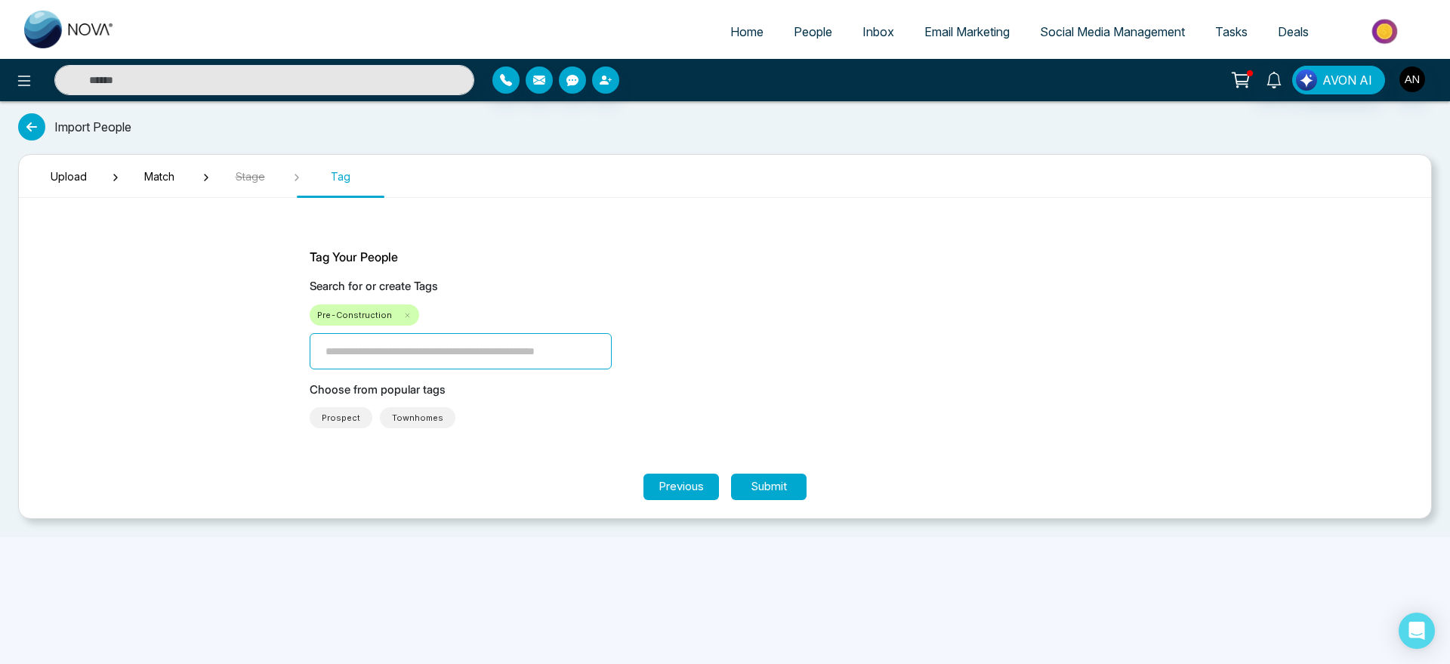
click at [408, 410] on span "Townhomes" at bounding box center [417, 417] width 51 height 15
click at [344, 421] on span "Prospect" at bounding box center [341, 417] width 39 height 15
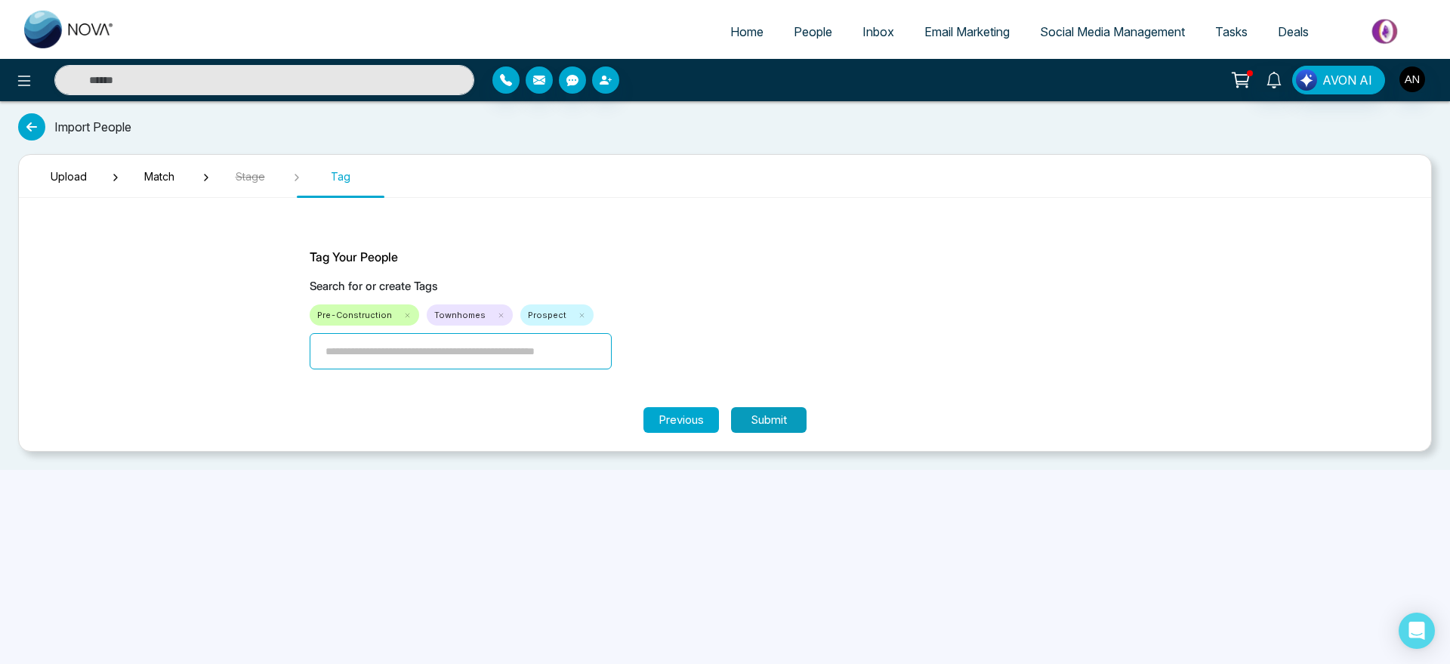
click at [763, 423] on button "Submit" at bounding box center [769, 420] width 76 height 26
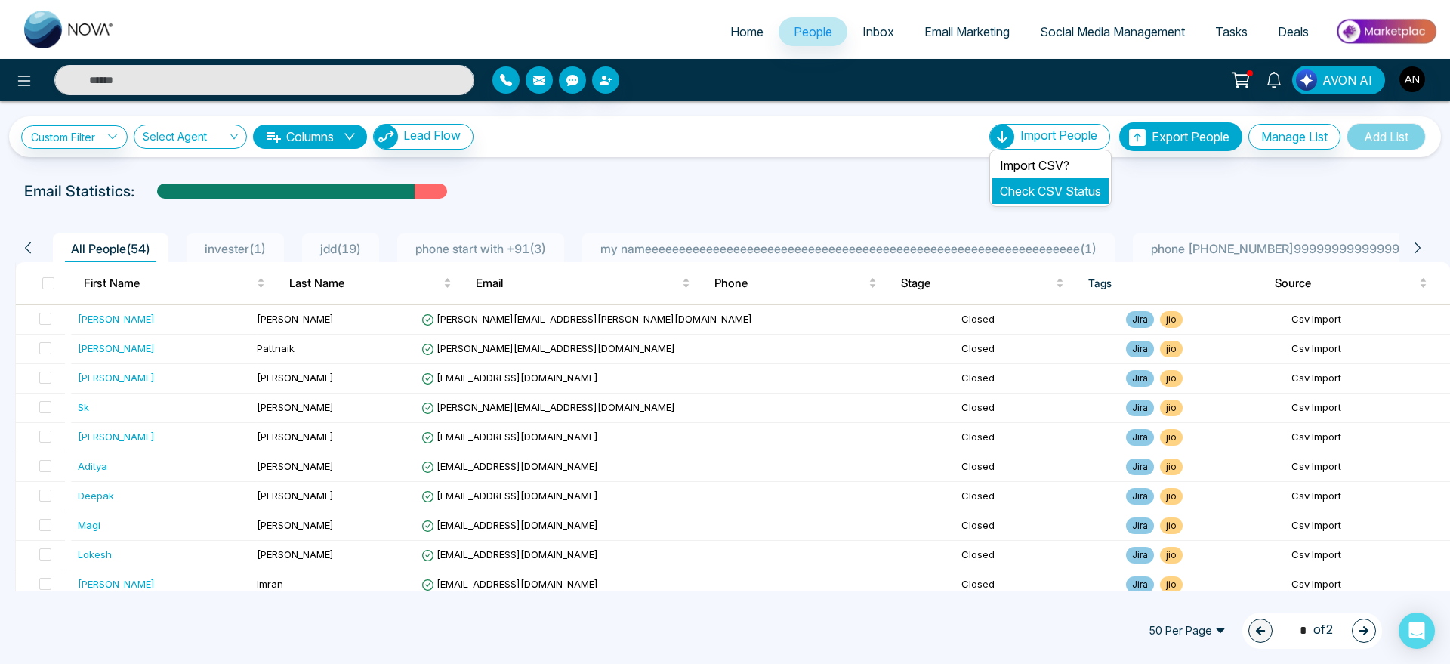
click at [1053, 182] on li "Check CSV Status" at bounding box center [1050, 191] width 116 height 26
click at [1042, 195] on link "Check CSV Status" at bounding box center [1050, 190] width 101 height 15
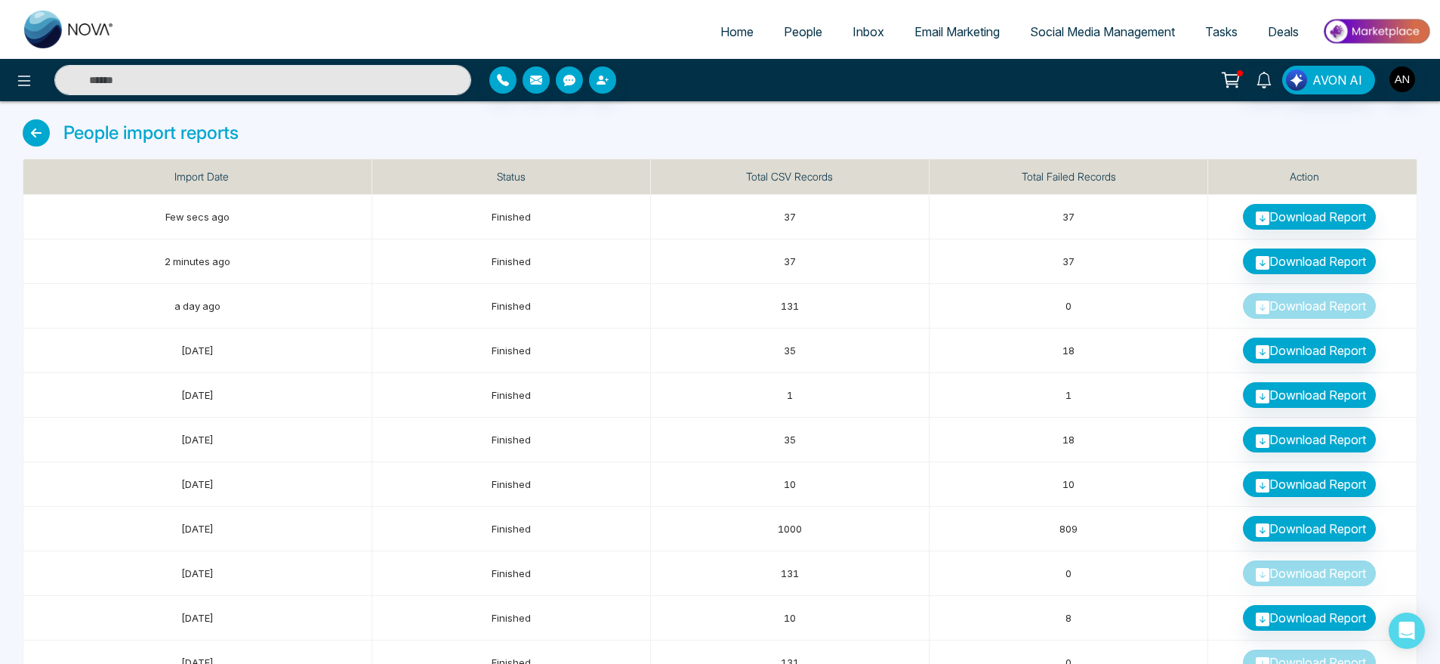
click at [34, 131] on icon at bounding box center [36, 132] width 27 height 27
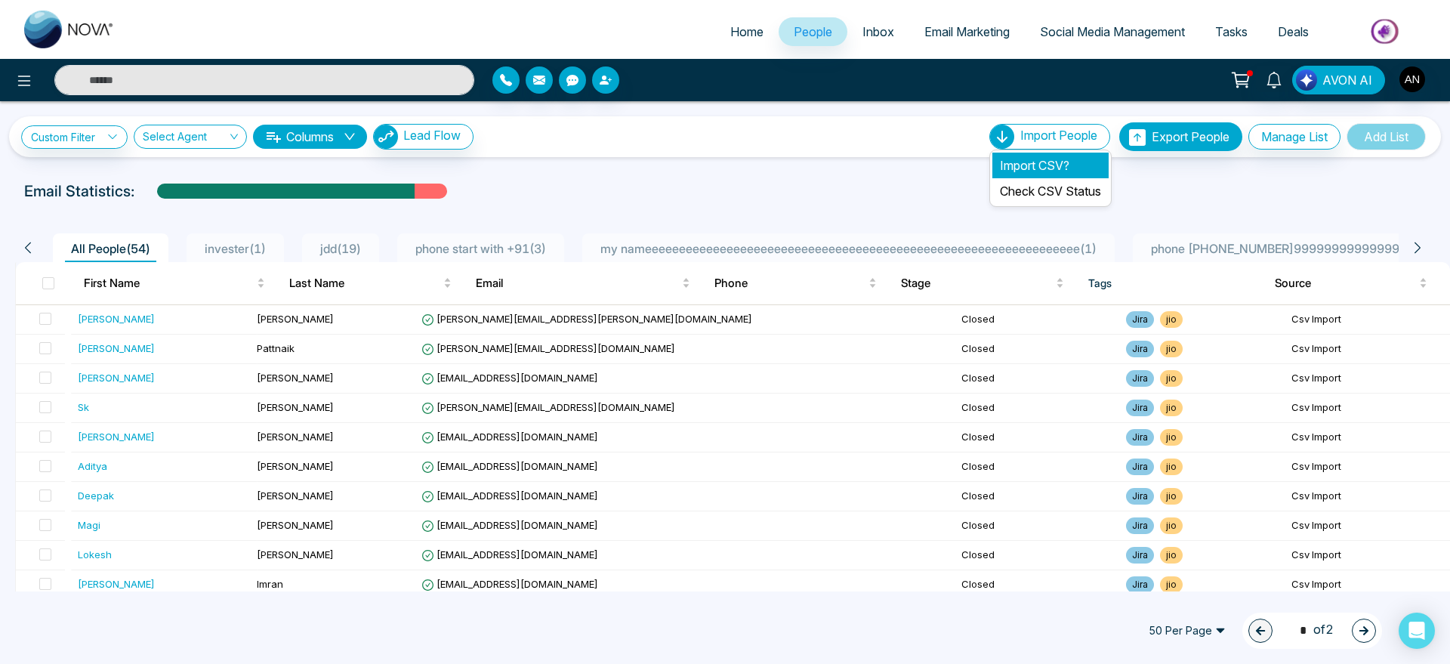
click at [1038, 161] on li "Import CSV?" at bounding box center [1050, 166] width 116 height 26
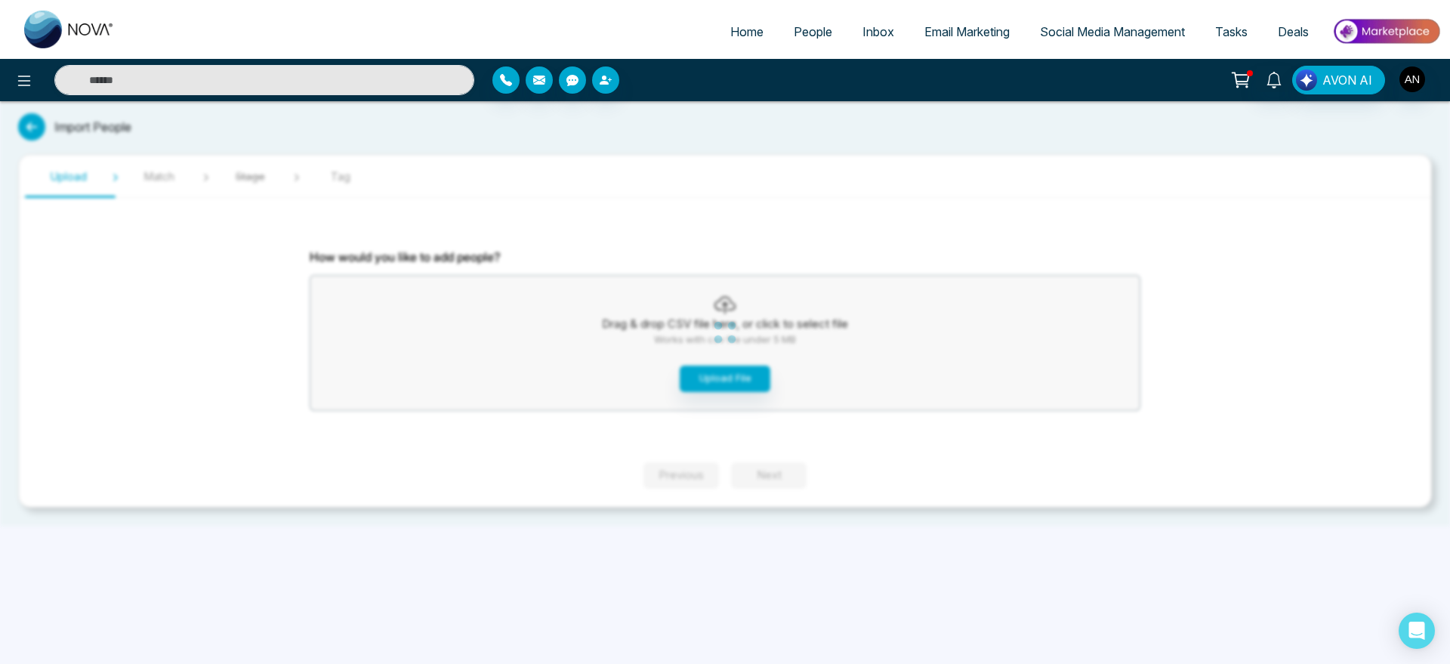
click at [741, 383] on div "Home People Inbox Email Marketing Social Media Management Tasks Deals AVON AI I…" at bounding box center [725, 332] width 1450 height 664
click at [741, 383] on button "Upload File" at bounding box center [725, 378] width 91 height 26
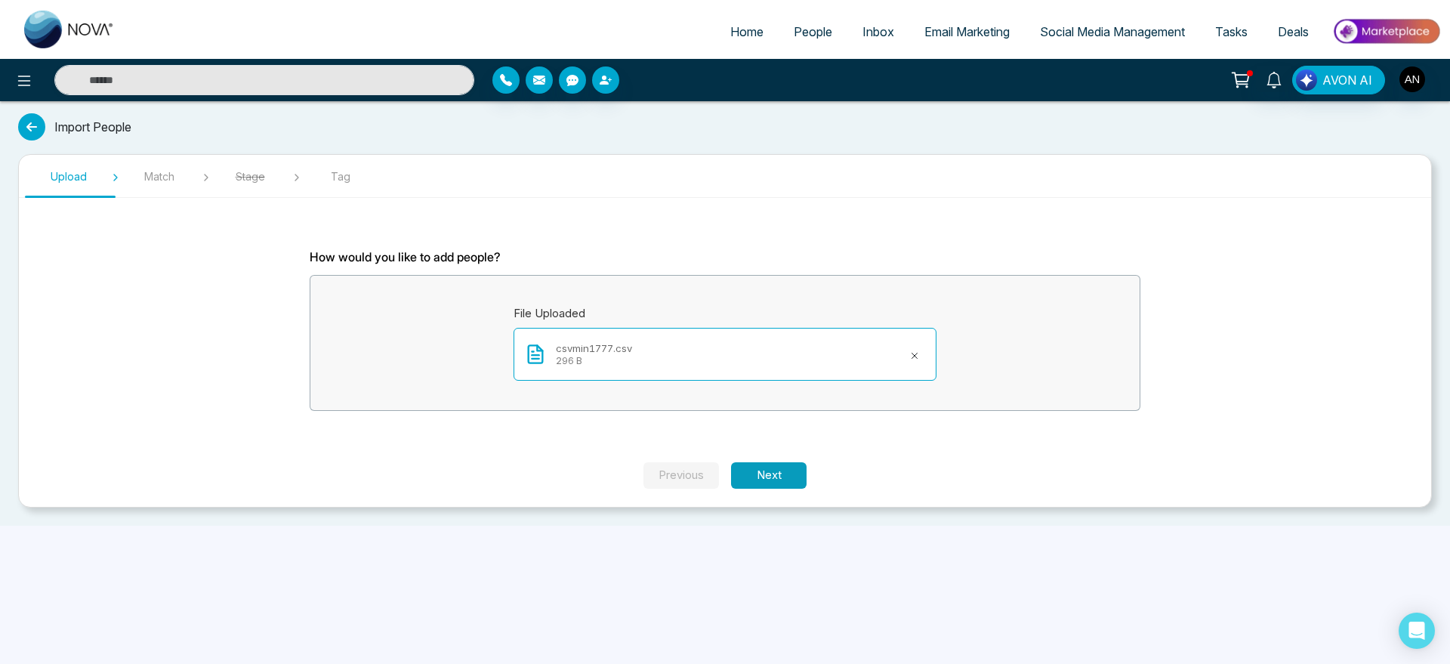
click at [791, 485] on button "Next" at bounding box center [769, 475] width 76 height 26
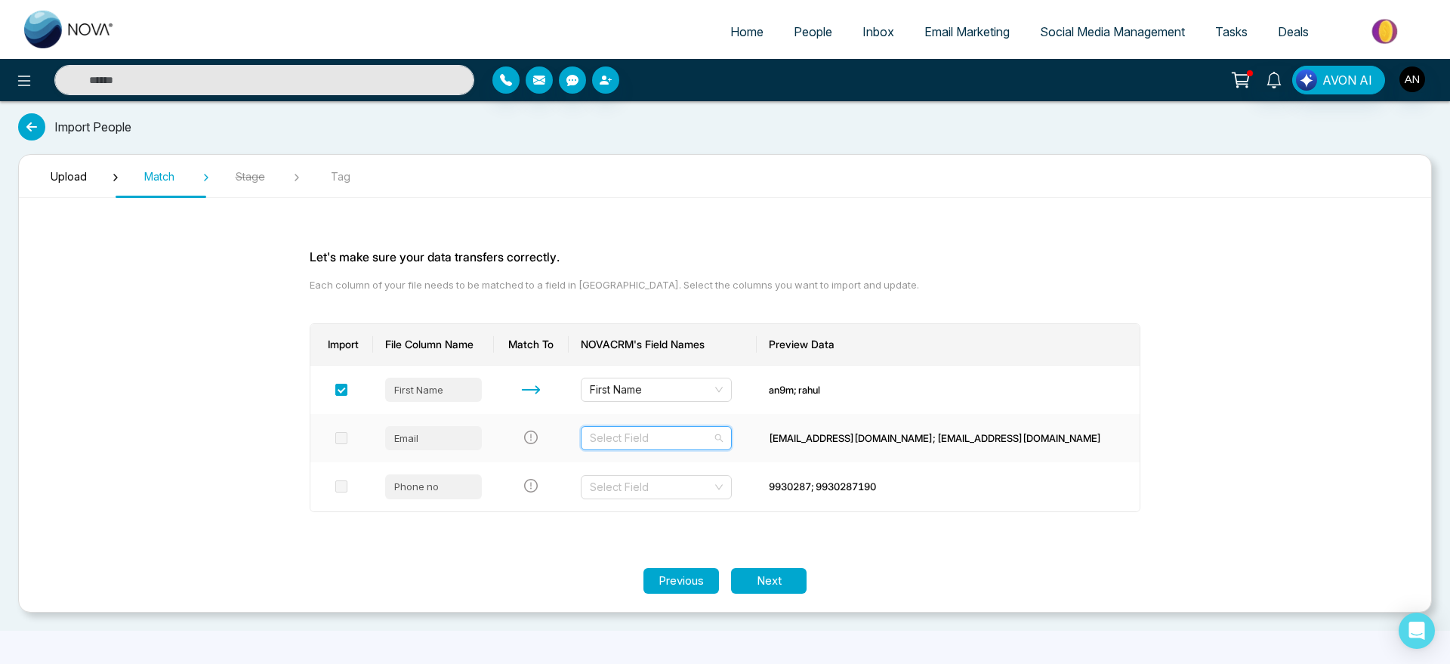
click at [712, 436] on input "search" at bounding box center [651, 438] width 122 height 23
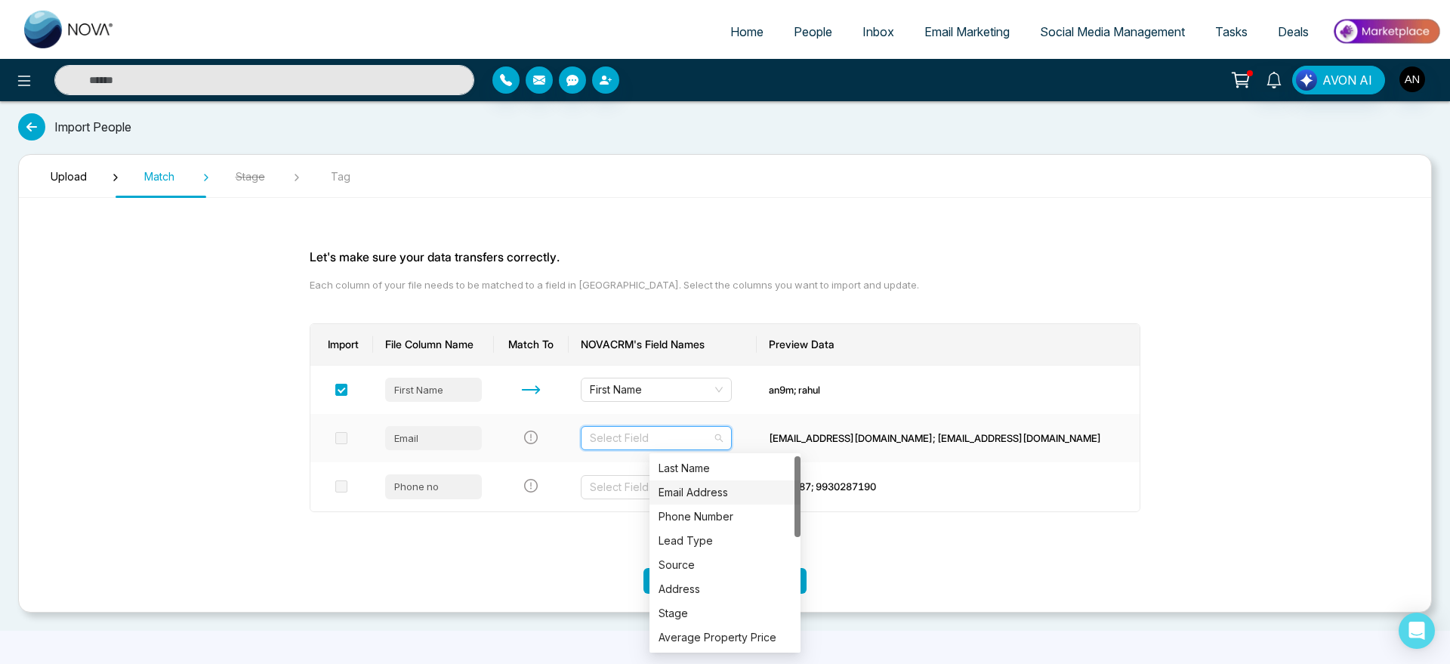
click at [714, 480] on div "Email Address" at bounding box center [724, 492] width 151 height 24
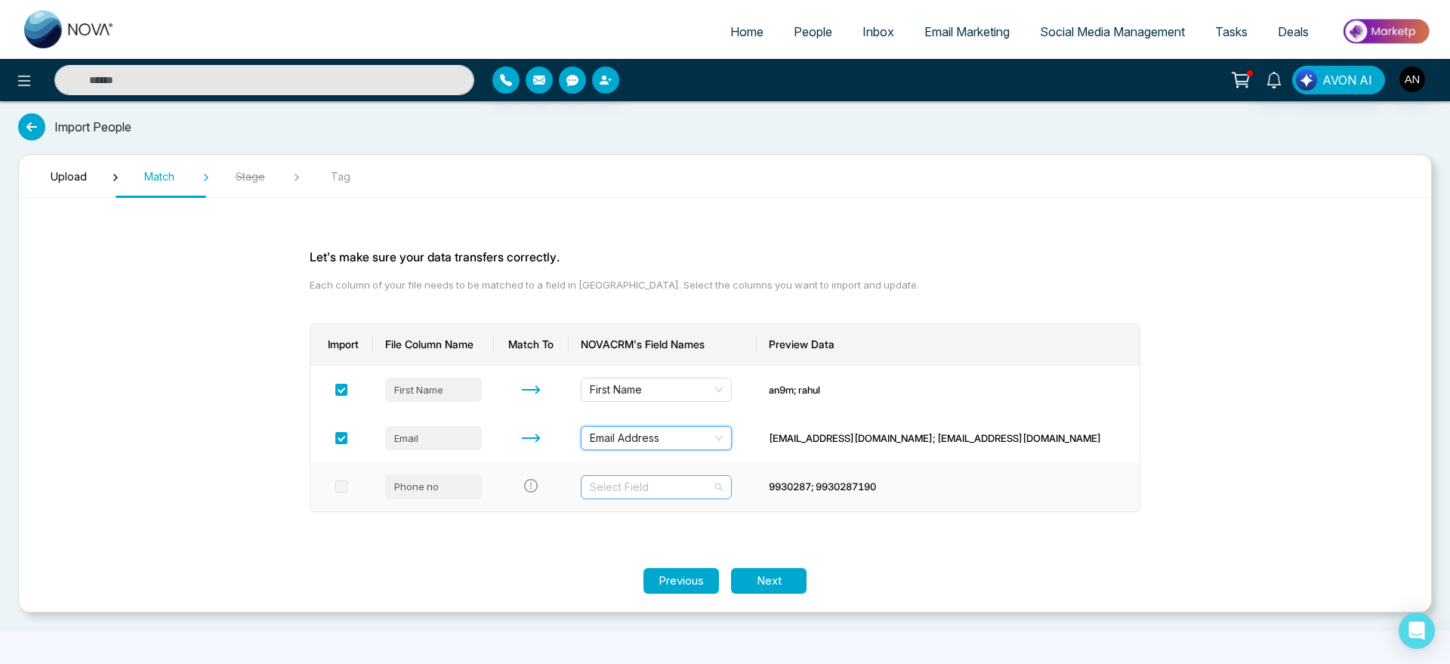
click at [712, 482] on input "search" at bounding box center [651, 487] width 122 height 23
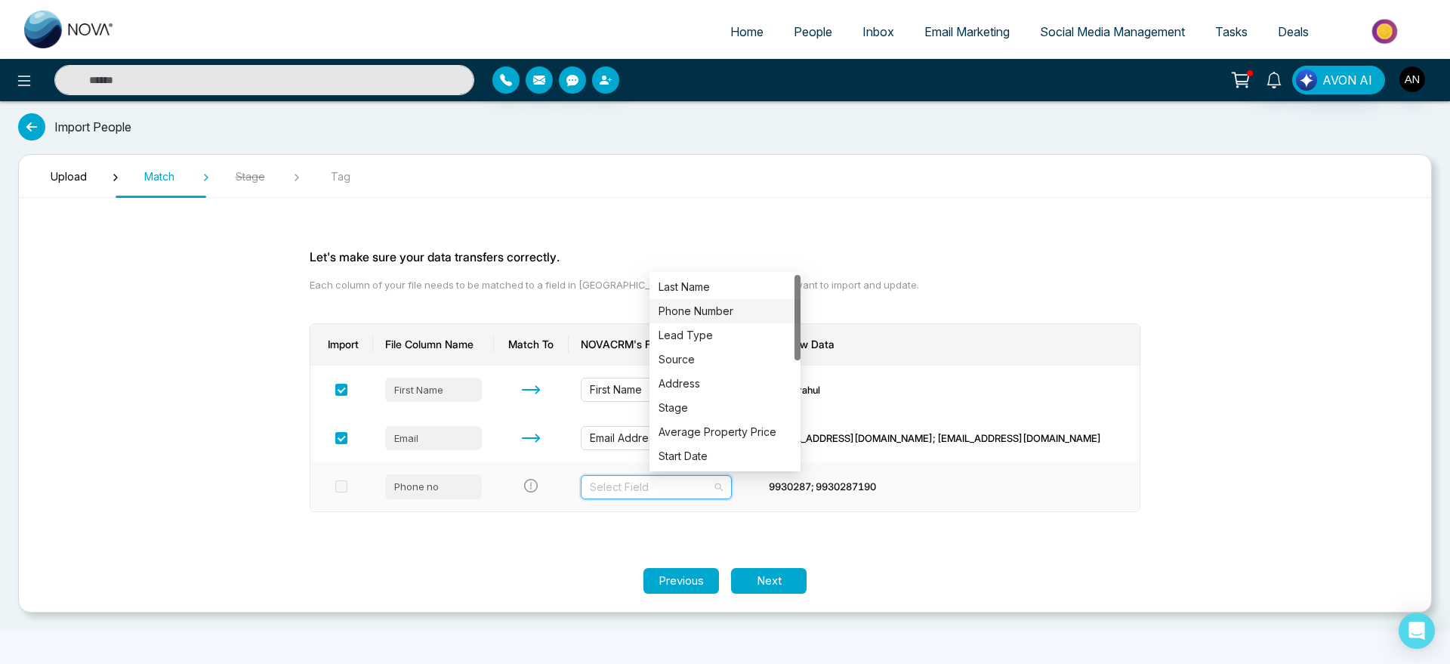
click at [689, 313] on div "Phone Number" at bounding box center [724, 311] width 133 height 17
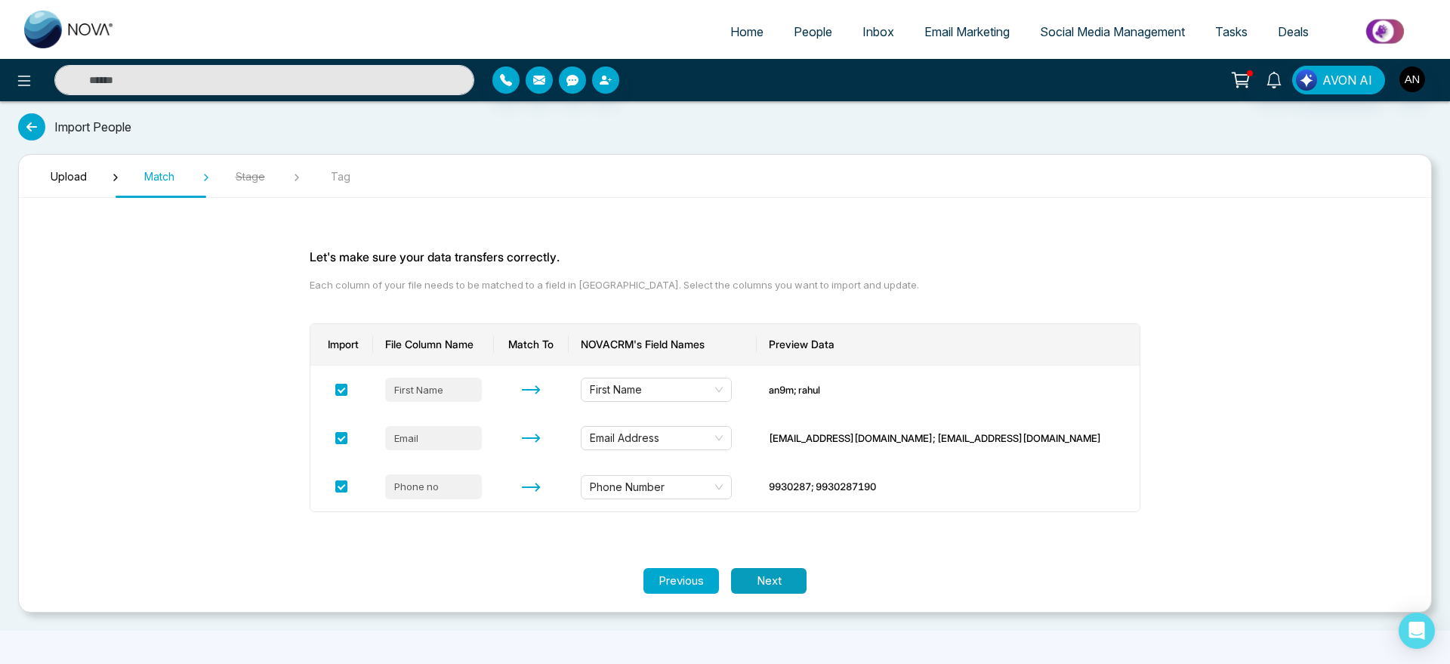
click at [788, 578] on button "Next" at bounding box center [769, 581] width 76 height 26
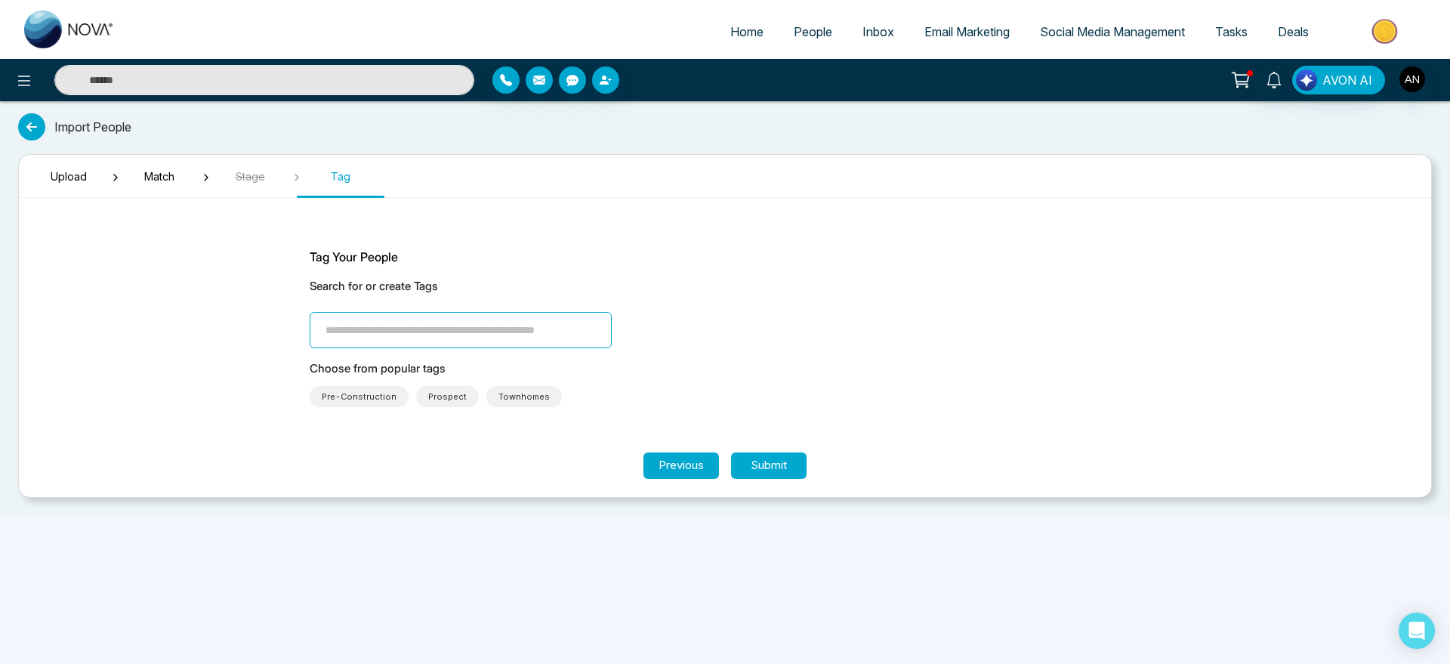
click at [437, 393] on span "Prospect" at bounding box center [447, 396] width 39 height 15
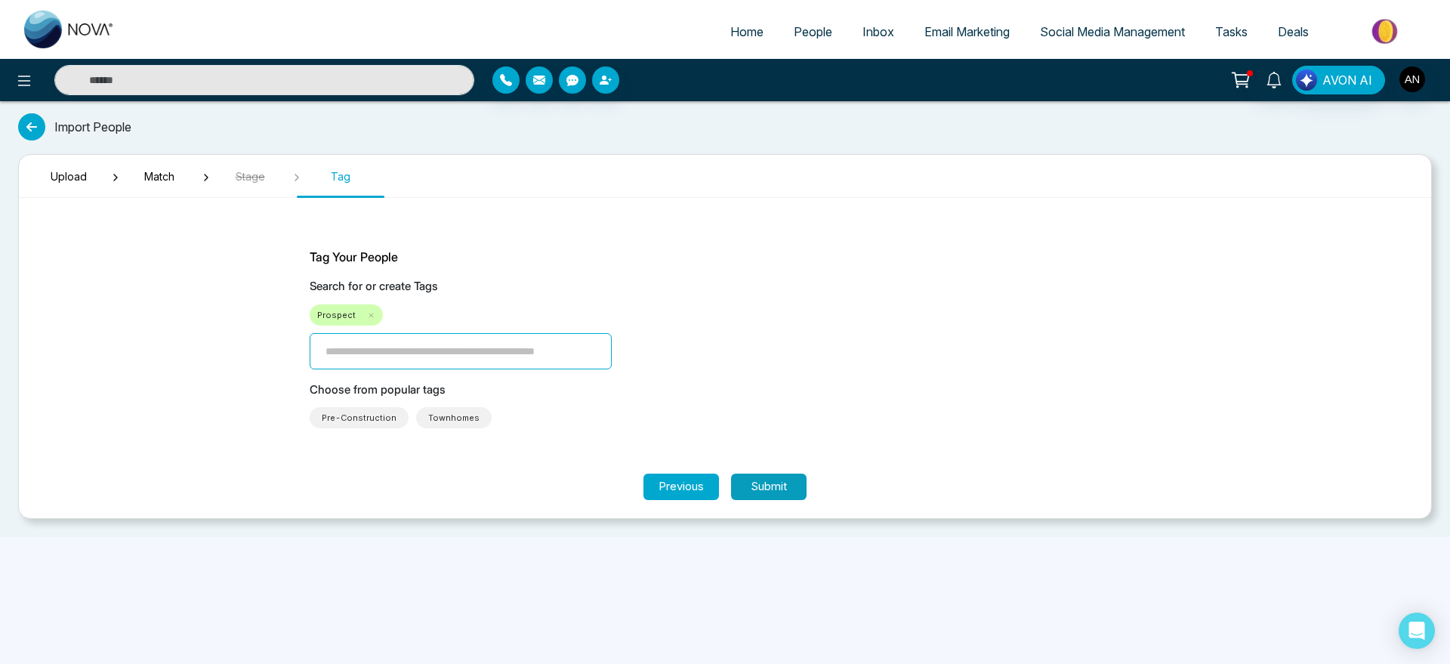
click at [780, 489] on button "Submit" at bounding box center [769, 486] width 76 height 26
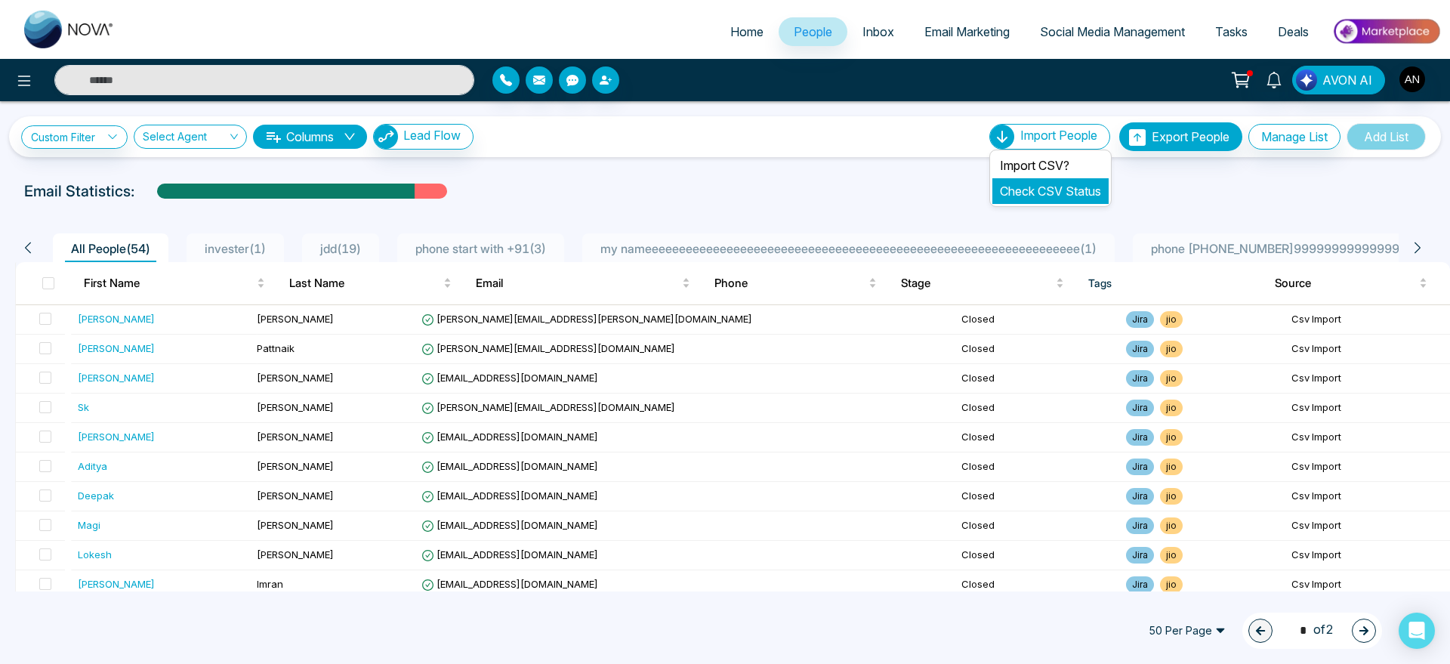
click at [1032, 188] on link "Check CSV Status" at bounding box center [1050, 190] width 101 height 15
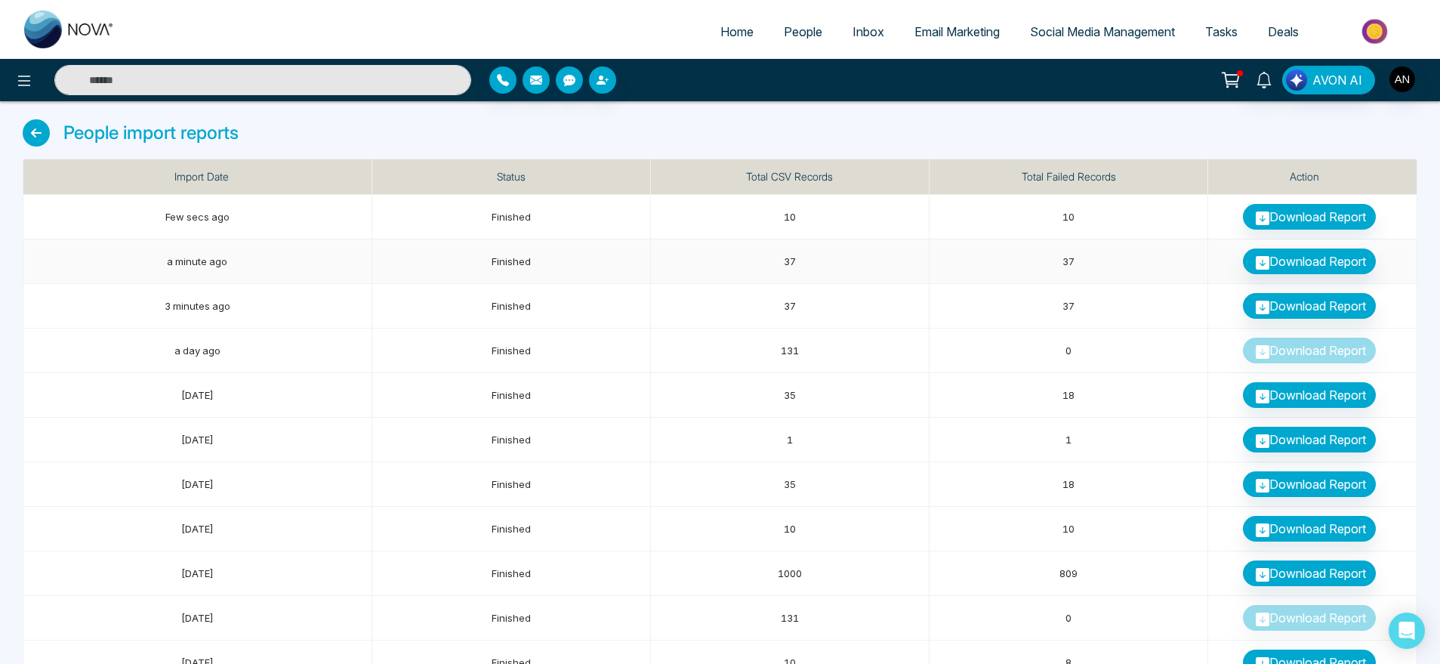
scroll to position [1, 0]
click at [1318, 205] on link "Download Report" at bounding box center [1309, 216] width 133 height 26
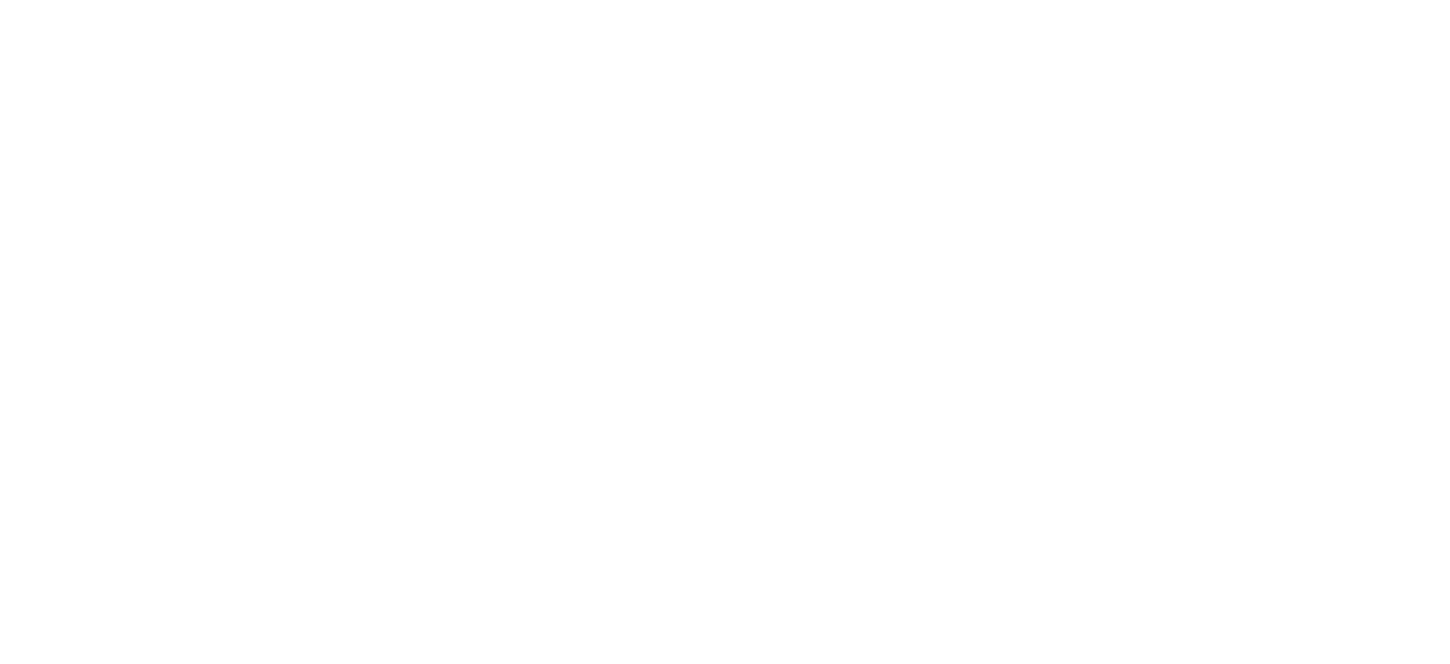
select select "*"
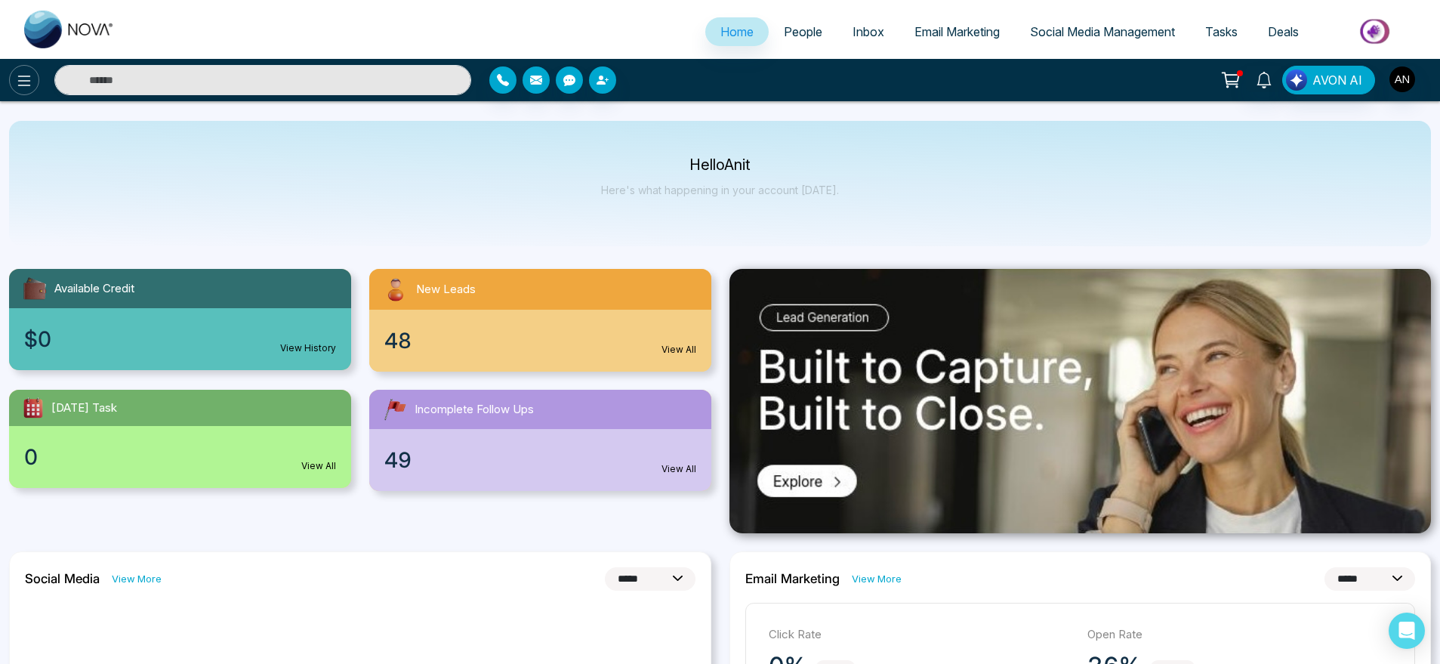
click at [20, 80] on icon at bounding box center [24, 81] width 13 height 11
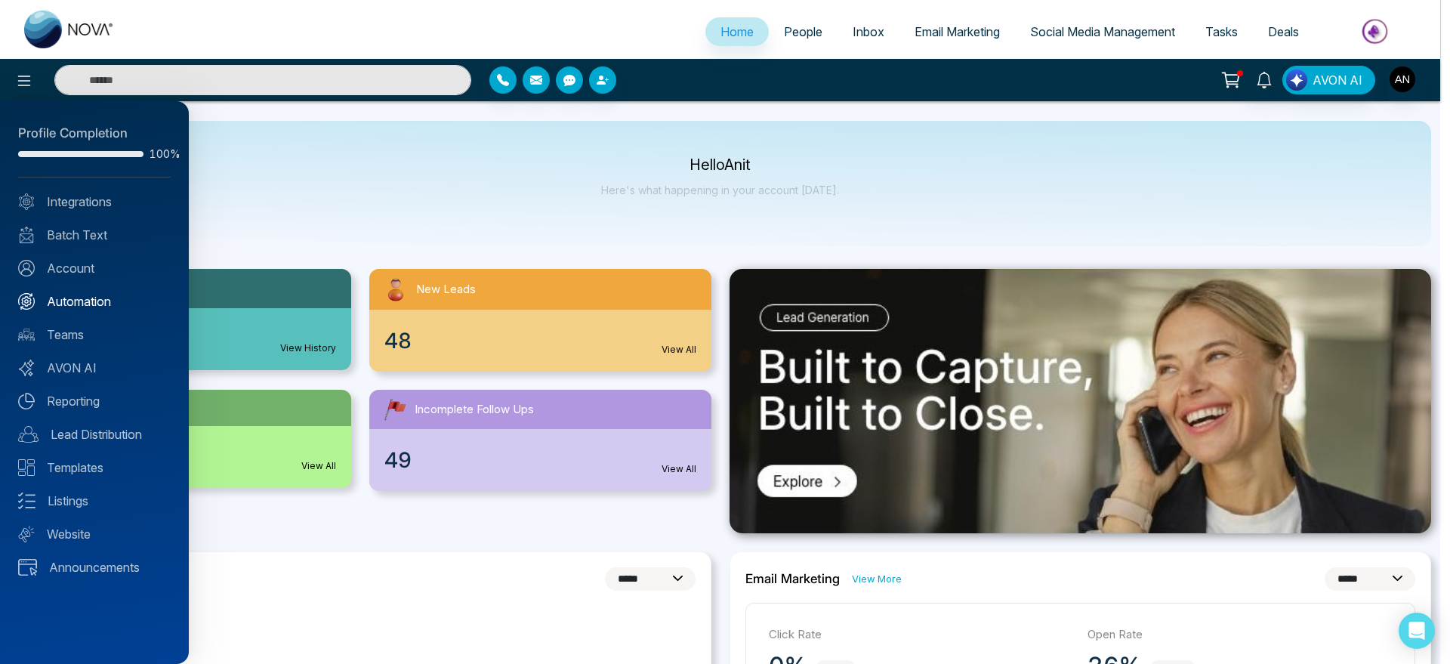
click at [101, 299] on link "Automation" at bounding box center [94, 301] width 153 height 18
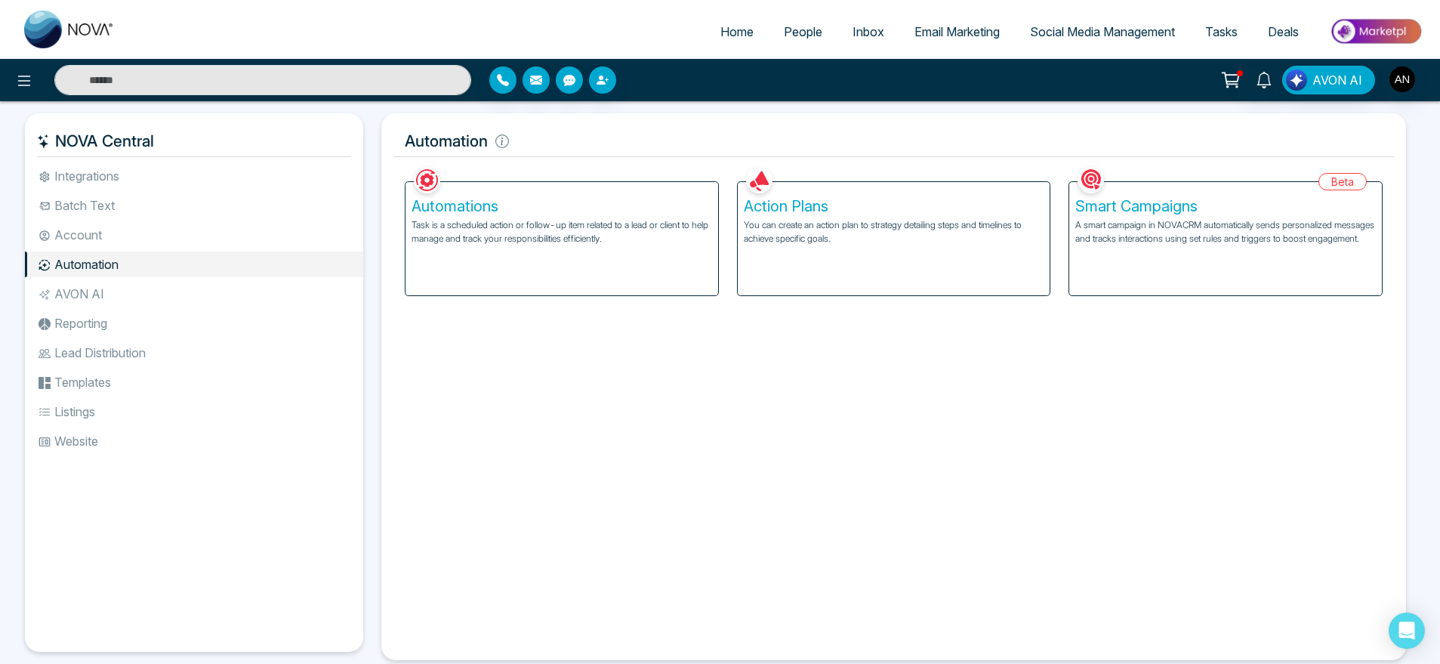
click at [945, 211] on h5 "Action Plans" at bounding box center [894, 206] width 301 height 18
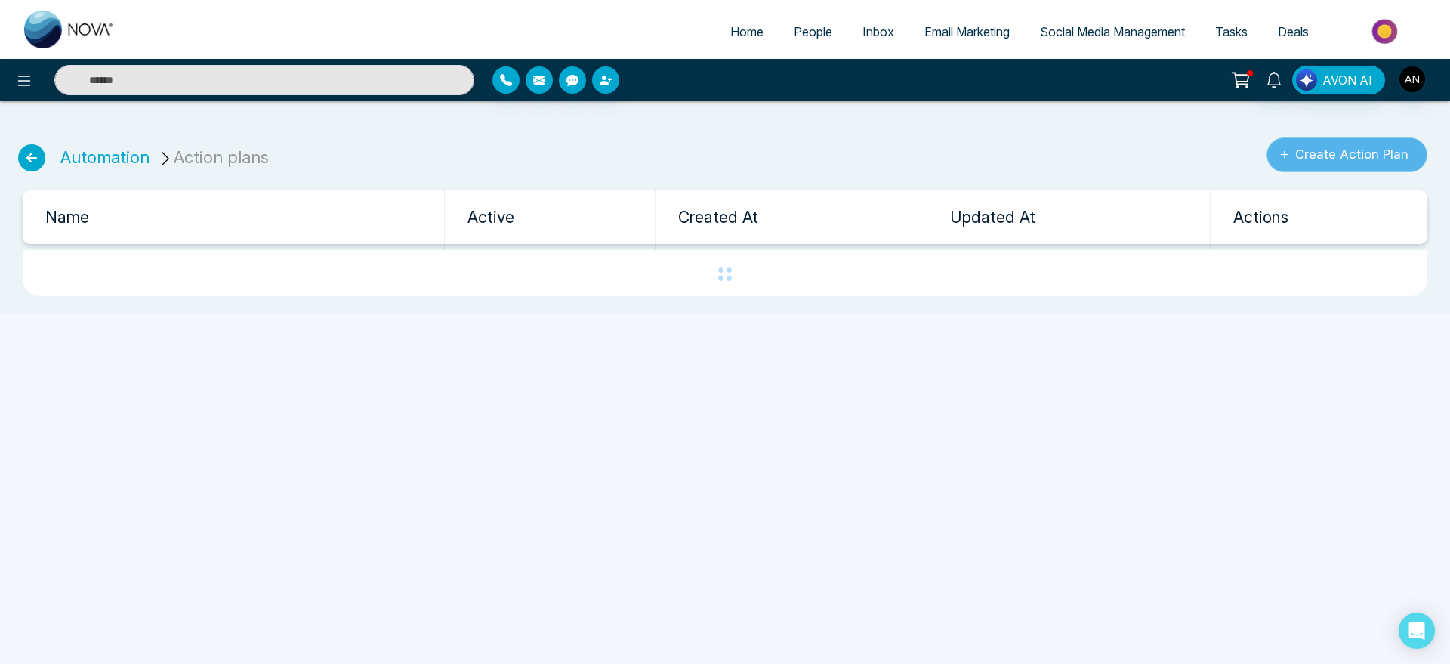
click at [1357, 160] on button "Create Action Plan" at bounding box center [1346, 154] width 161 height 35
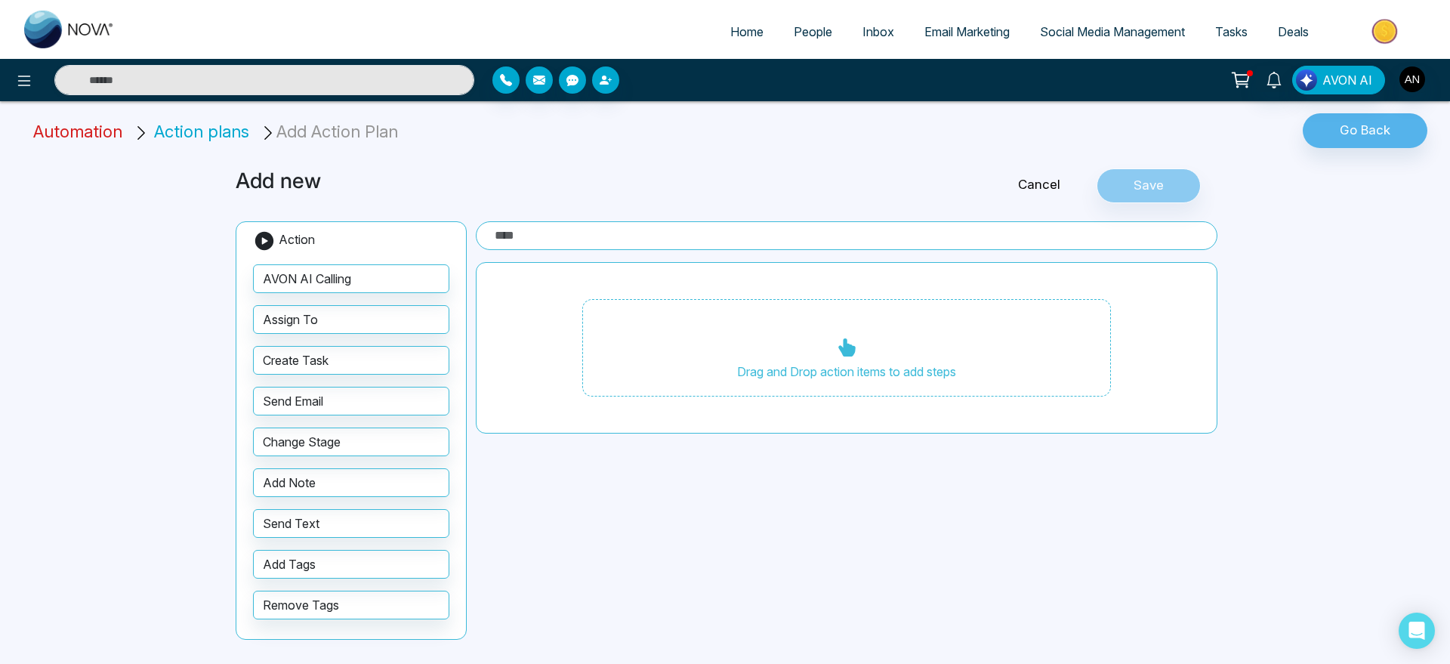
click at [86, 122] on span "Automation" at bounding box center [77, 132] width 89 height 20
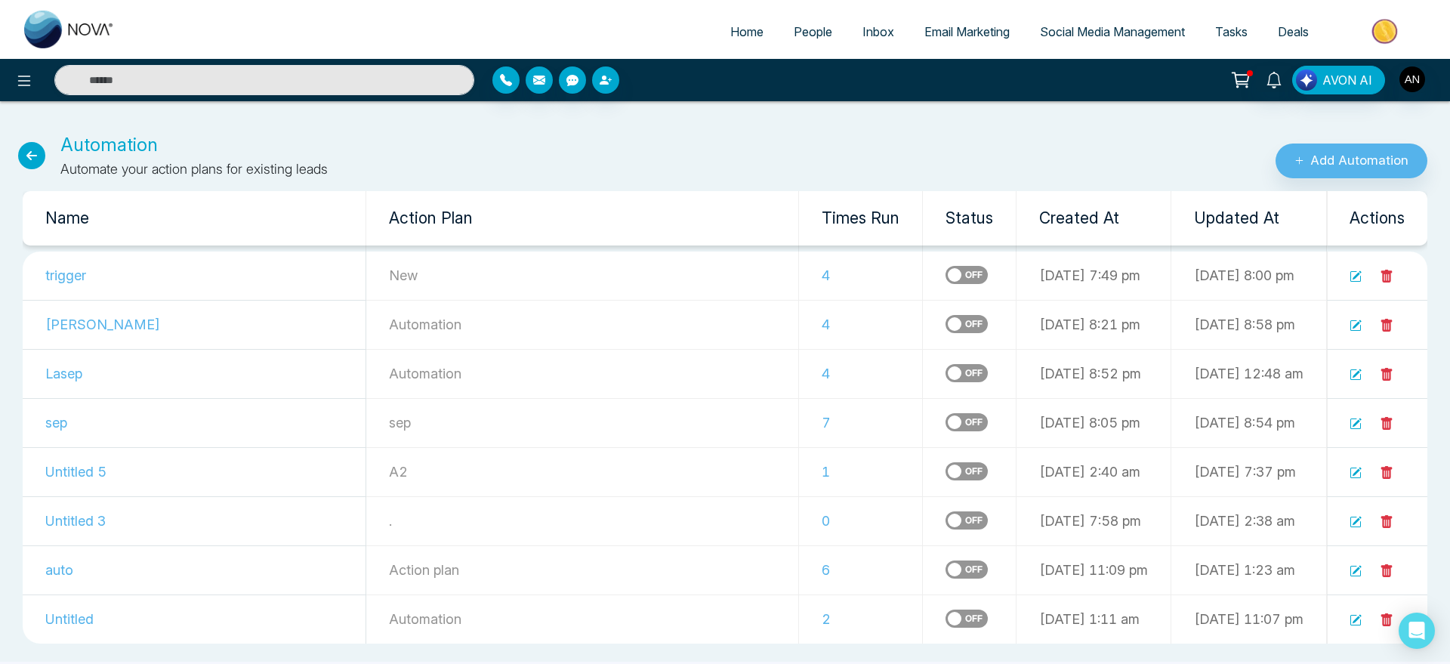
click at [20, 162] on icon at bounding box center [31, 155] width 27 height 27
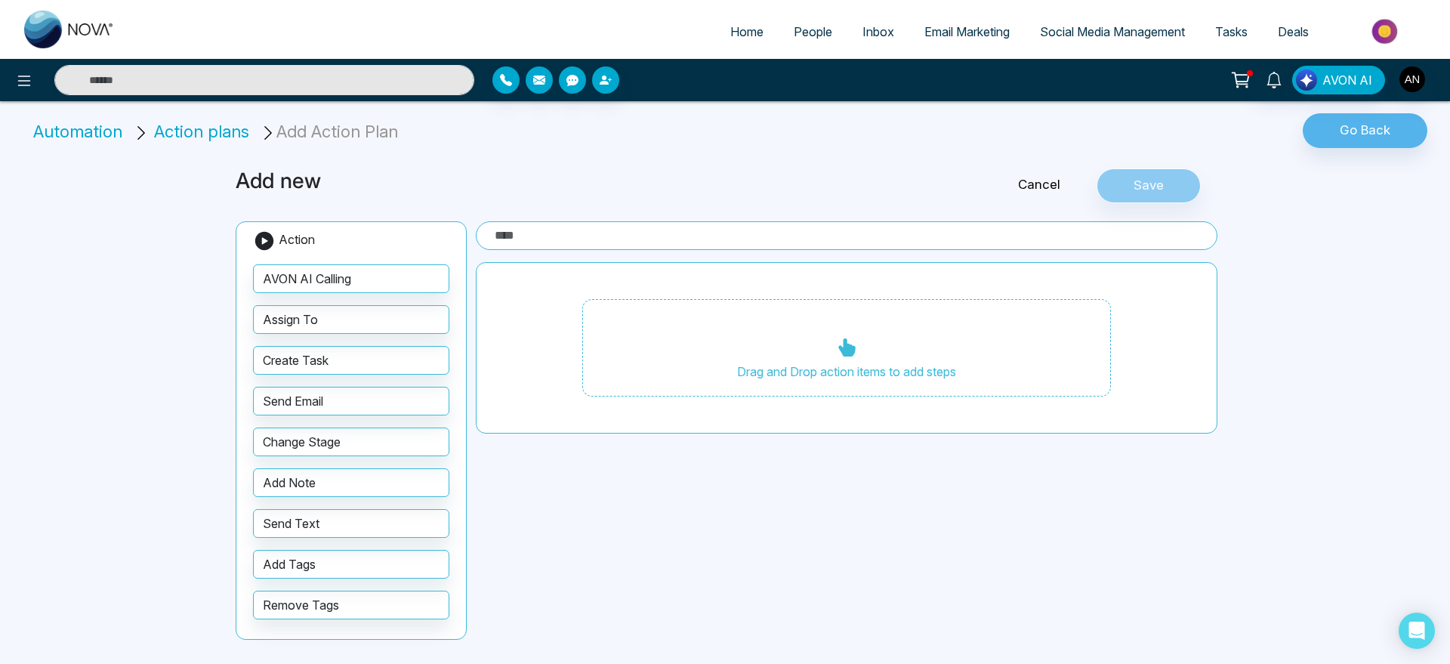
click at [747, 37] on span "Home" at bounding box center [746, 31] width 33 height 15
select select "*"
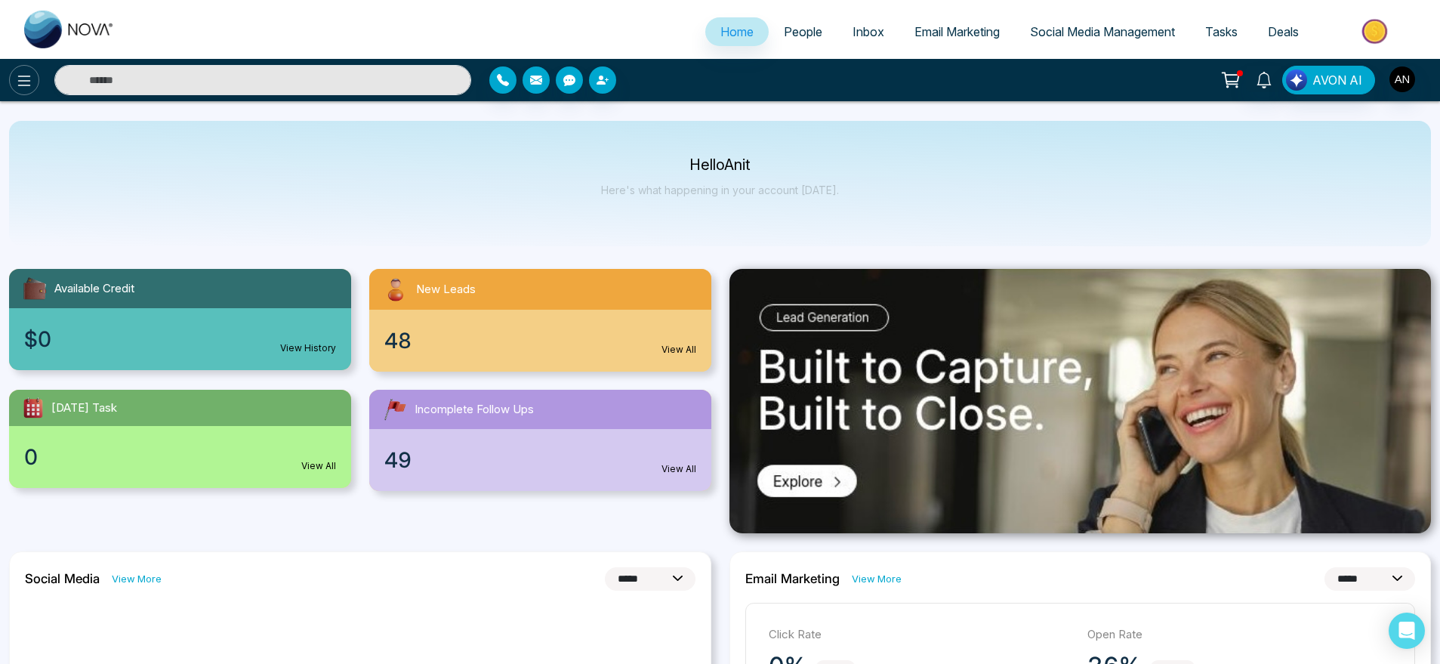
click at [17, 78] on icon at bounding box center [24, 81] width 18 height 18
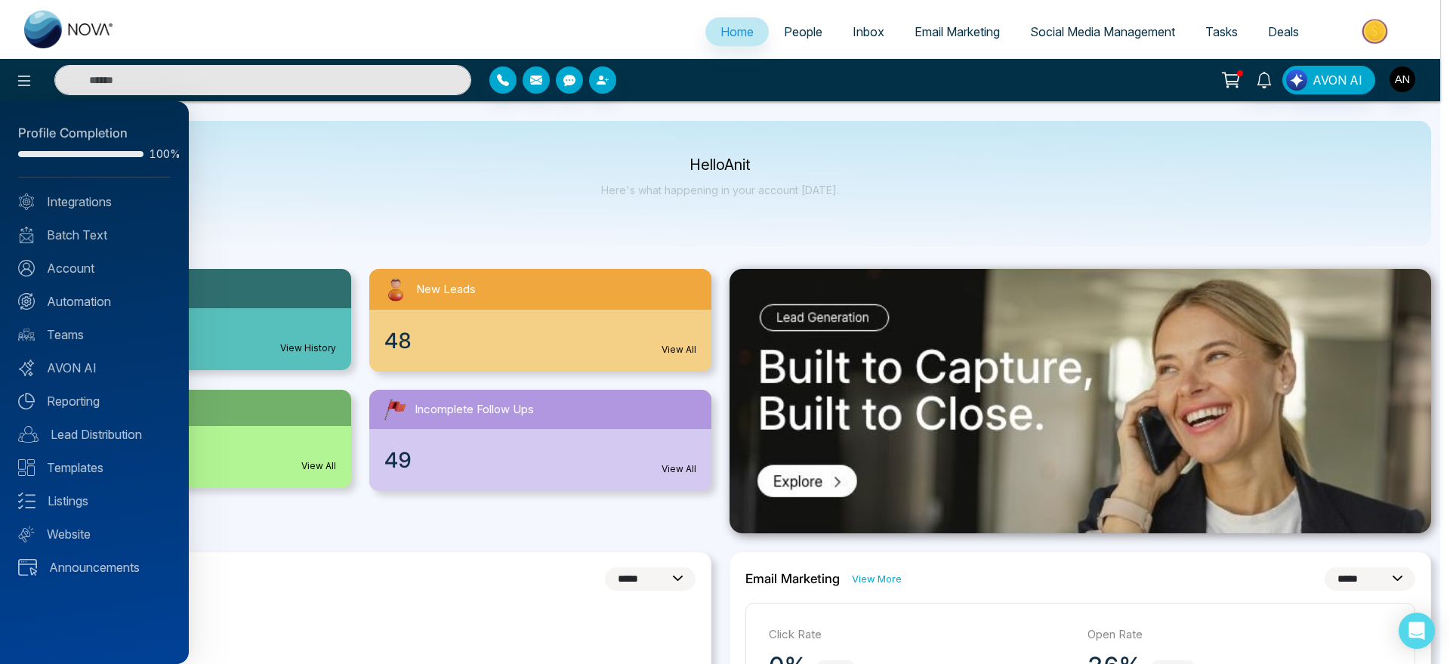
click at [1390, 86] on div at bounding box center [725, 332] width 1450 height 664
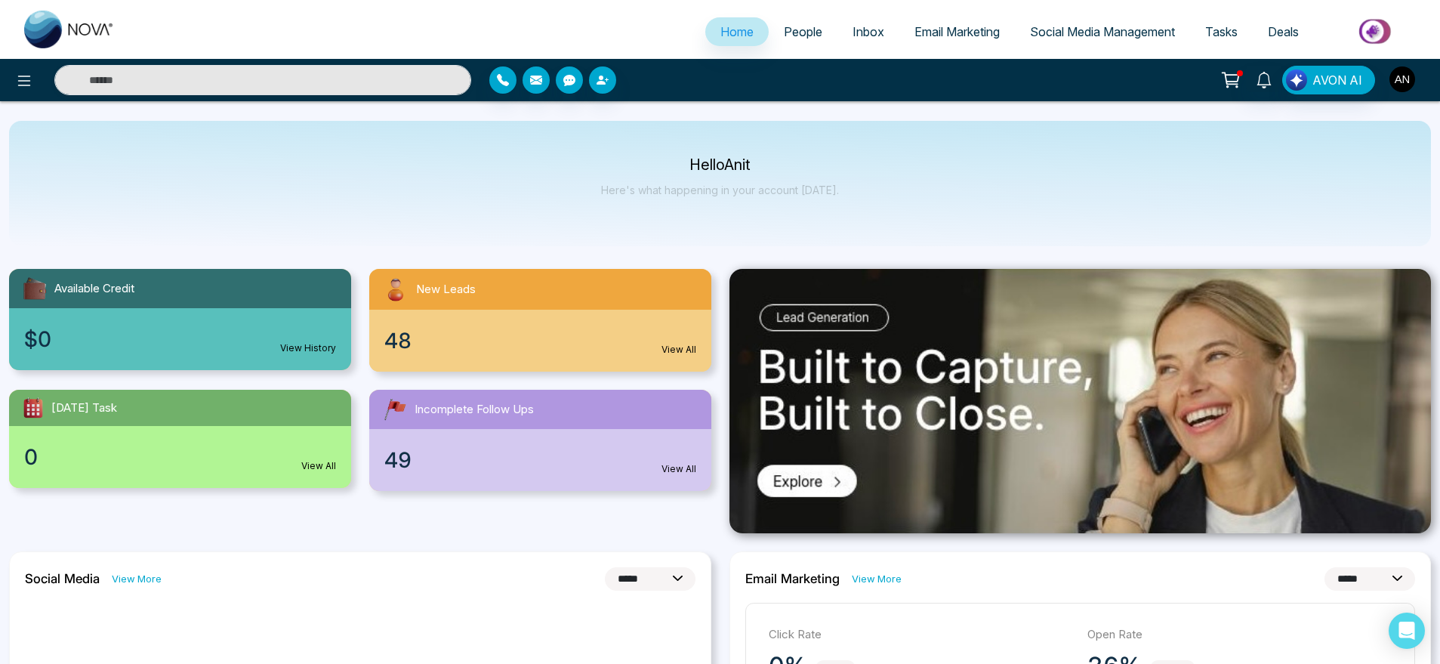
click at [1410, 80] on img "button" at bounding box center [1402, 79] width 26 height 26
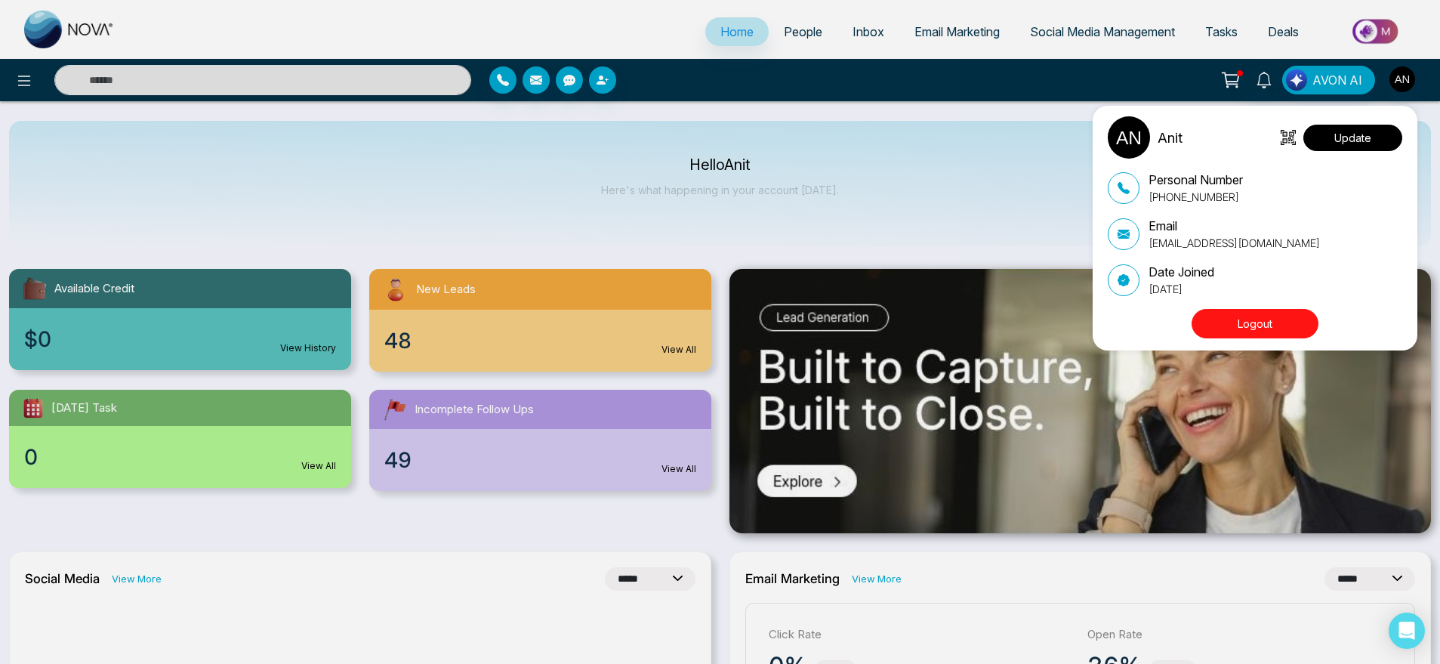
click at [1337, 132] on button "Update" at bounding box center [1352, 138] width 99 height 26
select select
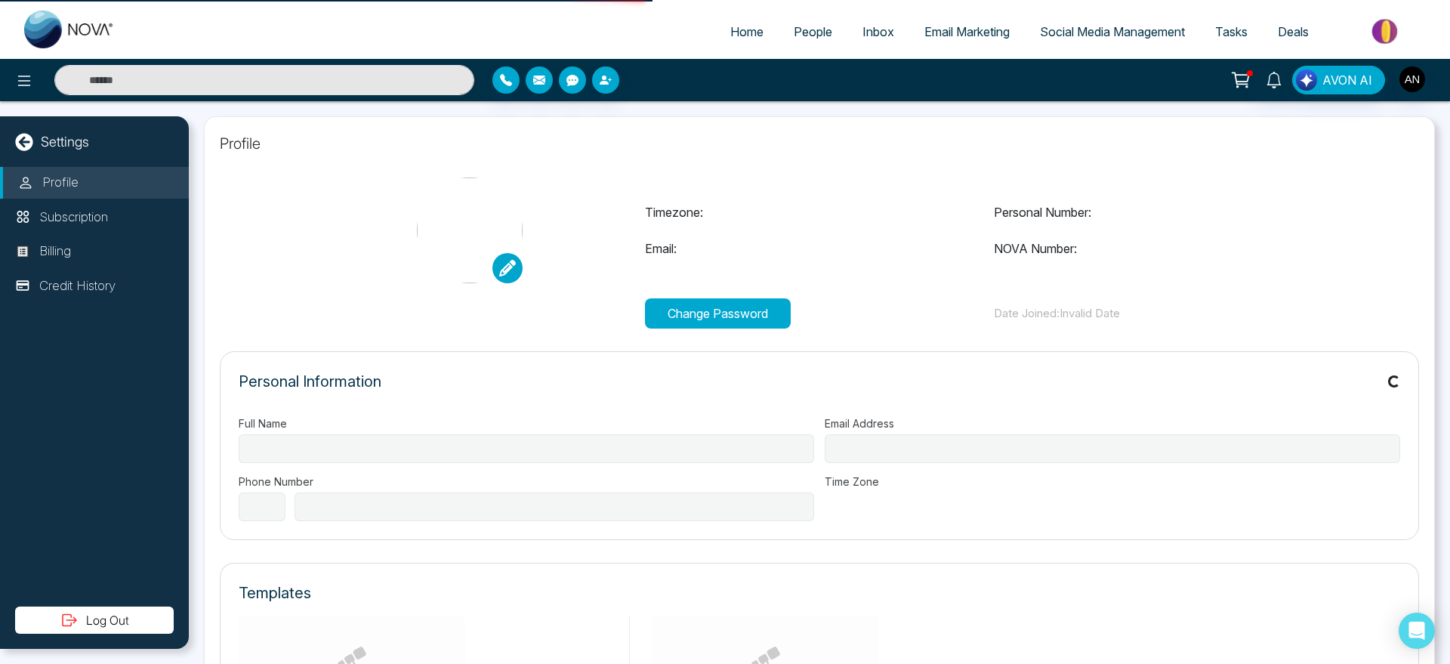
type input "****"
type input "**********"
select select "***"
type input "**********"
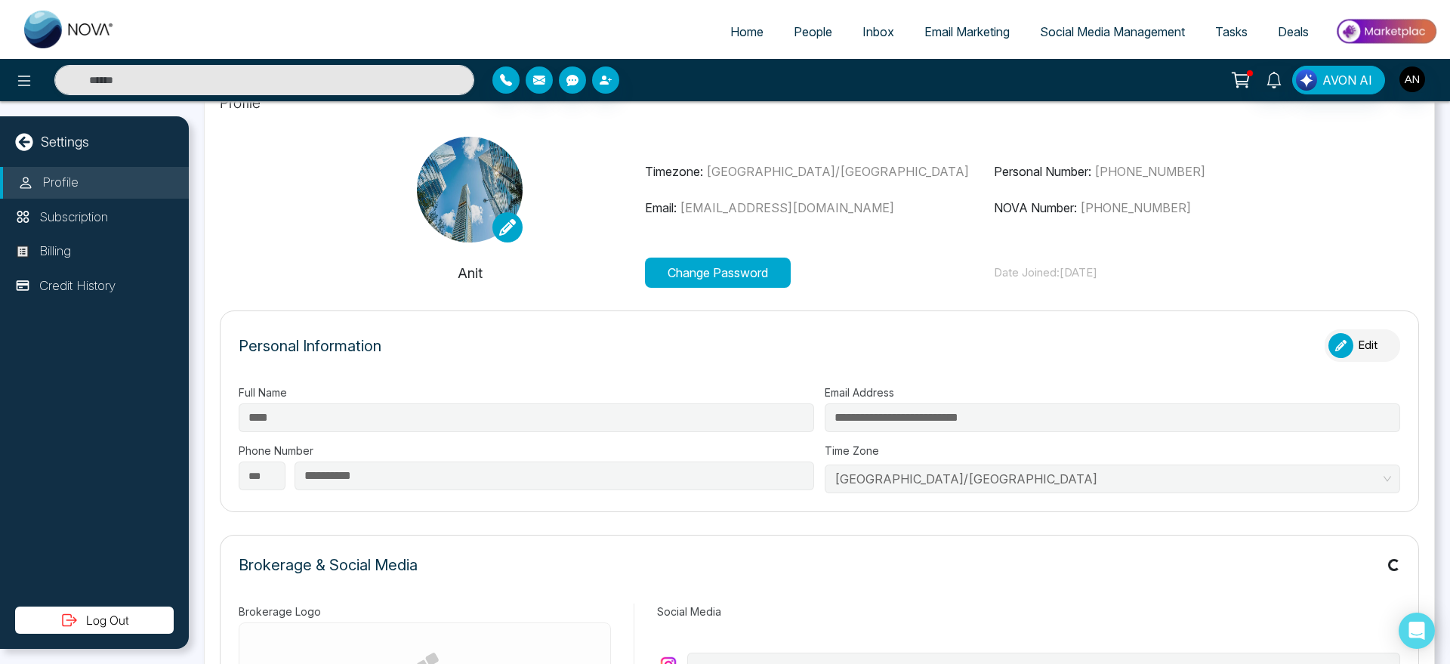
scroll to position [42, 0]
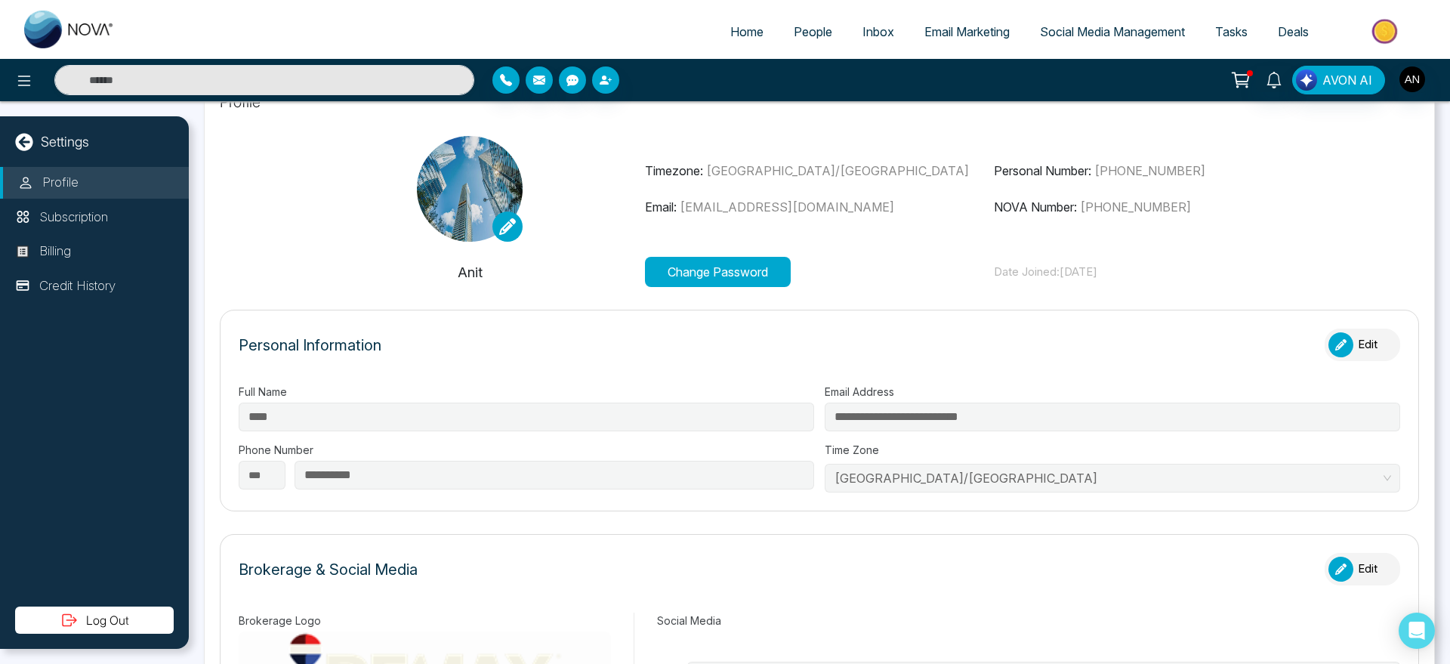
type input "*******"
type input "**********"
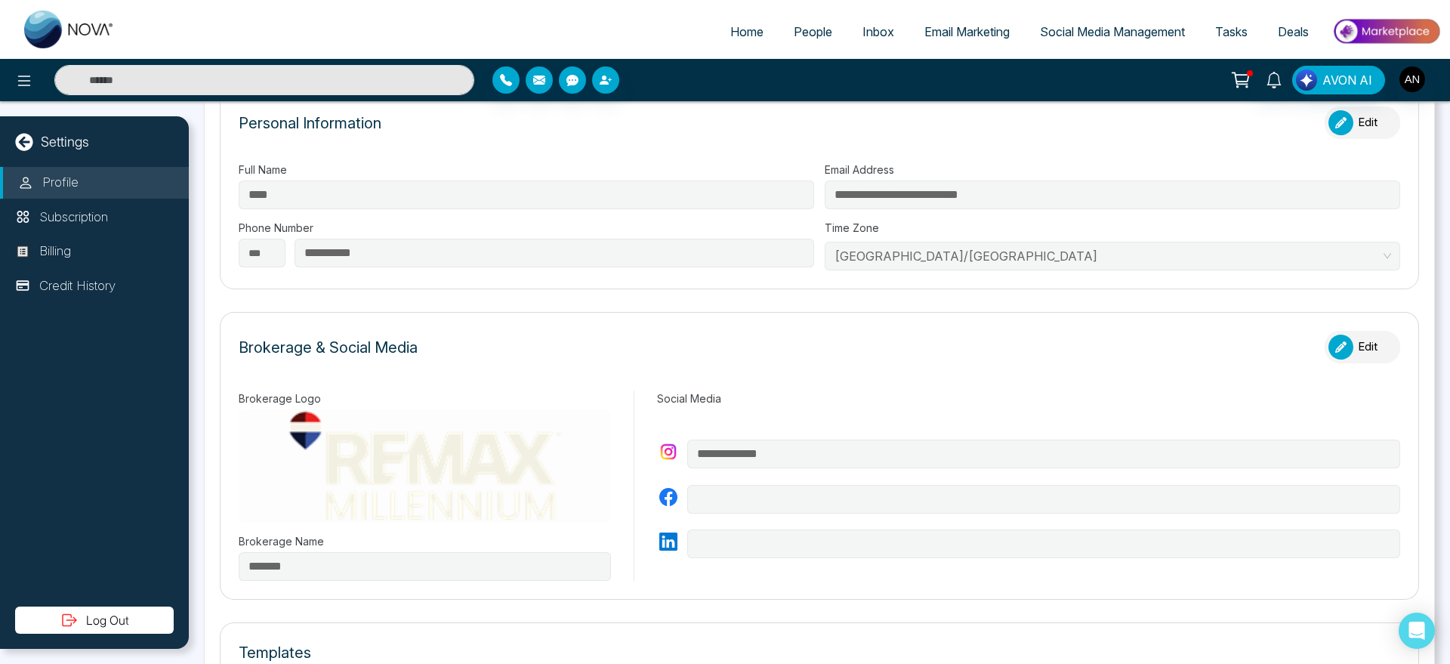
scroll to position [356, 0]
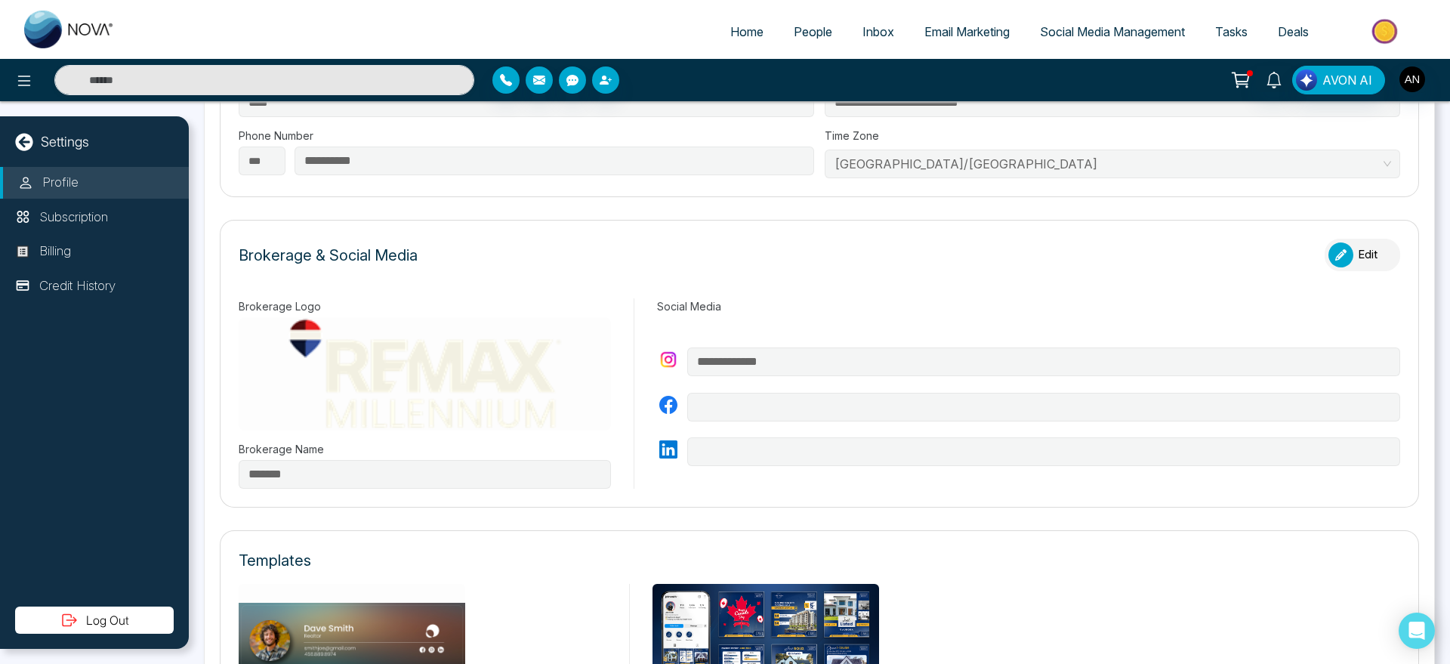
click at [1342, 267] on button "Edit" at bounding box center [1362, 255] width 76 height 32
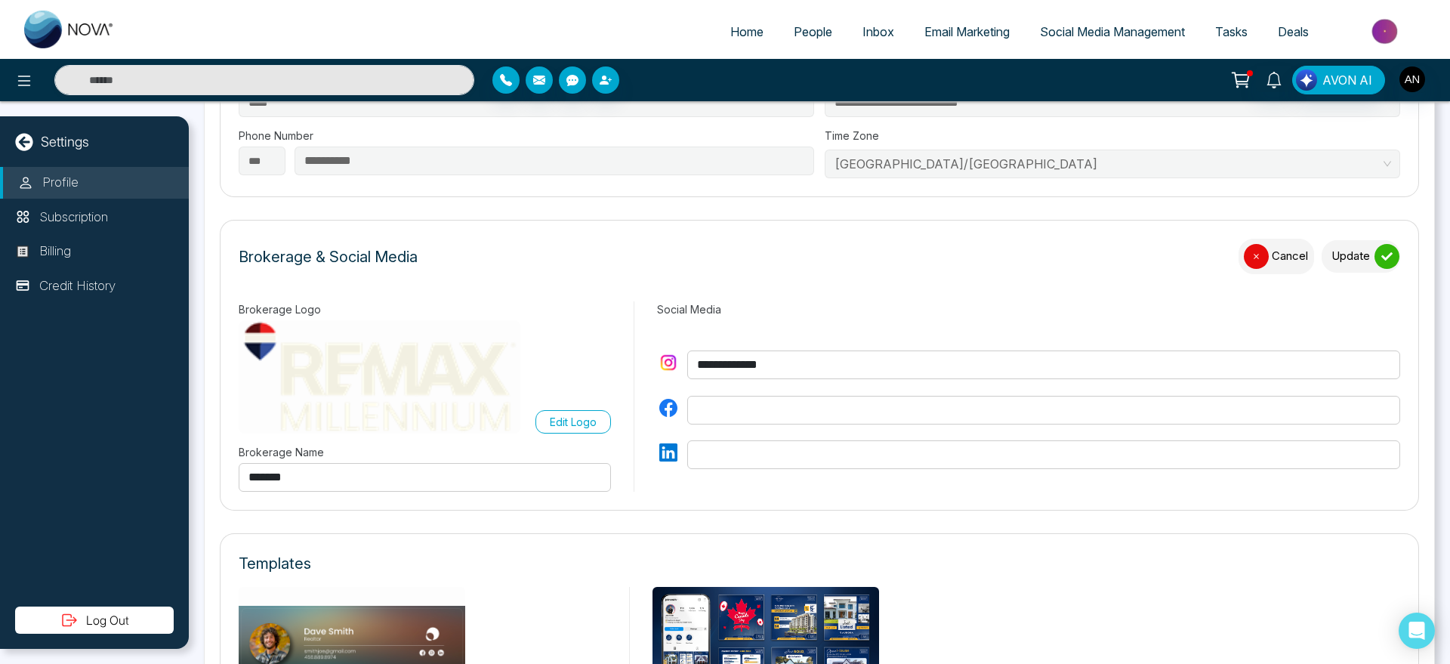
click at [1342, 267] on button "Update" at bounding box center [1360, 256] width 79 height 32
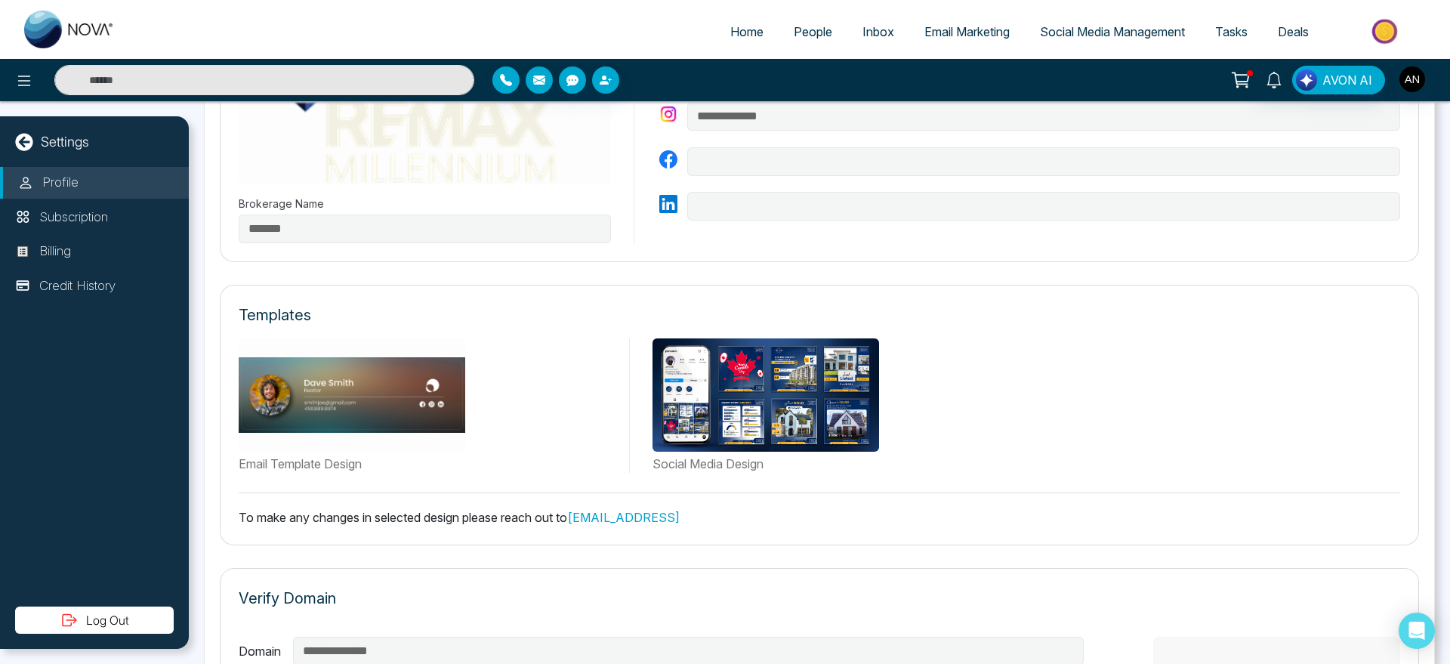
scroll to position [655, 0]
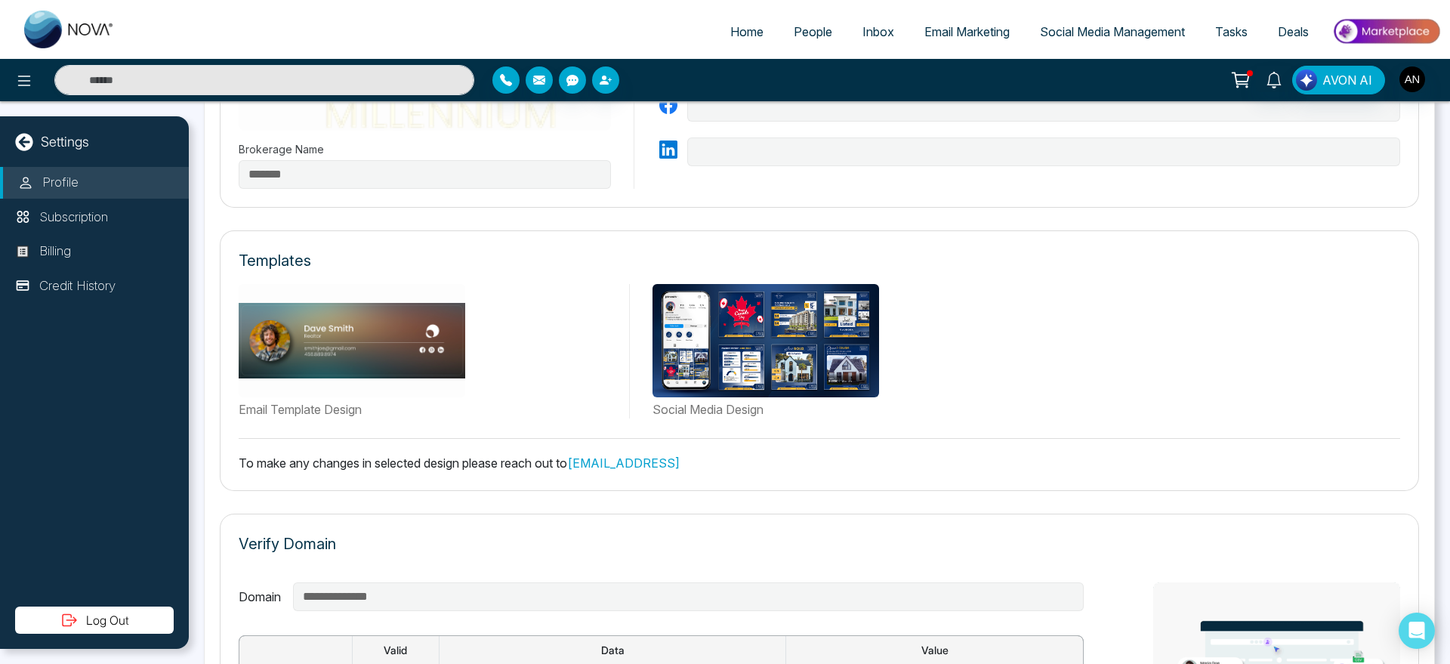
click at [690, 470] on p "To make any changes in selected design please reach out to support@novacrm.ai" at bounding box center [819, 463] width 1161 height 18
click at [676, 464] on link "support@novacrm.ai" at bounding box center [623, 462] width 113 height 15
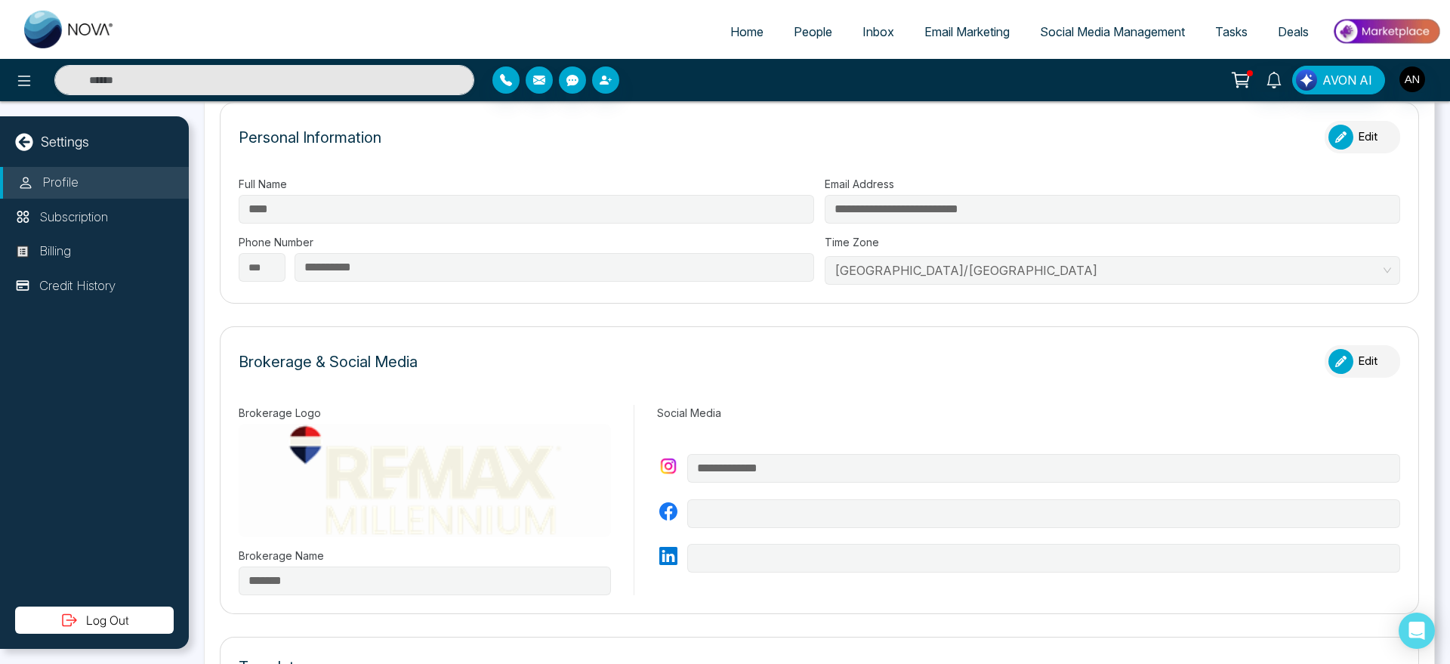
scroll to position [238, 0]
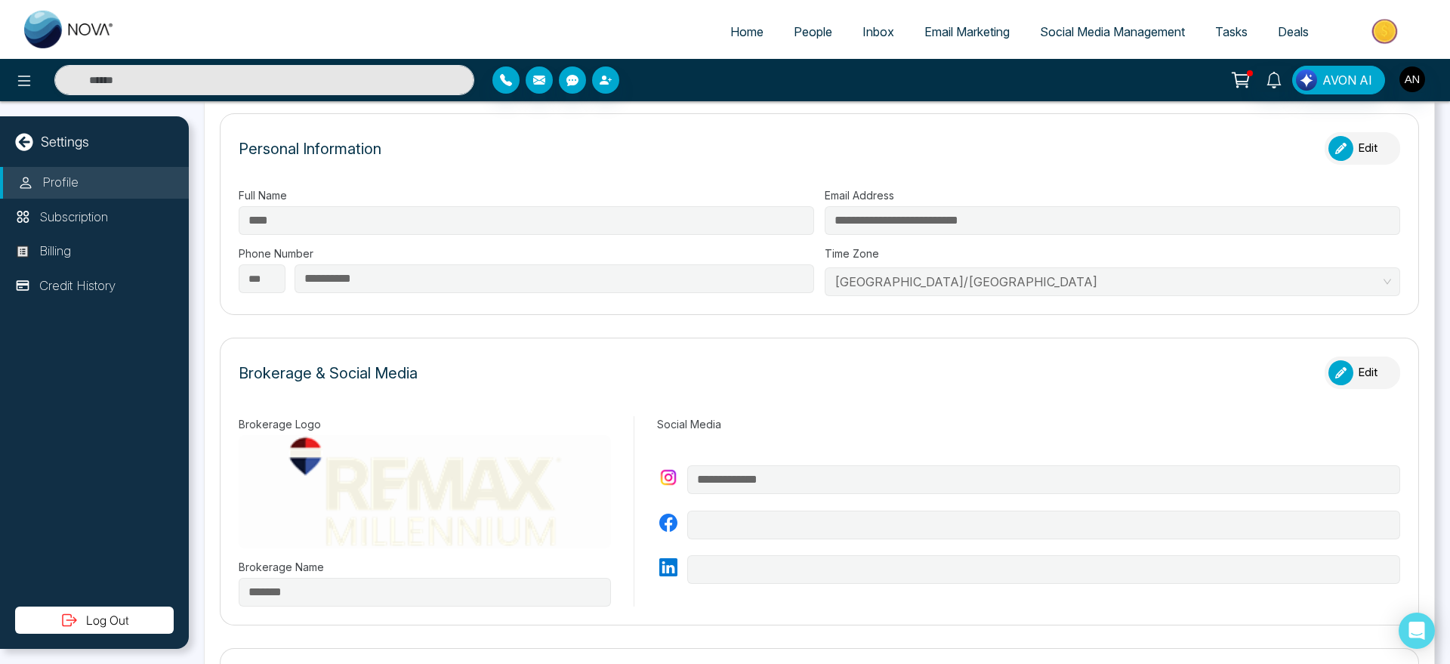
click at [1335, 361] on div "button" at bounding box center [1340, 372] width 25 height 25
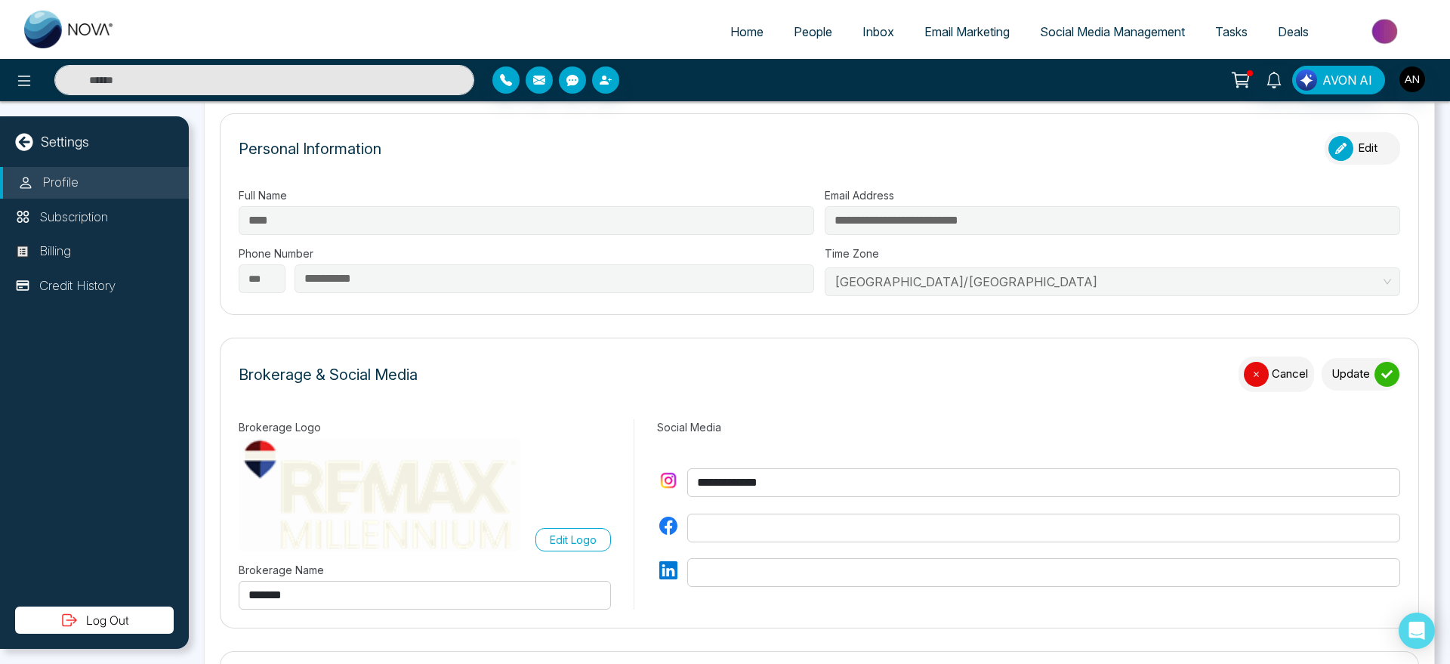
click at [1335, 361] on button "Update" at bounding box center [1360, 374] width 79 height 32
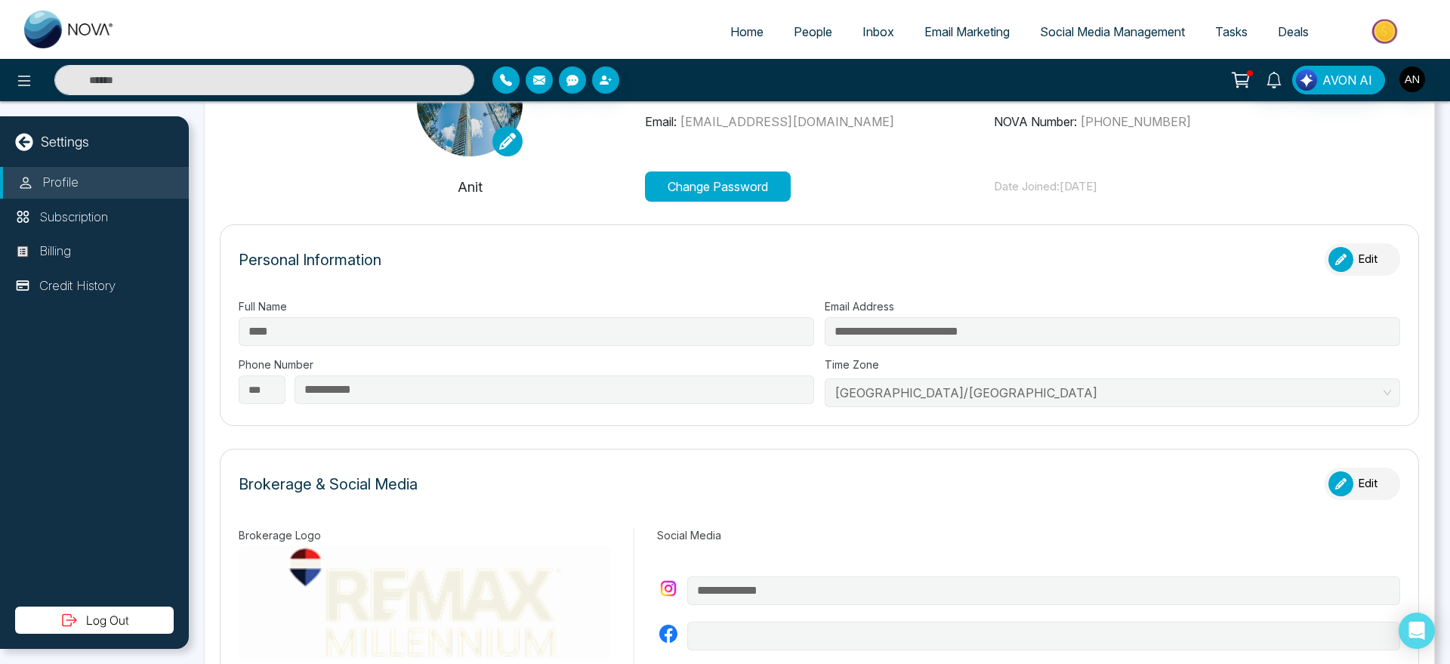
scroll to position [0, 0]
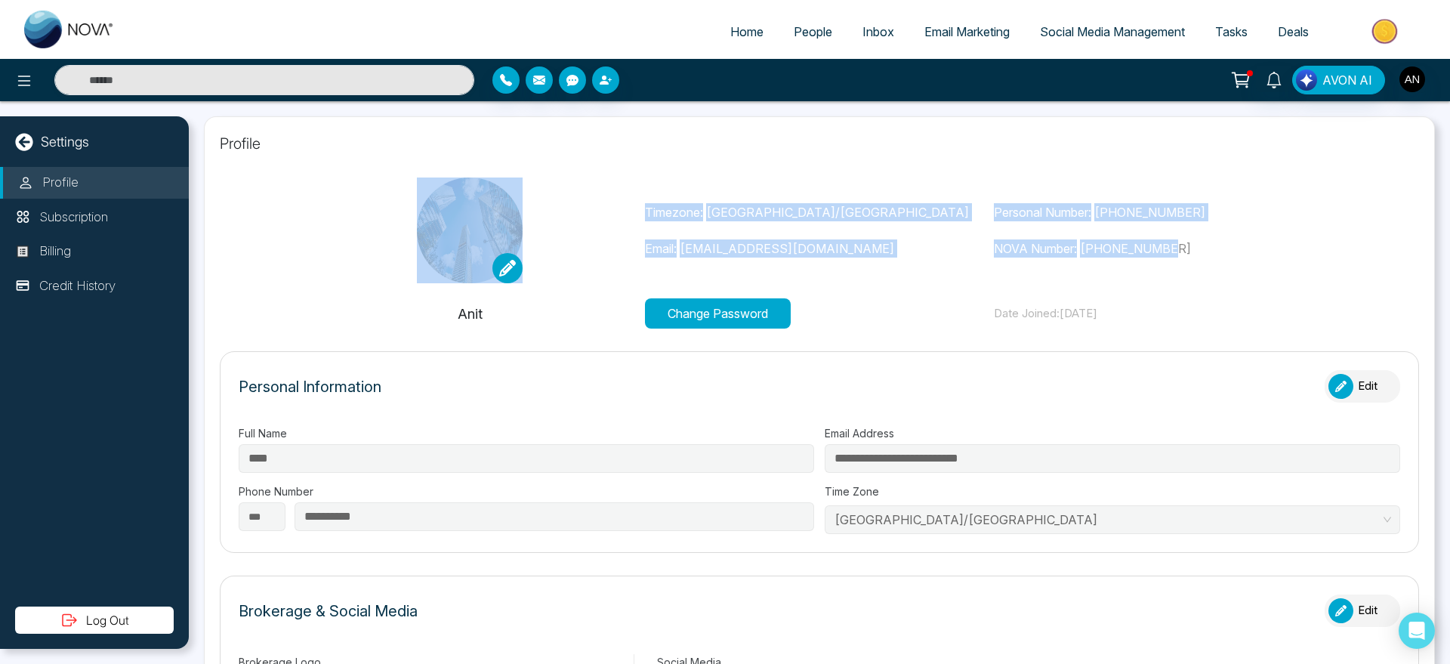
drag, startPoint x: 609, startPoint y: 202, endPoint x: 1239, endPoint y: 249, distance: 631.5
click at [1239, 249] on div "Change Image Remove Image Timezone: Asia/Kolkata Email: anit+bagent1@mmnovatech…" at bounding box center [819, 230] width 1048 height 106
click at [1239, 249] on p "NOVA Number: +12363057287" at bounding box center [1169, 248] width 350 height 18
drag, startPoint x: 1239, startPoint y: 249, endPoint x: 624, endPoint y: 199, distance: 616.6
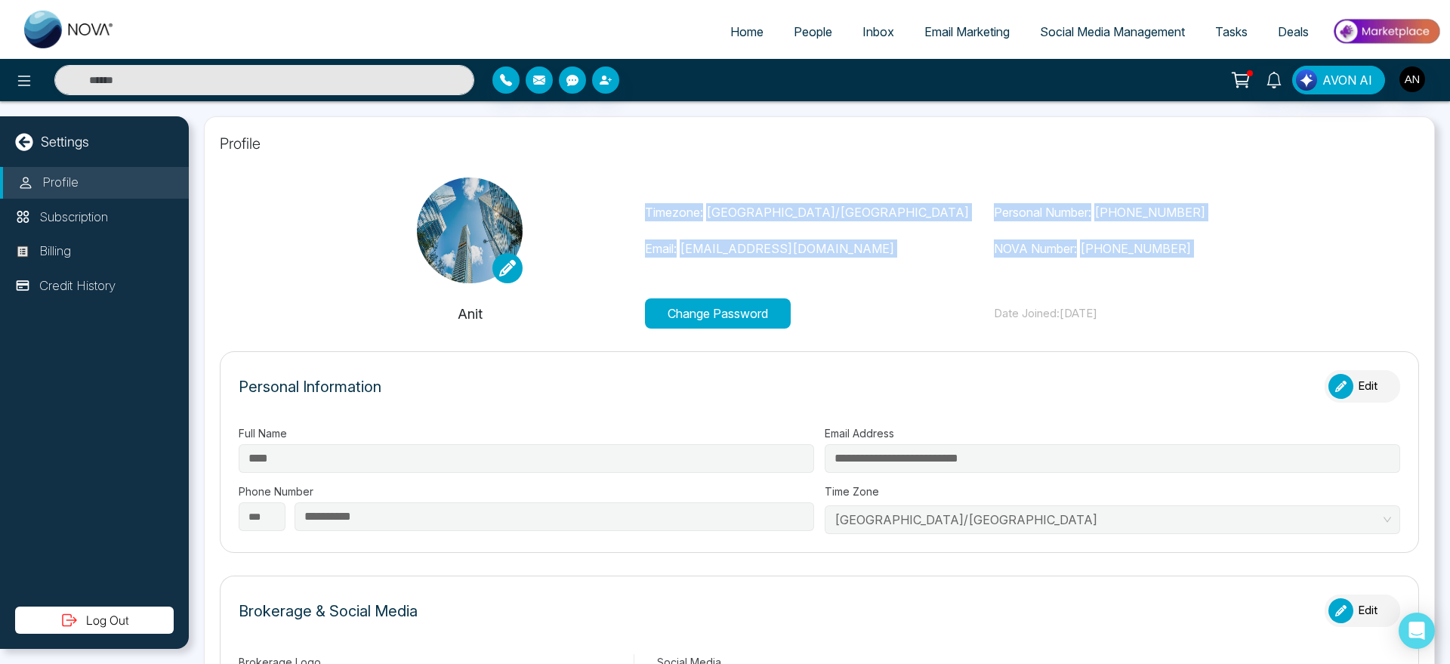
click at [624, 199] on div "Change Image Remove Image Timezone: Asia/Kolkata Email: anit+bagent1@mmnovatech…" at bounding box center [819, 230] width 1048 height 106
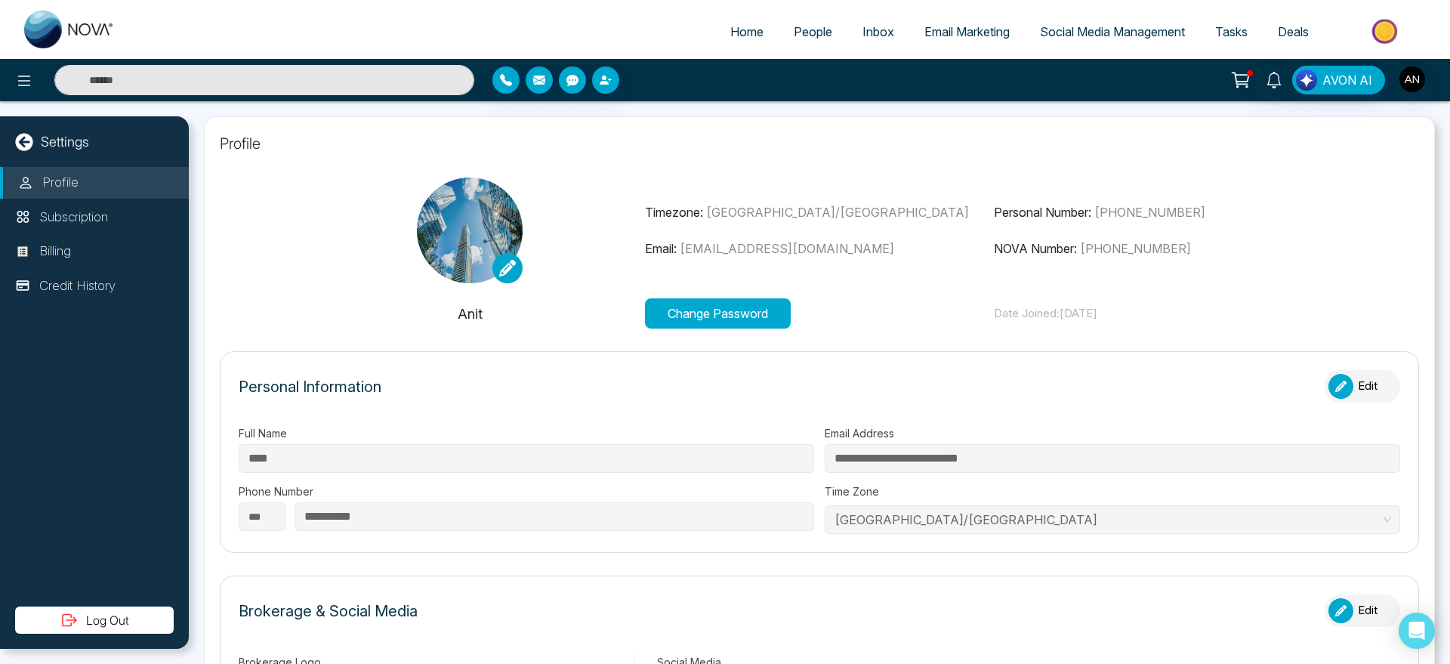
click at [624, 199] on div "Change Image Remove Image" at bounding box center [470, 230] width 350 height 106
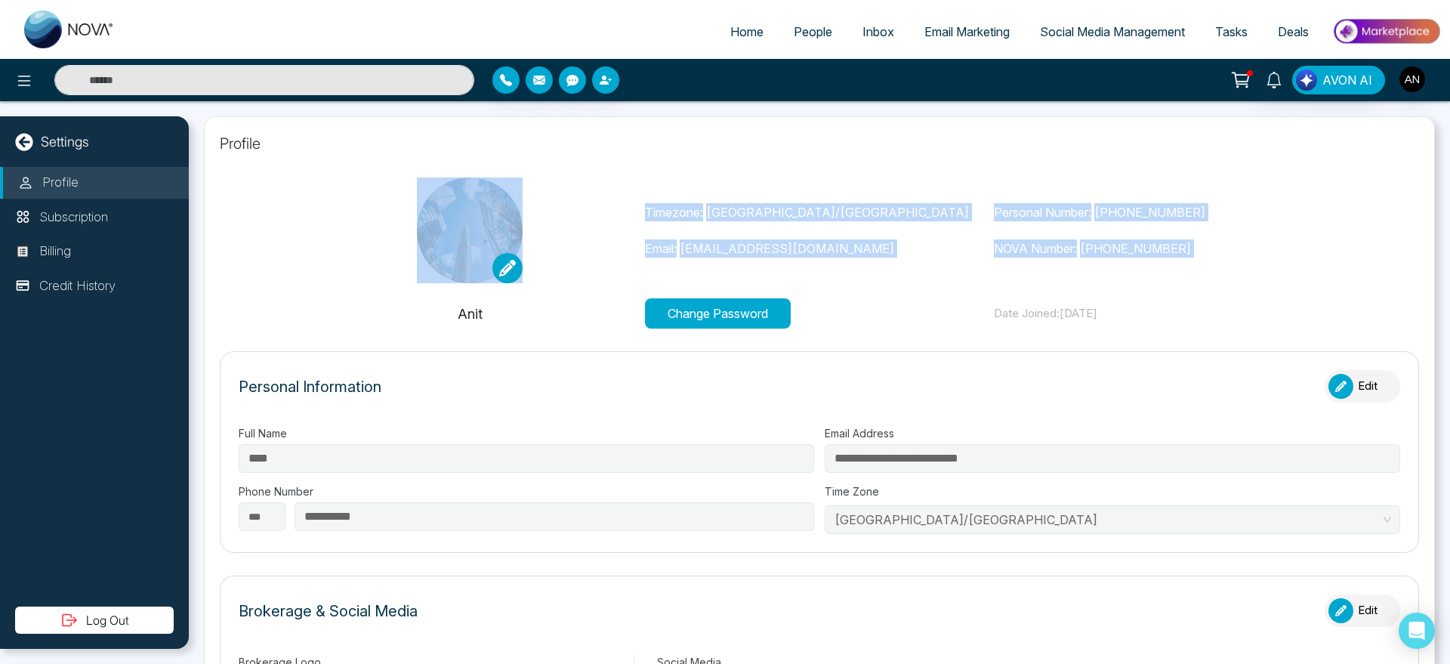
drag, startPoint x: 624, startPoint y: 199, endPoint x: 1271, endPoint y: 245, distance: 647.9
click at [1271, 245] on div "Change Image Remove Image Timezone: Asia/Kolkata Email: anit+bagent1@mmnovatech…" at bounding box center [819, 230] width 1048 height 106
click at [1271, 245] on p "NOVA Number: +12363057287" at bounding box center [1169, 248] width 350 height 18
drag, startPoint x: 1271, startPoint y: 245, endPoint x: 633, endPoint y: 190, distance: 640.3
click at [633, 190] on div "Change Image Remove Image Timezone: Asia/Kolkata Email: anit+bagent1@mmnovatech…" at bounding box center [819, 230] width 1048 height 106
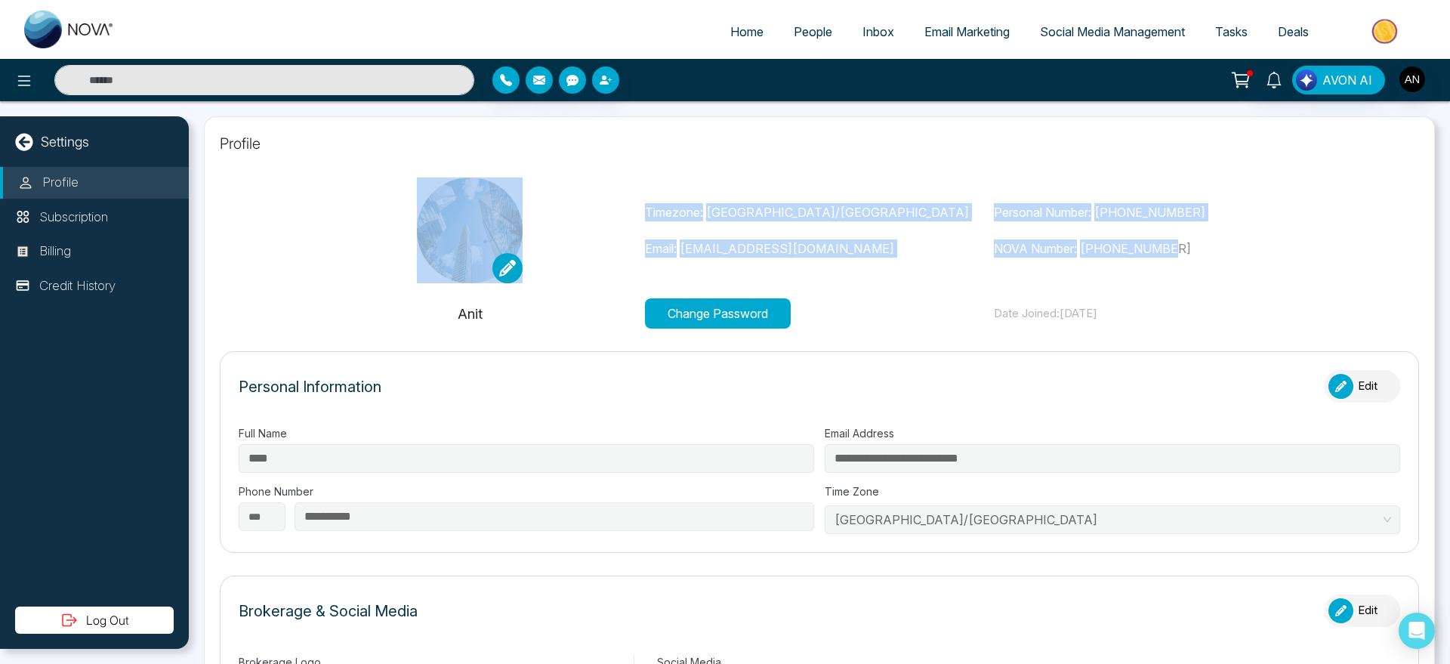
click at [633, 190] on div "Change Image Remove Image" at bounding box center [470, 230] width 350 height 106
drag, startPoint x: 633, startPoint y: 190, endPoint x: 1225, endPoint y: 243, distance: 594.3
click at [1225, 243] on div "Change Image Remove Image Timezone: Asia/Kolkata Email: anit+bagent1@mmnovatech…" at bounding box center [819, 230] width 1048 height 106
click at [1225, 243] on p "NOVA Number: +12363057287" at bounding box center [1169, 248] width 350 height 18
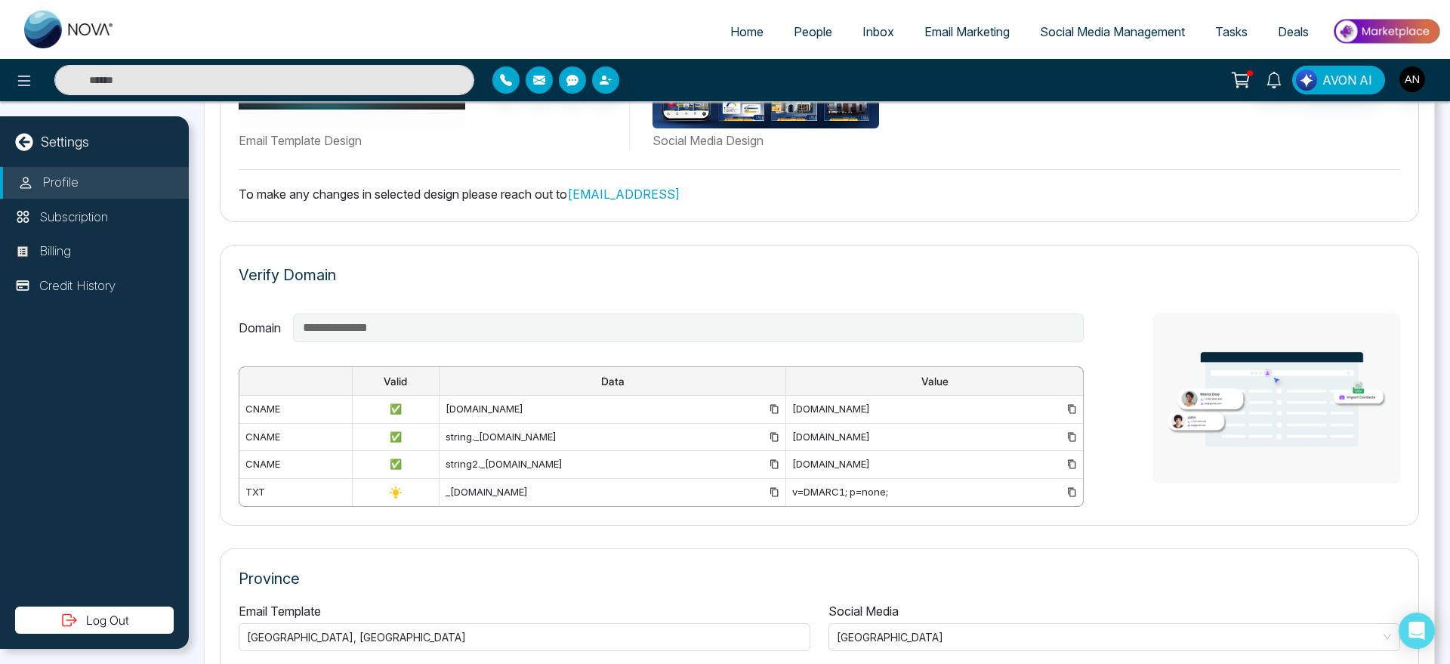
scroll to position [1003, 0]
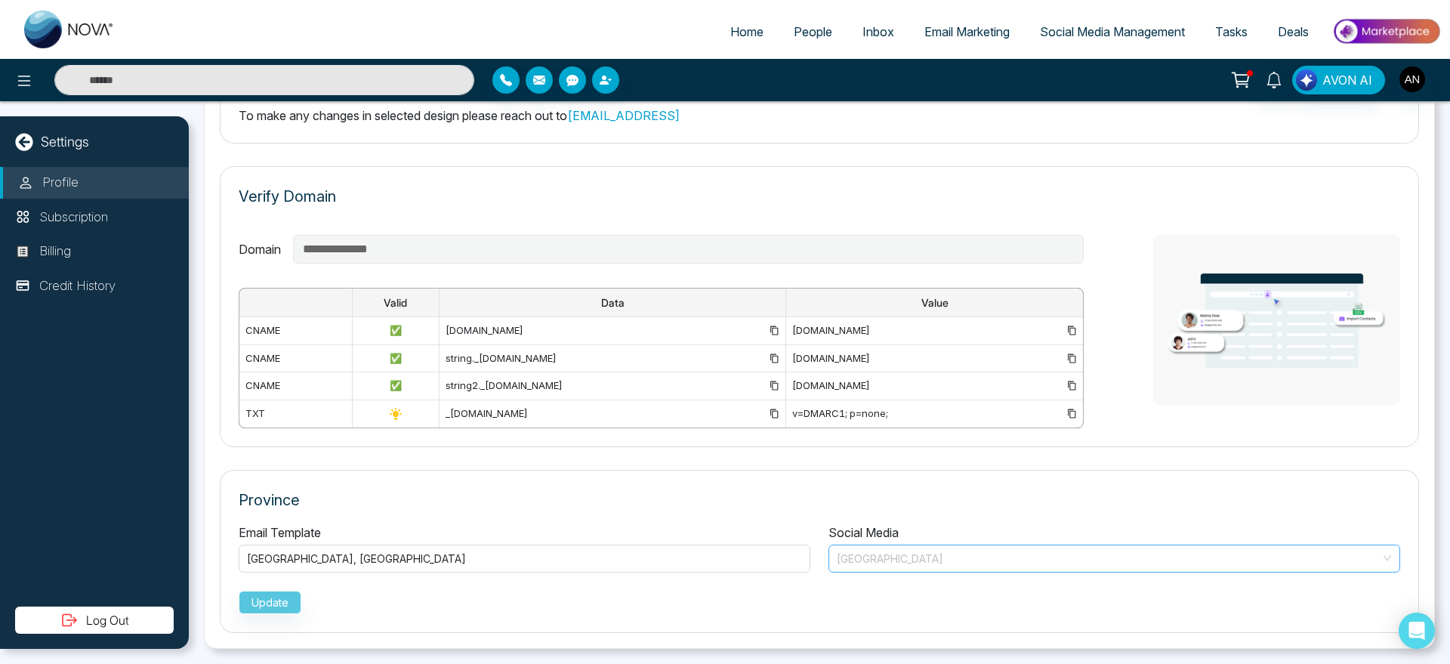
click at [902, 567] on span "Alberta" at bounding box center [1114, 558] width 555 height 22
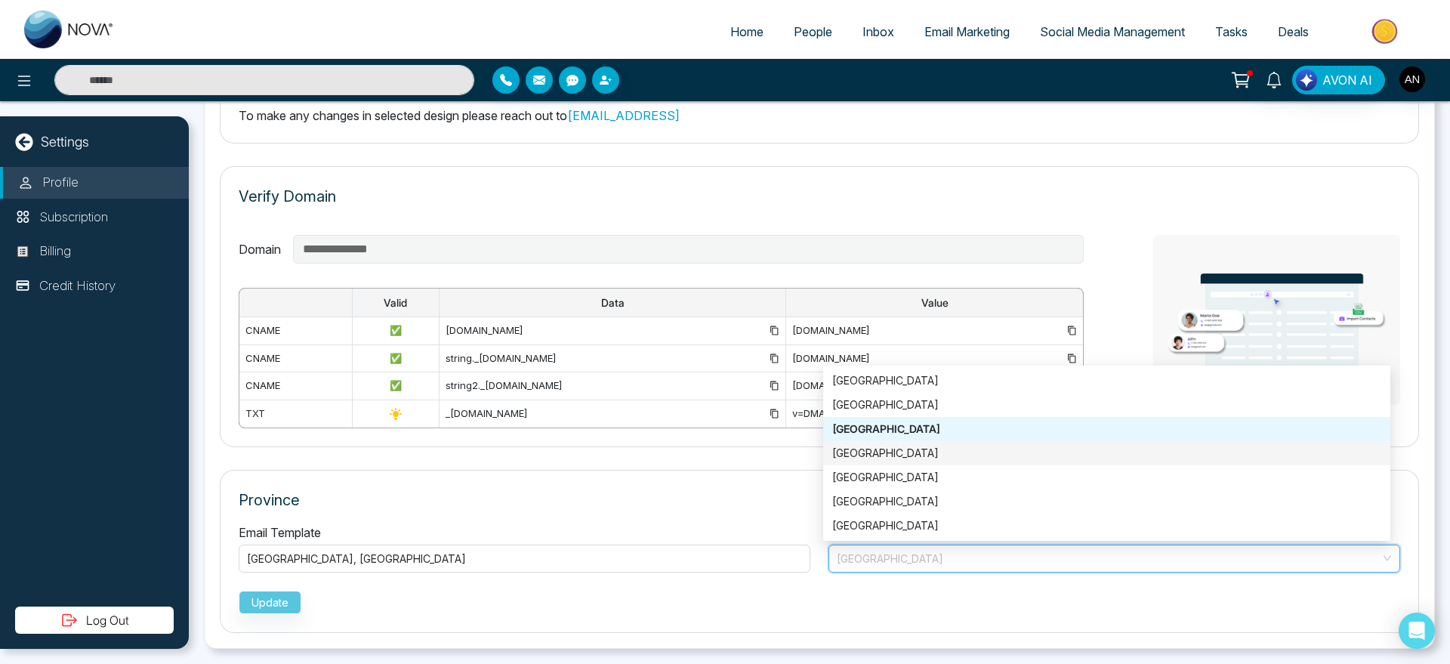
click at [904, 463] on div "Manitoba" at bounding box center [1106, 453] width 567 height 24
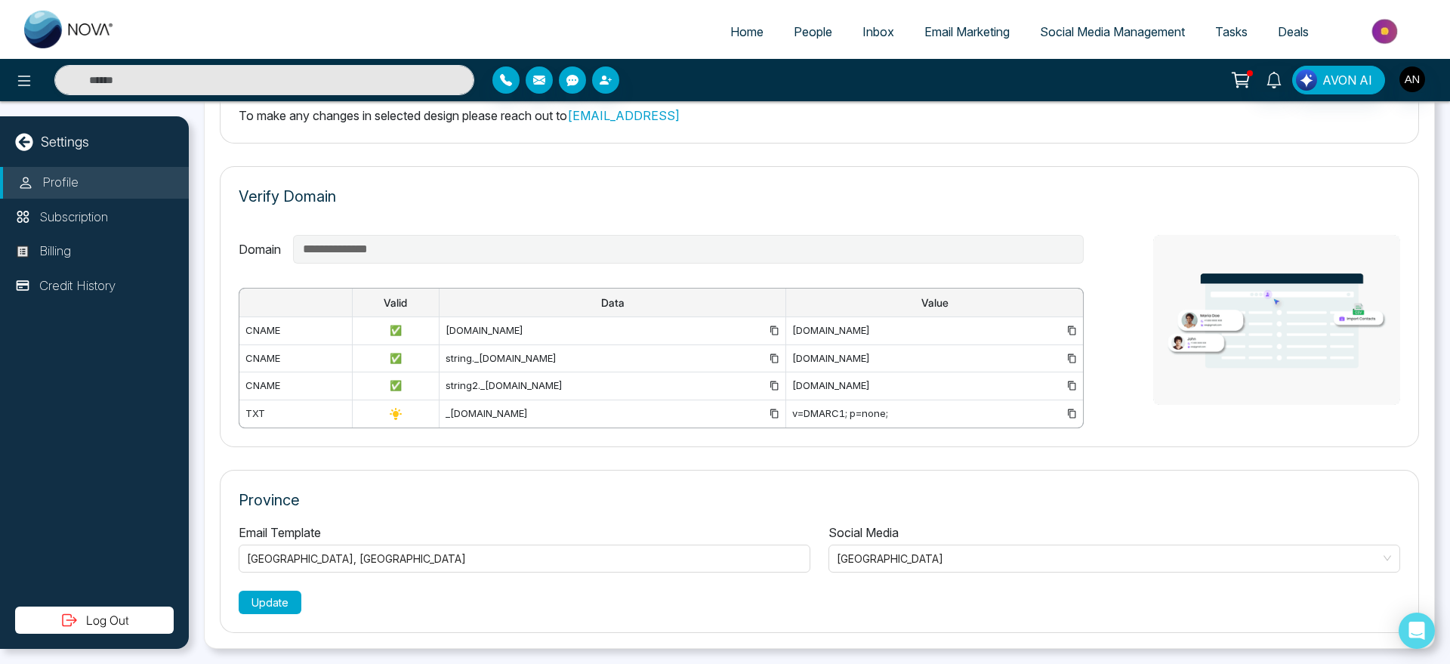
click at [275, 598] on button "Update" at bounding box center [270, 601] width 63 height 23
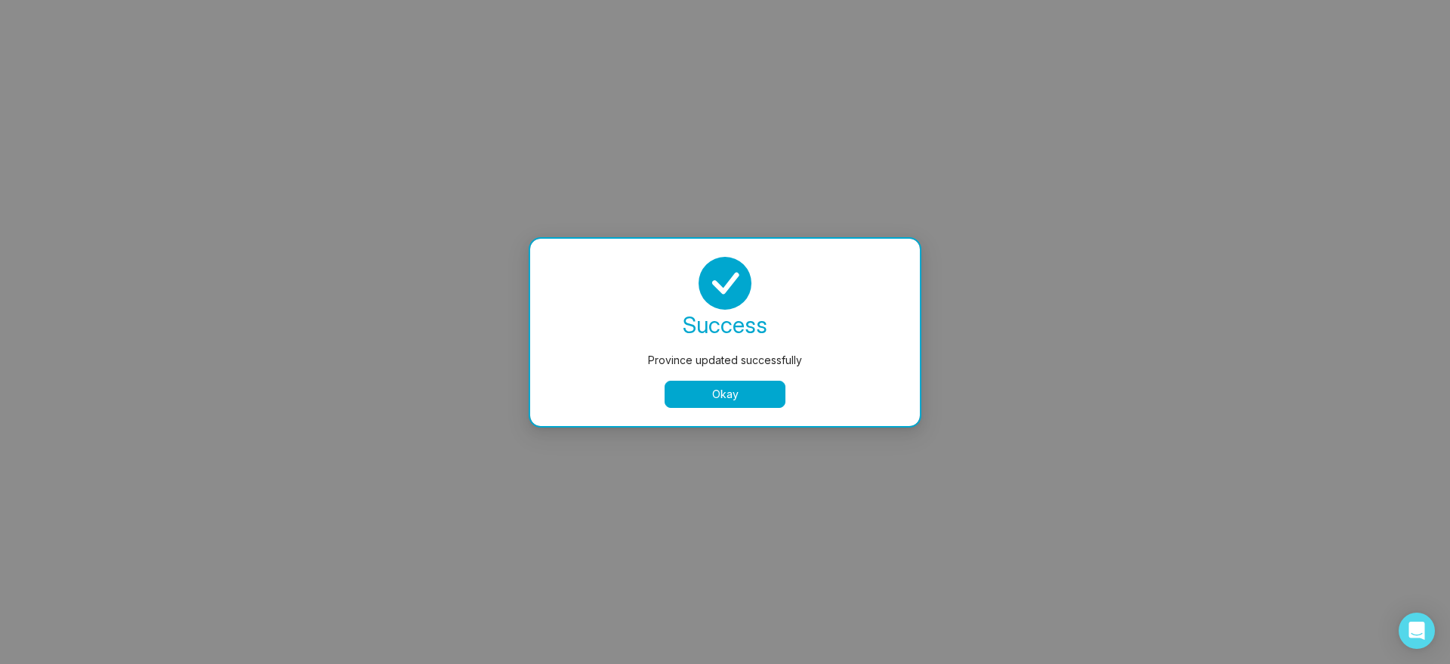
click at [733, 399] on button "Okay" at bounding box center [724, 394] width 121 height 27
select select
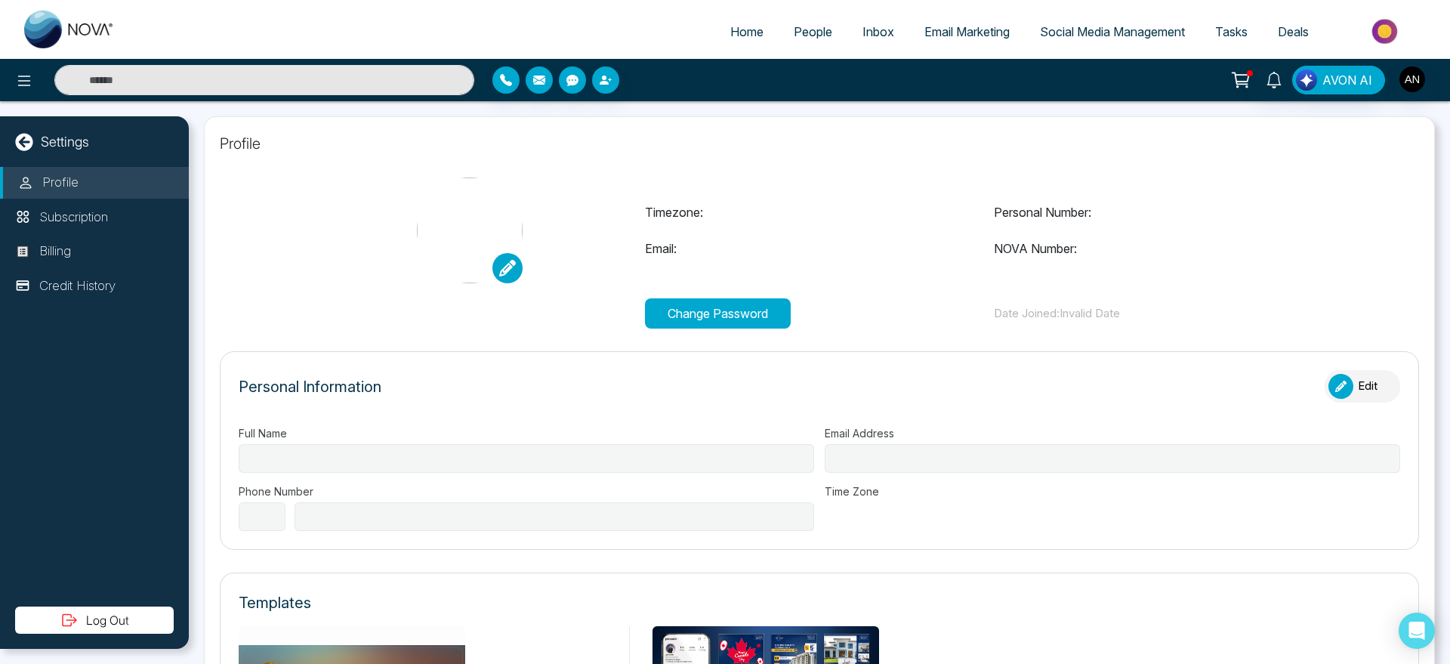
type input "****"
type input "**********"
select select "***"
type input "**********"
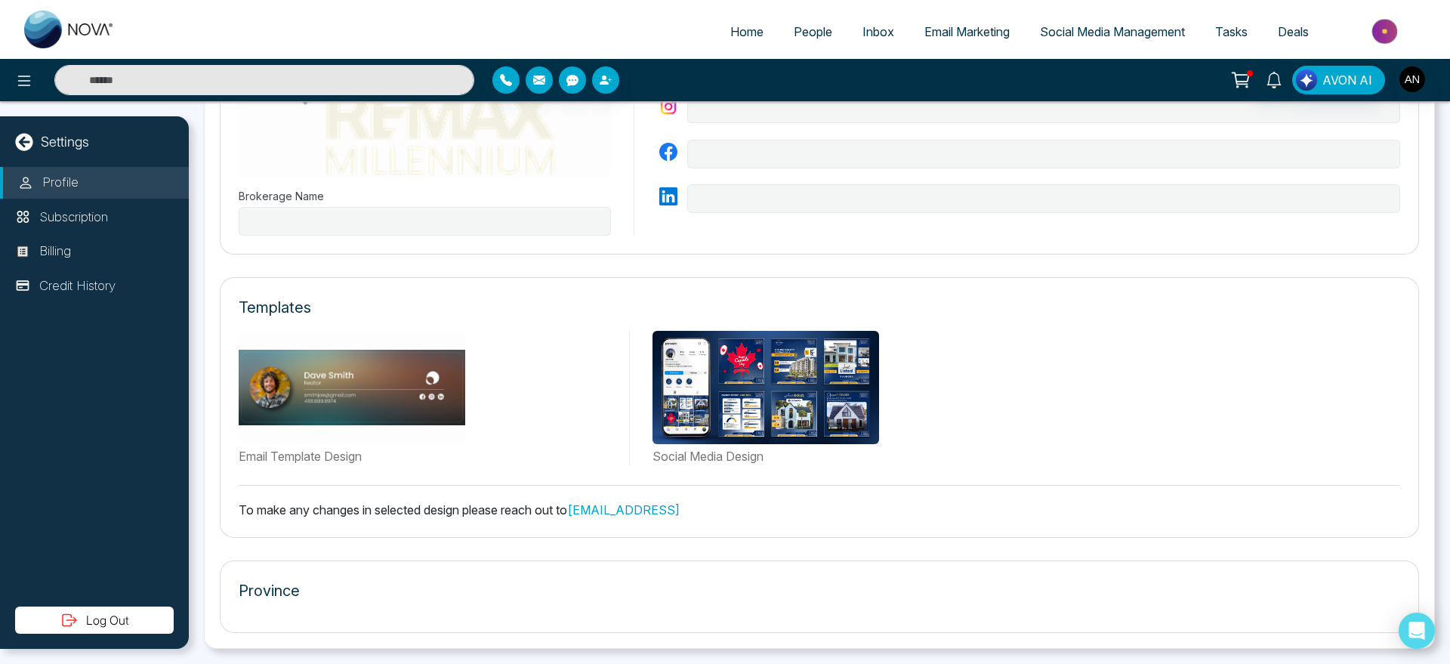
type input "*******"
type input "**********"
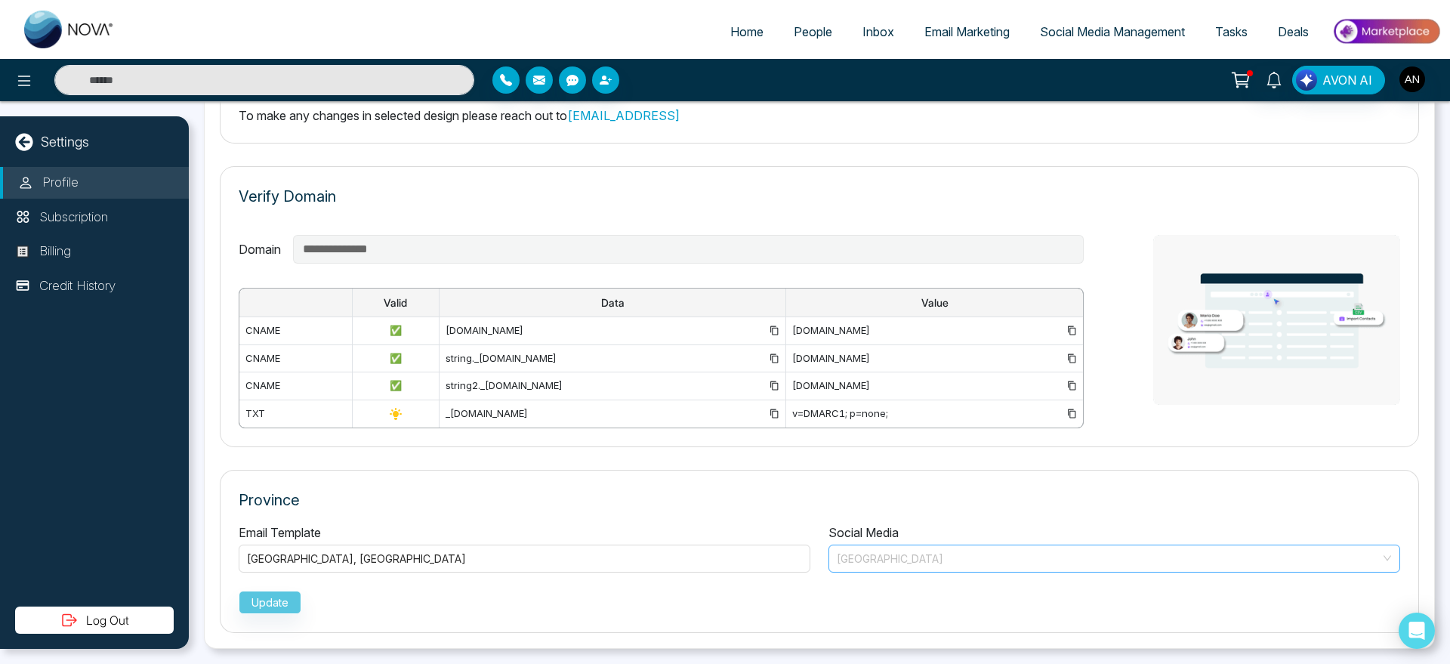
click at [913, 555] on span "Manitoba" at bounding box center [1114, 558] width 555 height 22
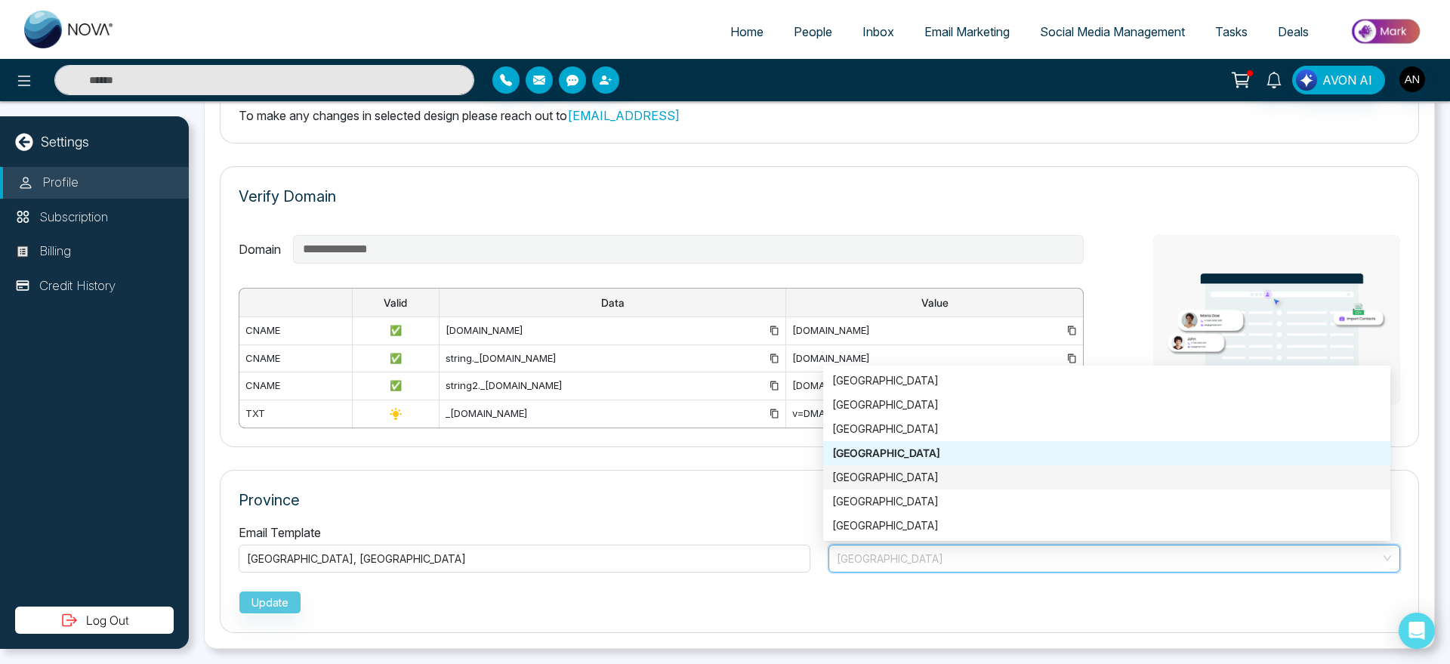
click at [889, 476] on div "Quebec" at bounding box center [1106, 477] width 549 height 17
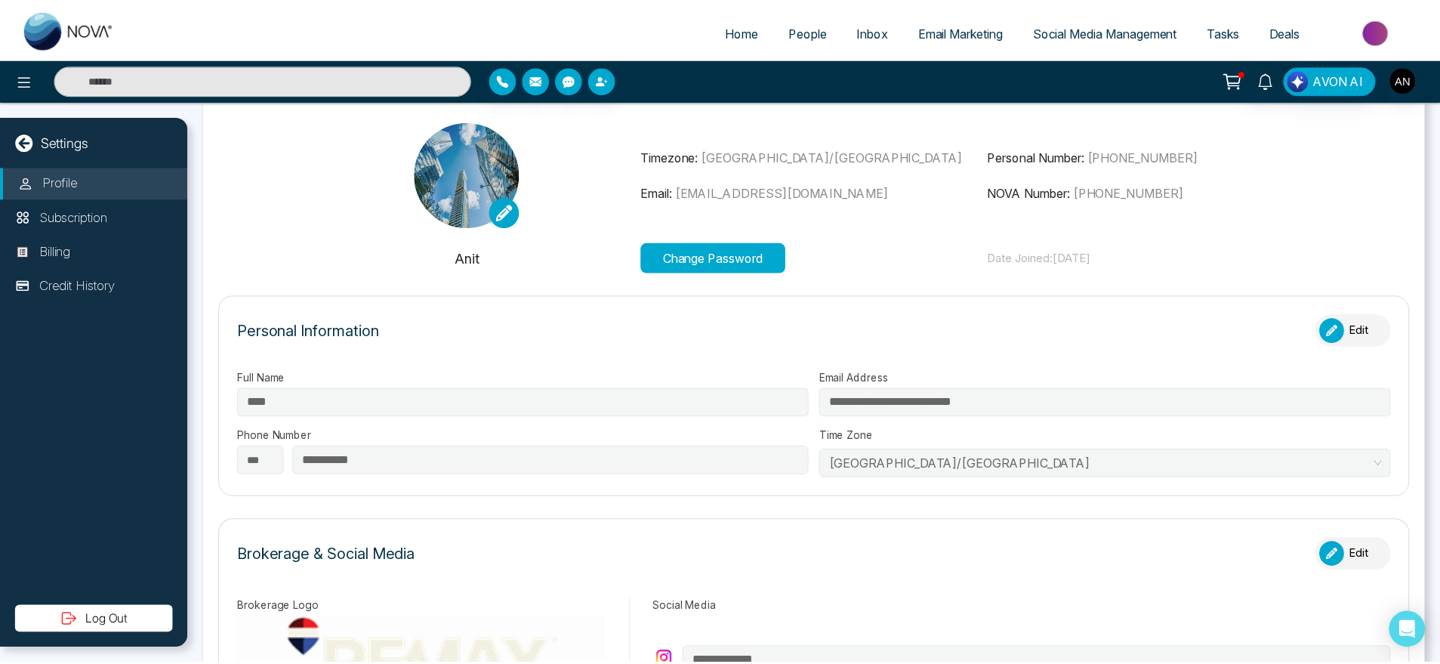
scroll to position [0, 0]
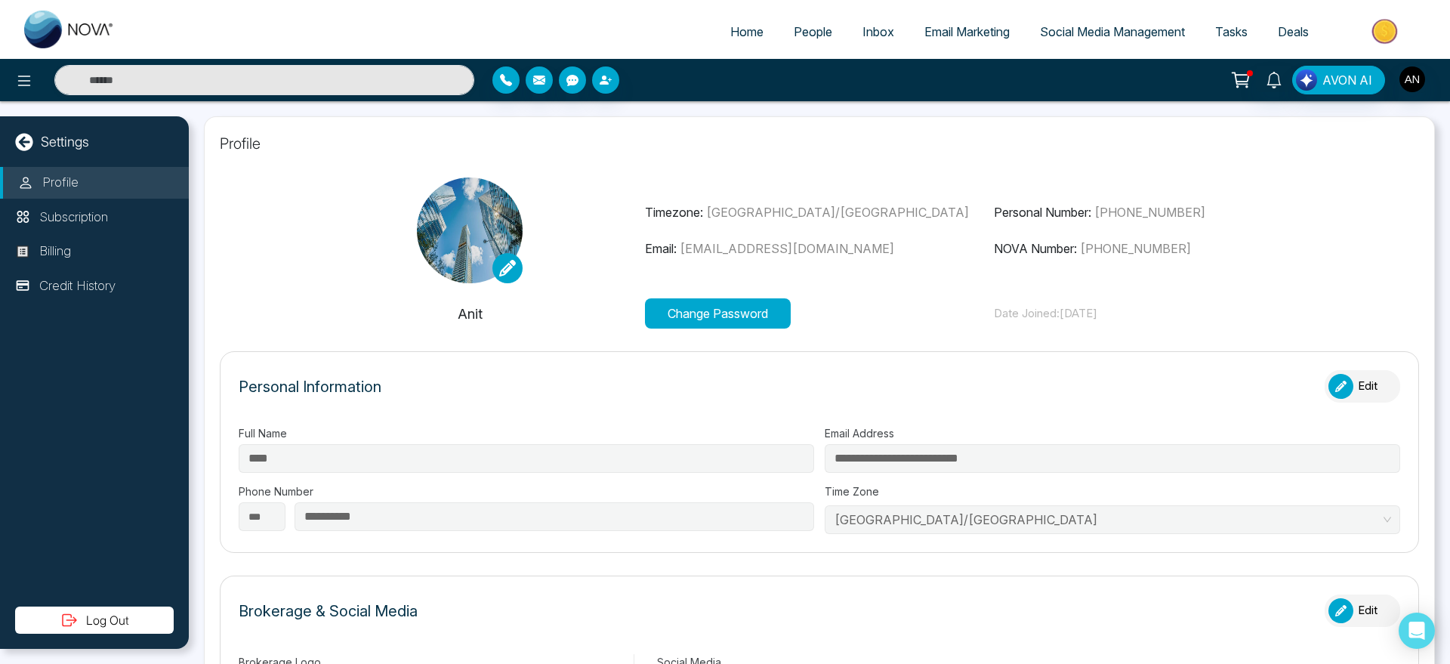
click at [1241, 79] on icon at bounding box center [1240, 79] width 21 height 21
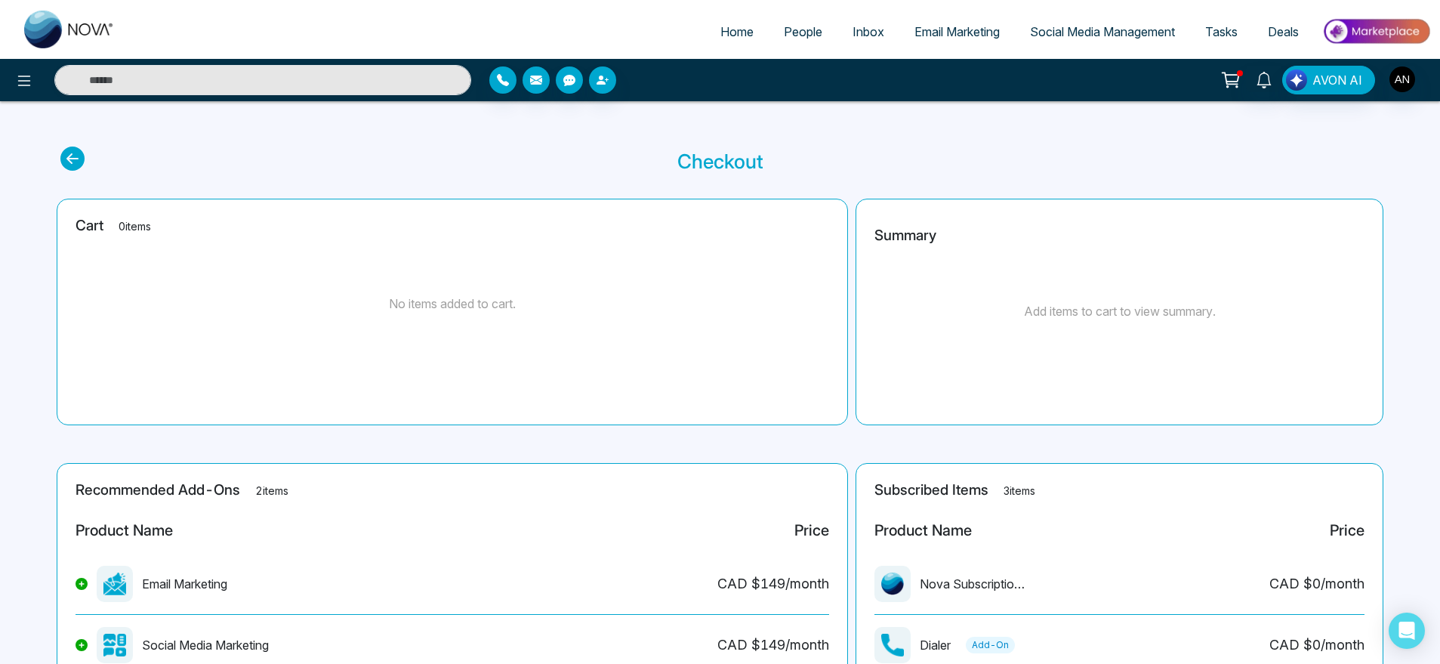
scroll to position [177, 0]
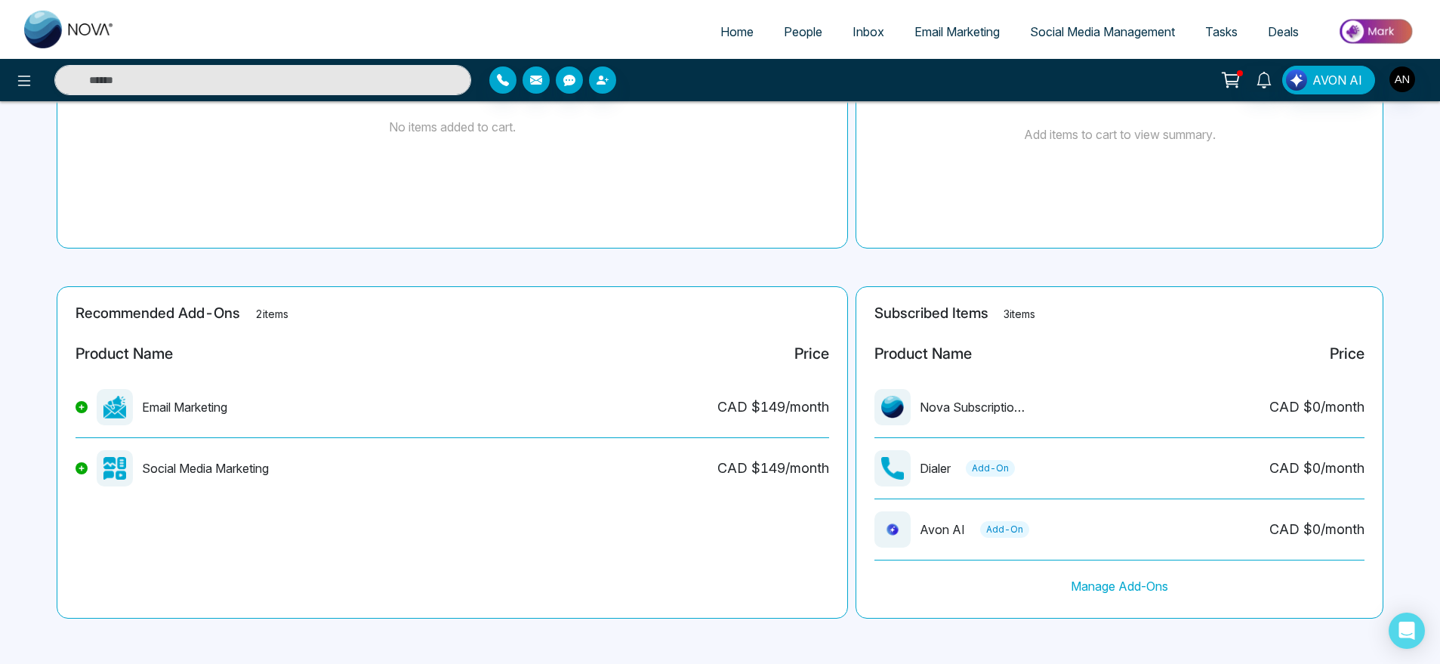
click at [80, 406] on icon at bounding box center [81, 406] width 5 height 5
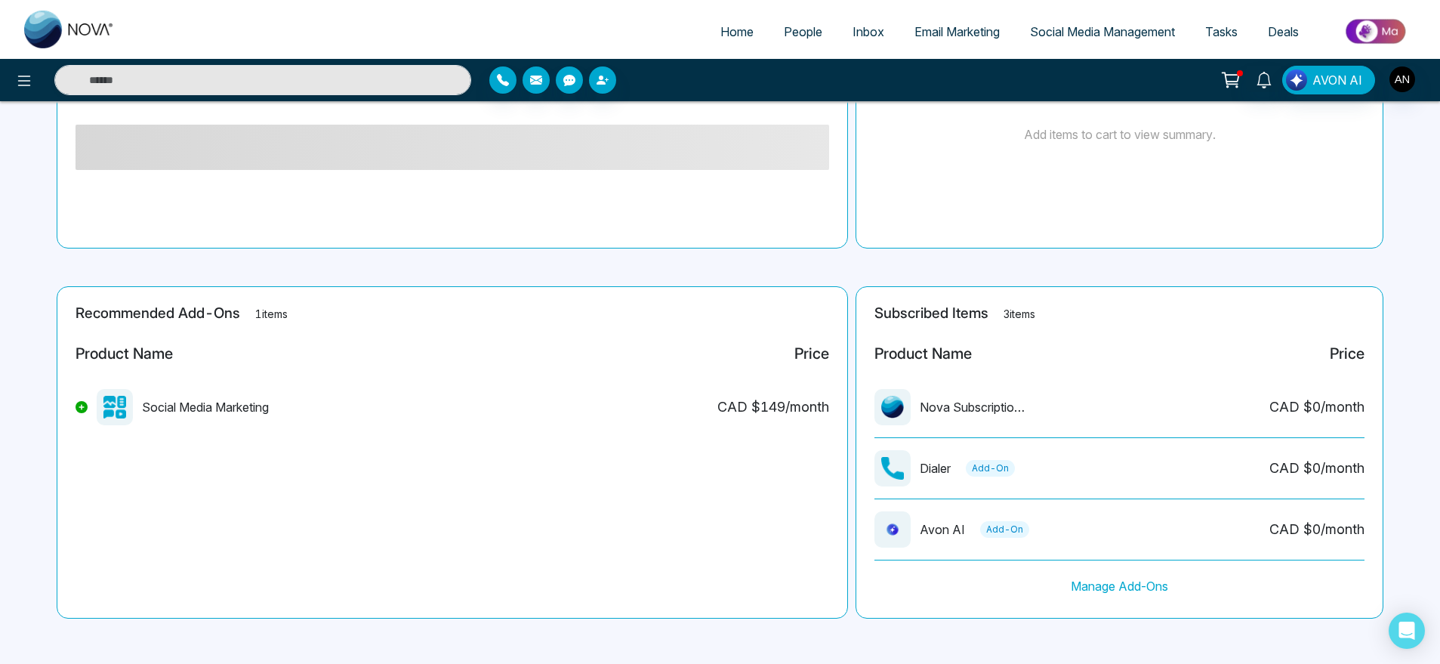
click at [79, 411] on button at bounding box center [82, 407] width 12 height 12
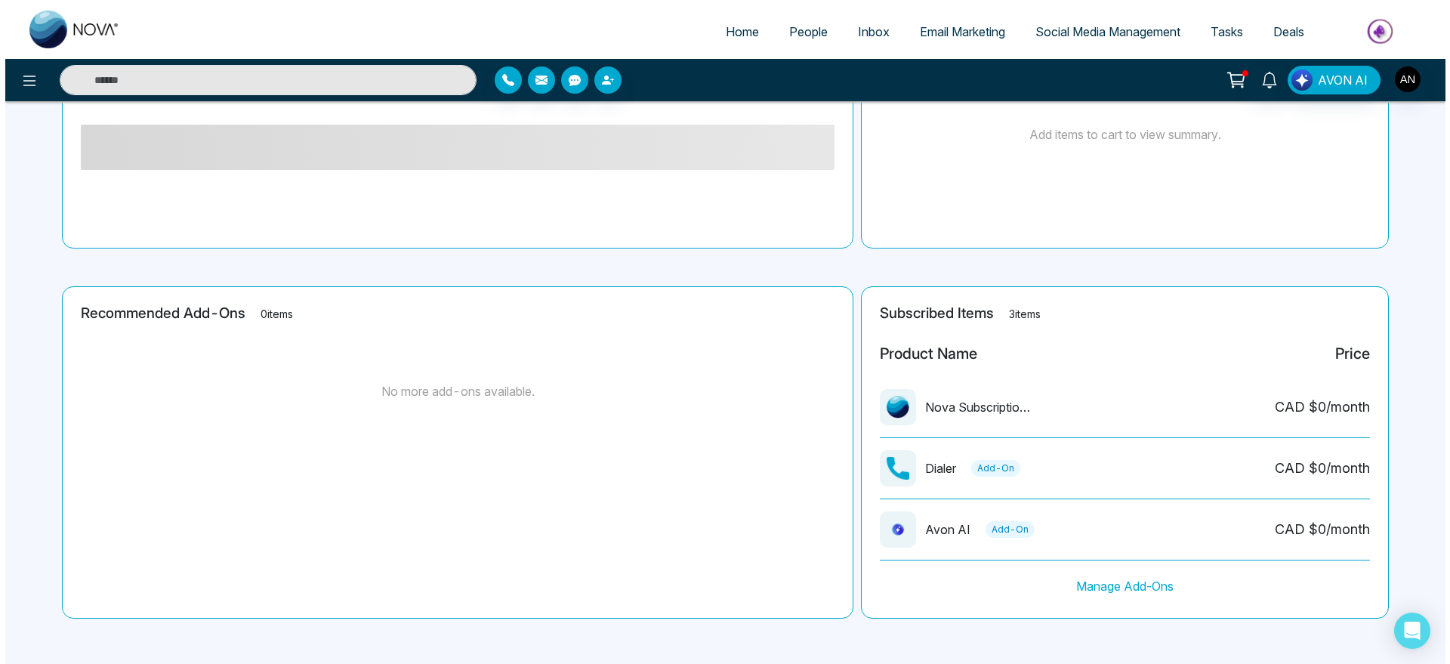
scroll to position [0, 0]
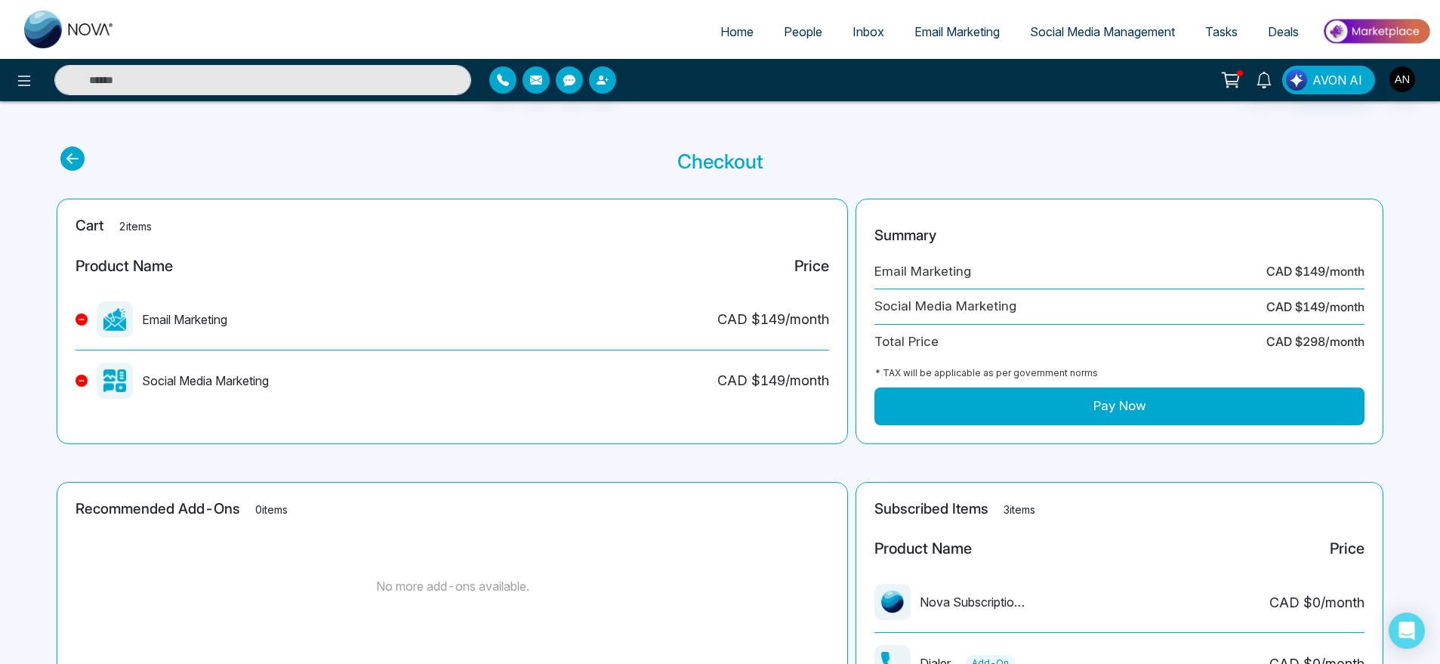
click at [68, 155] on icon at bounding box center [72, 158] width 24 height 24
select select
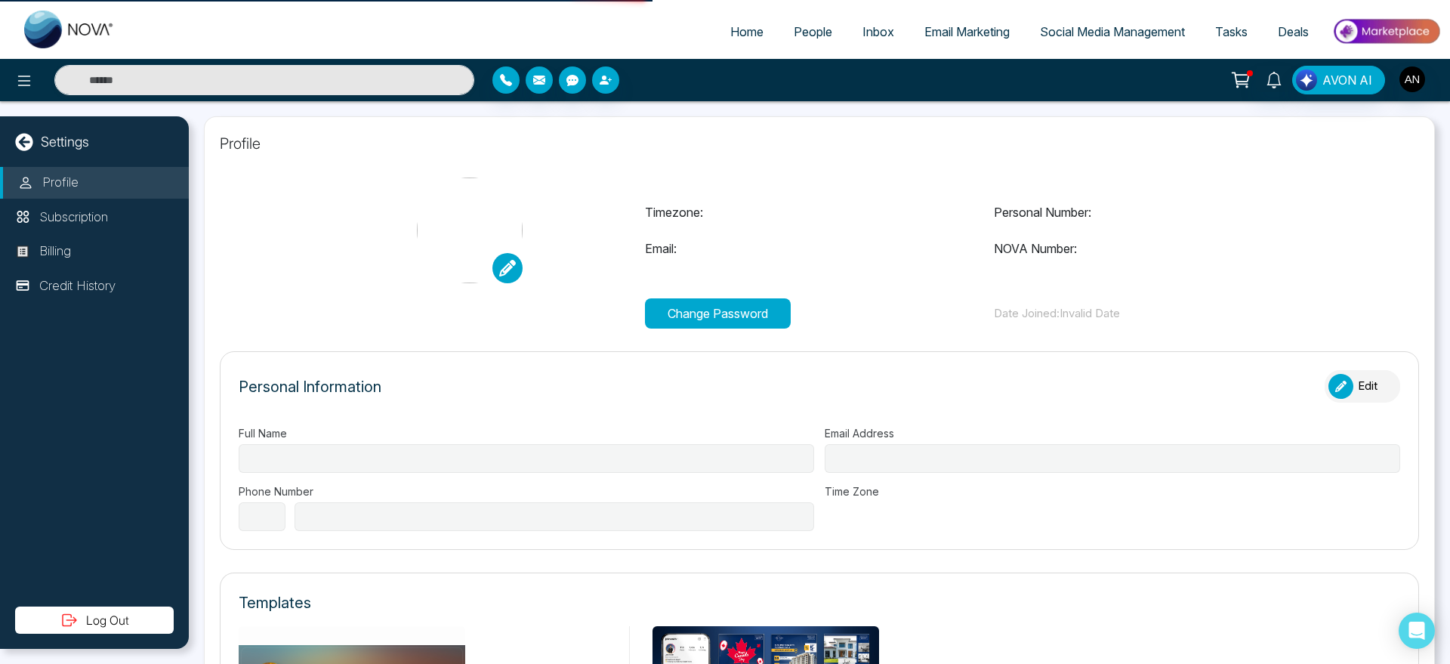
type input "****"
type input "**********"
select select "***"
type input "**********"
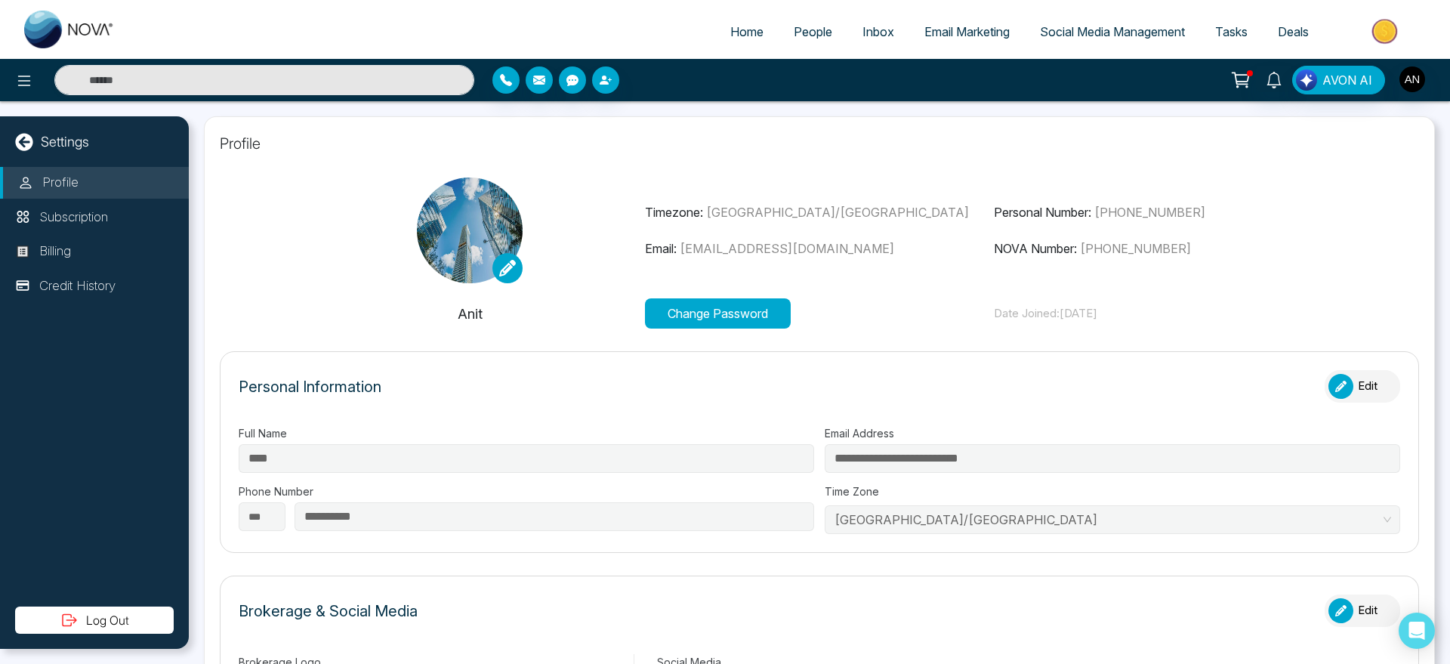
type input "*******"
type input "**********"
click at [730, 28] on span "Home" at bounding box center [746, 31] width 33 height 15
select select "*"
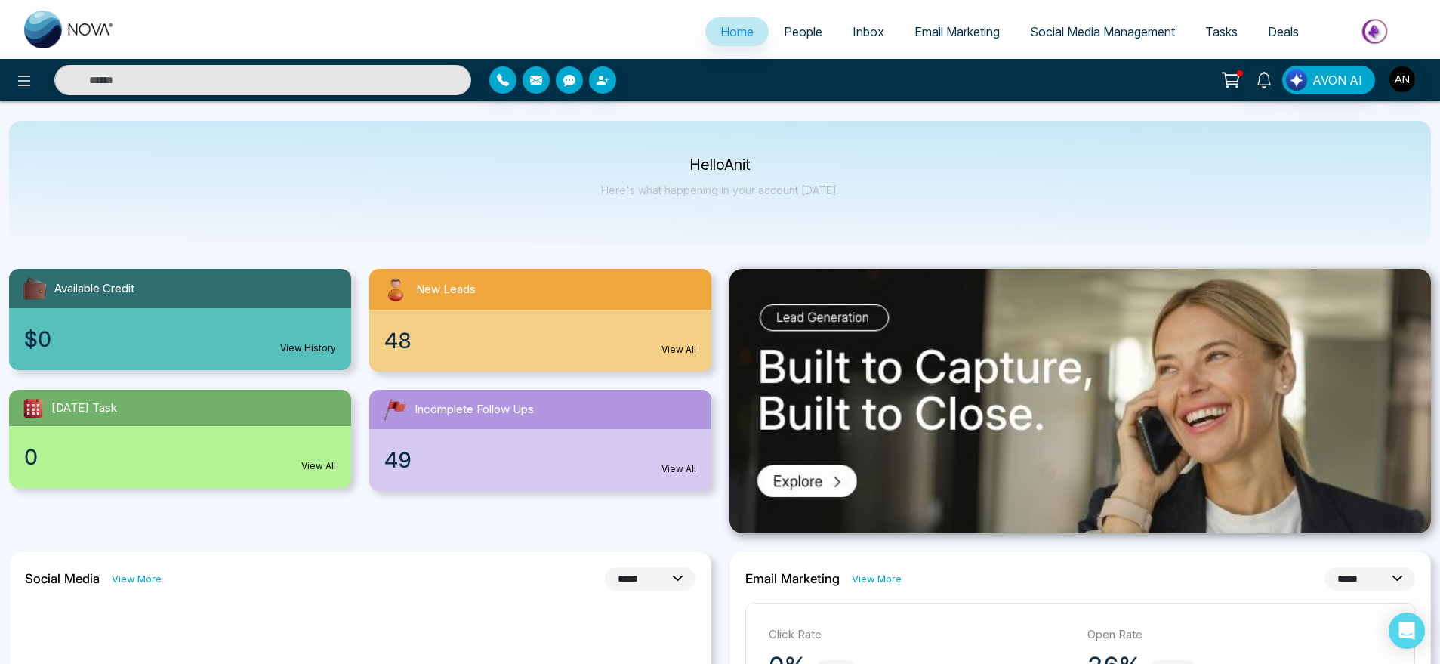
click at [809, 31] on span "People" at bounding box center [803, 31] width 39 height 15
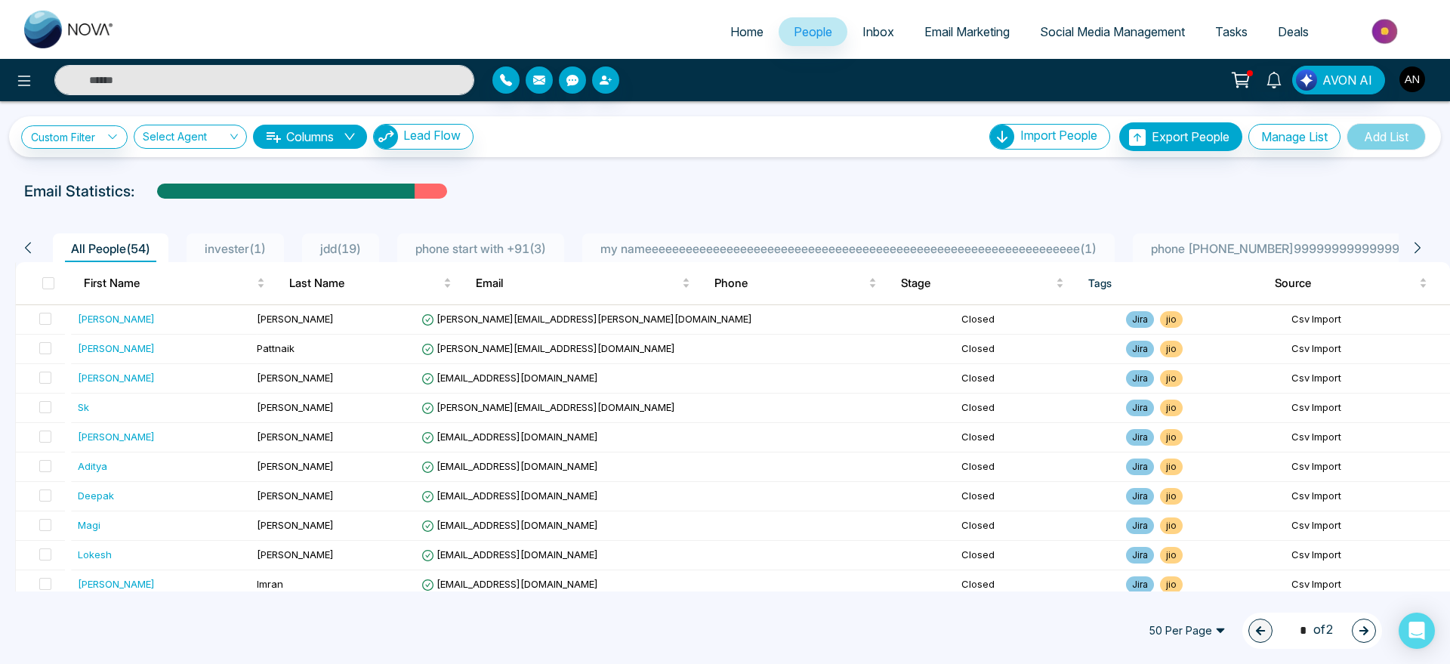
click at [1401, 76] on img "button" at bounding box center [1412, 79] width 26 height 26
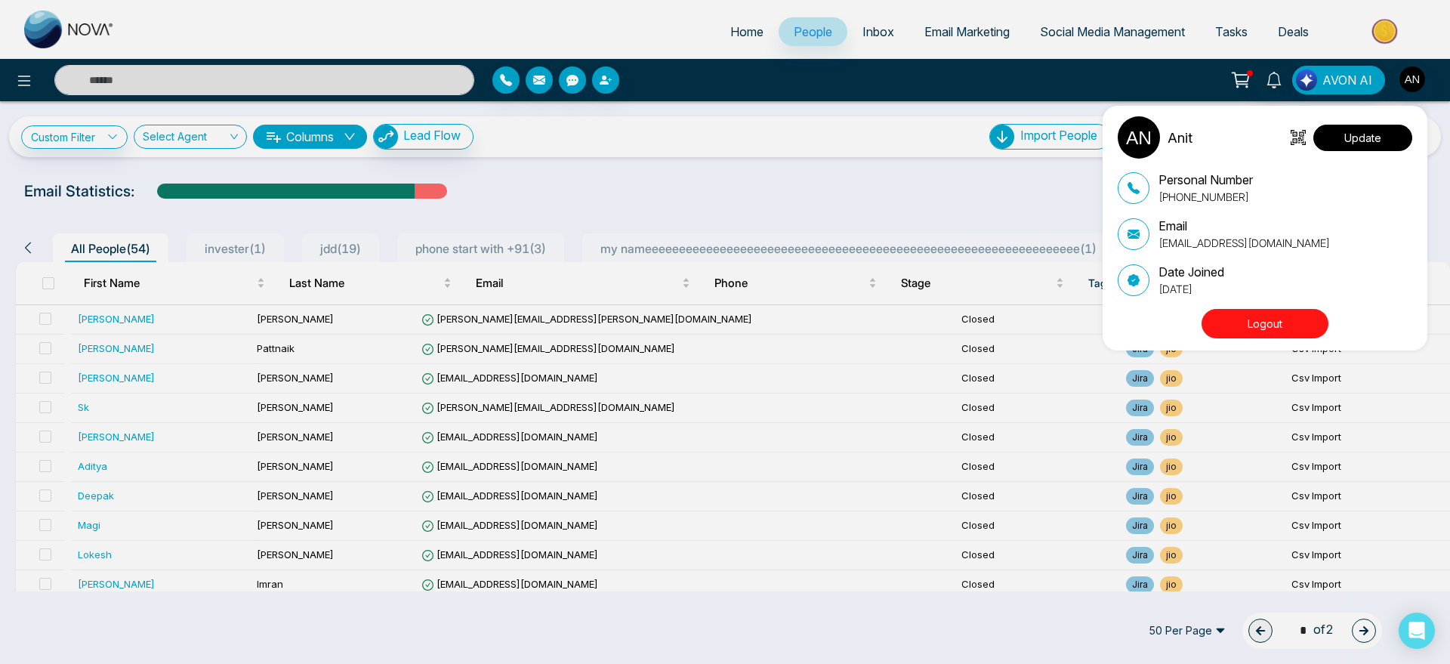
click at [1347, 137] on button "Update" at bounding box center [1362, 138] width 99 height 26
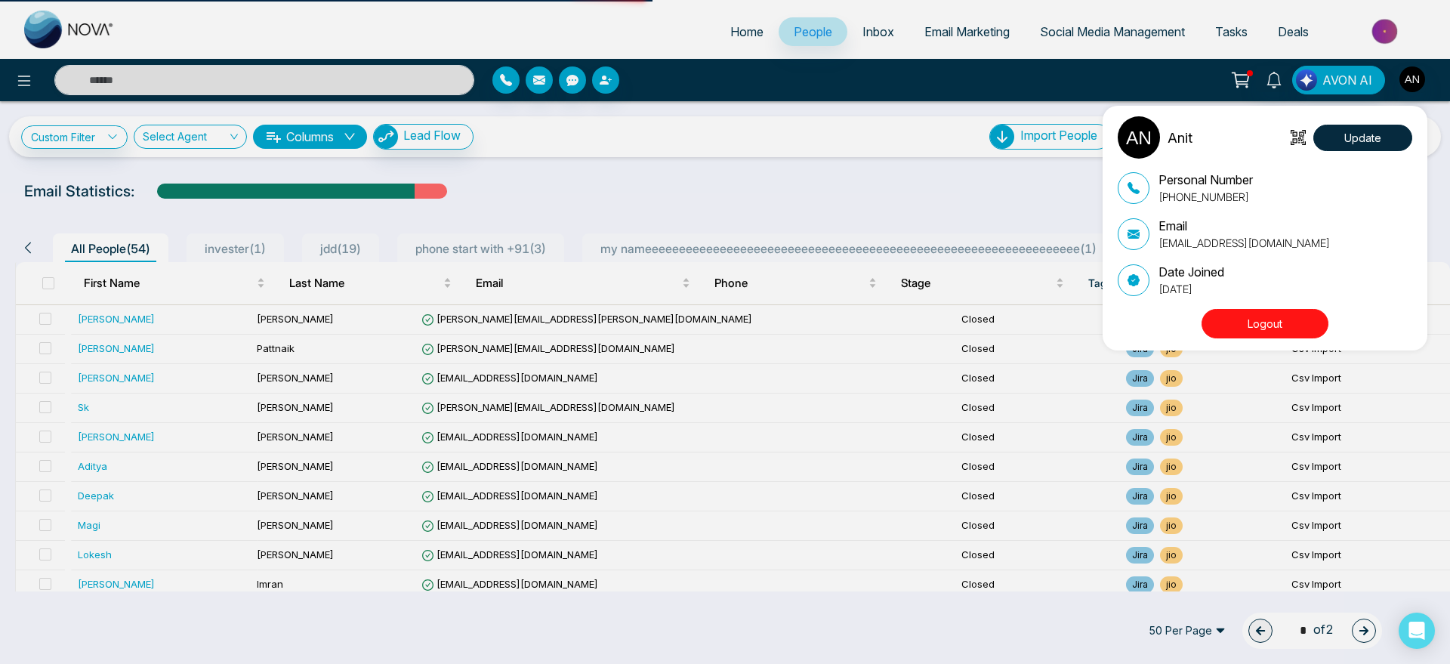
select select
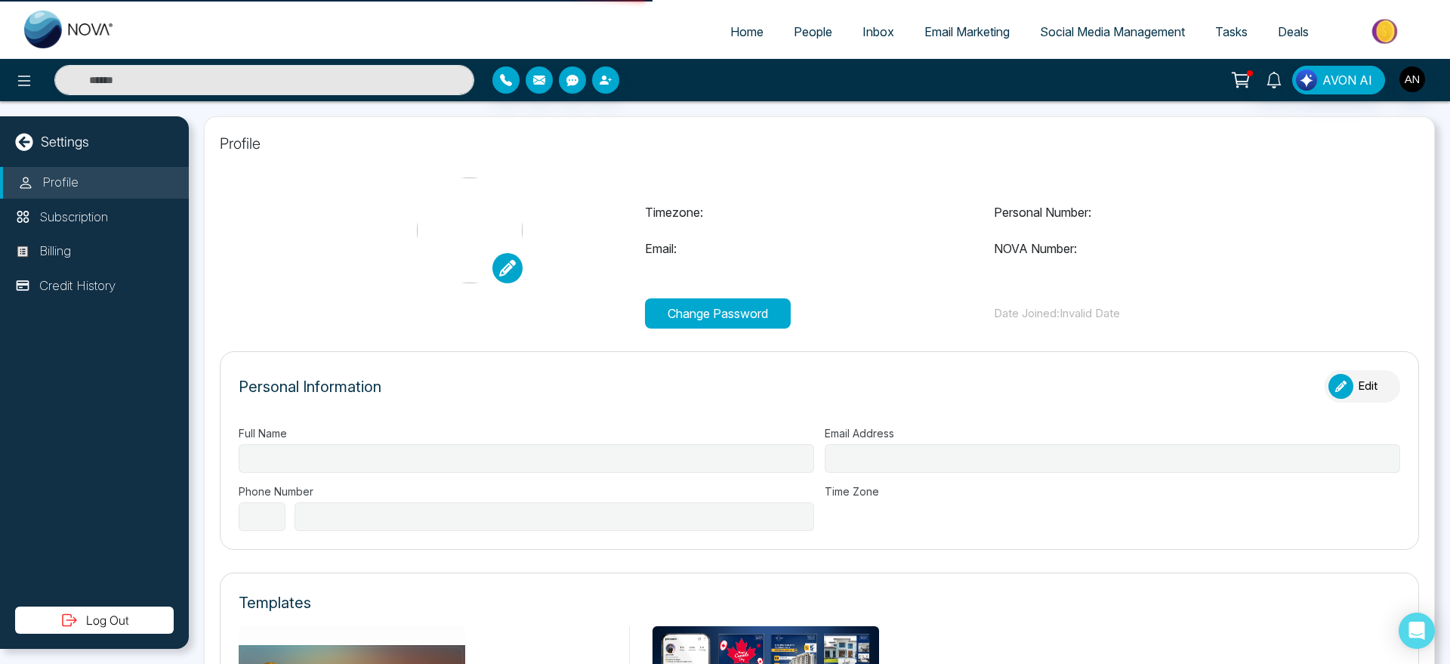
type input "****"
type input "**********"
select select "***"
type input "**********"
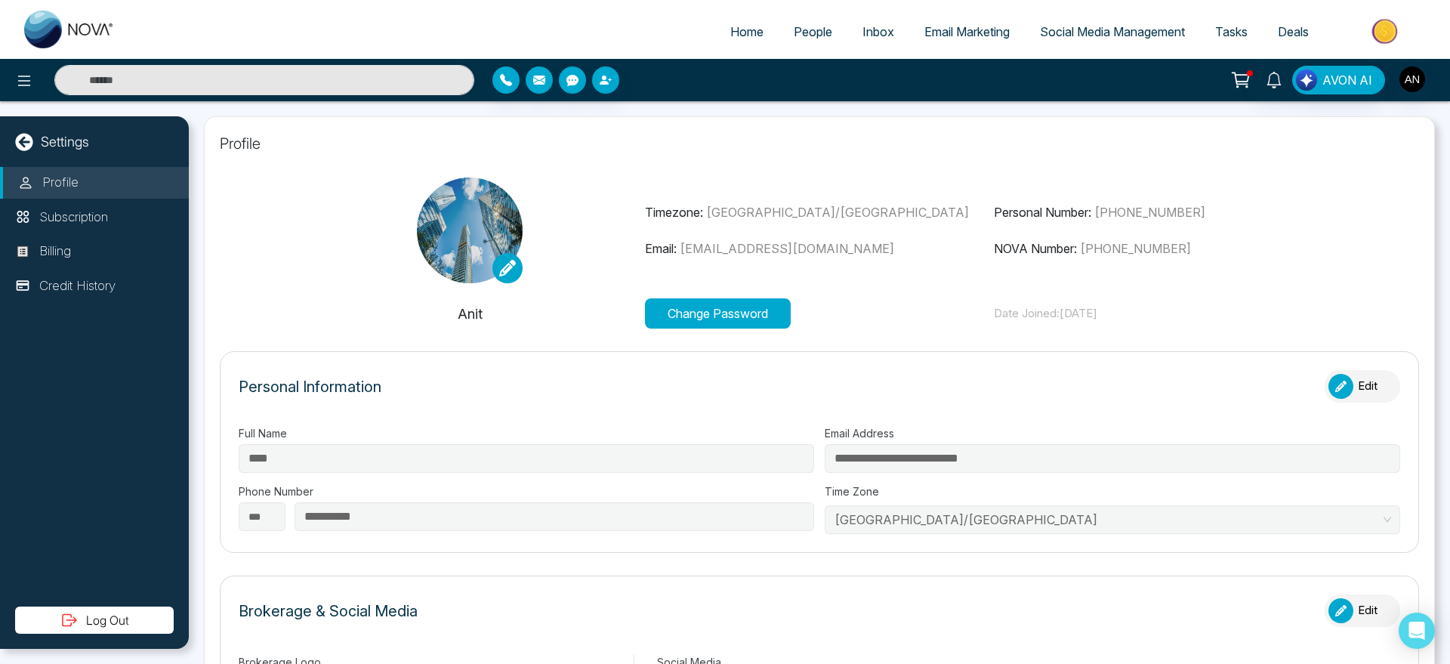
type input "*******"
type input "**********"
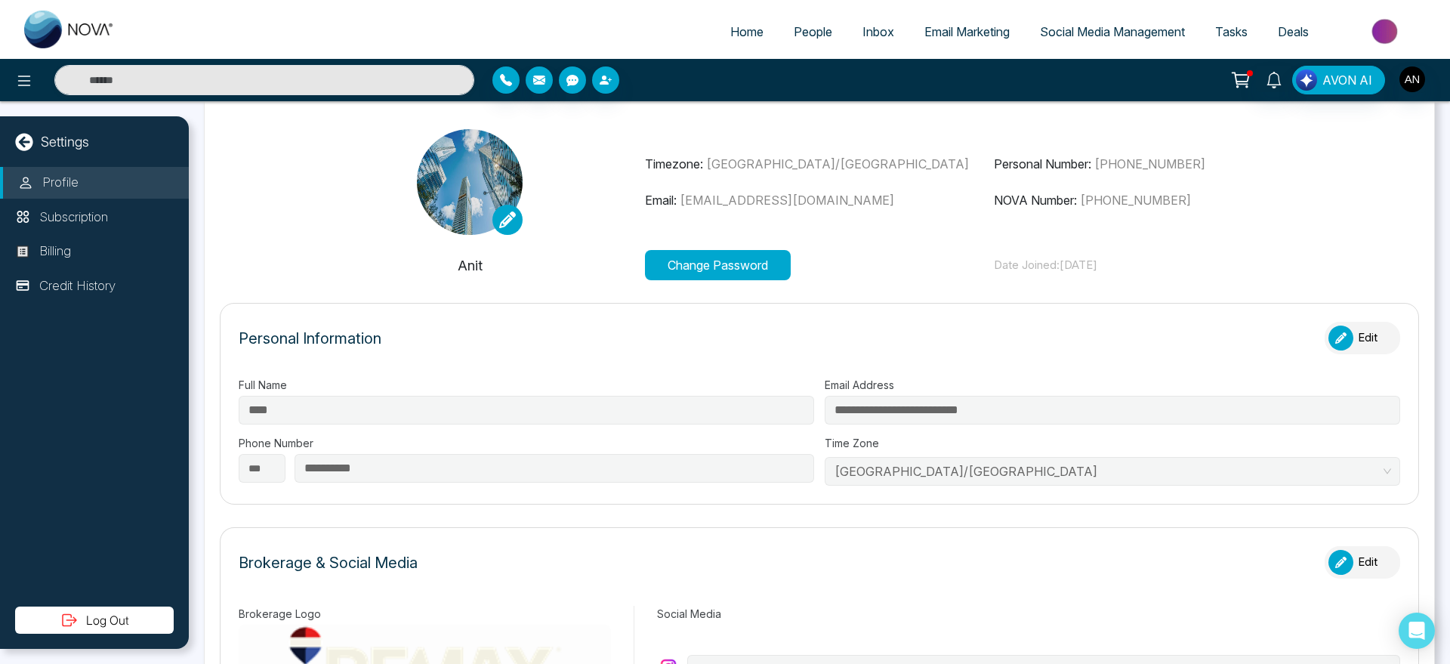
scroll to position [48, 0]
click at [523, 272] on button "Remove Image" at bounding box center [554, 278] width 106 height 17
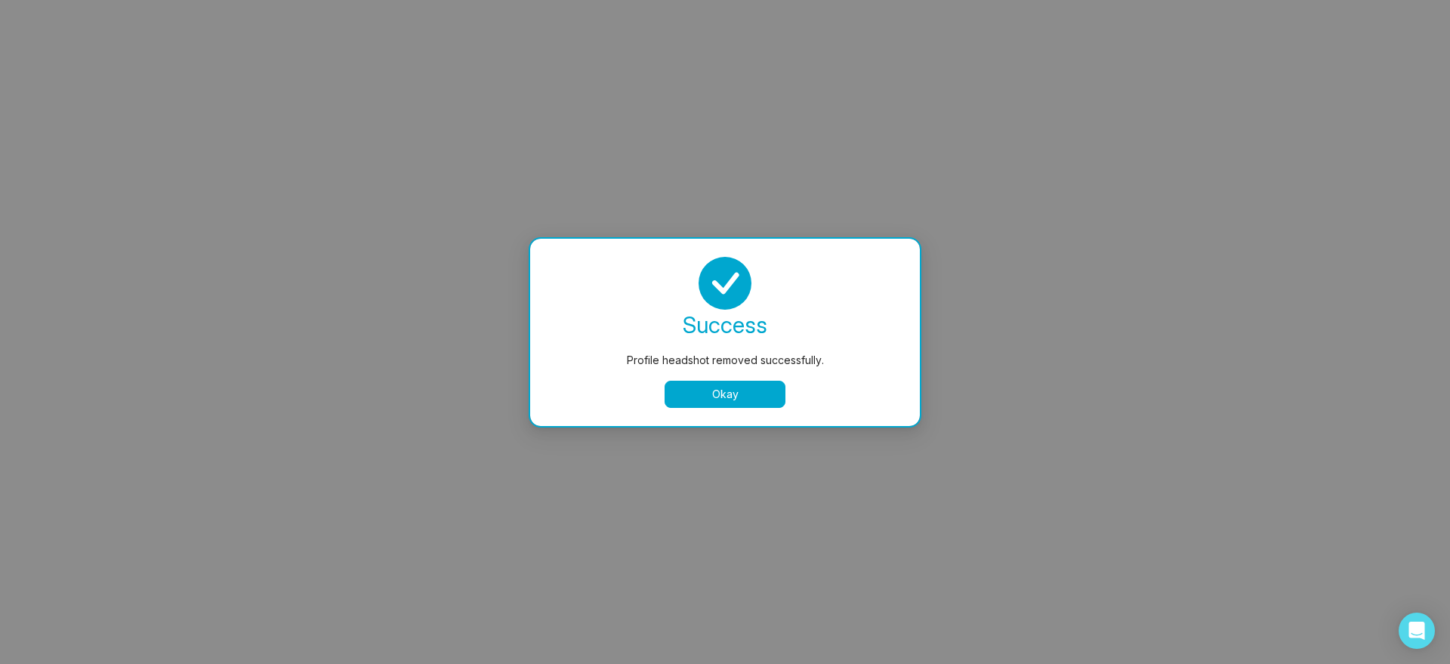
click at [758, 393] on button "Okay" at bounding box center [724, 394] width 121 height 27
select select
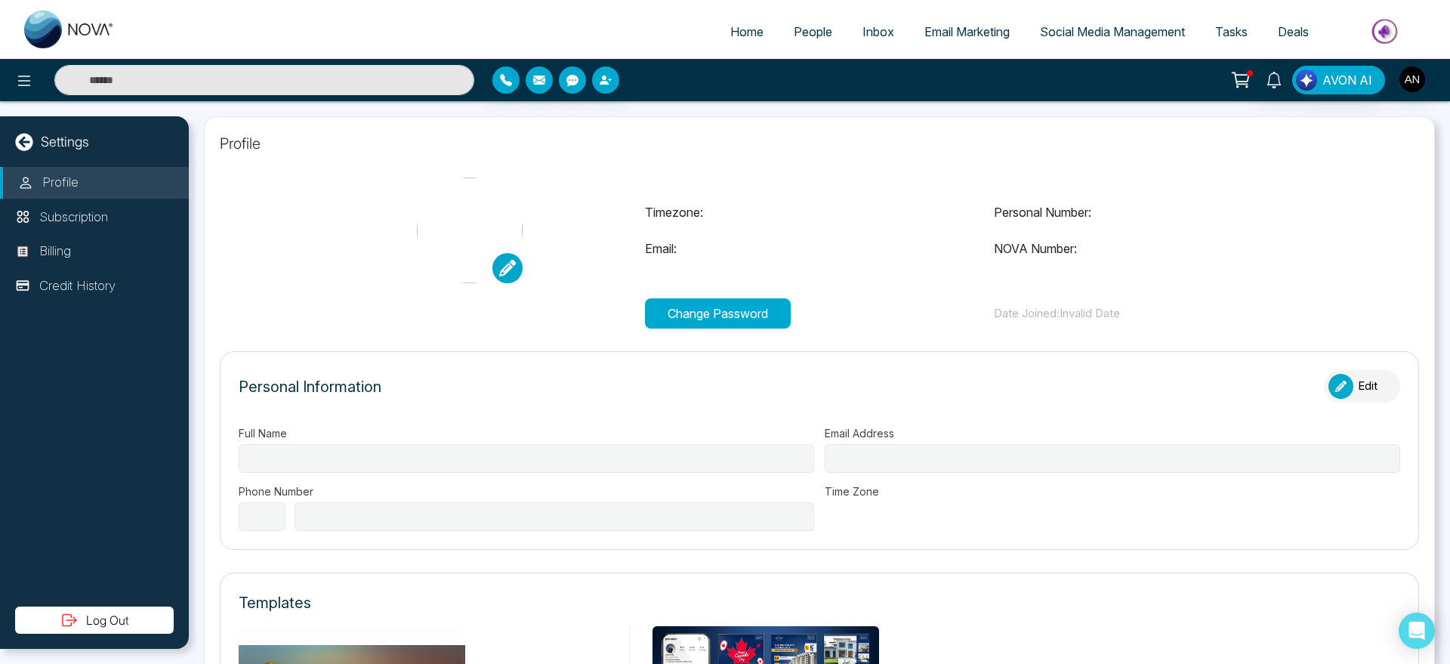
type input "****"
type input "**********"
select select "***"
type input "**********"
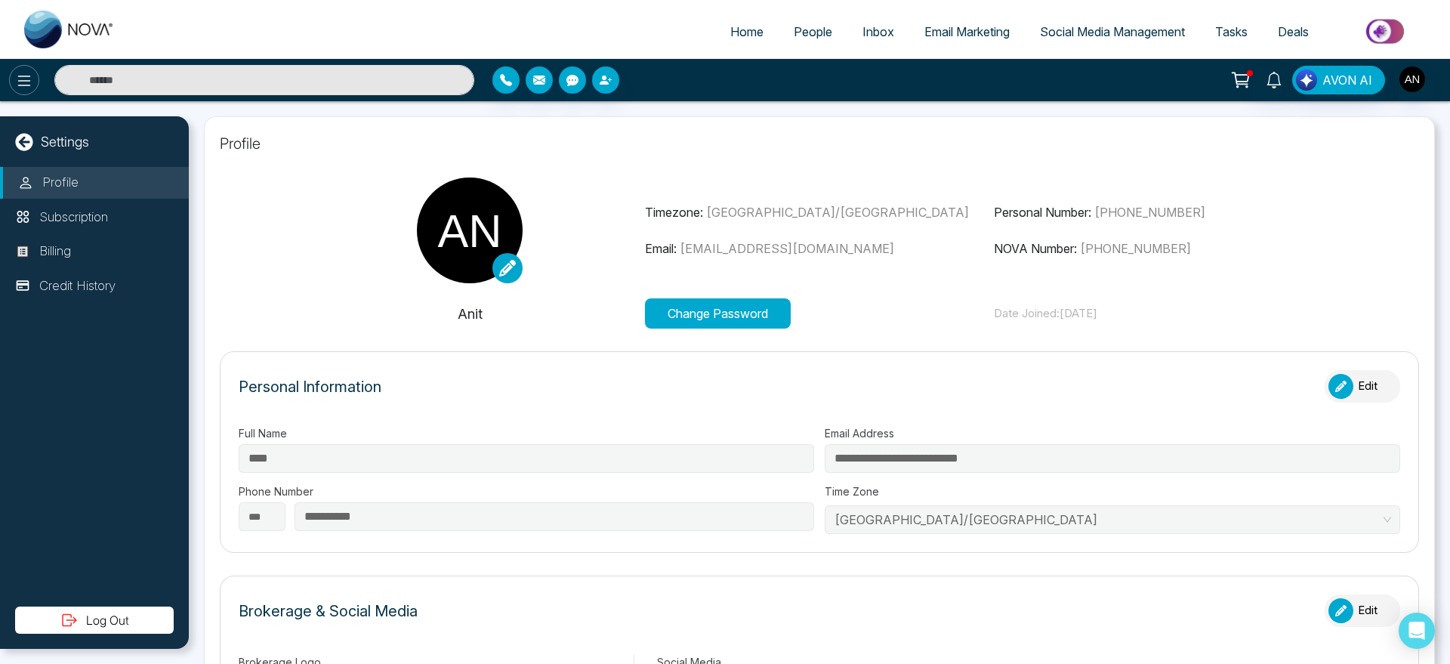
type input "*******"
type input "**********"
click at [24, 86] on icon at bounding box center [24, 81] width 18 height 18
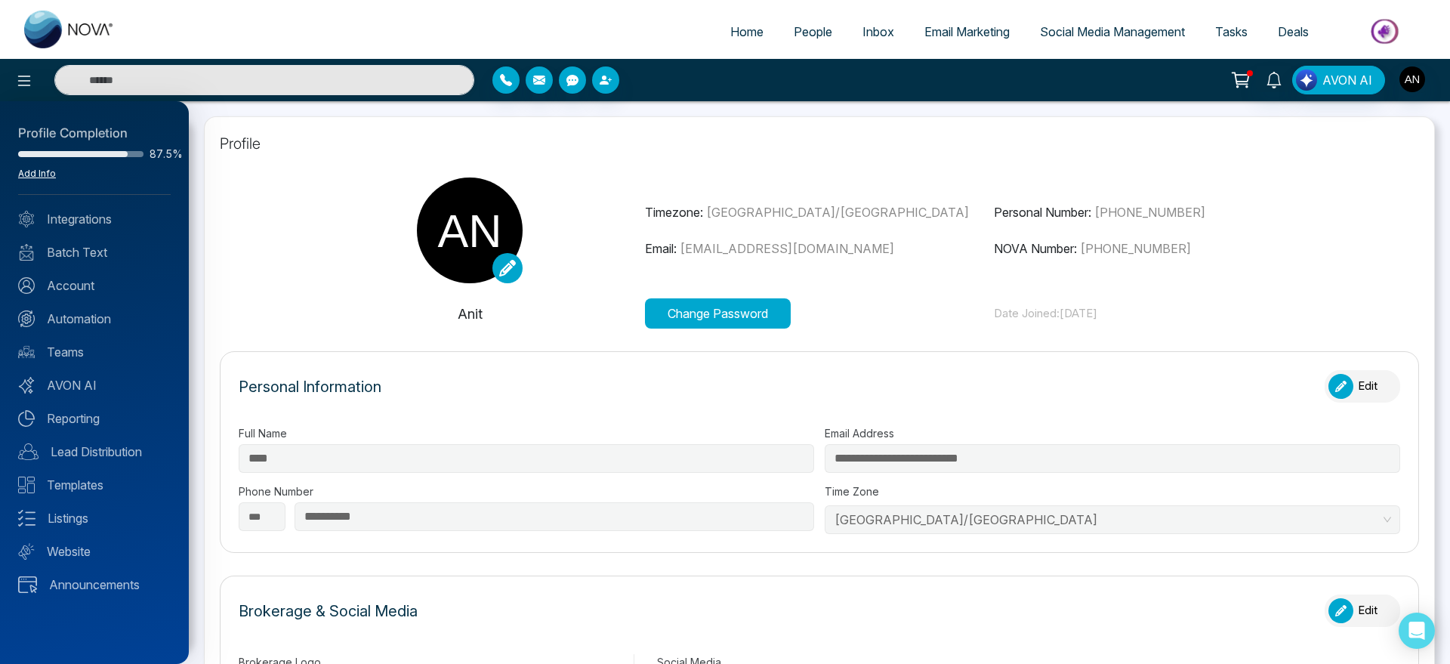
click at [34, 173] on link "Add Info" at bounding box center [37, 173] width 38 height 11
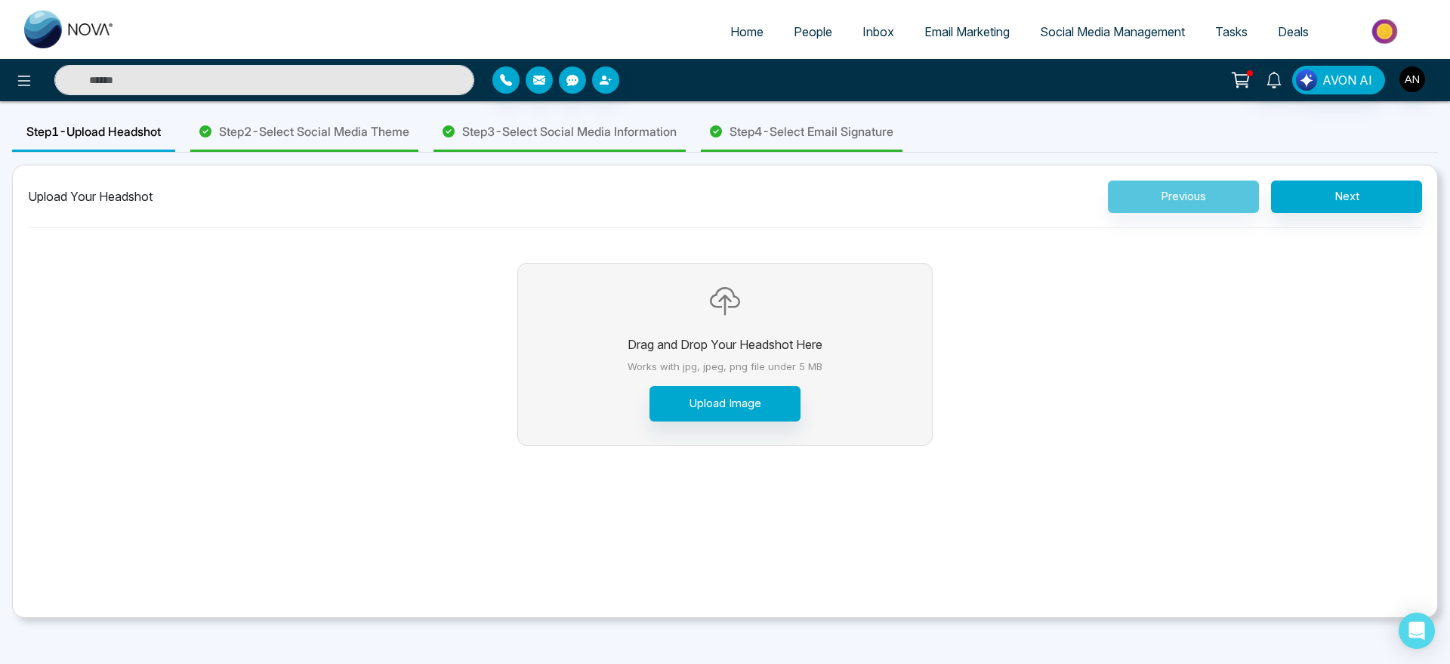
click at [332, 133] on span "Step 2 - Select Social Media Theme" at bounding box center [314, 131] width 190 height 18
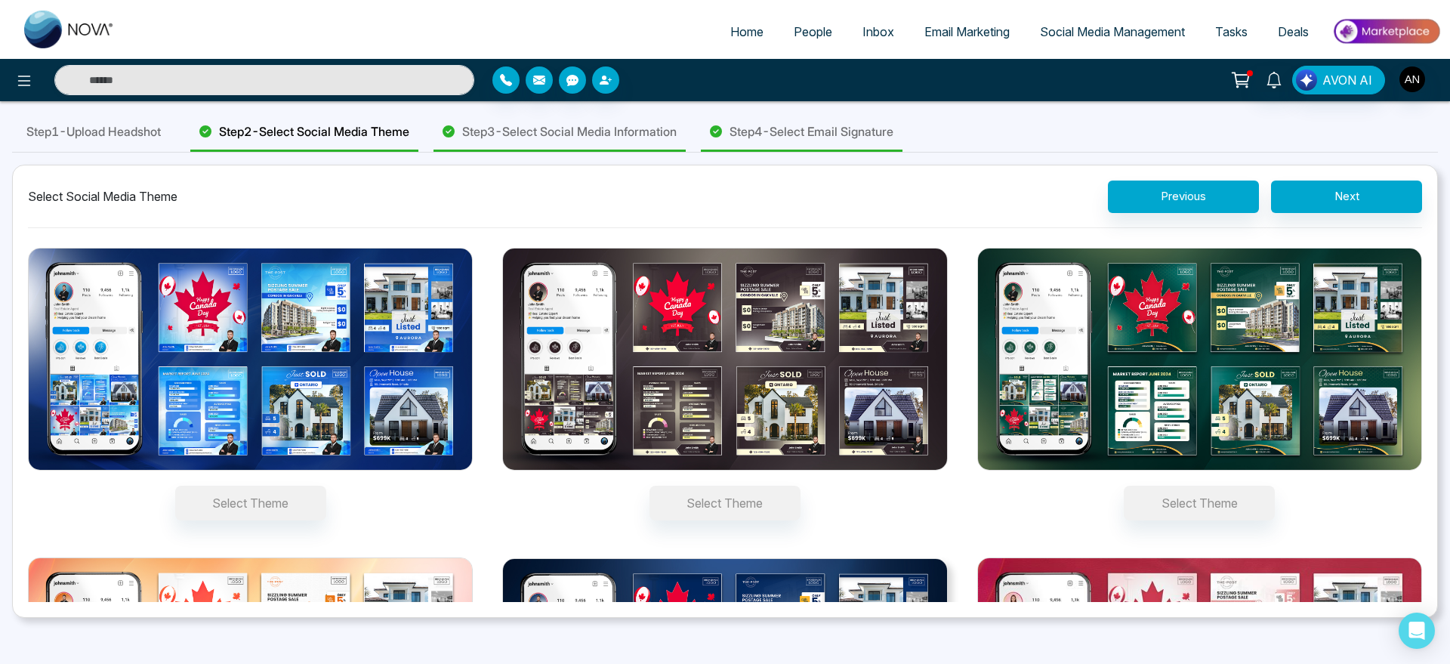
scroll to position [223, 0]
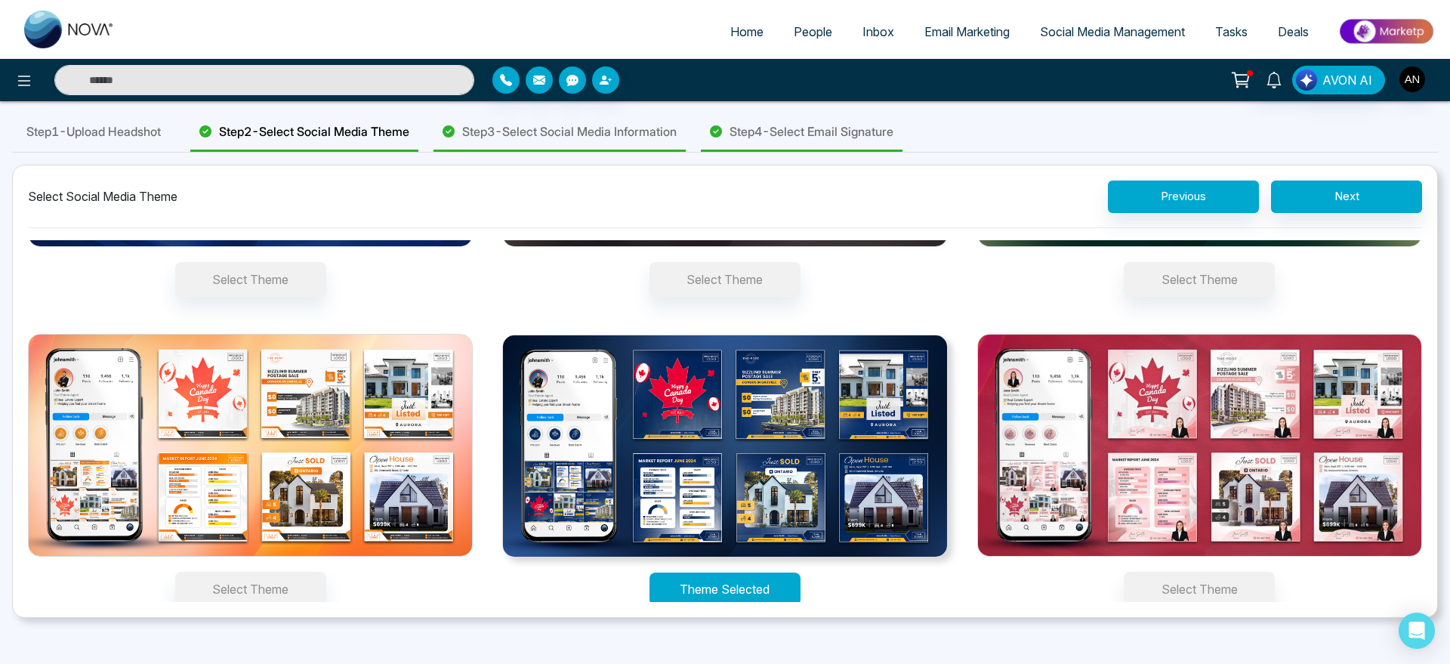
click at [724, 583] on button "Theme Selected" at bounding box center [724, 588] width 151 height 33
click at [1124, 572] on button "Select Theme" at bounding box center [1199, 589] width 151 height 35
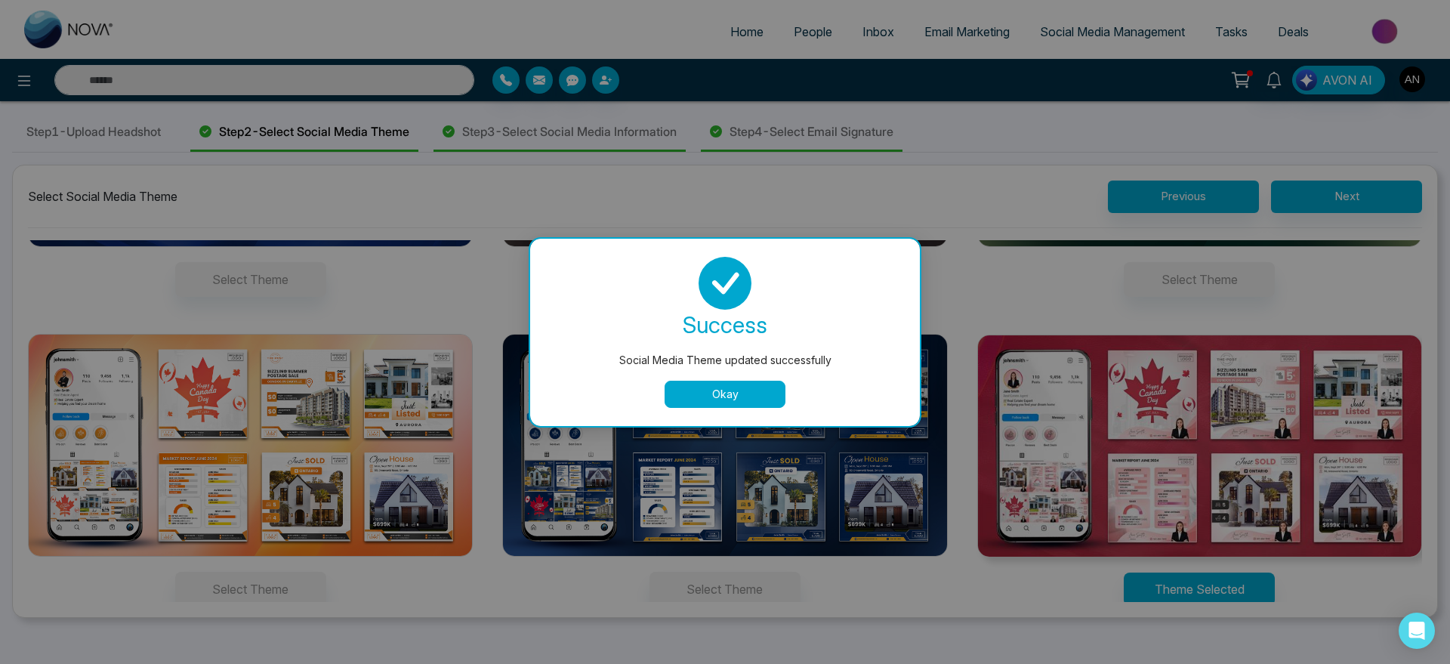
click at [723, 580] on div "Social Media Theme updated successfully success Social Media Theme updated succ…" at bounding box center [725, 332] width 1450 height 664
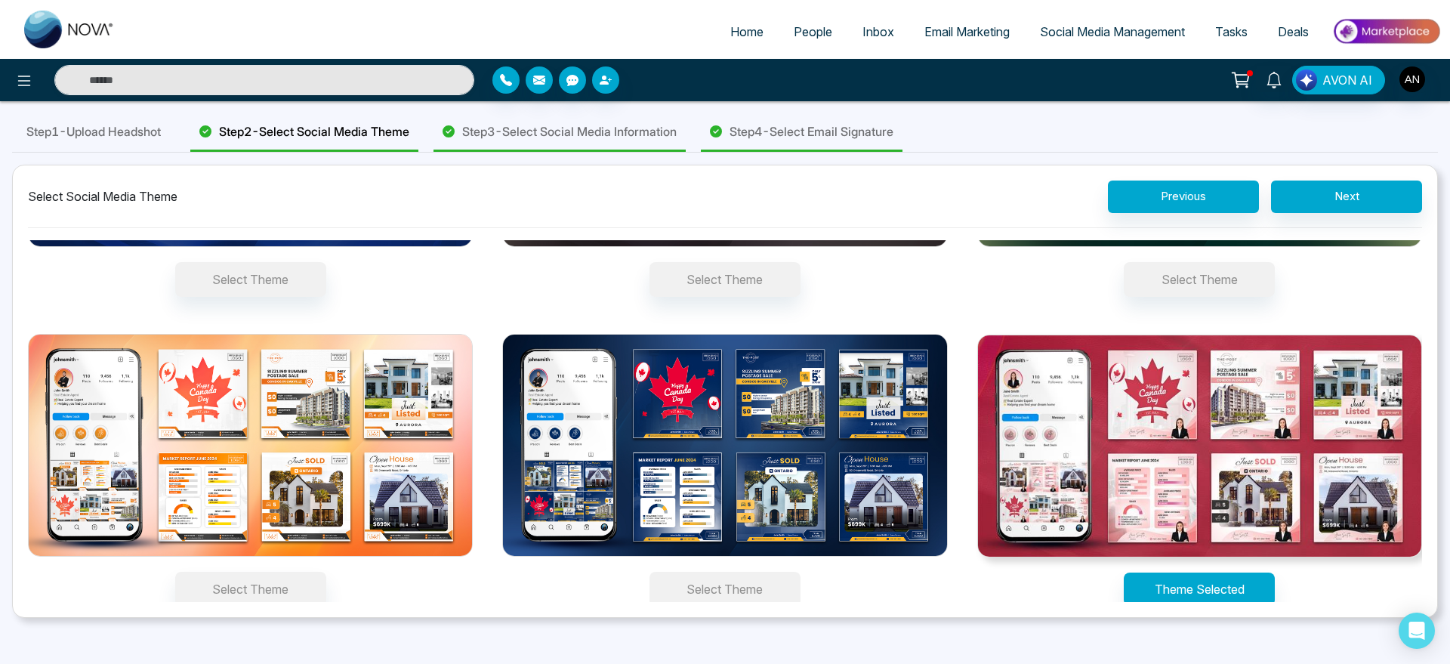
click at [723, 580] on button "Select Theme" at bounding box center [724, 589] width 151 height 35
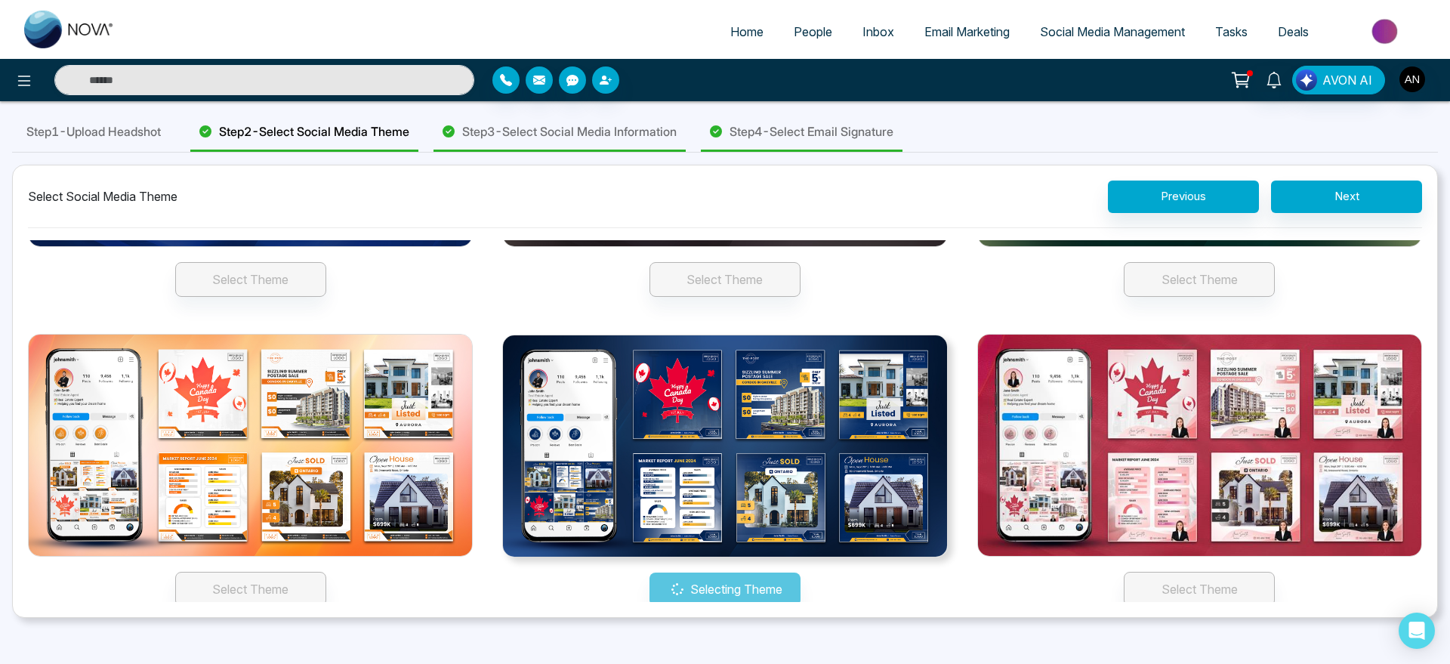
click at [723, 580] on div "Selecting Theme" at bounding box center [724, 469] width 445 height 271
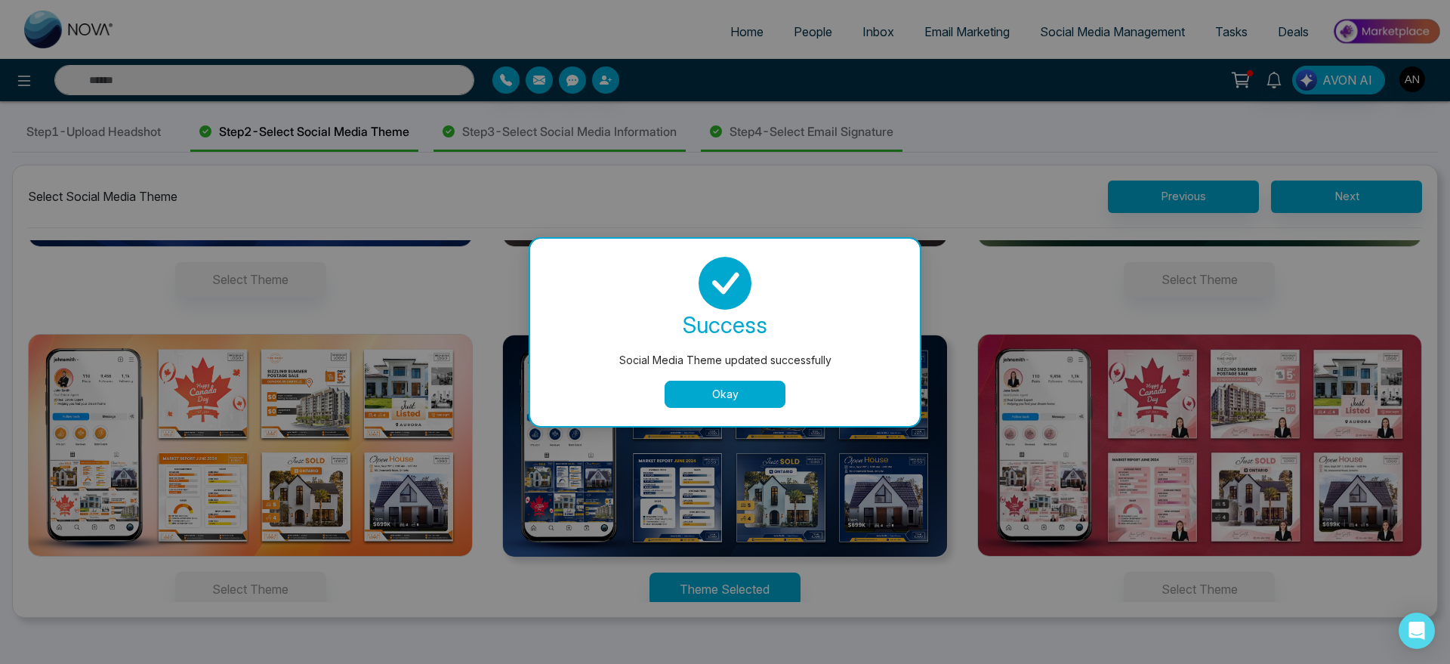
click at [590, 144] on div "Social Media Theme updated successfully success Social Media Theme updated succ…" at bounding box center [725, 332] width 1450 height 664
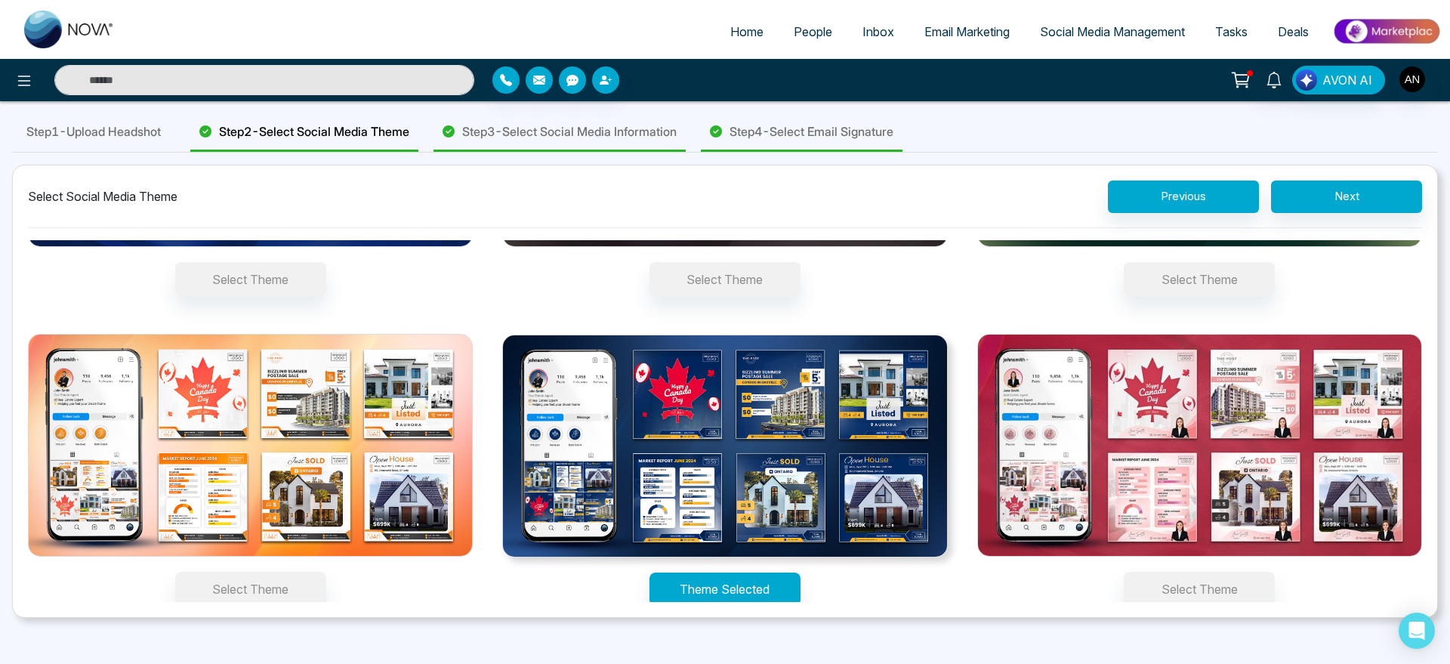
click at [590, 144] on div "Step 3 - Select Social Media Information" at bounding box center [559, 132] width 252 height 39
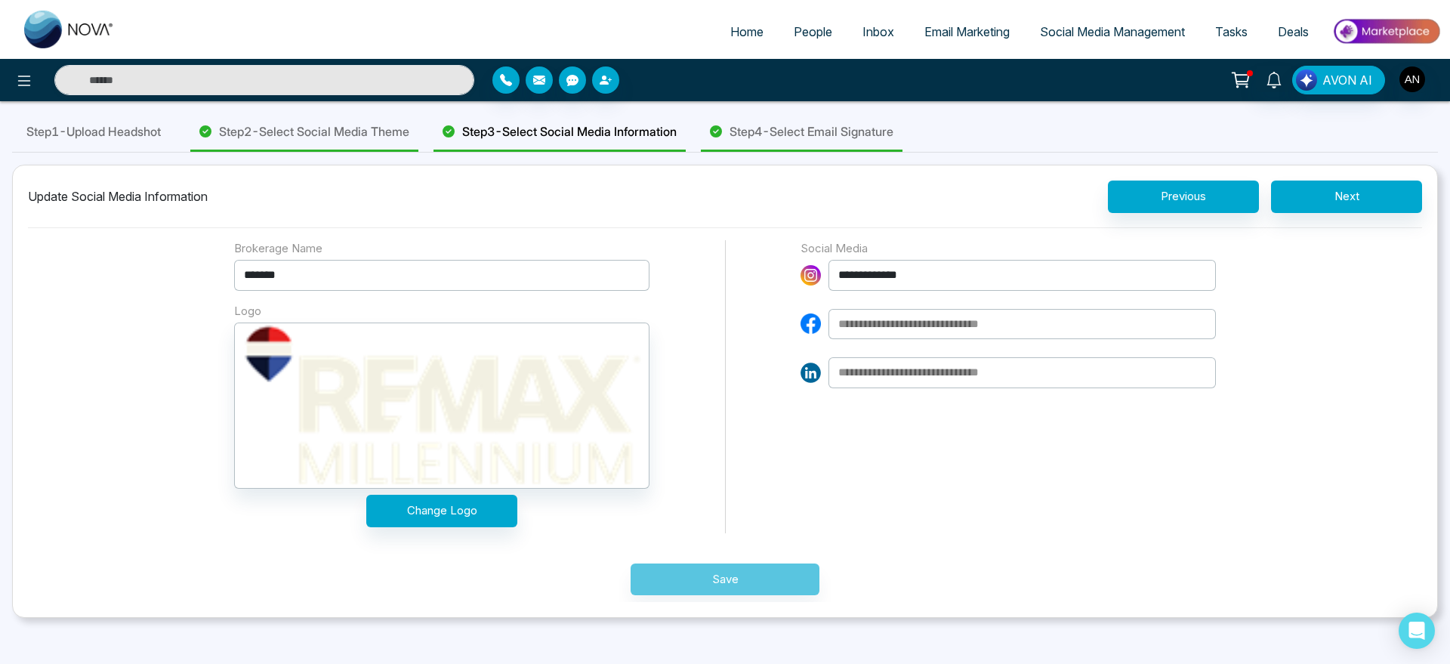
scroll to position [5, 0]
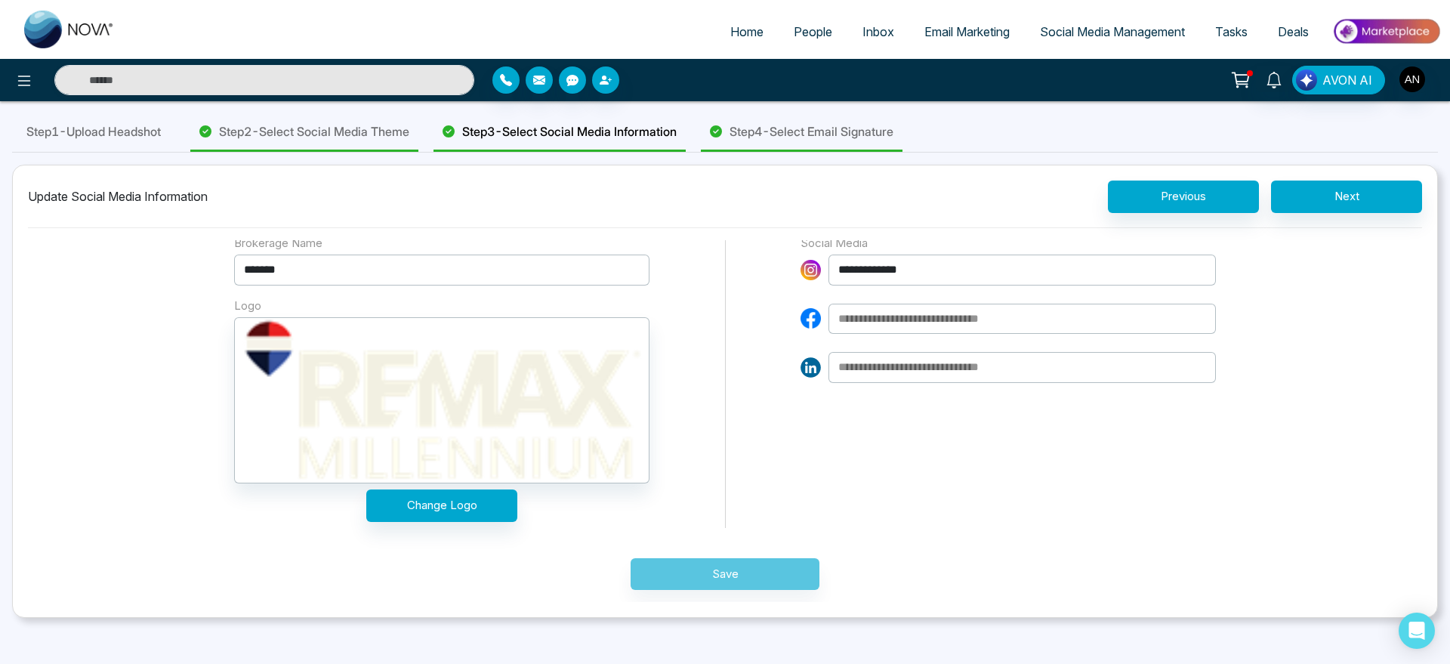
click at [736, 576] on div "Save" at bounding box center [725, 565] width 982 height 75
click at [935, 277] on input "**********" at bounding box center [1021, 269] width 387 height 31
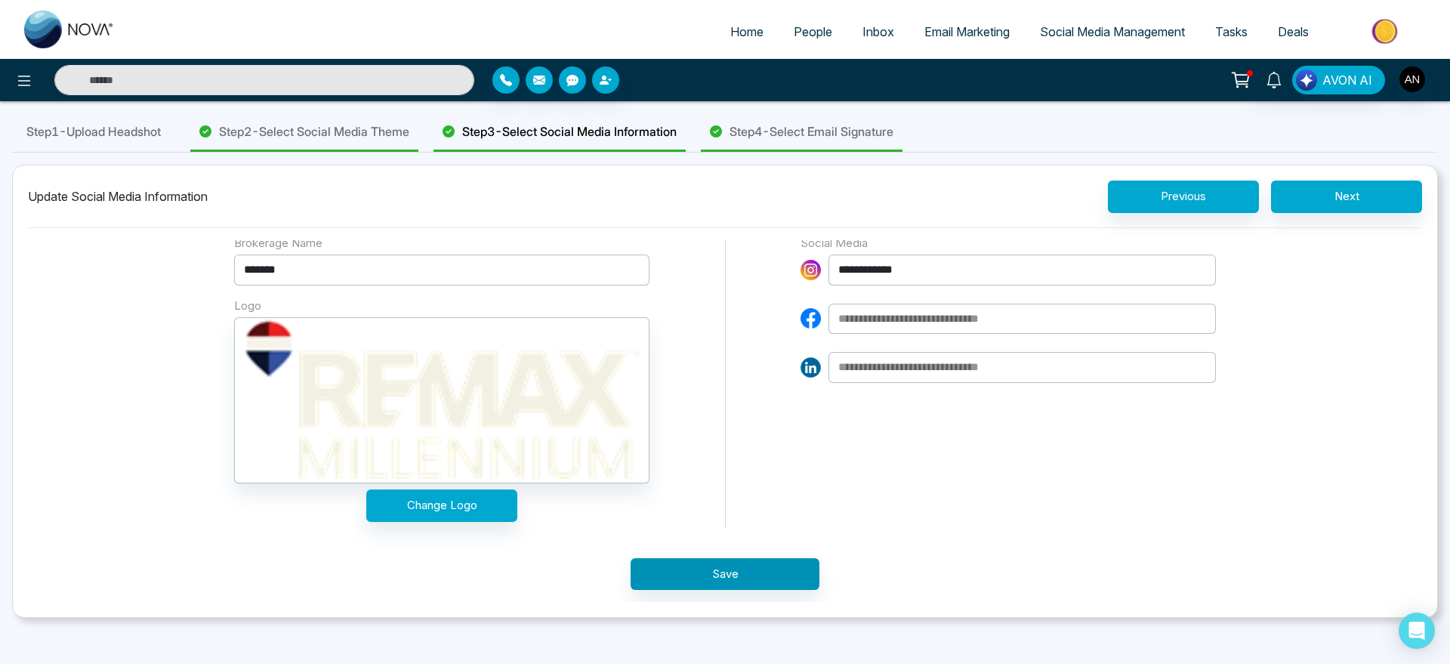
type input "**********"
click at [754, 587] on button "Save" at bounding box center [724, 574] width 189 height 32
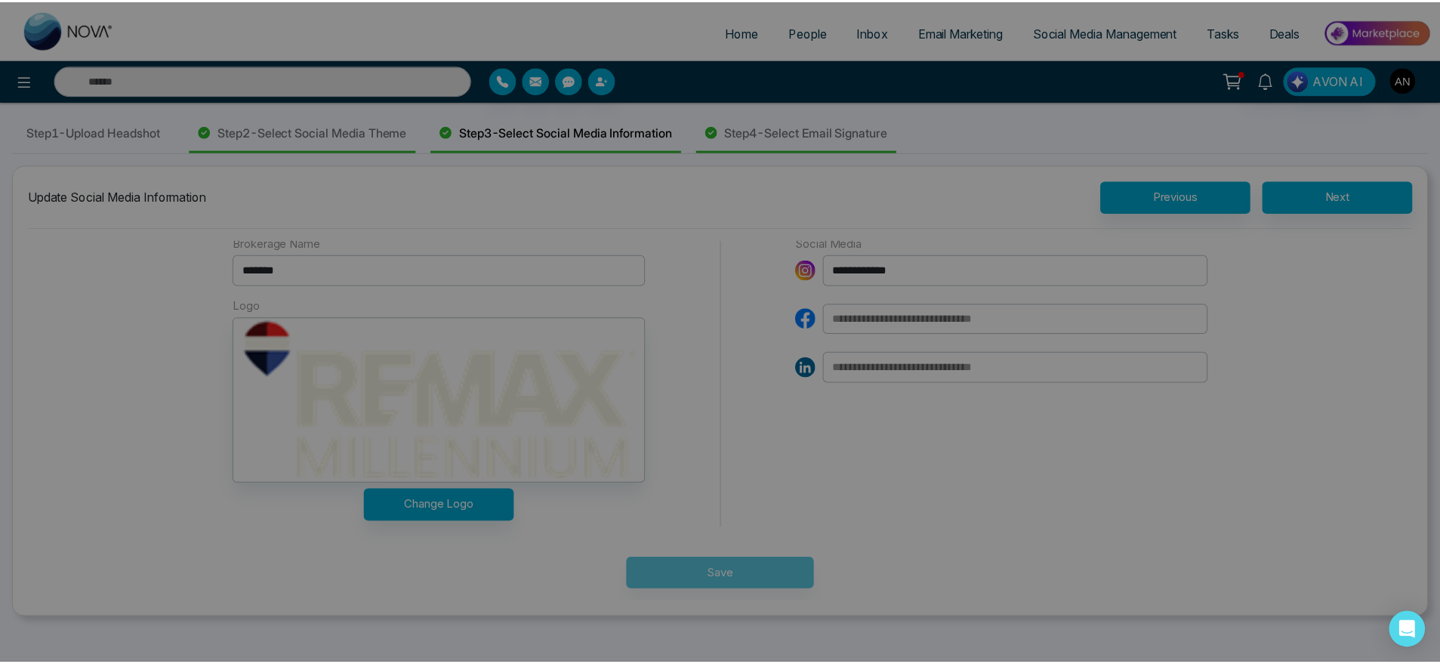
scroll to position [0, 0]
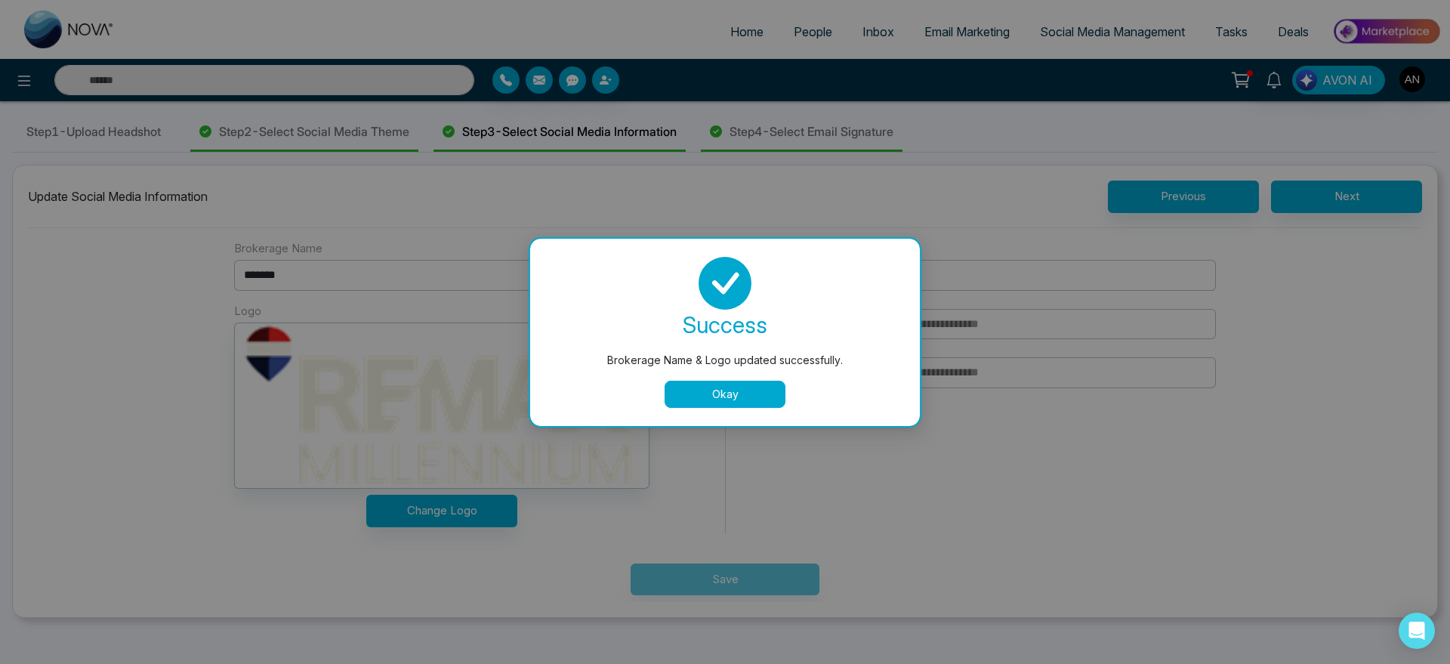
click at [680, 400] on button "Okay" at bounding box center [724, 394] width 121 height 27
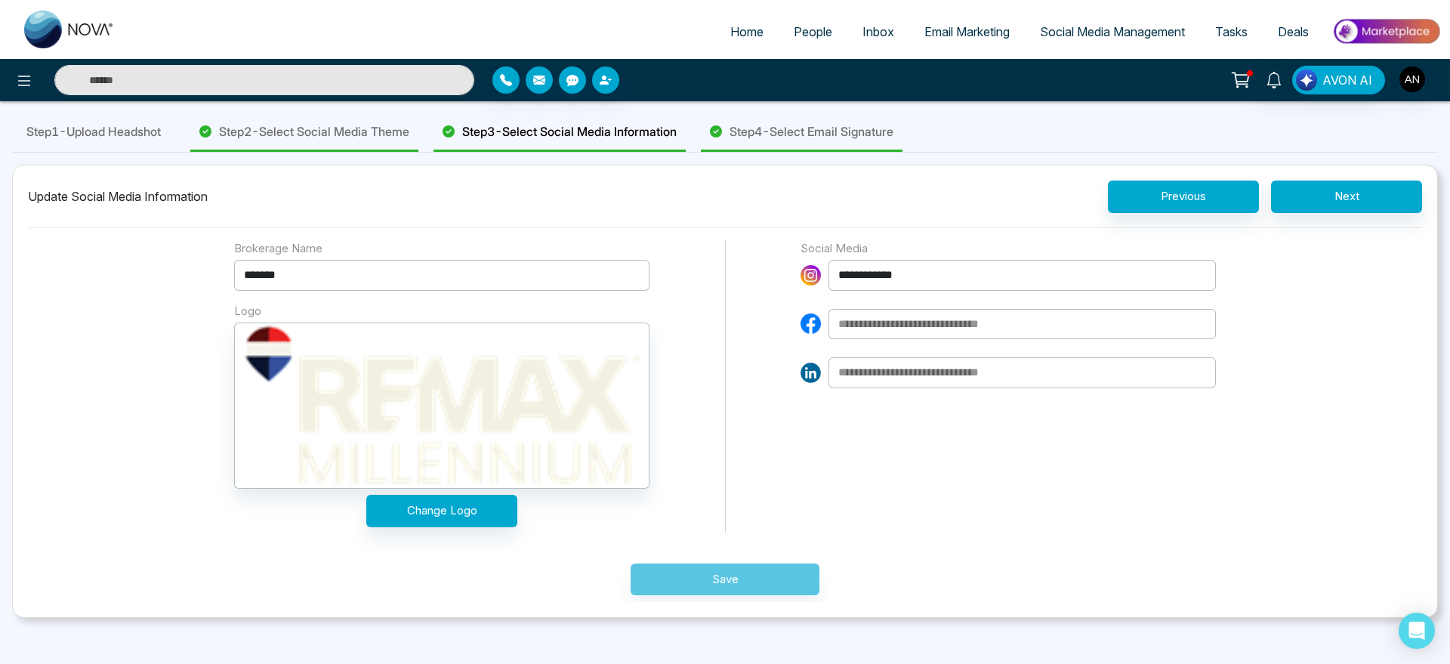
click at [761, 563] on div "Save" at bounding box center [725, 570] width 982 height 75
click at [389, 273] on input "*******" at bounding box center [441, 275] width 415 height 31
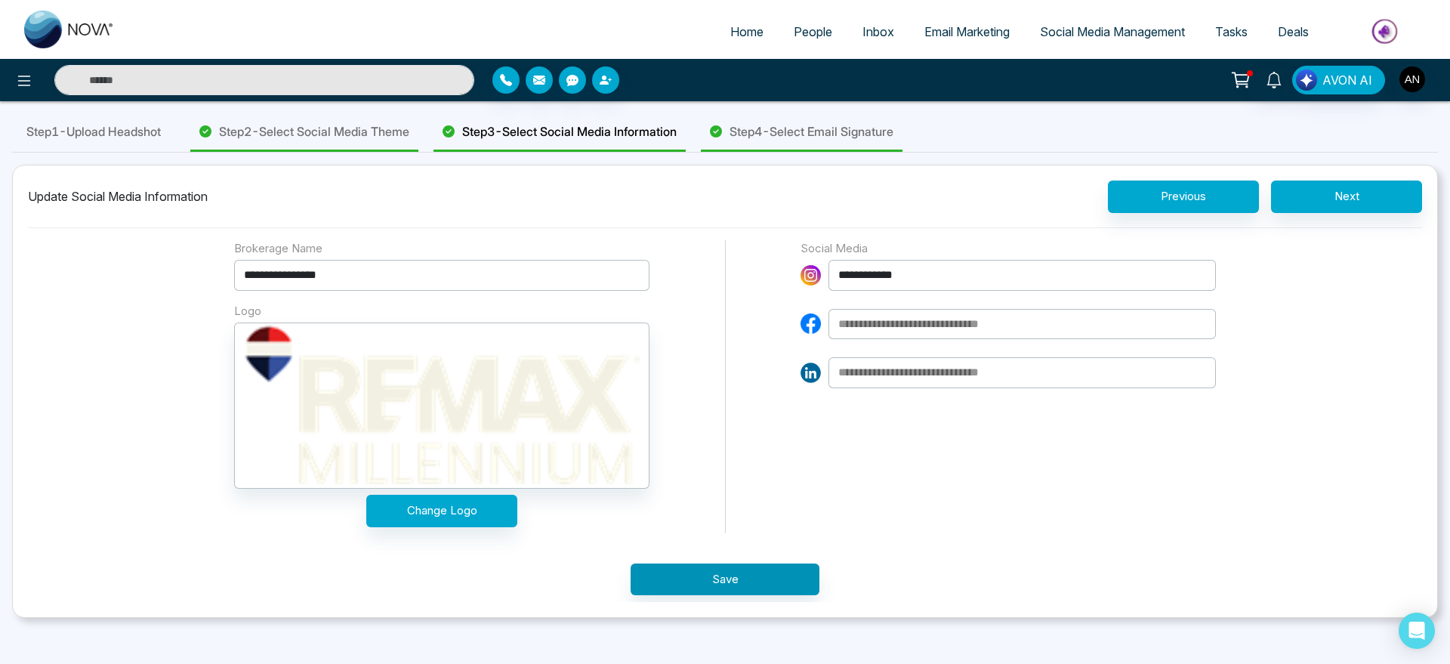
type input "**********"
click at [680, 587] on button "Save" at bounding box center [724, 579] width 189 height 32
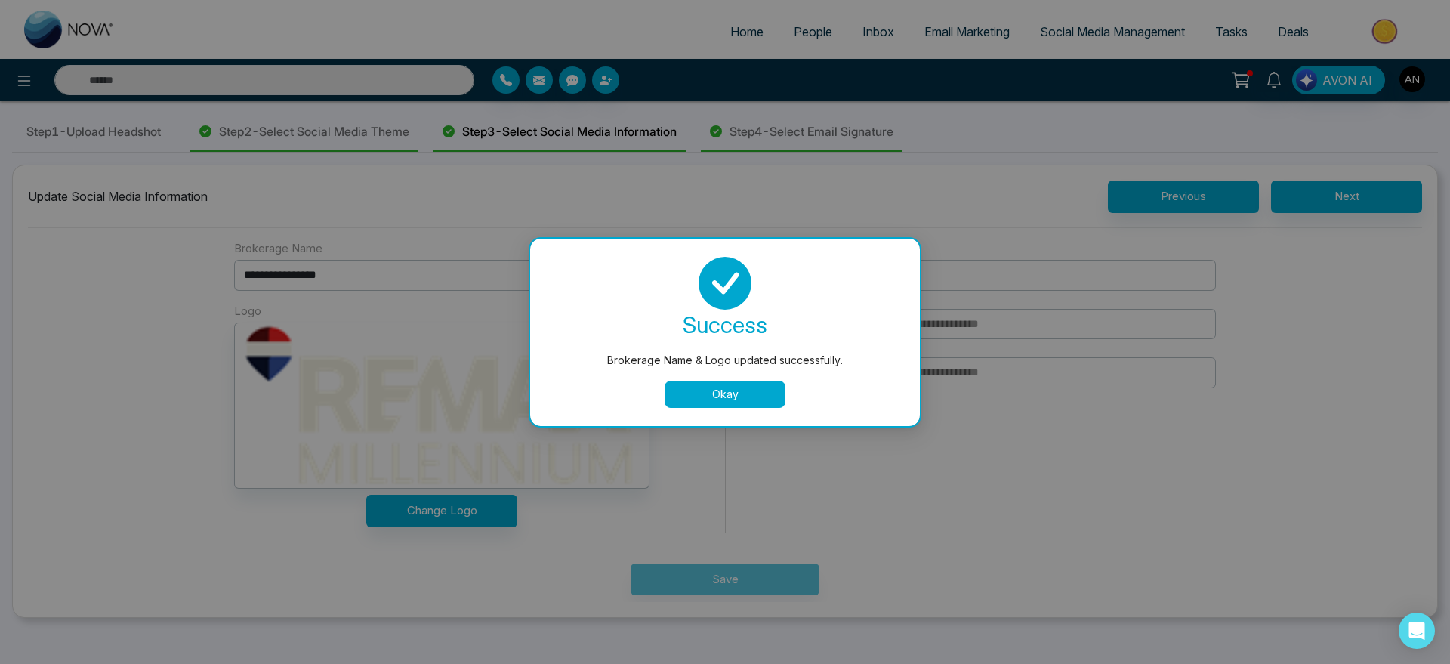
click at [741, 429] on div "Brokerage Name & Logo updated successfully. success Brokerage Name & Logo updat…" at bounding box center [725, 332] width 1450 height 664
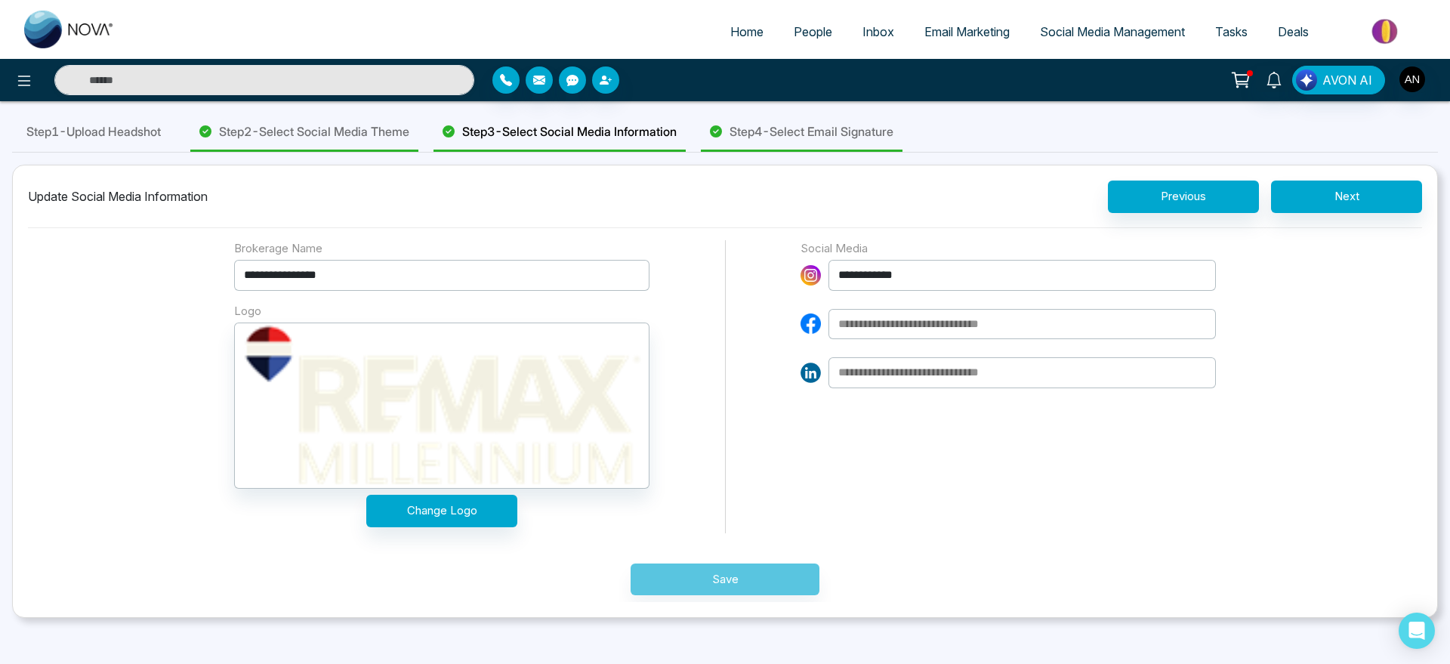
drag, startPoint x: 299, startPoint y: 274, endPoint x: 354, endPoint y: 276, distance: 55.1
click at [354, 276] on input "**********" at bounding box center [441, 275] width 415 height 31
drag, startPoint x: 354, startPoint y: 276, endPoint x: 492, endPoint y: 276, distance: 138.2
click at [492, 276] on input "**********" at bounding box center [441, 275] width 415 height 31
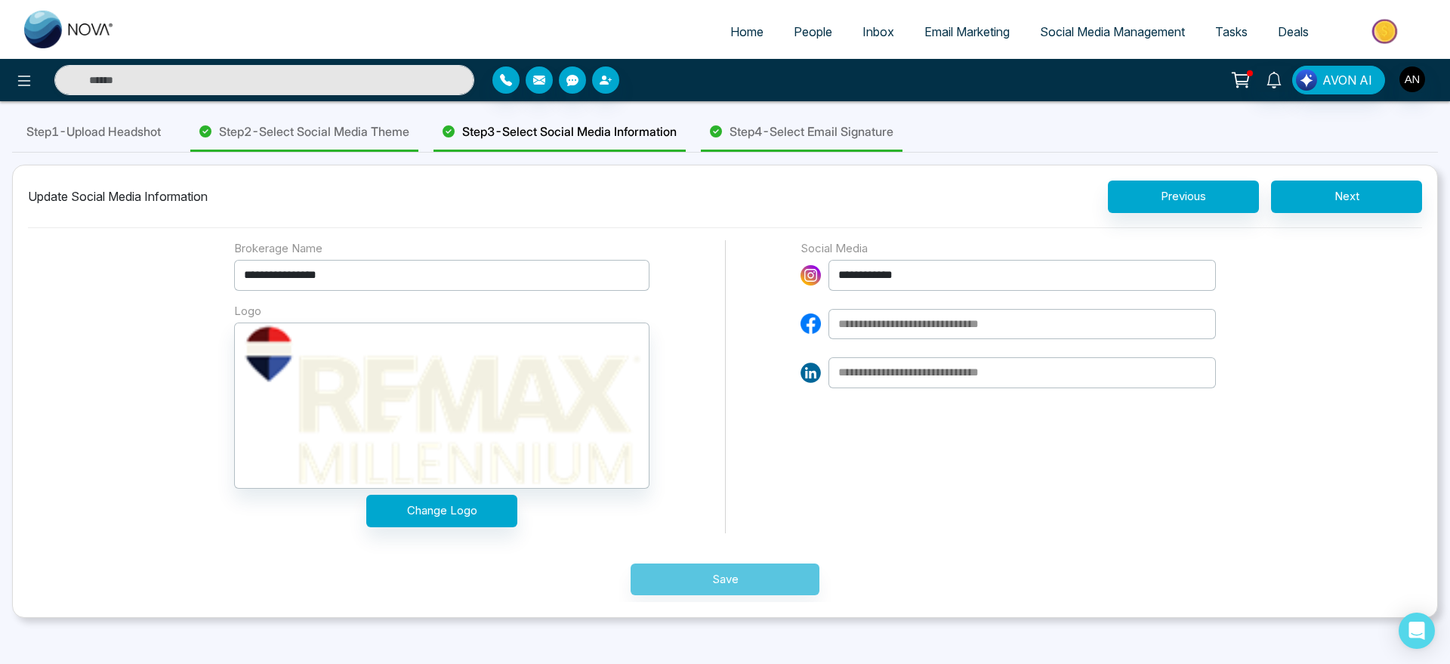
click at [868, 134] on span "Step 4 - Select Email Signature" at bounding box center [811, 131] width 164 height 18
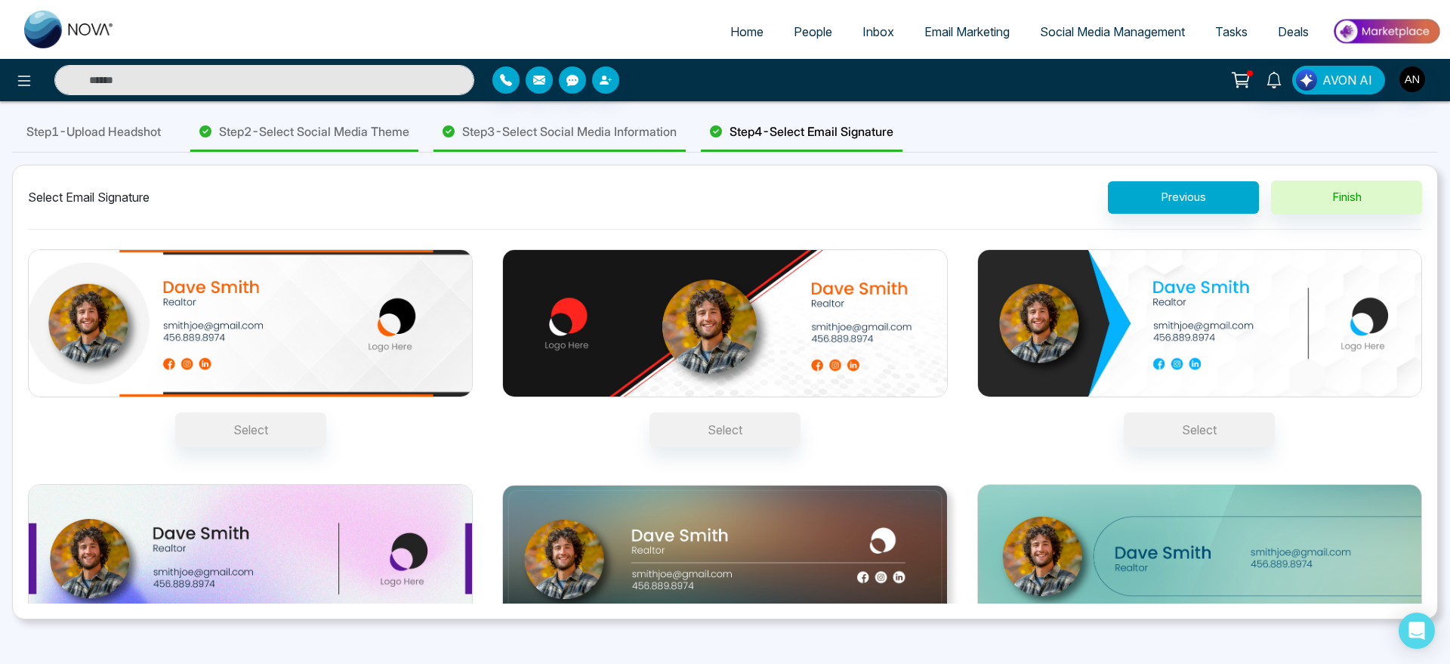
click at [732, 34] on span "Home" at bounding box center [746, 31] width 33 height 15
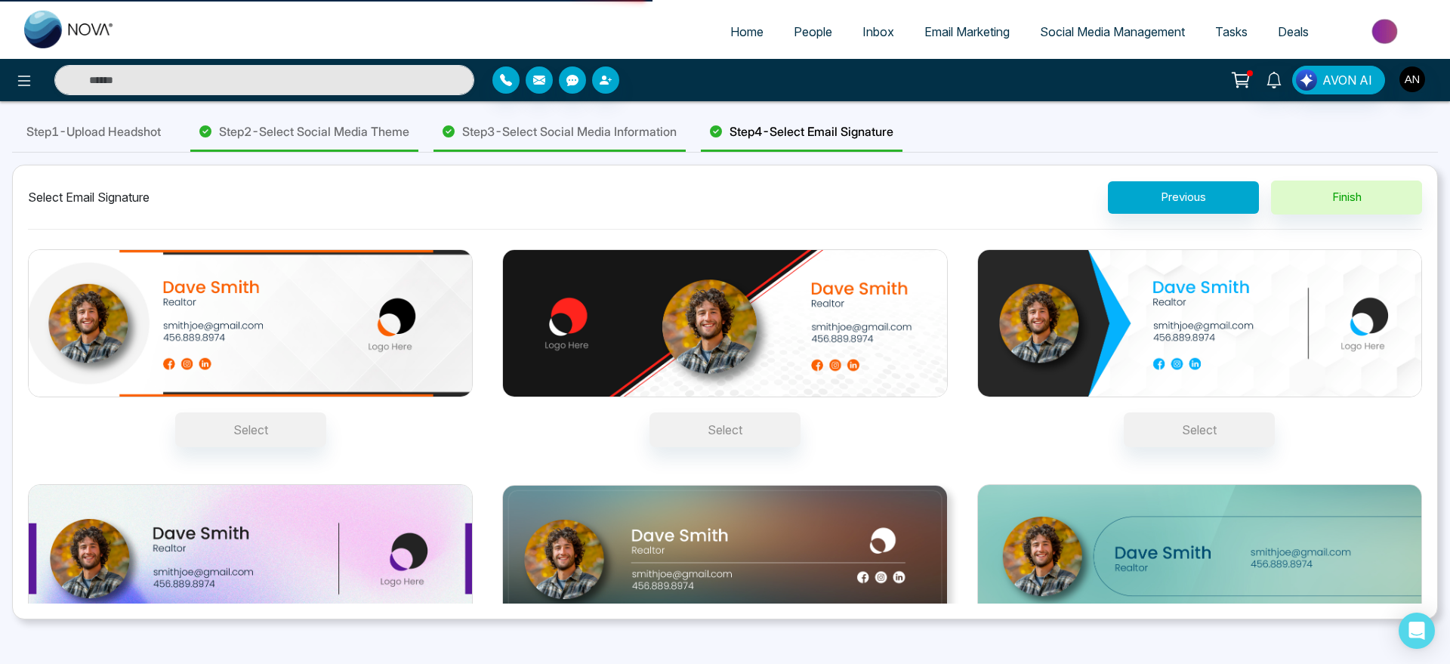
select select "*"
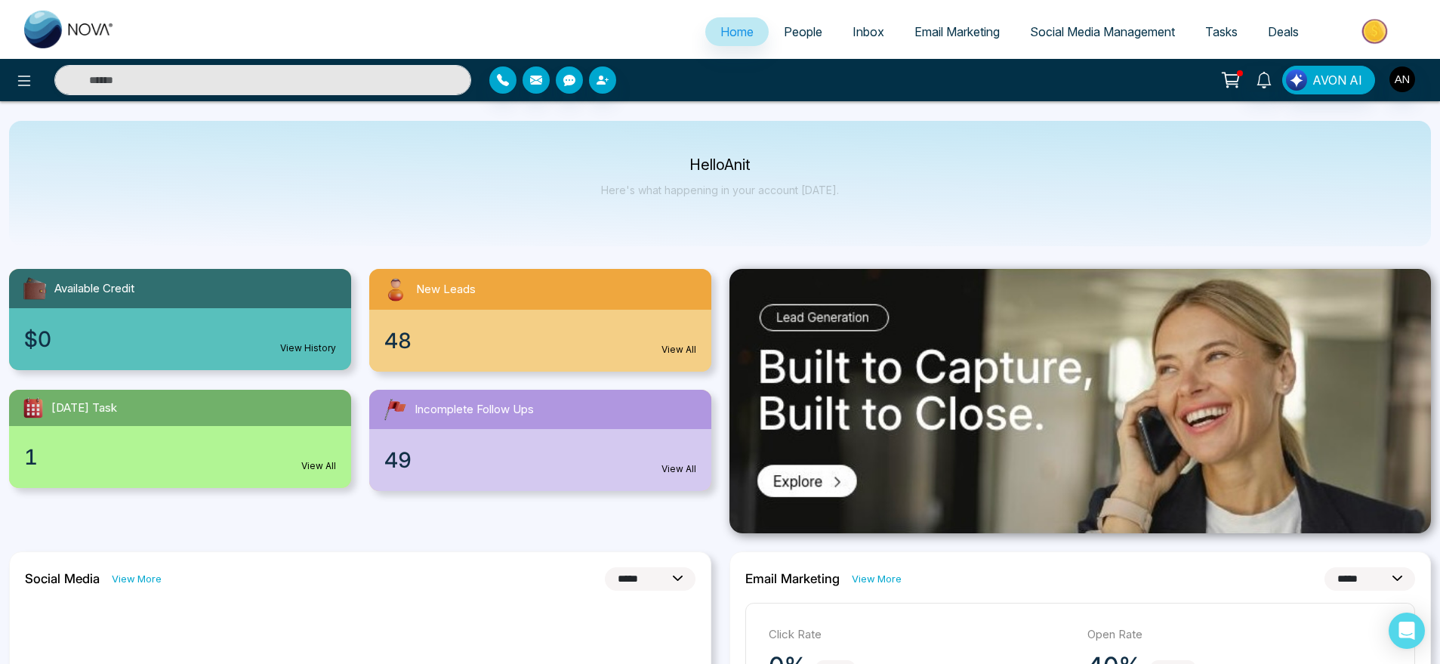
click at [837, 188] on div "Hello Anit Here's what happening in your account [DATE]." at bounding box center [720, 183] width 1422 height 125
drag, startPoint x: 837, startPoint y: 188, endPoint x: 606, endPoint y: 160, distance: 232.0
click at [606, 160] on div "Hello Anit Here's what happening in your account [DATE]." at bounding box center [720, 183] width 1422 height 125
click at [606, 160] on p "Hello Anit" at bounding box center [720, 165] width 238 height 13
drag, startPoint x: 486, startPoint y: 150, endPoint x: 897, endPoint y: 193, distance: 413.0
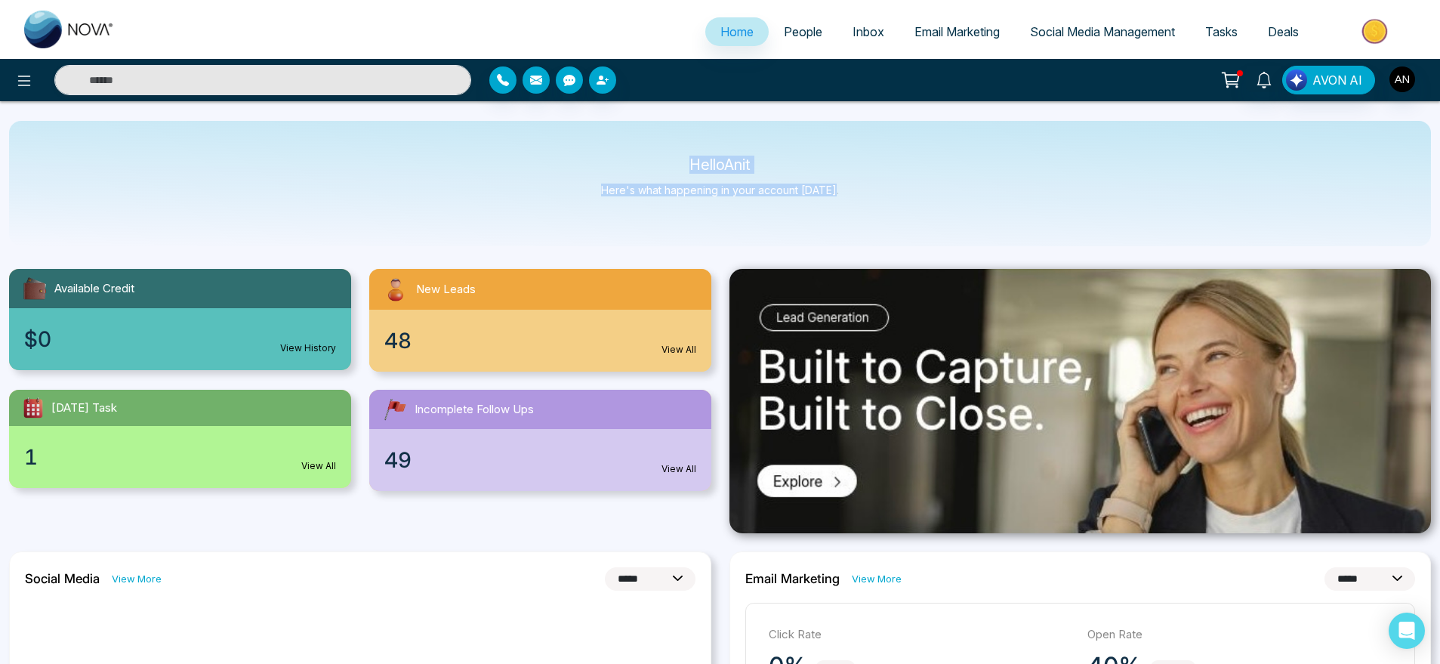
click at [897, 193] on div "Hello Anit Here's what happening in your account [DATE]." at bounding box center [720, 183] width 1422 height 125
click at [26, 75] on icon at bounding box center [24, 81] width 18 height 18
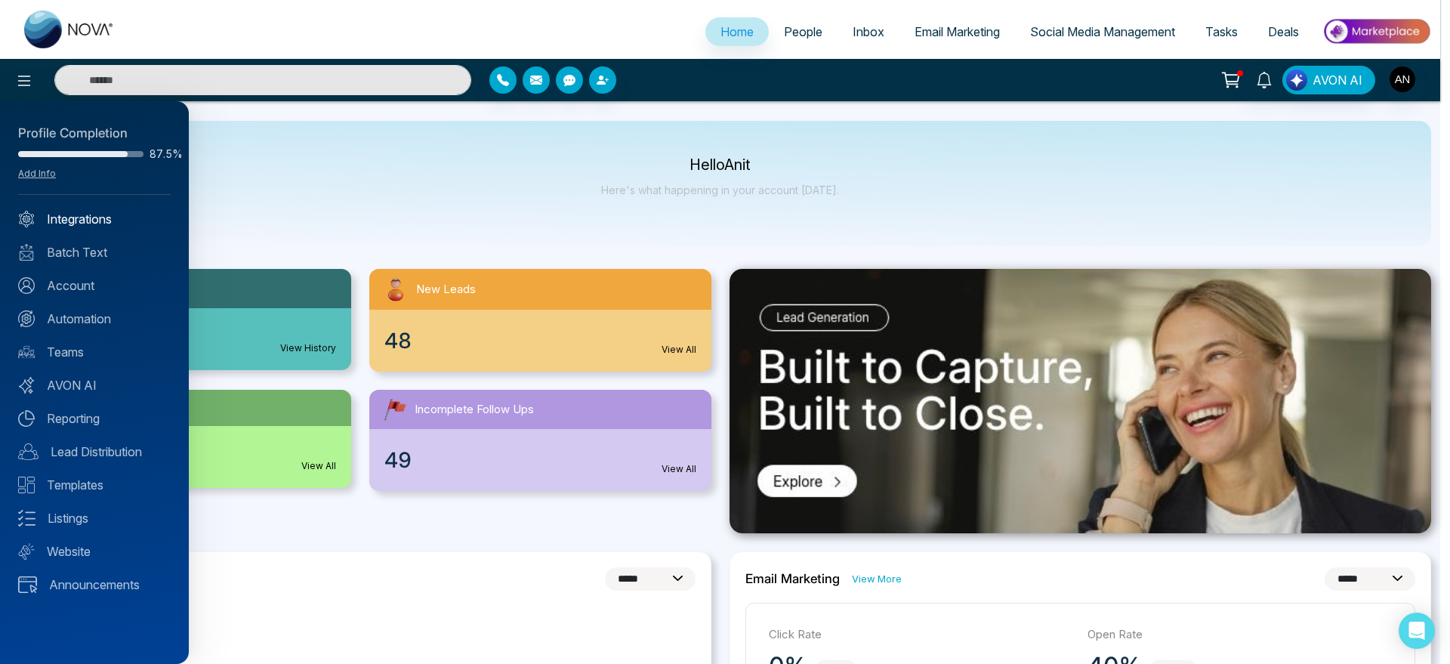
click at [69, 224] on link "Integrations" at bounding box center [94, 219] width 153 height 18
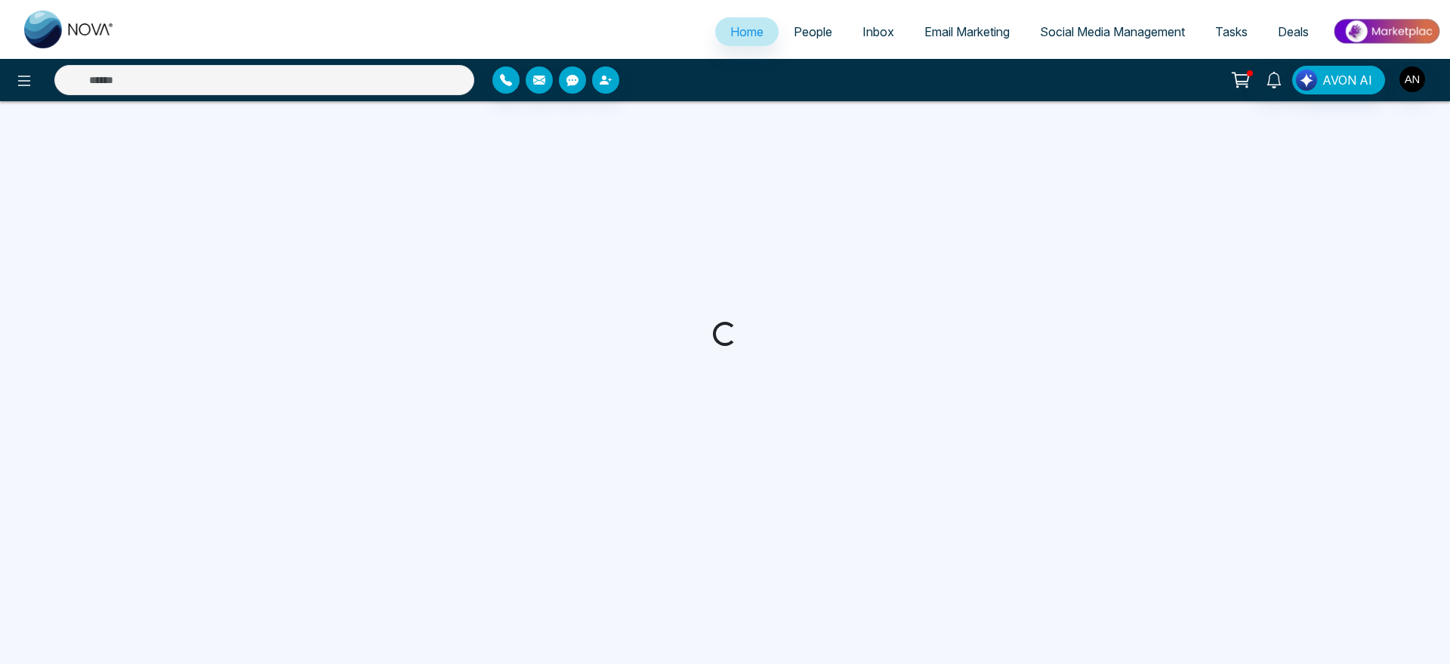
click at [794, 31] on span "People" at bounding box center [813, 31] width 39 height 15
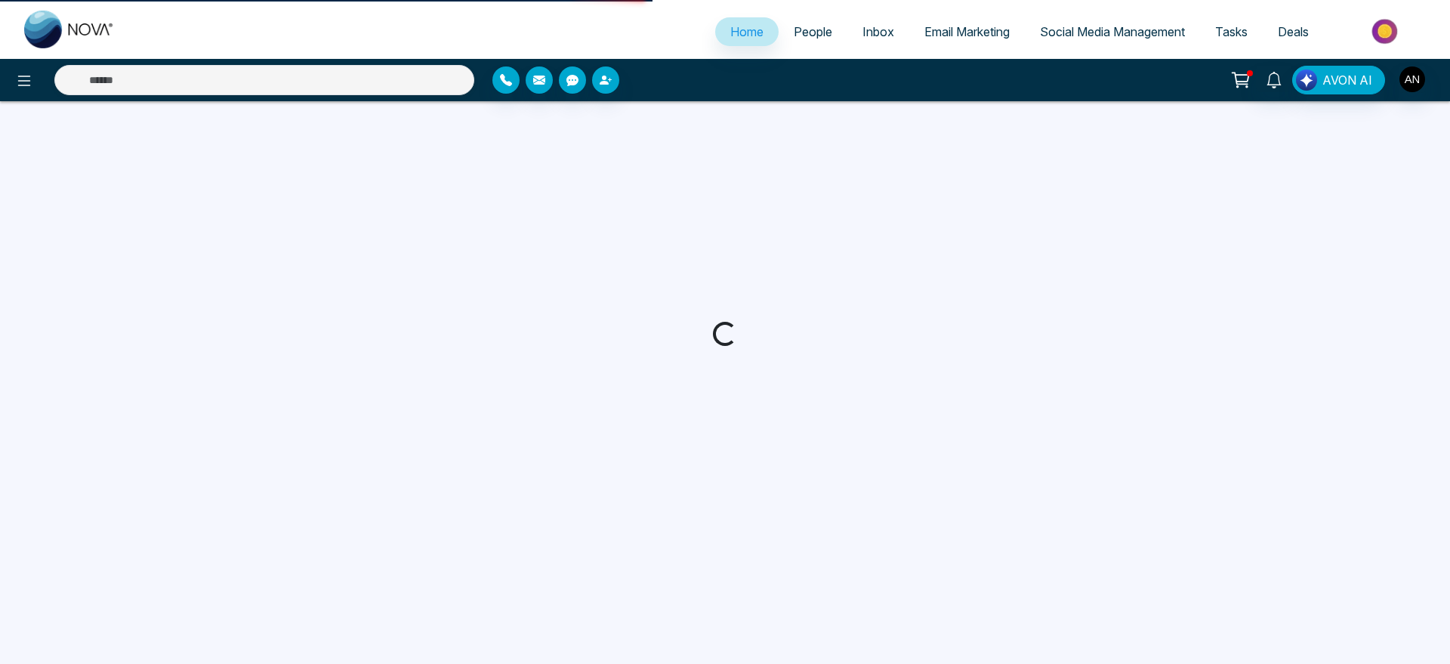
click at [794, 31] on span "People" at bounding box center [813, 31] width 39 height 15
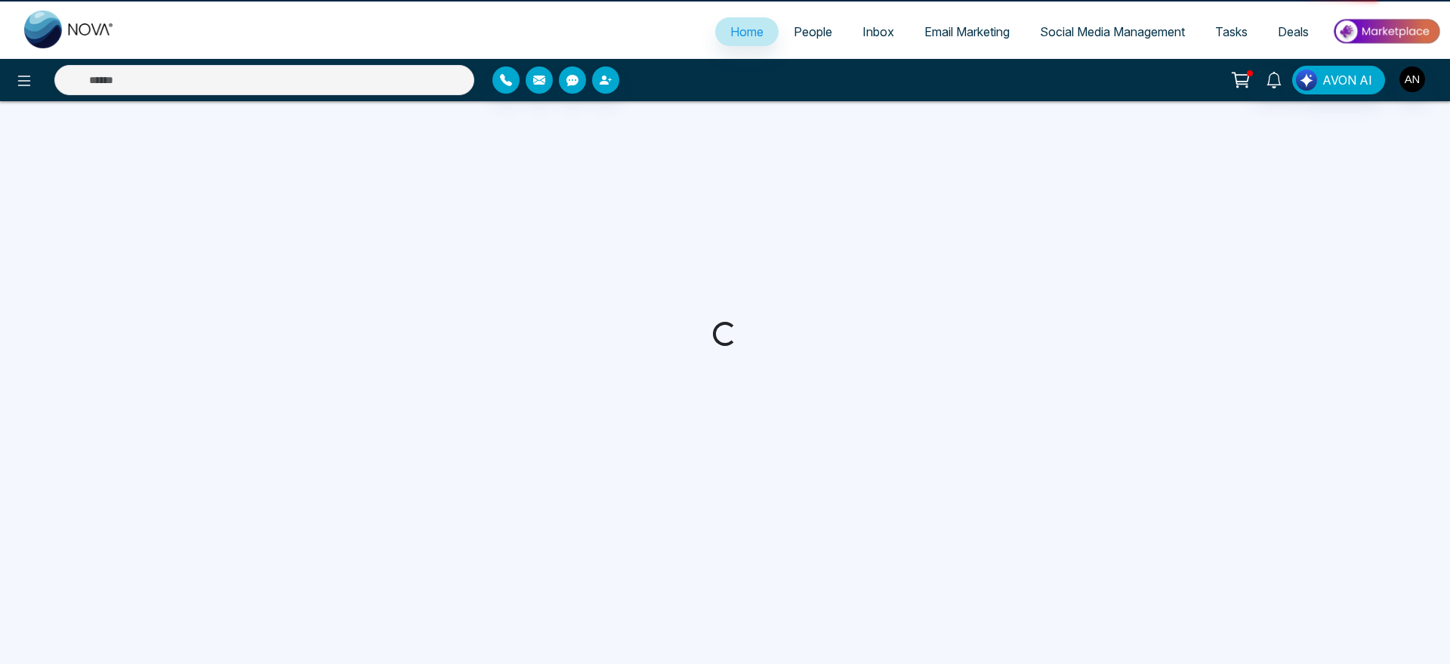
click at [794, 31] on span "People" at bounding box center [813, 31] width 39 height 15
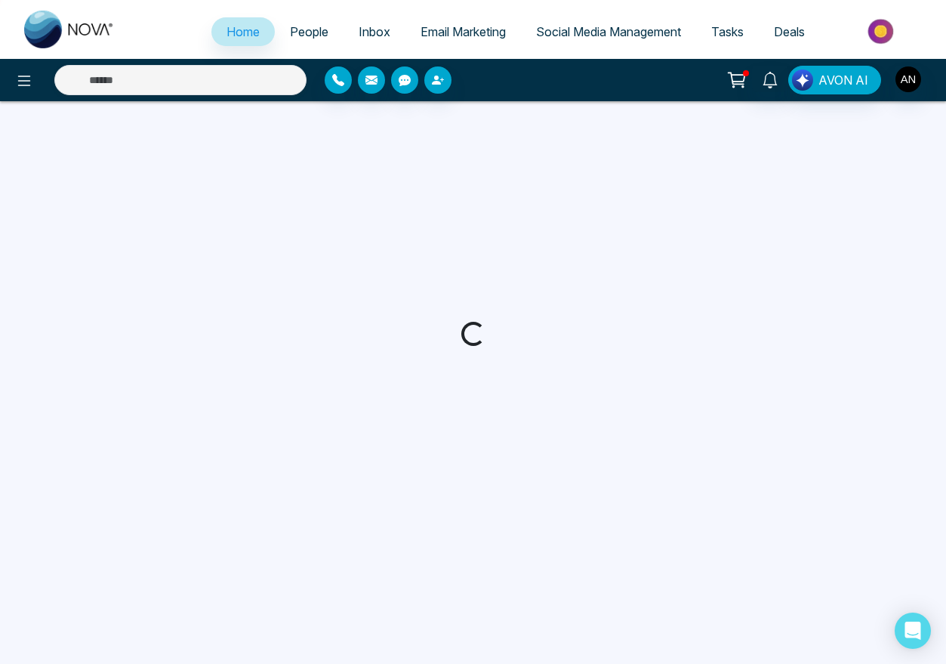
select select "*"
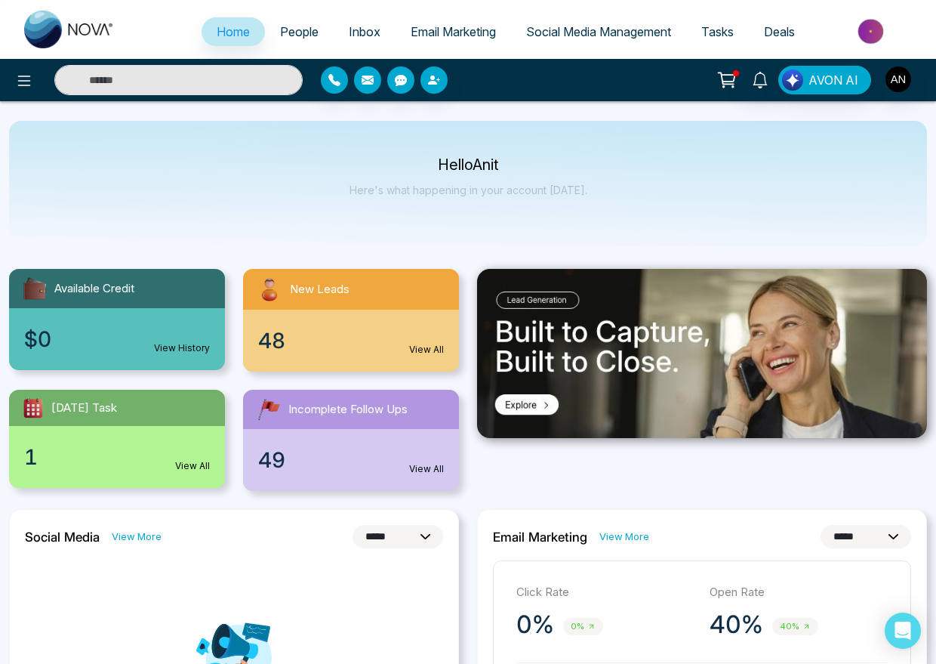
click at [284, 32] on span "People" at bounding box center [299, 31] width 39 height 15
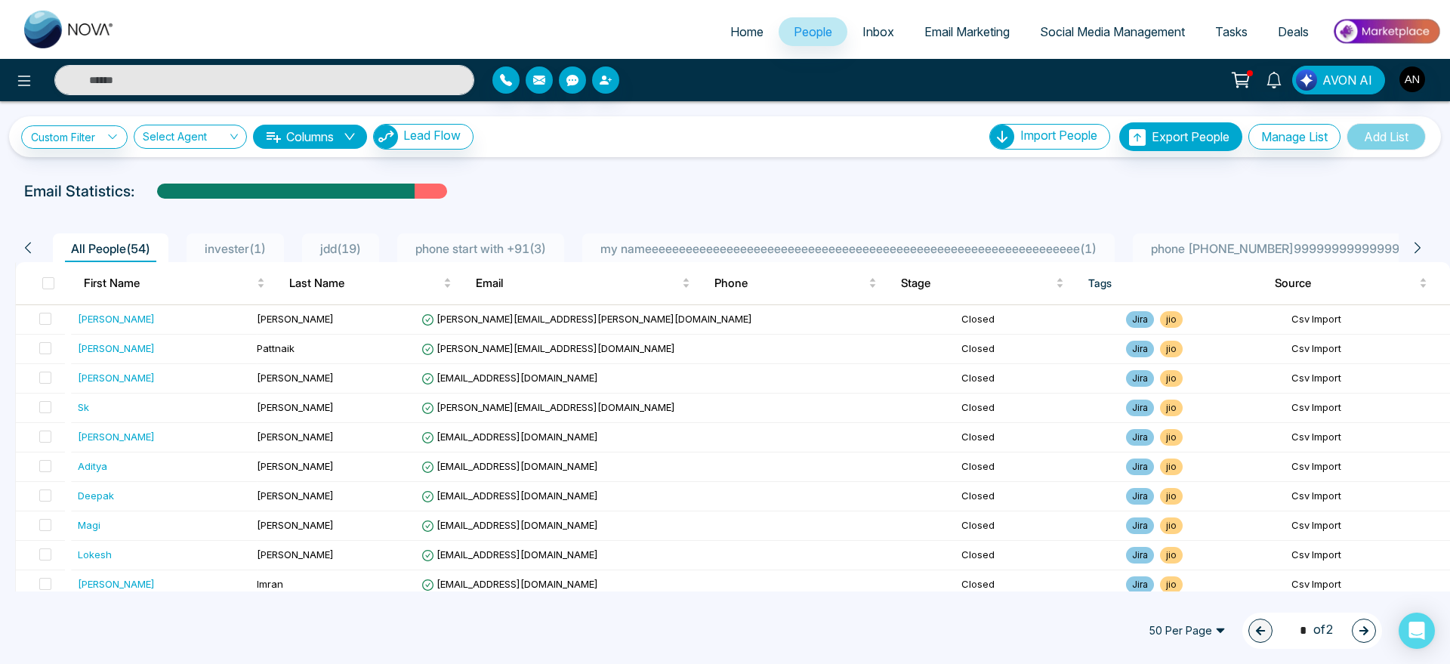
click at [741, 42] on link "Home" at bounding box center [746, 31] width 63 height 29
select select "*"
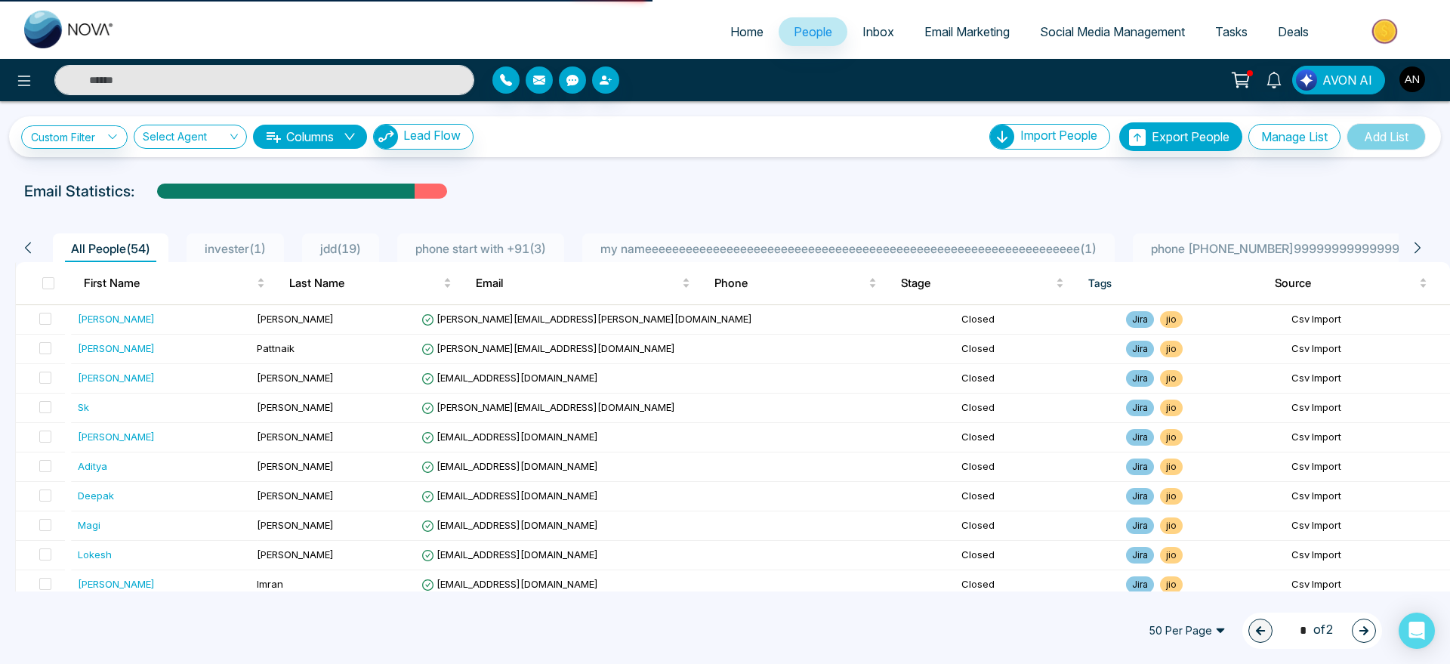
select select "*"
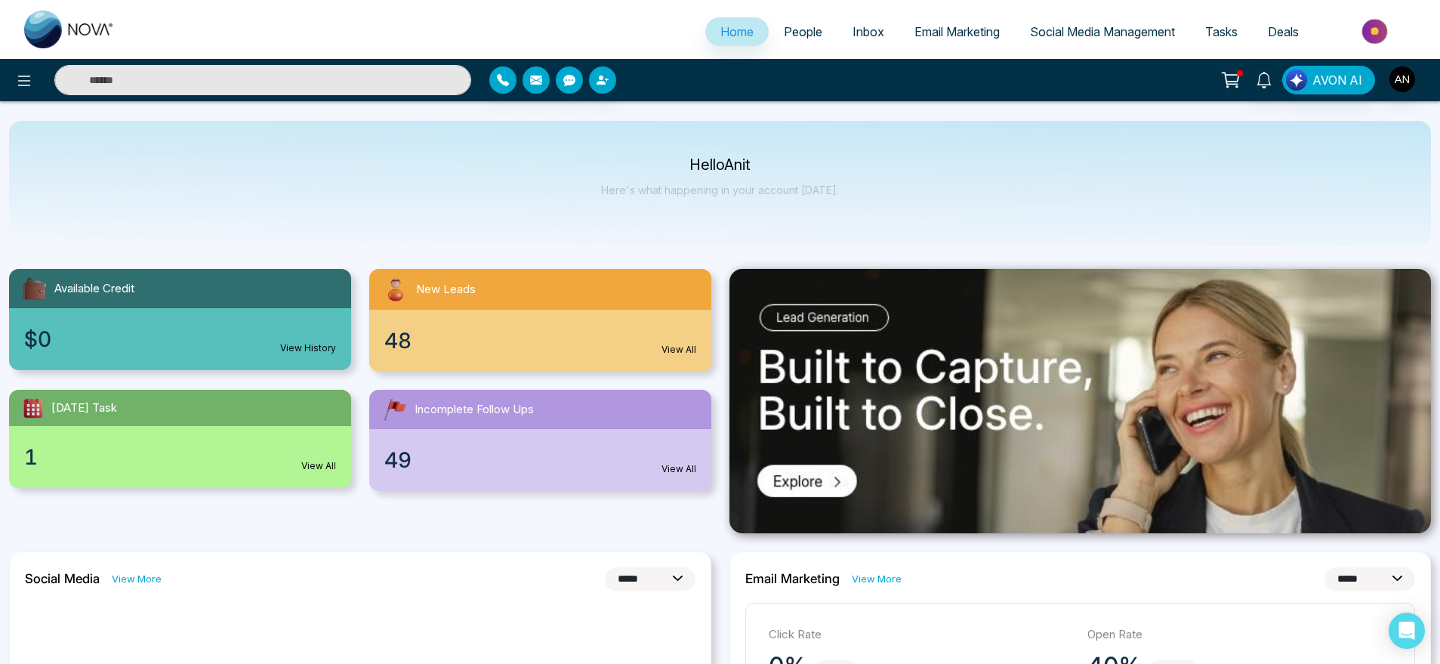
drag, startPoint x: 670, startPoint y: 150, endPoint x: 825, endPoint y: 200, distance: 163.3
click at [825, 200] on div "Hello Anit Here's what happening in your account [DATE]." at bounding box center [720, 183] width 1422 height 125
click at [849, 205] on div "Hello Anit Here's what happening in your account [DATE]." at bounding box center [720, 183] width 1422 height 125
drag, startPoint x: 849, startPoint y: 205, endPoint x: 600, endPoint y: 105, distance: 268.4
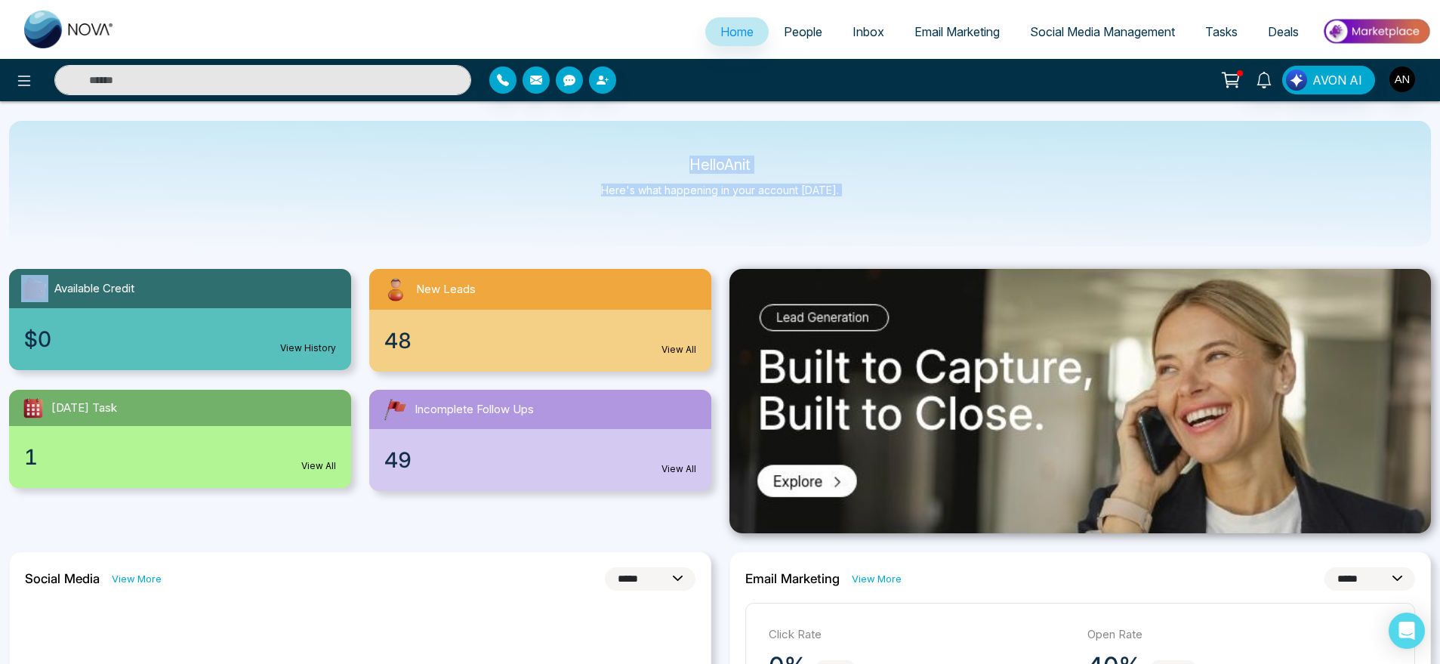
click at [658, 167] on p "Hello Anit" at bounding box center [720, 165] width 238 height 13
drag, startPoint x: 658, startPoint y: 167, endPoint x: 892, endPoint y: 219, distance: 240.5
click at [892, 219] on div "Hello Anit Here's what happening in your account [DATE]." at bounding box center [720, 183] width 1422 height 125
drag, startPoint x: 892, startPoint y: 219, endPoint x: 637, endPoint y: 152, distance: 263.9
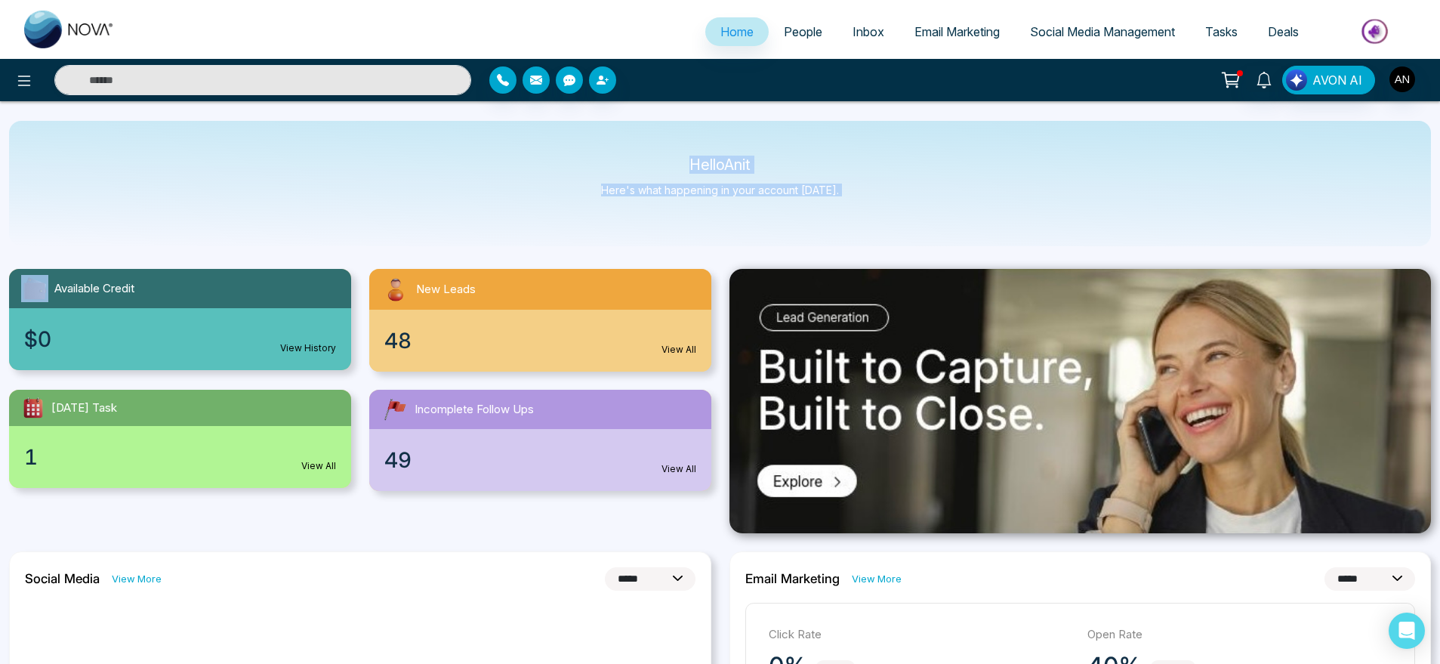
click at [637, 152] on div "Hello Anit Here's what happening in your account [DATE]." at bounding box center [720, 183] width 1422 height 125
drag, startPoint x: 637, startPoint y: 152, endPoint x: 942, endPoint y: 215, distance: 311.6
click at [942, 215] on div "Hello Anit Here's what happening in your account [DATE]." at bounding box center [720, 183] width 1422 height 125
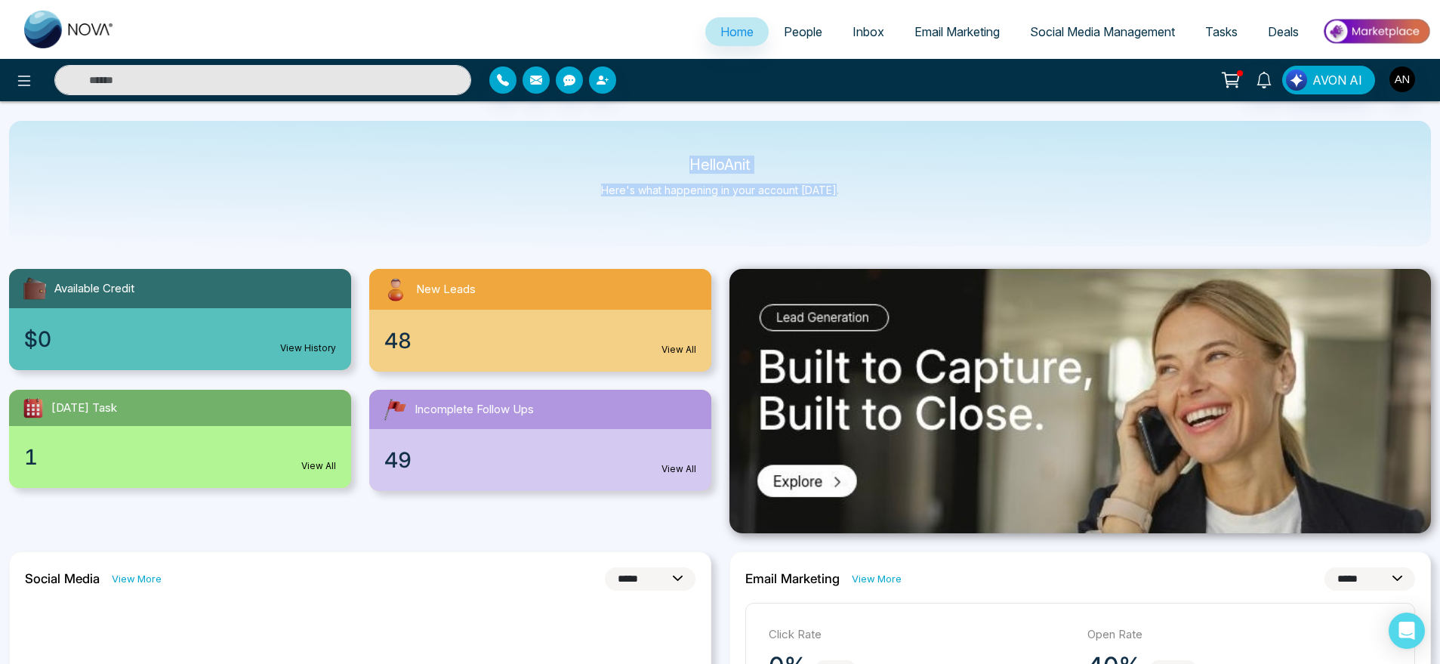
drag, startPoint x: 671, startPoint y: 164, endPoint x: 951, endPoint y: 224, distance: 286.6
click at [951, 224] on div "Hello Anit Here's what happening in your account [DATE]." at bounding box center [720, 183] width 1422 height 125
